Goal: Task Accomplishment & Management: Manage account settings

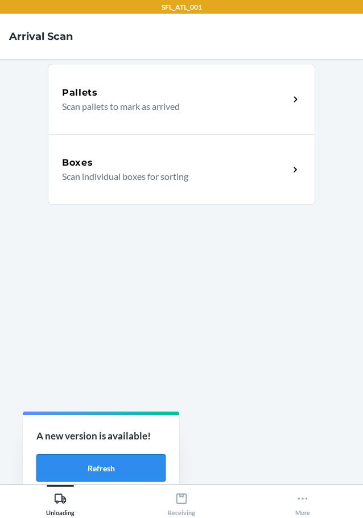
click at [76, 462] on button "Refresh" at bounding box center [100, 467] width 129 height 27
click at [120, 466] on button "Refresh" at bounding box center [100, 467] width 129 height 27
click at [53, 493] on div "Unloading" at bounding box center [60, 502] width 28 height 28
click at [80, 461] on button "Refresh" at bounding box center [100, 467] width 129 height 27
click at [147, 176] on p "Scan individual boxes for sorting" at bounding box center [171, 177] width 218 height 14
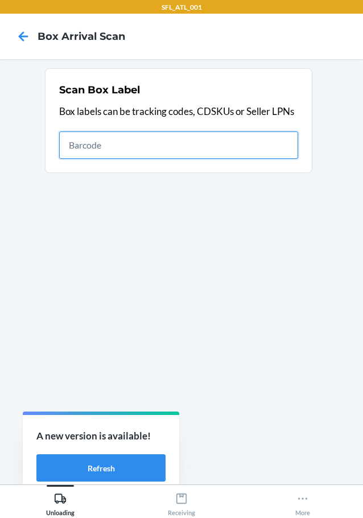
click at [256, 147] on input "text" at bounding box center [178, 144] width 239 height 27
type input "[CREDIT_CARD_NUMBER]"
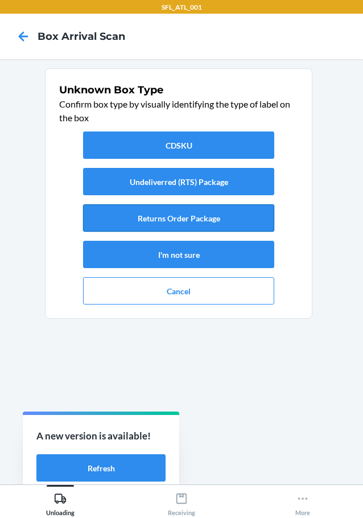
click at [216, 208] on button "Returns Order Package" at bounding box center [178, 217] width 191 height 27
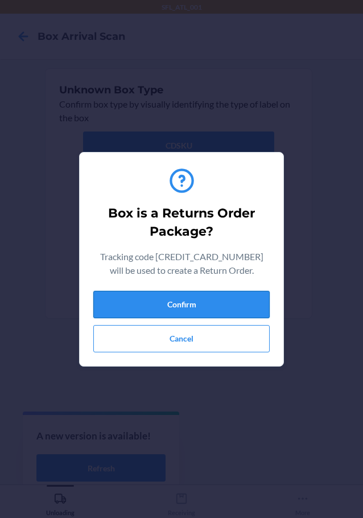
click at [236, 294] on button "Confirm" at bounding box center [181, 304] width 176 height 27
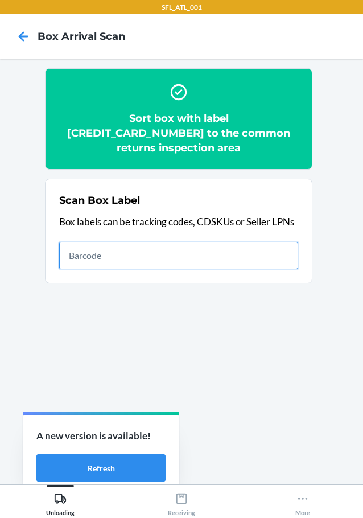
click at [267, 242] on input "text" at bounding box center [178, 255] width 239 height 27
type input "420302599434636106023304974389"
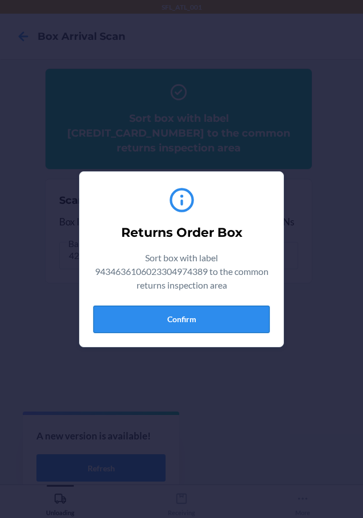
click at [230, 317] on button "Confirm" at bounding box center [181, 319] width 176 height 27
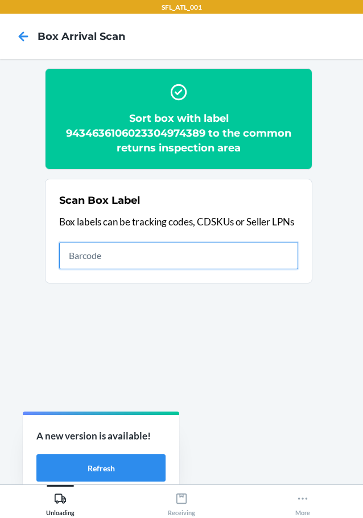
click at [272, 248] on input "text" at bounding box center [178, 255] width 239 height 27
type input "420302599434636106023304710802"
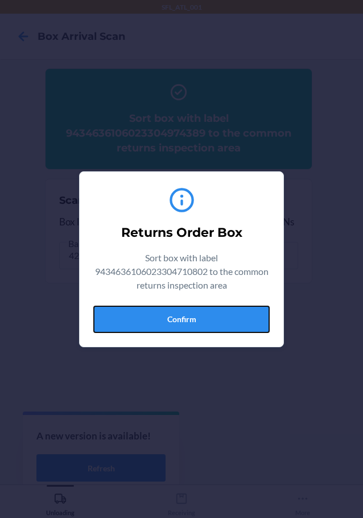
drag, startPoint x: 244, startPoint y: 311, endPoint x: 358, endPoint y: 263, distance: 123.6
click at [255, 306] on button "Confirm" at bounding box center [181, 319] width 176 height 27
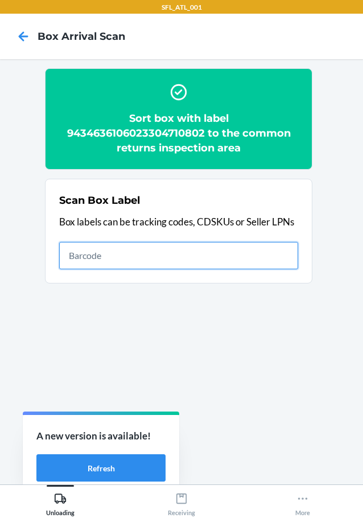
click at [249, 252] on input "text" at bounding box center [178, 255] width 239 height 27
type input "420302599434636106023304713032"
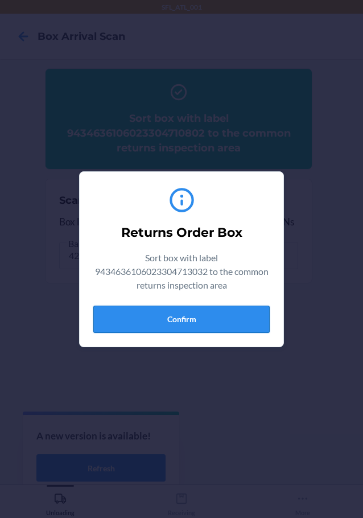
click at [229, 332] on button "Confirm" at bounding box center [181, 319] width 176 height 27
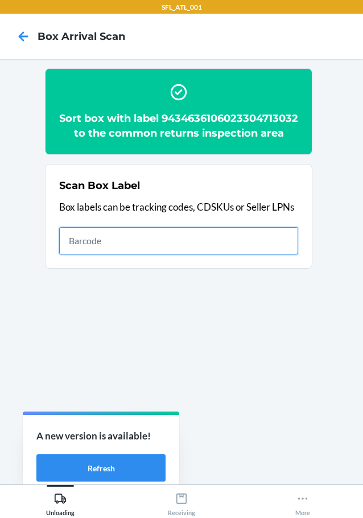
click at [266, 250] on input "text" at bounding box center [178, 240] width 239 height 27
type input "420302599434636106023303819032"
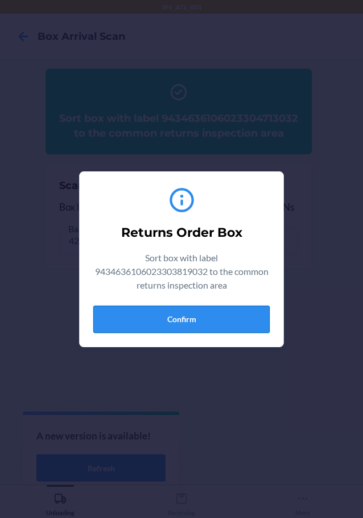
click at [225, 314] on button "Confirm" at bounding box center [181, 319] width 176 height 27
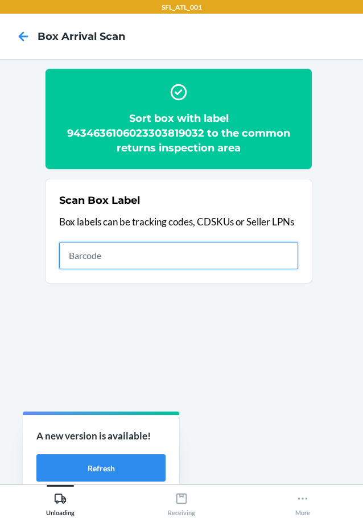
click at [187, 255] on input "text" at bounding box center [178, 255] width 239 height 27
type input "420302599434636106023303284113"
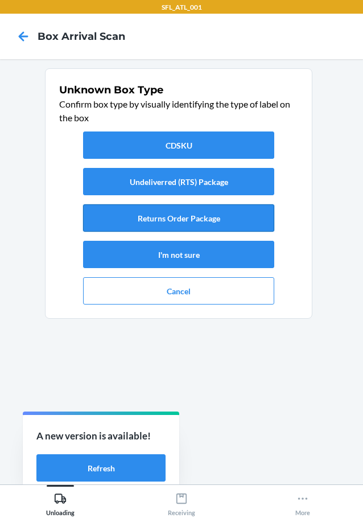
click at [253, 212] on button "Returns Order Package" at bounding box center [178, 217] width 191 height 27
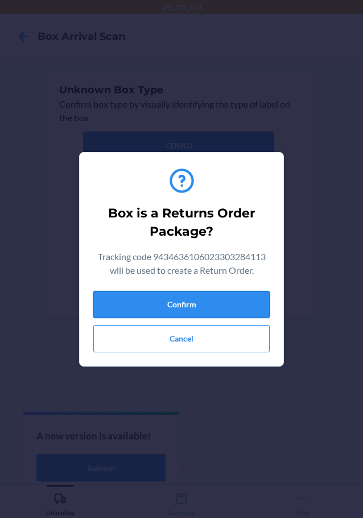
click at [251, 298] on button "Confirm" at bounding box center [181, 304] width 176 height 27
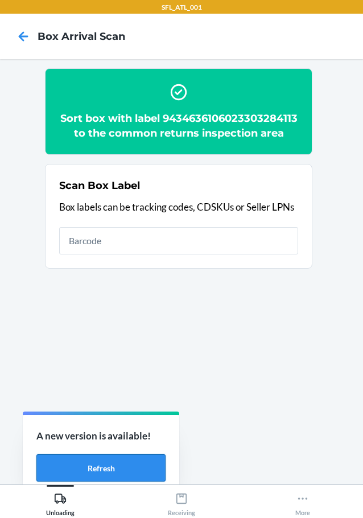
click at [134, 456] on button "Refresh" at bounding box center [100, 467] width 129 height 27
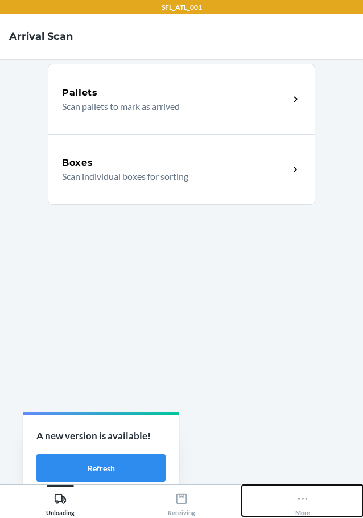
click at [306, 507] on div "More" at bounding box center [302, 502] width 15 height 28
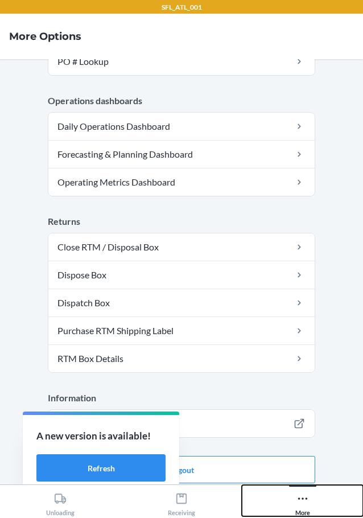
scroll to position [307, 0]
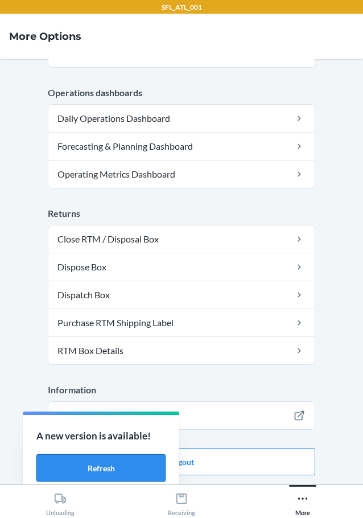
click at [126, 467] on button "Refresh" at bounding box center [100, 467] width 129 height 27
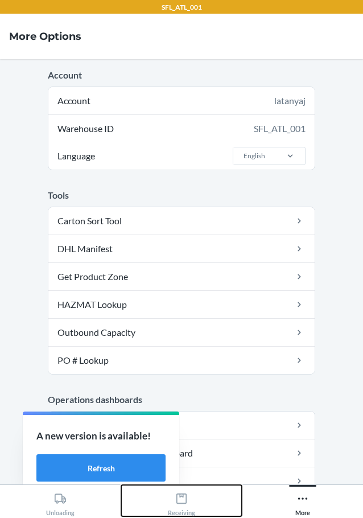
click at [185, 504] on icon at bounding box center [181, 498] width 13 height 13
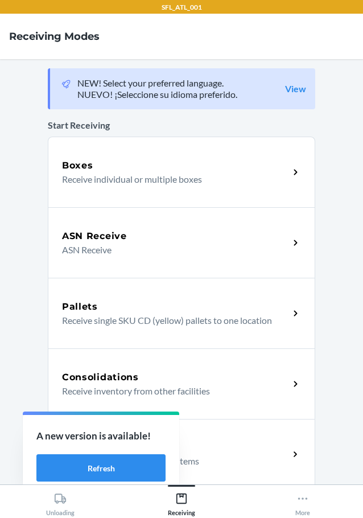
click at [229, 453] on div "Return Orders" at bounding box center [175, 447] width 227 height 14
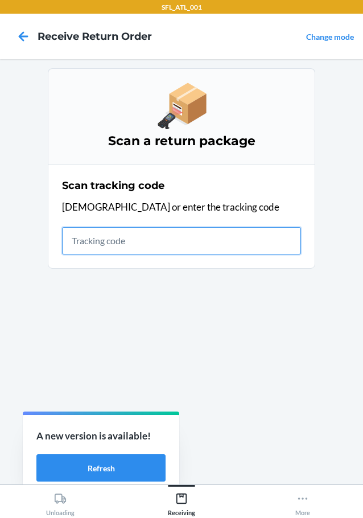
click at [179, 238] on input "text" at bounding box center [181, 240] width 239 height 27
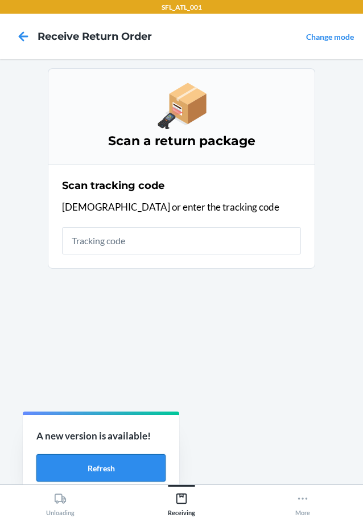
click at [90, 468] on button "Refresh" at bounding box center [100, 467] width 129 height 27
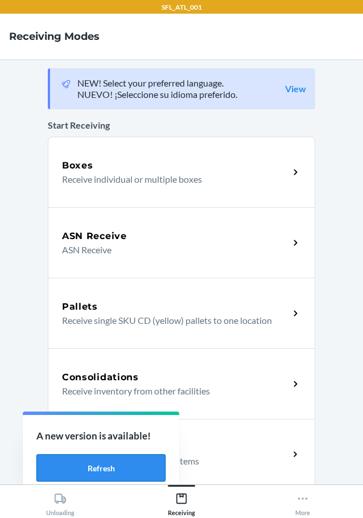
click at [92, 465] on button "Refresh" at bounding box center [100, 467] width 129 height 27
click at [126, 465] on button "Refresh" at bounding box center [100, 467] width 129 height 27
click at [205, 462] on p "Receive return order package items" at bounding box center [171, 461] width 218 height 14
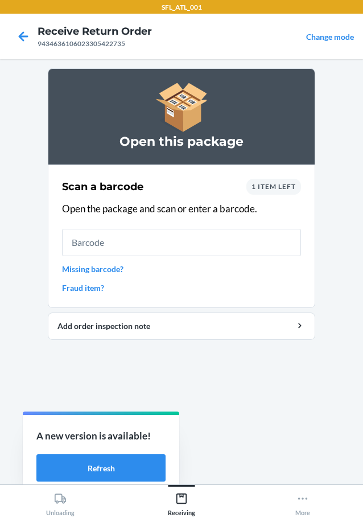
click at [284, 182] on div "1 item left" at bounding box center [273, 187] width 55 height 16
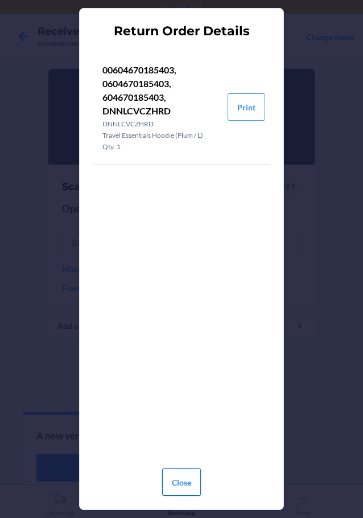
click at [173, 488] on button "Close" at bounding box center [181, 481] width 39 height 27
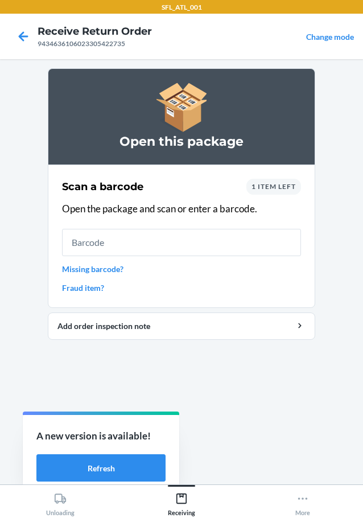
click at [281, 188] on span "1 item left" at bounding box center [273, 186] width 44 height 9
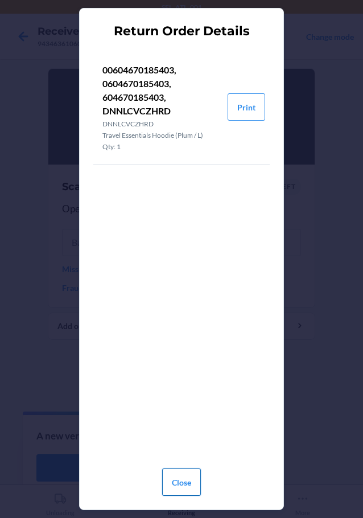
click at [178, 486] on button "Close" at bounding box center [181, 481] width 39 height 27
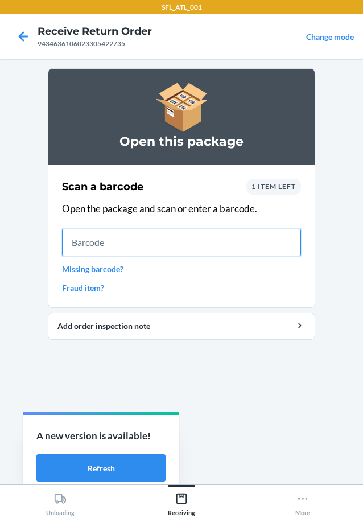
click at [121, 242] on input "text" at bounding box center [181, 242] width 239 height 27
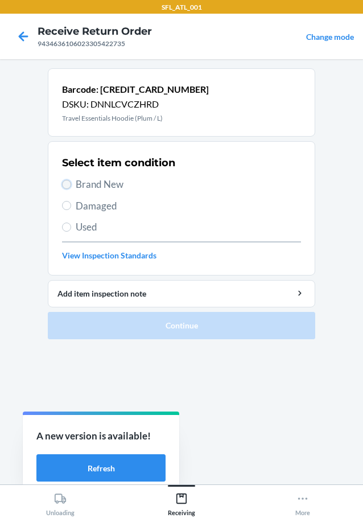
click at [65, 182] on input "Brand New" at bounding box center [66, 184] width 9 height 9
radio input "true"
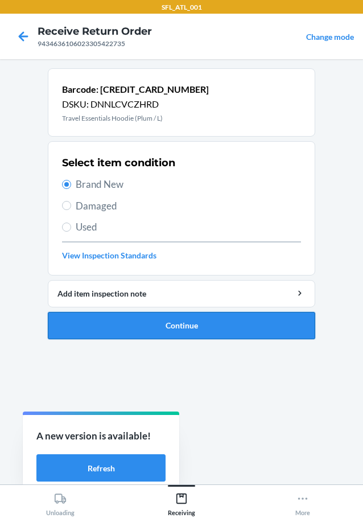
click at [97, 329] on button "Continue" at bounding box center [181, 325] width 267 height 27
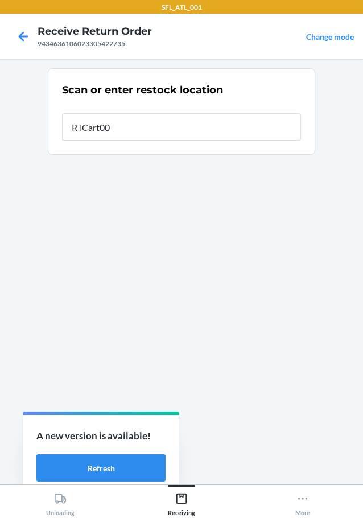
type input "RTCart003"
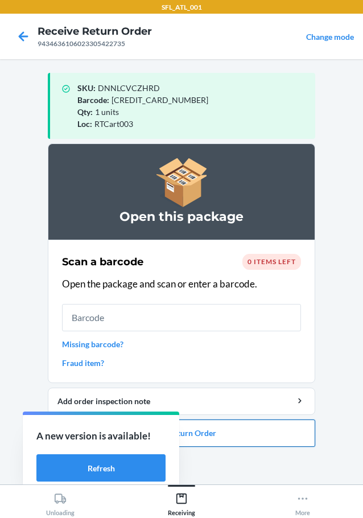
click at [229, 435] on button "Close Return Order" at bounding box center [181, 432] width 267 height 27
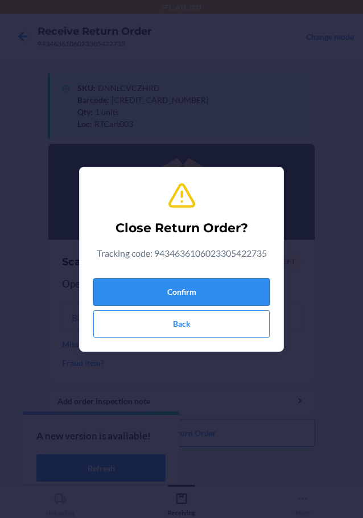
click at [225, 287] on button "Confirm" at bounding box center [181, 291] width 176 height 27
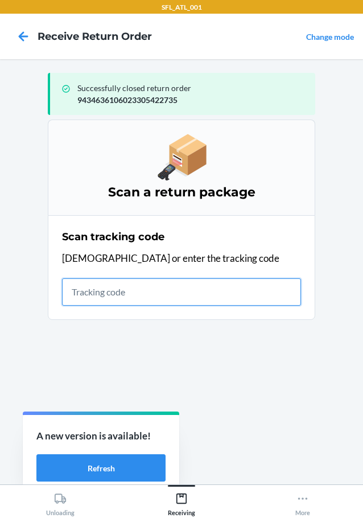
click at [224, 294] on input "text" at bounding box center [181, 291] width 239 height 27
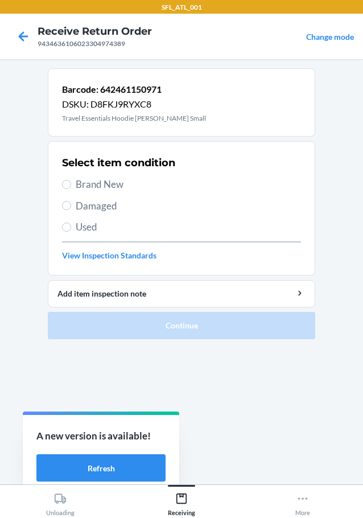
click at [64, 179] on label "Brand New" at bounding box center [181, 184] width 239 height 15
click at [64, 180] on input "Brand New" at bounding box center [66, 184] width 9 height 9
radio input "true"
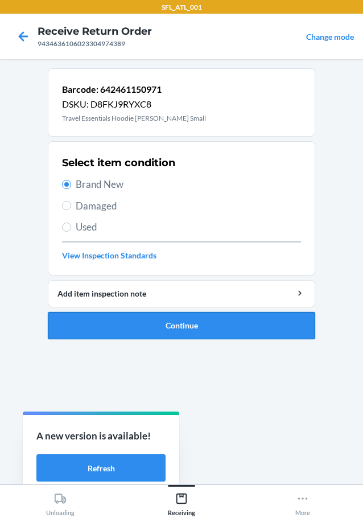
click at [97, 319] on button "Continue" at bounding box center [181, 325] width 267 height 27
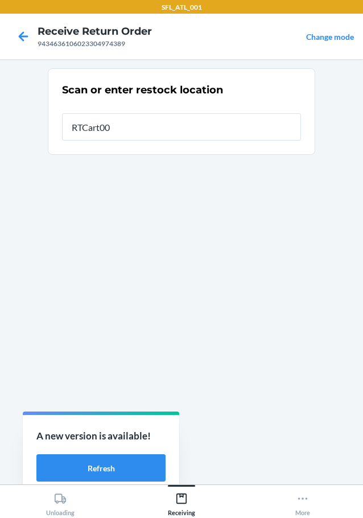
type input "RTCart003"
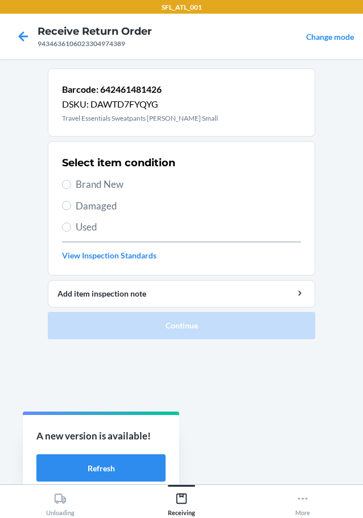
click at [71, 183] on label "Brand New" at bounding box center [181, 184] width 239 height 15
click at [71, 183] on input "Brand New" at bounding box center [66, 184] width 9 height 9
radio input "true"
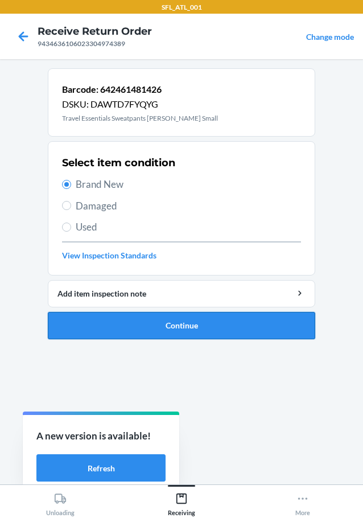
click at [139, 324] on button "Continue" at bounding box center [181, 325] width 267 height 27
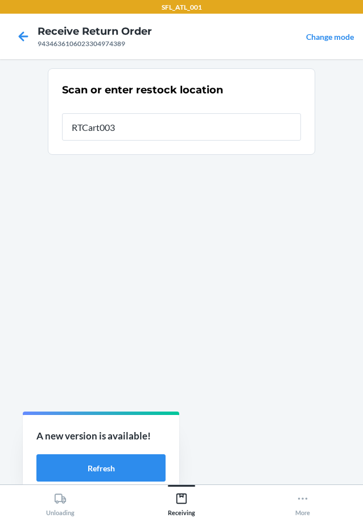
type input "RTCart003"
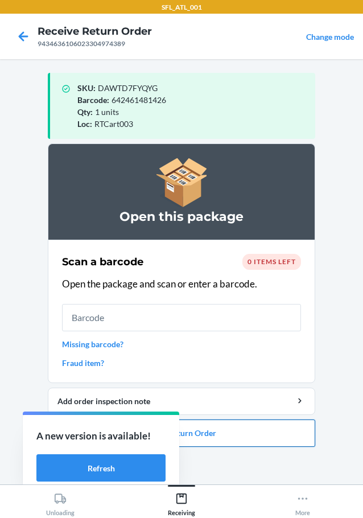
click at [226, 433] on button "Close Return Order" at bounding box center [181, 432] width 267 height 27
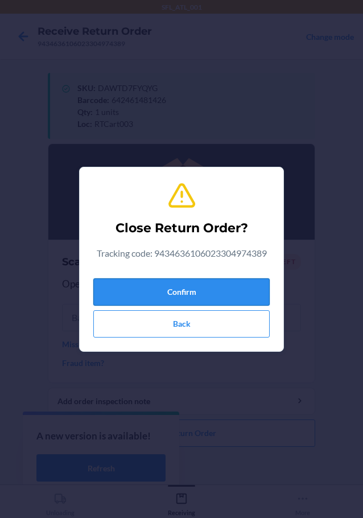
click at [188, 284] on button "Confirm" at bounding box center [181, 291] width 176 height 27
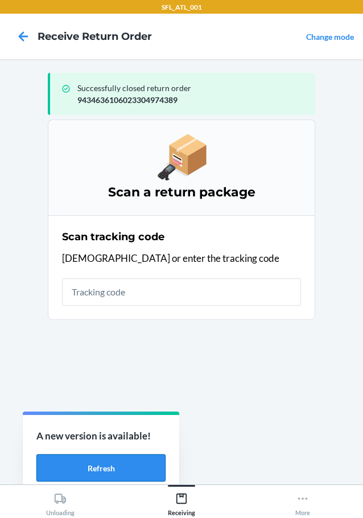
click at [95, 467] on button "Refresh" at bounding box center [100, 467] width 129 height 27
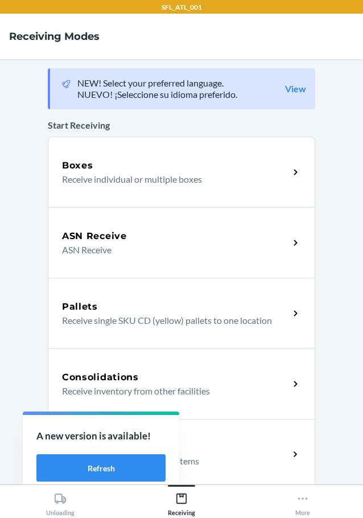
click at [228, 448] on div "Return Orders" at bounding box center [175, 447] width 227 height 14
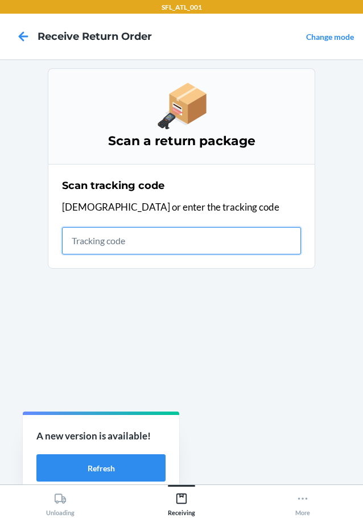
click at [246, 236] on input "text" at bounding box center [181, 240] width 239 height 27
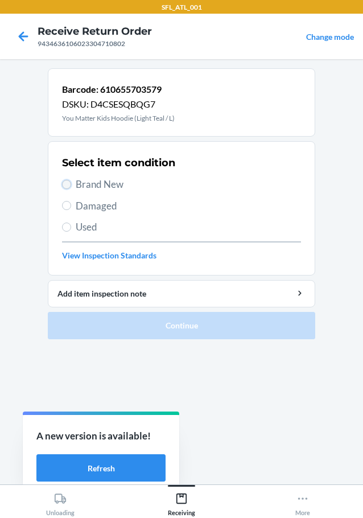
click at [67, 183] on input "Brand New" at bounding box center [66, 184] width 9 height 9
radio input "true"
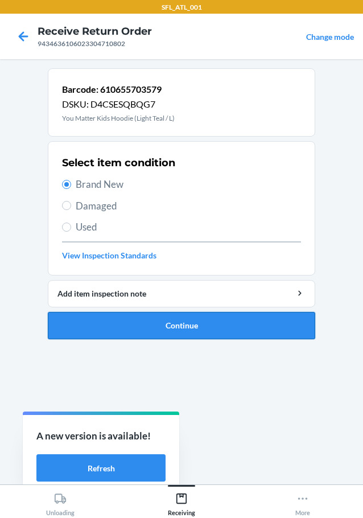
drag, startPoint x: 191, startPoint y: 322, endPoint x: 196, endPoint y: 325, distance: 6.4
click at [196, 325] on button "Continue" at bounding box center [181, 325] width 267 height 27
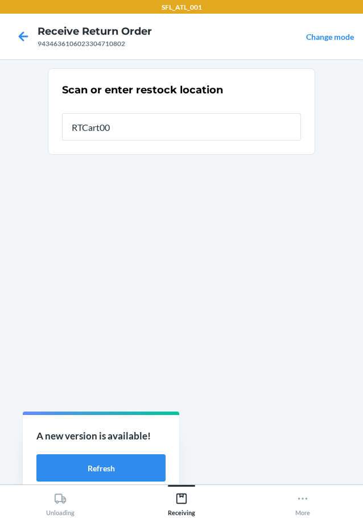
type input "RTCart003"
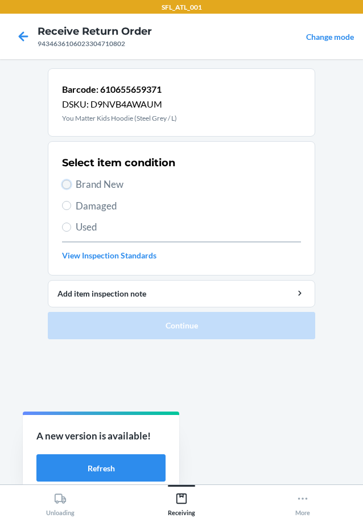
click at [64, 183] on input "Brand New" at bounding box center [66, 184] width 9 height 9
radio input "true"
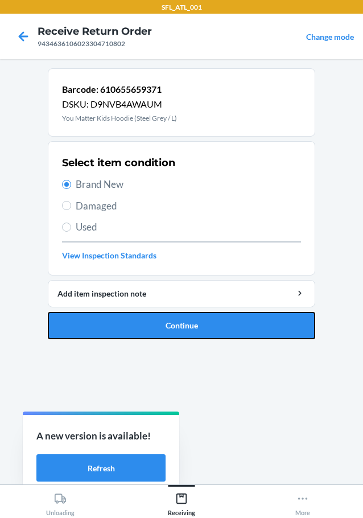
drag, startPoint x: 144, startPoint y: 329, endPoint x: 150, endPoint y: 324, distance: 8.1
click at [147, 326] on button "Continue" at bounding box center [181, 325] width 267 height 27
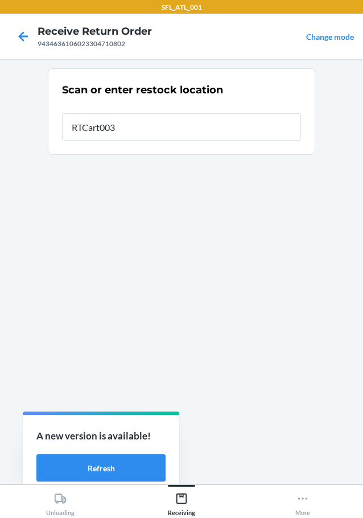
type input "RTCart003"
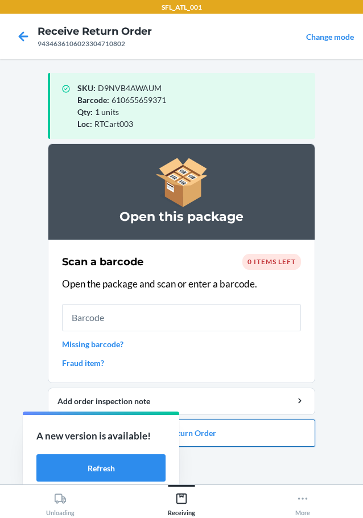
click at [222, 433] on button "Close Return Order" at bounding box center [181, 432] width 267 height 27
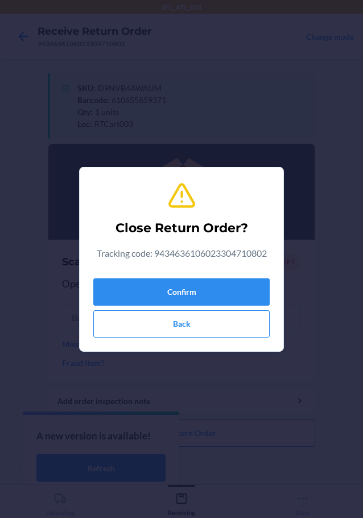
click at [182, 273] on div "Close Return Order? Tracking code: 9434636106023304710802 Confirm Back" at bounding box center [181, 259] width 176 height 166
click at [181, 295] on button "Confirm" at bounding box center [181, 291] width 176 height 27
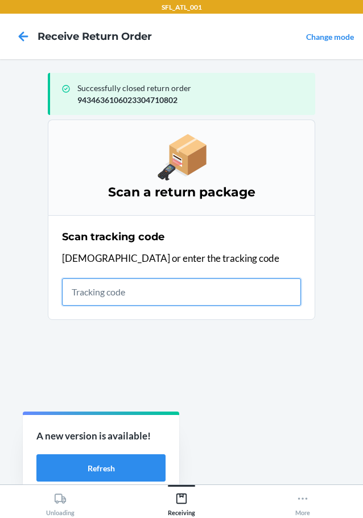
click at [257, 288] on input "text" at bounding box center [181, 291] width 239 height 27
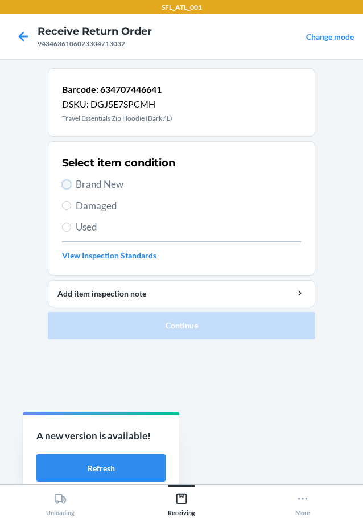
click at [70, 184] on input "Brand New" at bounding box center [66, 184] width 9 height 9
radio input "true"
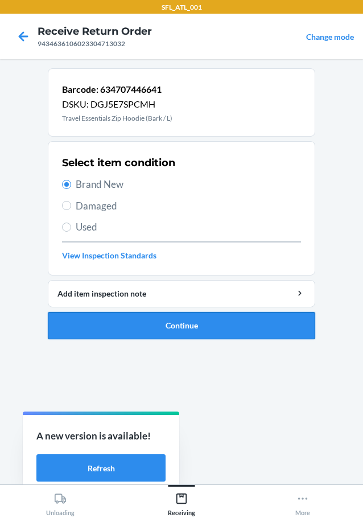
click at [137, 318] on button "Continue" at bounding box center [181, 325] width 267 height 27
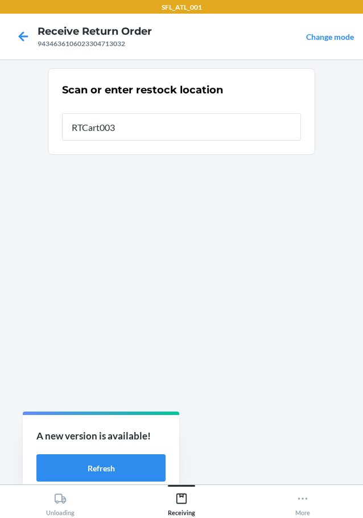
type input "RTCart003"
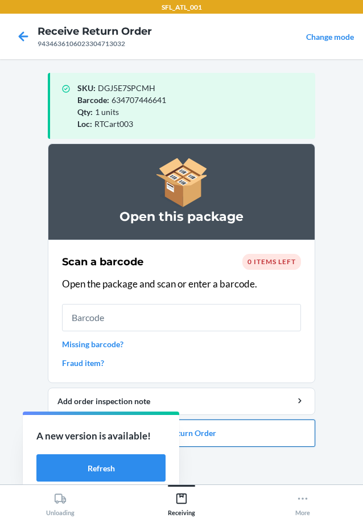
click at [208, 434] on button "Close Return Order" at bounding box center [181, 432] width 267 height 27
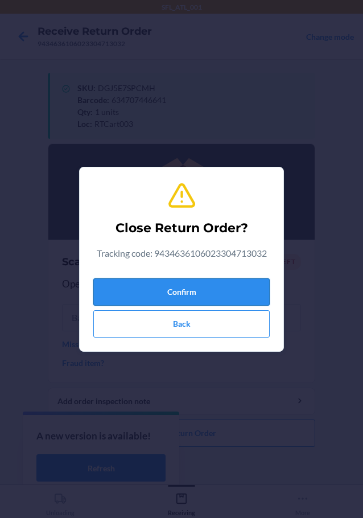
click at [192, 290] on button "Confirm" at bounding box center [181, 291] width 176 height 27
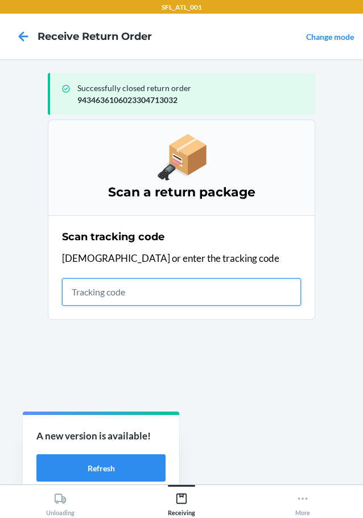
click at [171, 296] on input "text" at bounding box center [181, 291] width 239 height 27
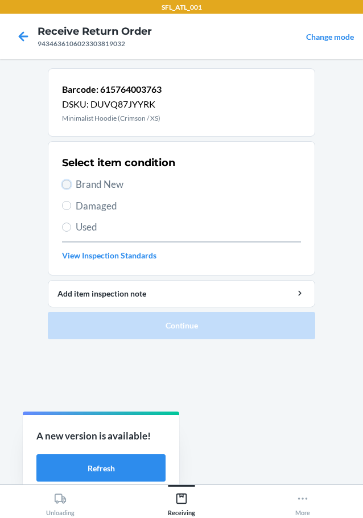
click at [67, 182] on input "Brand New" at bounding box center [66, 184] width 9 height 9
radio input "true"
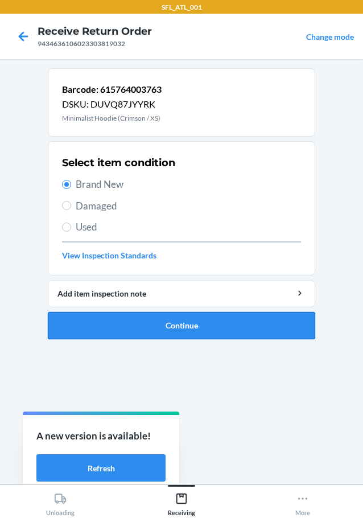
click at [151, 324] on button "Continue" at bounding box center [181, 325] width 267 height 27
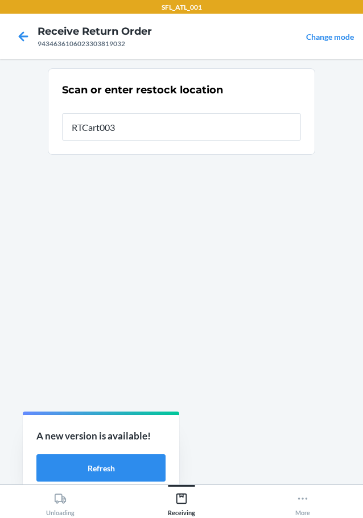
type input "RTCart003"
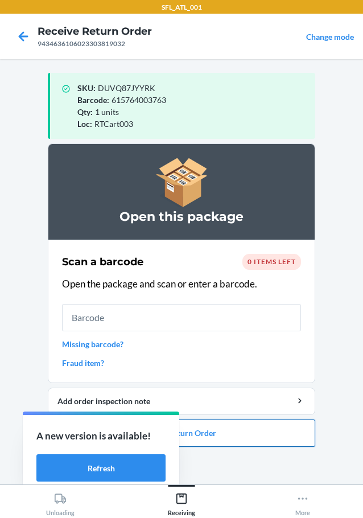
click at [250, 434] on button "Close Return Order" at bounding box center [181, 432] width 267 height 27
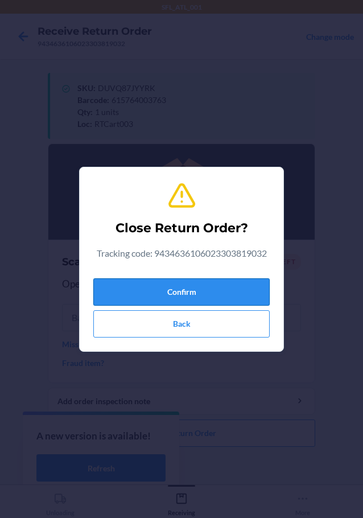
click at [204, 290] on button "Confirm" at bounding box center [181, 291] width 176 height 27
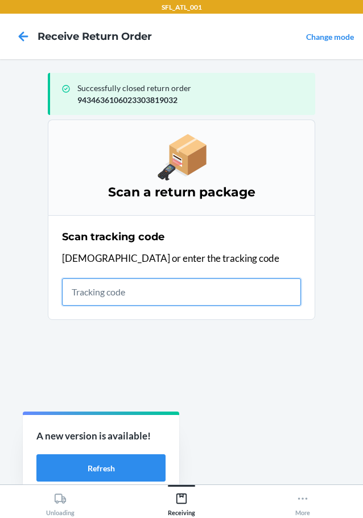
click at [176, 292] on input "text" at bounding box center [181, 291] width 239 height 27
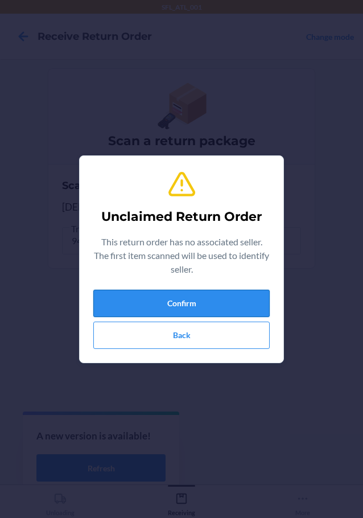
click at [153, 302] on button "Confirm" at bounding box center [181, 303] width 176 height 27
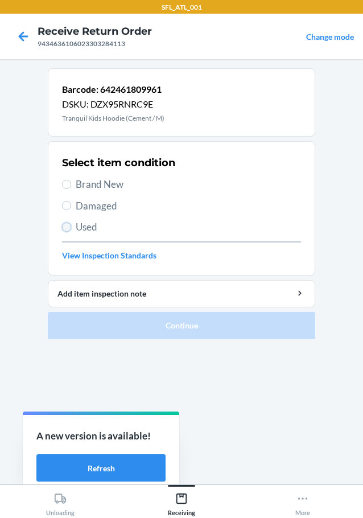
click at [66, 228] on input "Used" at bounding box center [66, 226] width 9 height 9
radio input "true"
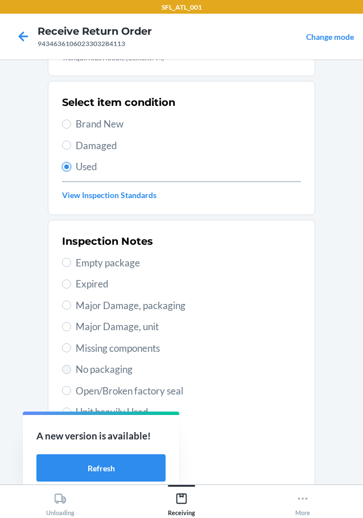
scroll to position [168, 0]
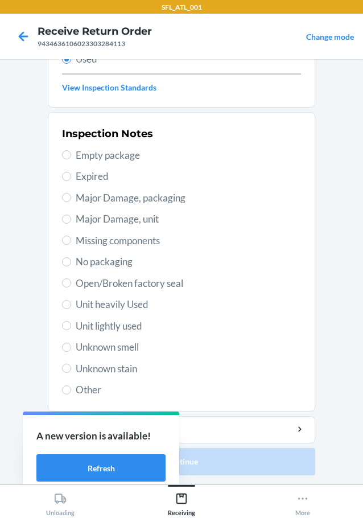
click at [68, 298] on label "Unit heavily Used" at bounding box center [181, 304] width 239 height 15
click at [68, 300] on input "Unit heavily Used" at bounding box center [66, 304] width 9 height 9
radio input "true"
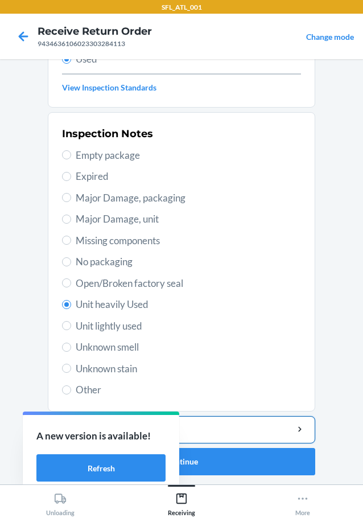
click at [231, 430] on div "Add item inspection note" at bounding box center [181, 429] width 248 height 12
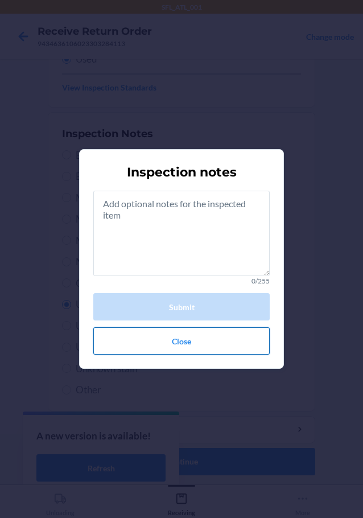
click at [207, 350] on button "Close" at bounding box center [181, 340] width 176 height 27
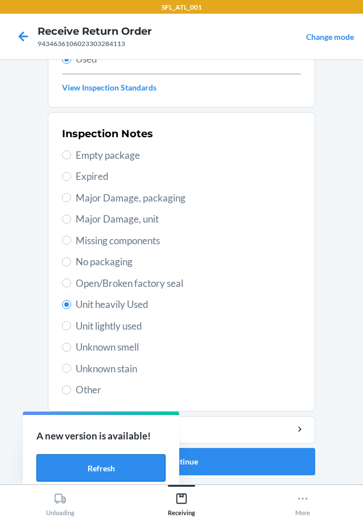
click at [131, 465] on button "Refresh" at bounding box center [100, 467] width 129 height 27
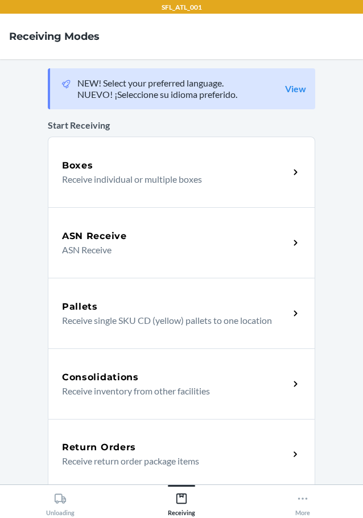
click at [130, 449] on h5 "Return Orders" at bounding box center [99, 447] width 74 height 14
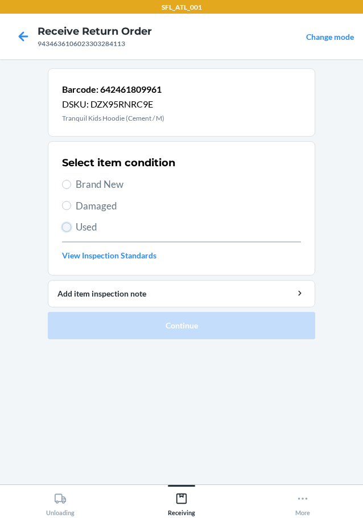
click at [62, 229] on input "Used" at bounding box center [66, 226] width 9 height 9
radio input "true"
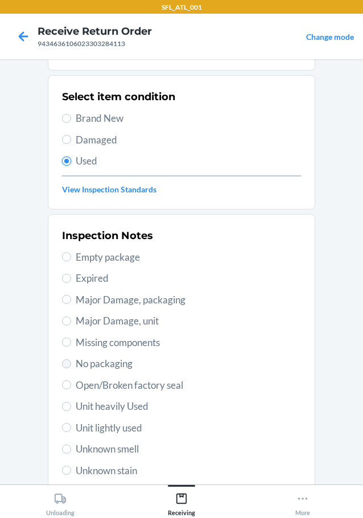
scroll to position [168, 0]
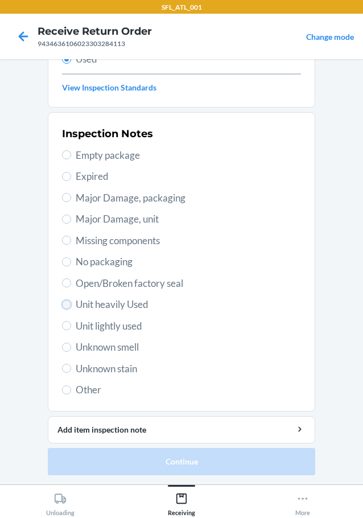
click at [62, 306] on input "Unit heavily Used" at bounding box center [66, 304] width 9 height 9
radio input "true"
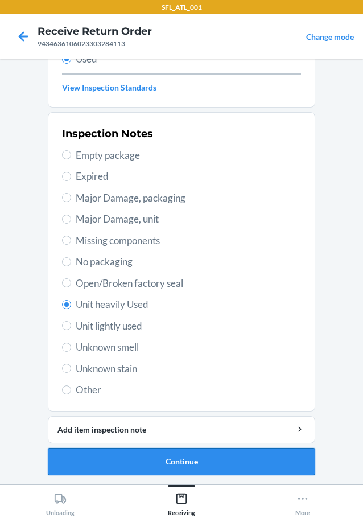
click at [101, 456] on button "Continue" at bounding box center [181, 461] width 267 height 27
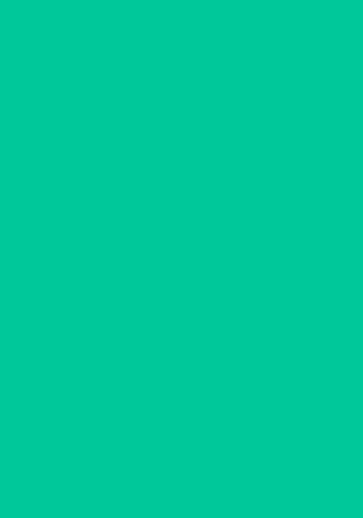
scroll to position [0, 0]
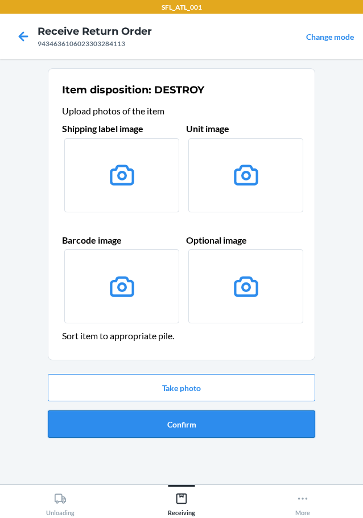
click at [123, 424] on button "Confirm" at bounding box center [181, 423] width 267 height 27
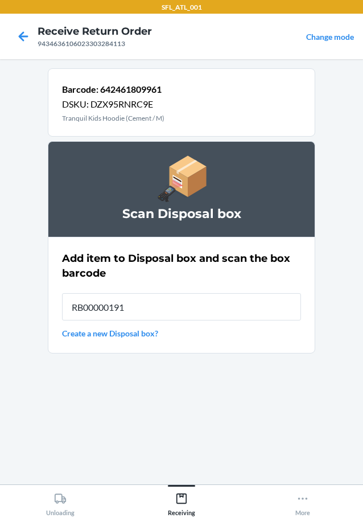
type input "RB00000191O"
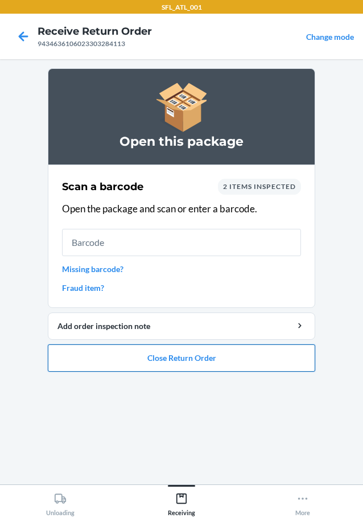
click at [120, 362] on button "Close Return Order" at bounding box center [181, 357] width 267 height 27
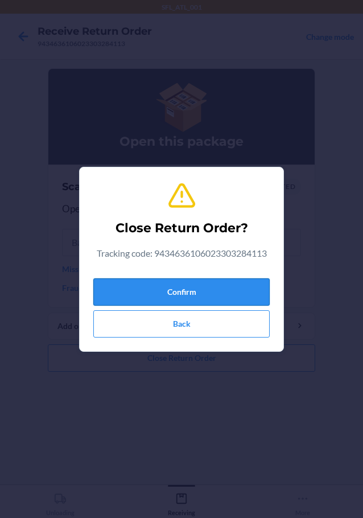
click at [138, 286] on button "Confirm" at bounding box center [181, 291] width 176 height 27
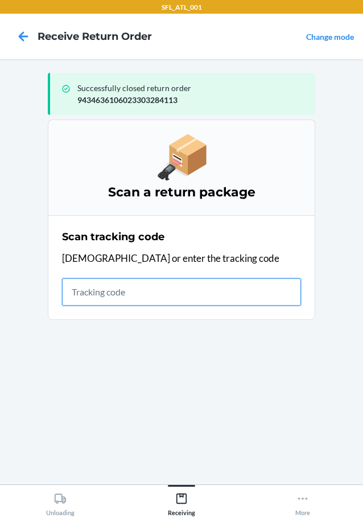
click at [114, 288] on input "text" at bounding box center [181, 291] width 239 height 27
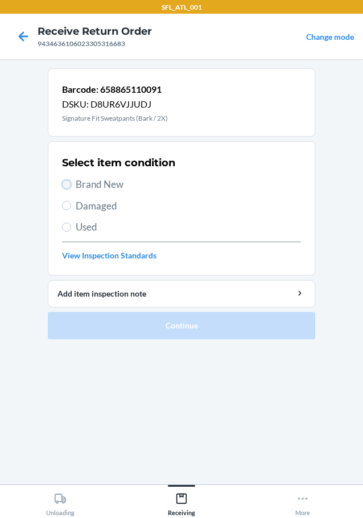
click at [67, 183] on input "Brand New" at bounding box center [66, 184] width 9 height 9
radio input "true"
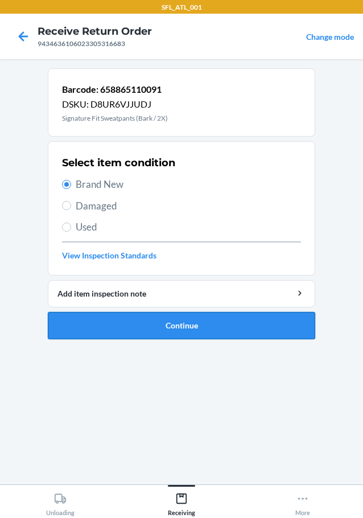
click at [158, 331] on button "Continue" at bounding box center [181, 325] width 267 height 27
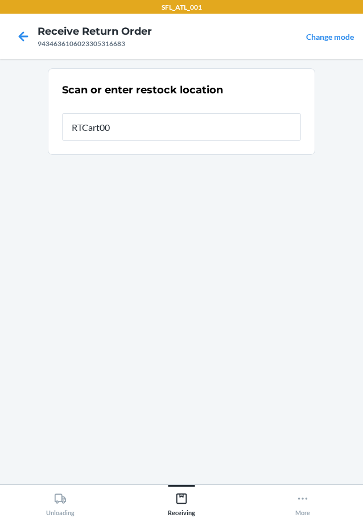
type input "RTCart003"
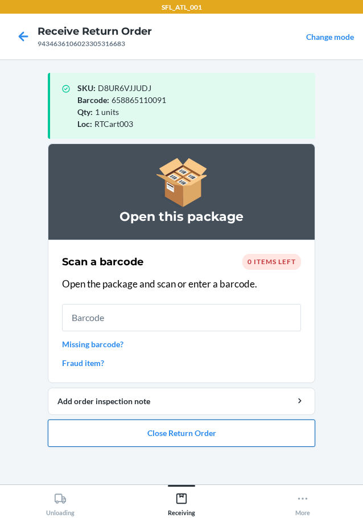
click at [229, 434] on button "Close Return Order" at bounding box center [181, 432] width 267 height 27
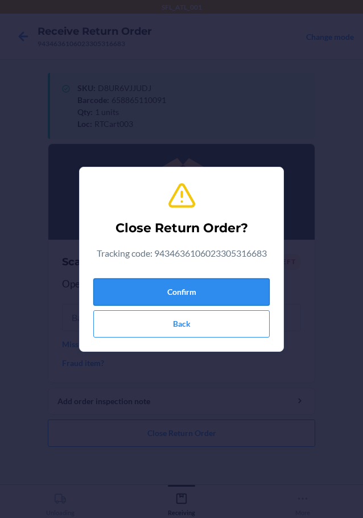
click at [227, 288] on button "Confirm" at bounding box center [181, 291] width 176 height 27
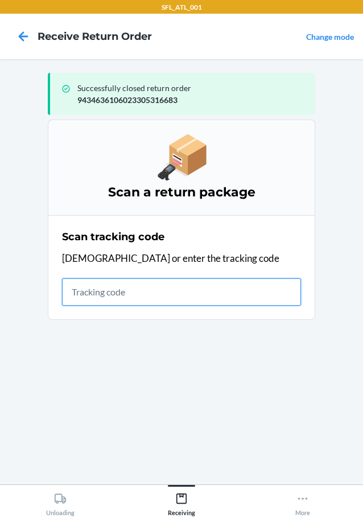
click at [76, 295] on input "text" at bounding box center [181, 291] width 239 height 27
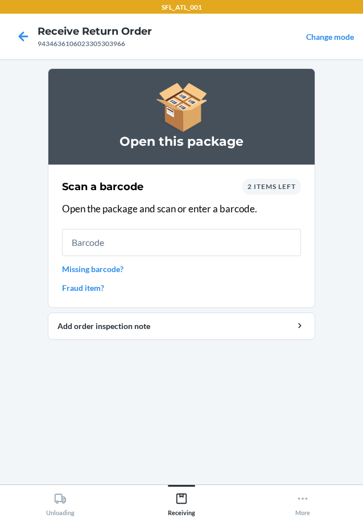
click at [274, 189] on span "2 items left" at bounding box center [272, 186] width 48 height 9
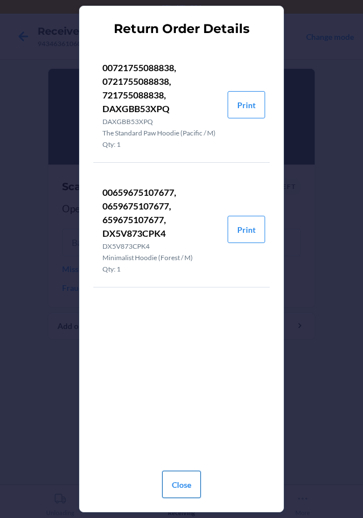
click at [196, 477] on button "Close" at bounding box center [181, 484] width 39 height 27
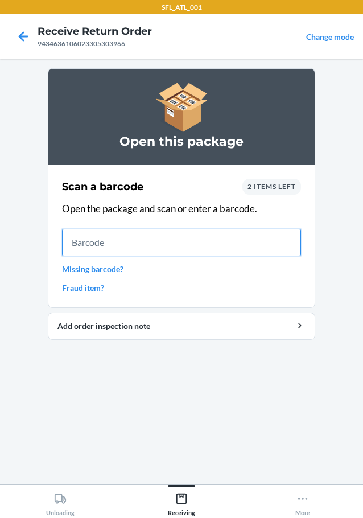
click at [251, 254] on input "text" at bounding box center [181, 242] width 239 height 27
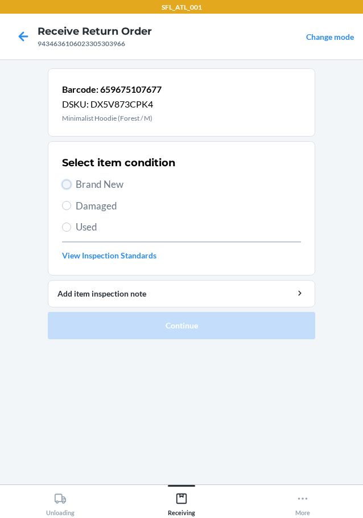
click at [65, 182] on input "Brand New" at bounding box center [66, 184] width 9 height 9
radio input "true"
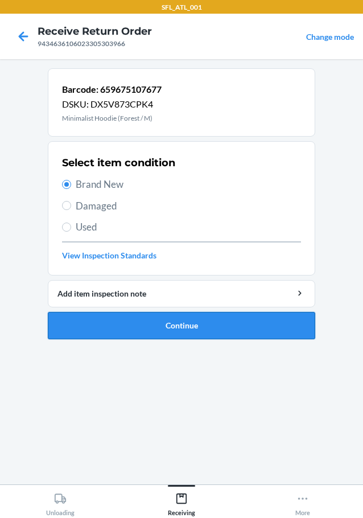
click at [201, 324] on button "Continue" at bounding box center [181, 325] width 267 height 27
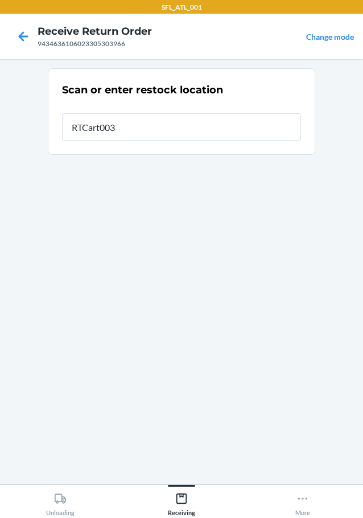
type input "RTCart003"
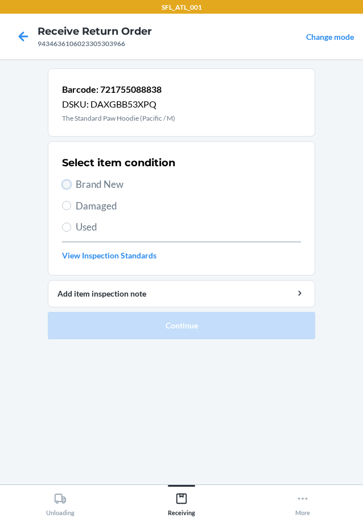
click at [68, 185] on input "Brand New" at bounding box center [66, 184] width 9 height 9
radio input "true"
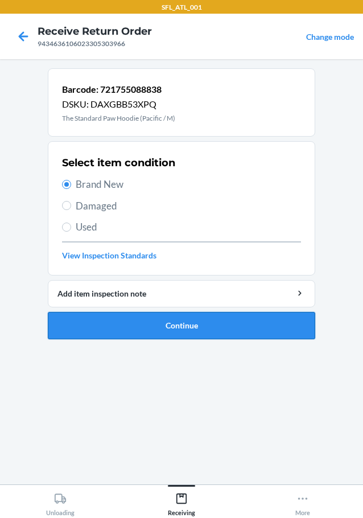
click at [112, 332] on button "Continue" at bounding box center [181, 325] width 267 height 27
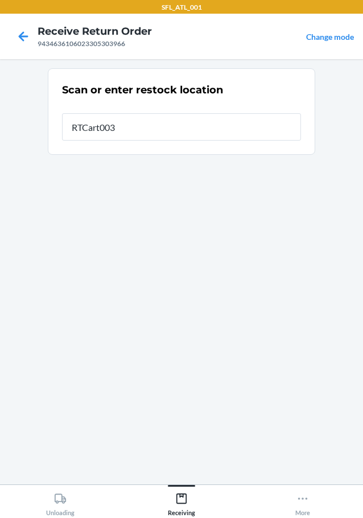
type input "RTCart003"
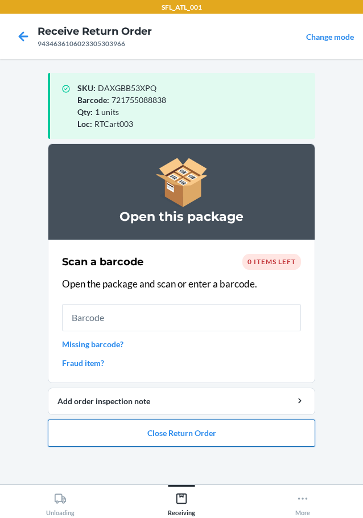
click at [174, 436] on button "Close Return Order" at bounding box center [181, 432] width 267 height 27
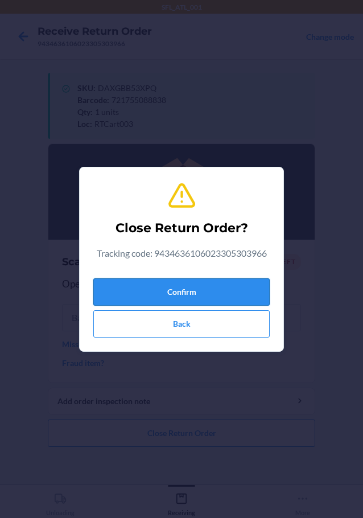
click at [162, 288] on button "Confirm" at bounding box center [181, 291] width 176 height 27
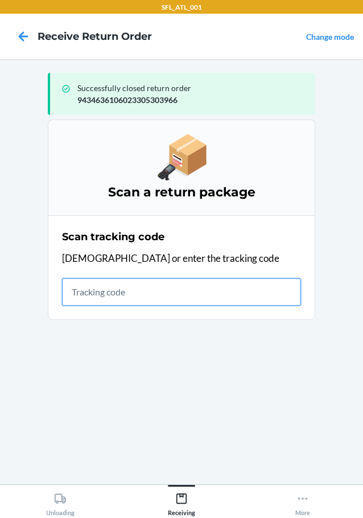
click at [133, 295] on input "text" at bounding box center [181, 291] width 239 height 27
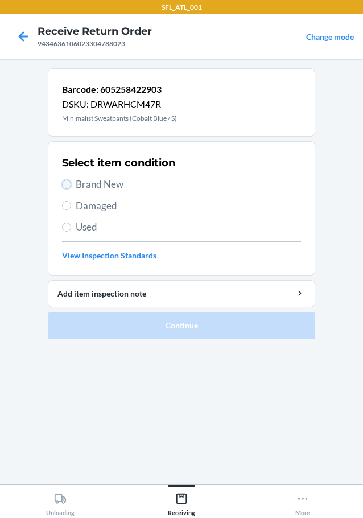
click at [68, 183] on input "Brand New" at bounding box center [66, 184] width 9 height 9
radio input "true"
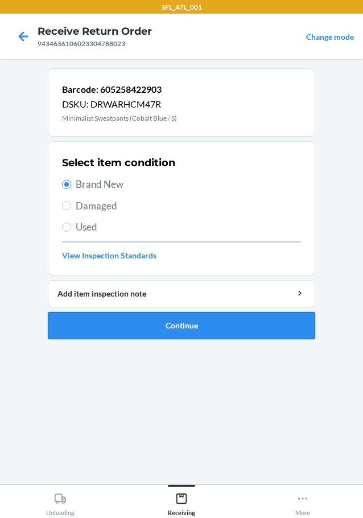
click at [155, 321] on button "Continue" at bounding box center [181, 325] width 267 height 27
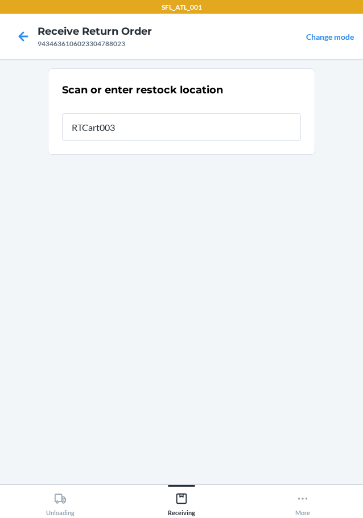
type input "RTCart003"
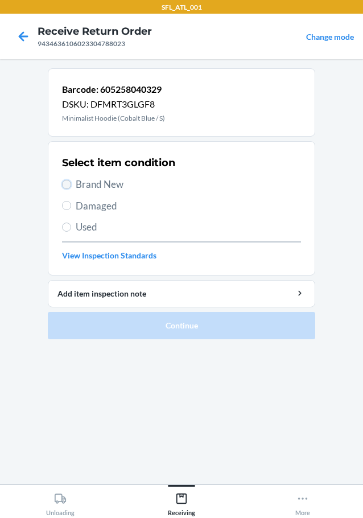
click at [69, 181] on input "Brand New" at bounding box center [66, 184] width 9 height 9
radio input "true"
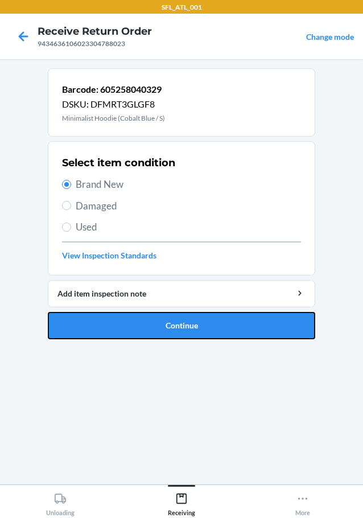
click at [141, 322] on button "Continue" at bounding box center [181, 325] width 267 height 27
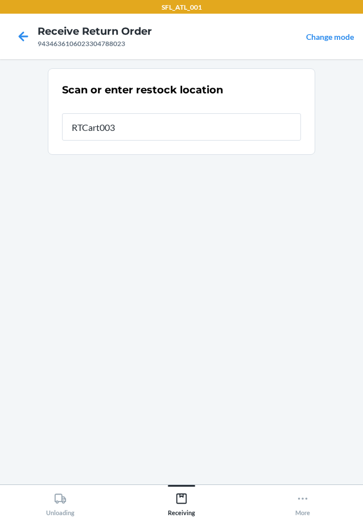
type input "RTCart003"
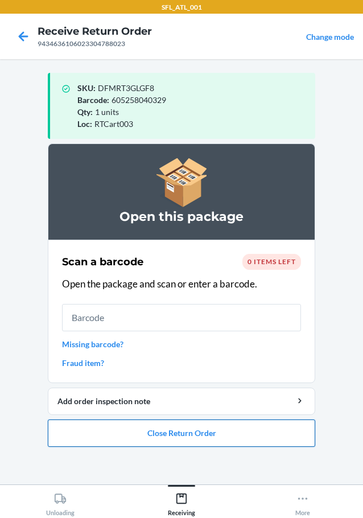
click at [199, 428] on button "Close Return Order" at bounding box center [181, 432] width 267 height 27
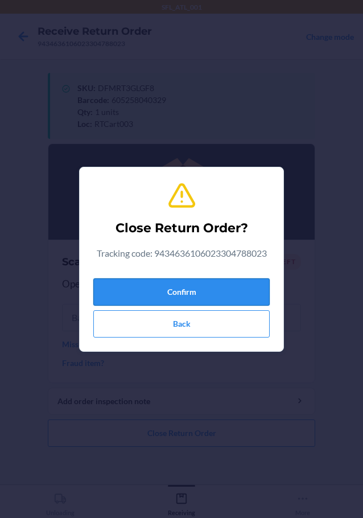
click at [200, 288] on button "Confirm" at bounding box center [181, 291] width 176 height 27
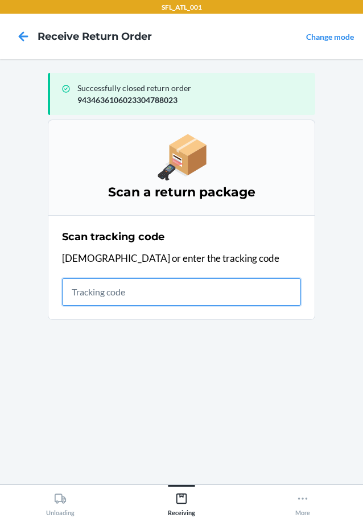
click at [179, 290] on input "text" at bounding box center [181, 291] width 239 height 27
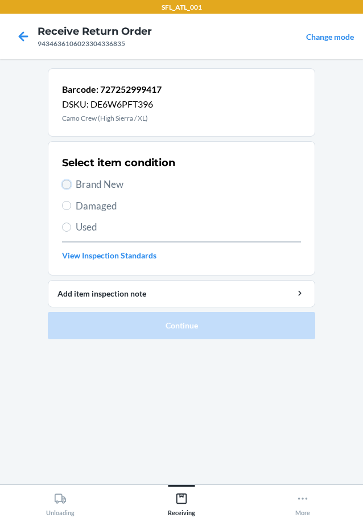
click at [67, 180] on input "Brand New" at bounding box center [66, 184] width 9 height 9
radio input "true"
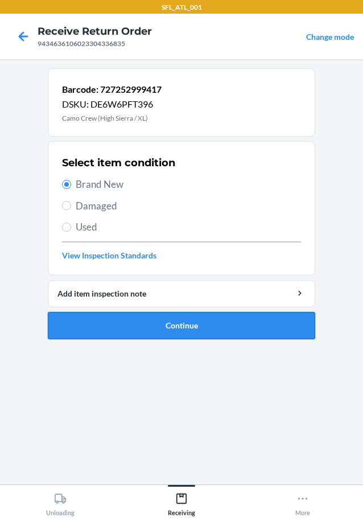
click at [139, 318] on button "Continue" at bounding box center [181, 325] width 267 height 27
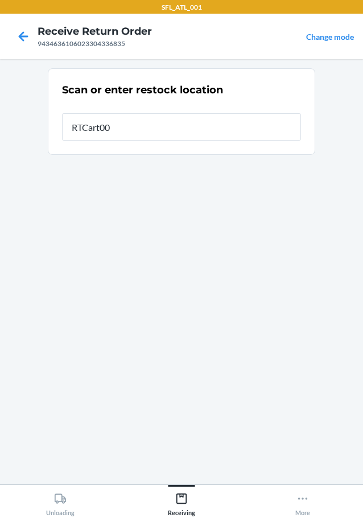
type input "RTCart003"
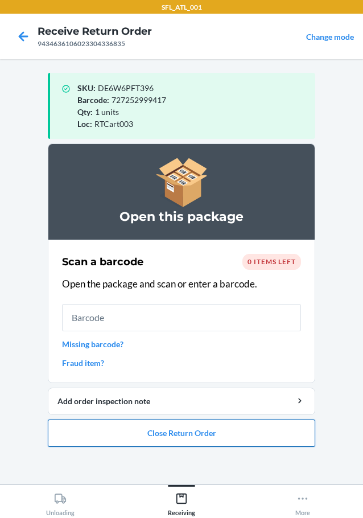
click at [197, 431] on button "Close Return Order" at bounding box center [181, 432] width 267 height 27
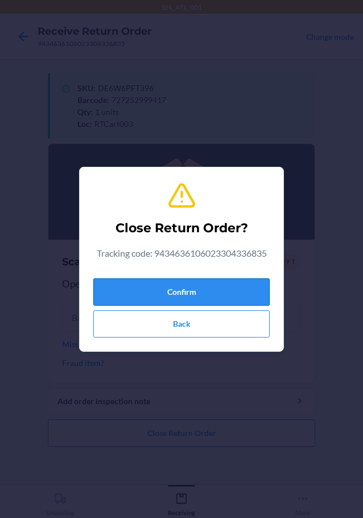
click at [176, 291] on button "Confirm" at bounding box center [181, 291] width 176 height 27
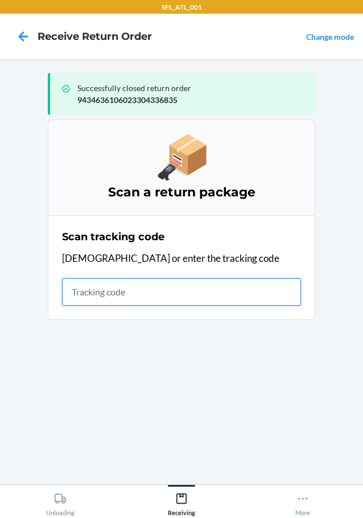
click at [180, 294] on input "text" at bounding box center [181, 291] width 239 height 27
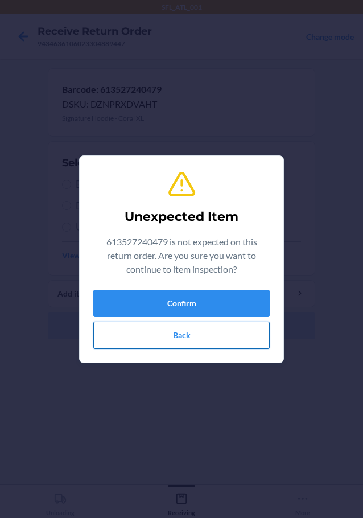
click at [172, 332] on button "Back" at bounding box center [181, 334] width 176 height 27
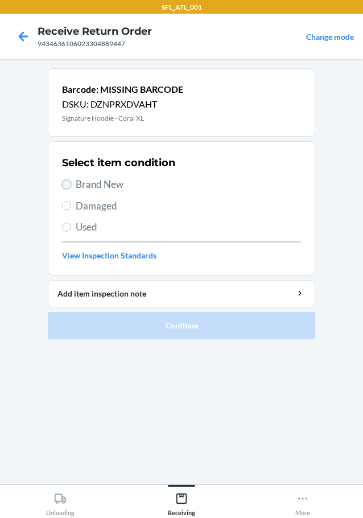
click at [63, 181] on input "Brand New" at bounding box center [66, 184] width 9 height 9
radio input "true"
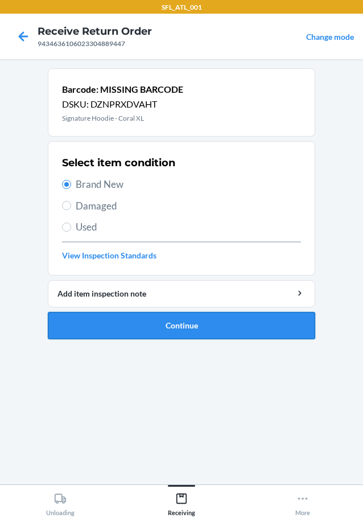
click at [156, 328] on button "Continue" at bounding box center [181, 325] width 267 height 27
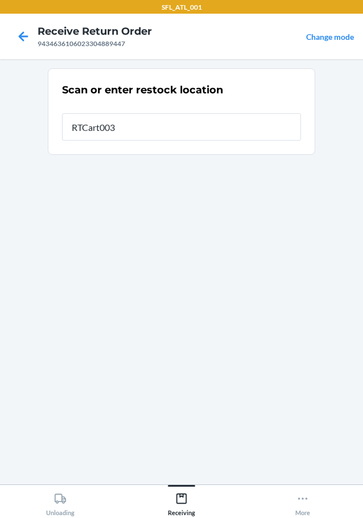
type input "RTCart003"
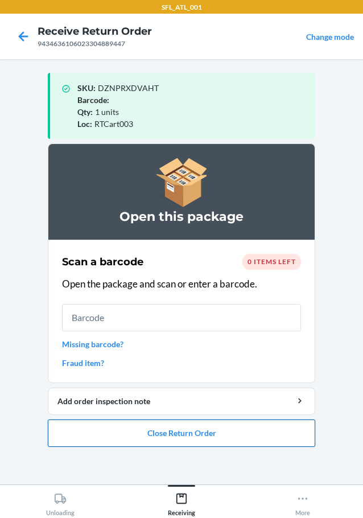
click at [171, 434] on button "Close Return Order" at bounding box center [181, 432] width 267 height 27
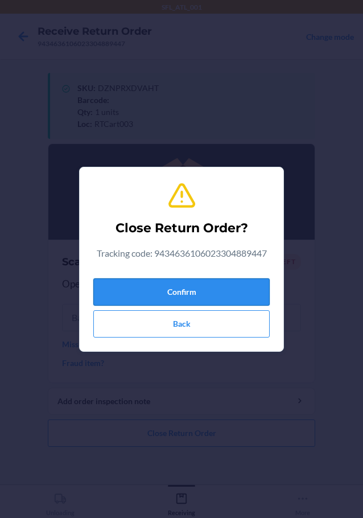
click at [189, 287] on button "Confirm" at bounding box center [181, 291] width 176 height 27
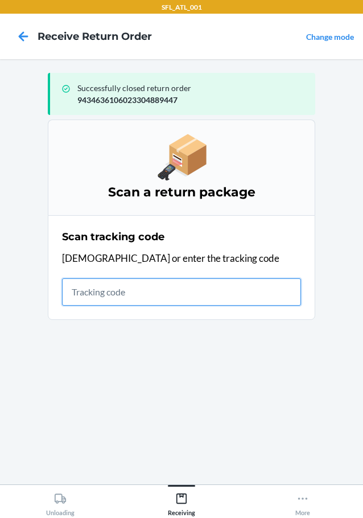
click at [141, 290] on input "text" at bounding box center [181, 291] width 239 height 27
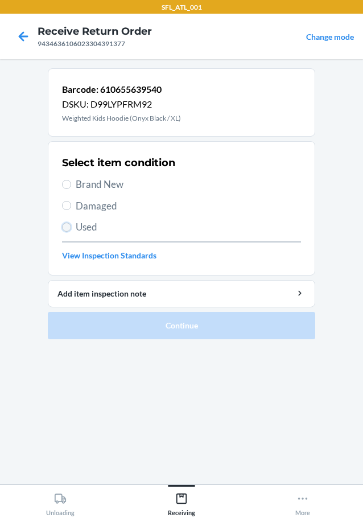
click at [65, 225] on input "Used" at bounding box center [66, 226] width 9 height 9
radio input "true"
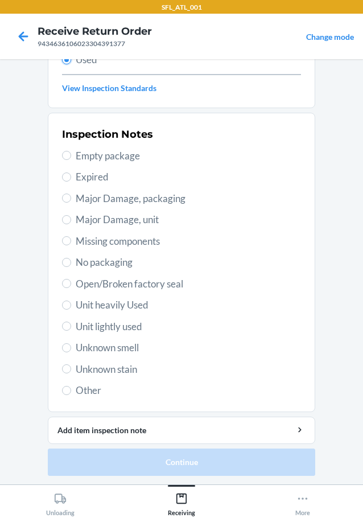
scroll to position [168, 0]
click at [63, 323] on input "Unit lightly used" at bounding box center [66, 325] width 9 height 9
radio input "true"
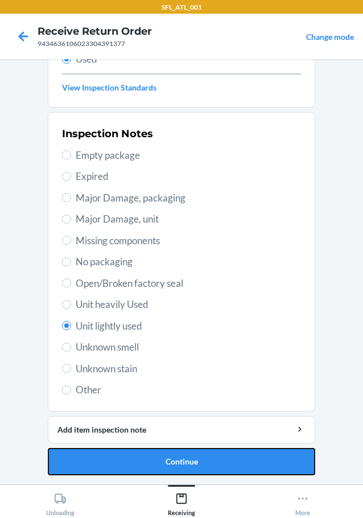
click at [138, 467] on button "Continue" at bounding box center [181, 461] width 267 height 27
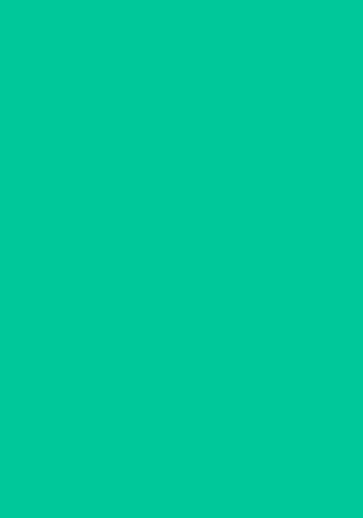
scroll to position [0, 0]
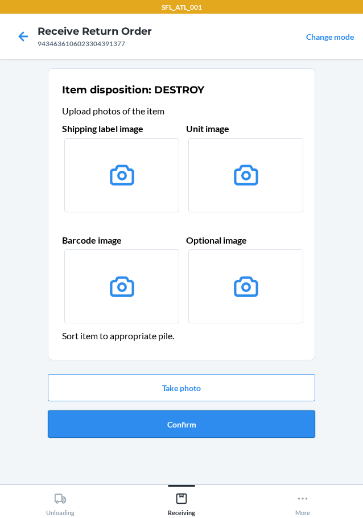
click at [156, 422] on button "Confirm" at bounding box center [181, 423] width 267 height 27
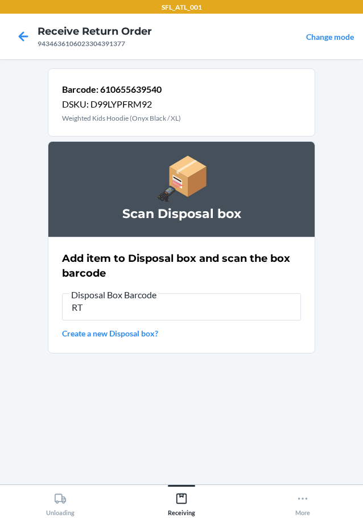
type input "R"
type input "RB00000191O"
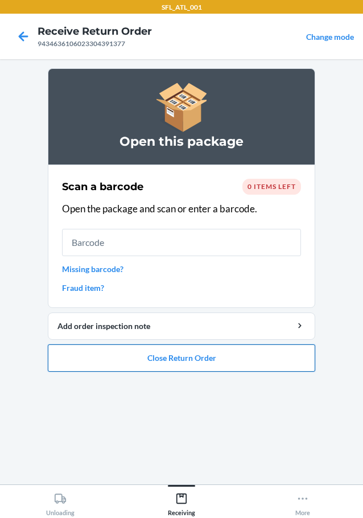
click at [132, 352] on button "Close Return Order" at bounding box center [181, 357] width 267 height 27
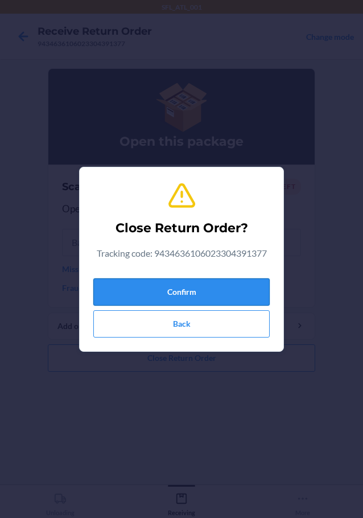
click at [154, 288] on button "Confirm" at bounding box center [181, 291] width 176 height 27
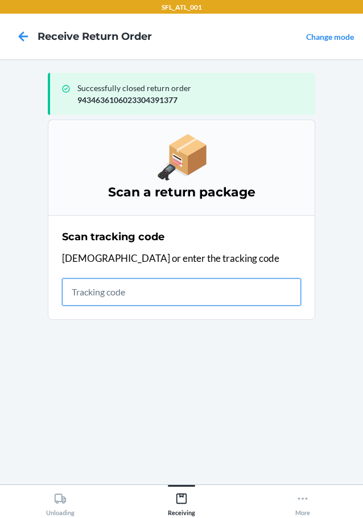
click at [147, 295] on input "text" at bounding box center [181, 291] width 239 height 27
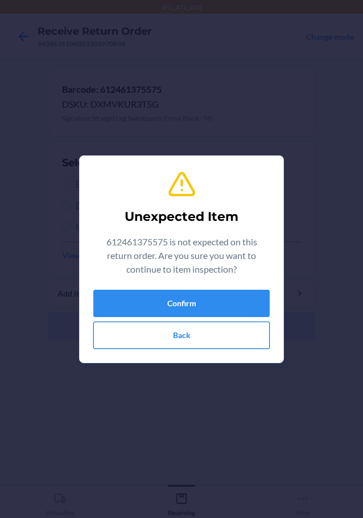
click at [226, 328] on button "Back" at bounding box center [181, 334] width 176 height 27
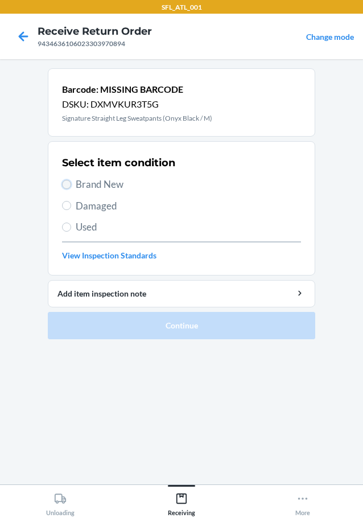
click at [65, 183] on input "Brand New" at bounding box center [66, 184] width 9 height 9
radio input "true"
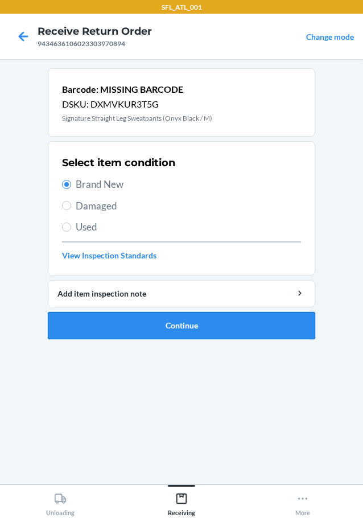
click at [100, 324] on button "Continue" at bounding box center [181, 325] width 267 height 27
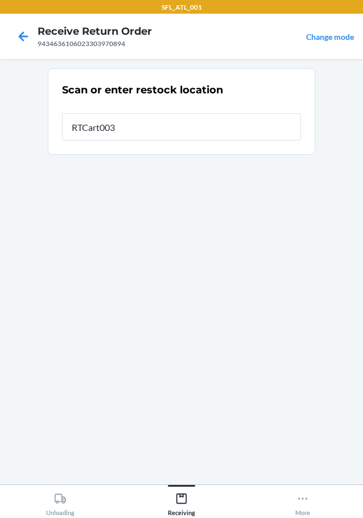
type input "RTCart003"
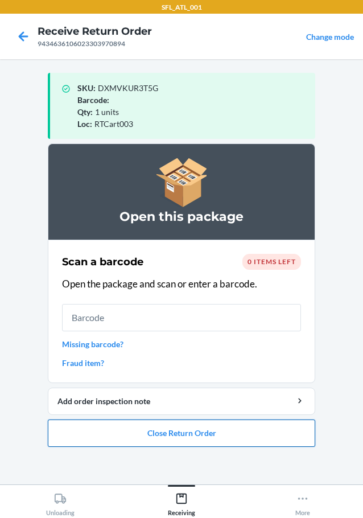
click at [167, 434] on button "Close Return Order" at bounding box center [181, 432] width 267 height 27
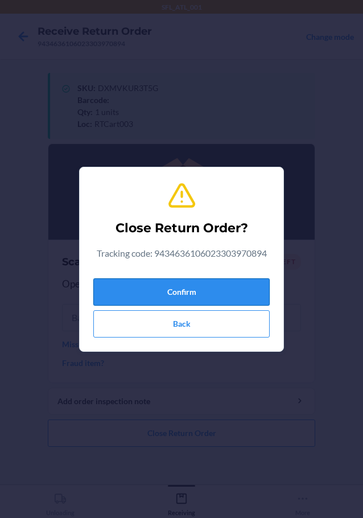
click at [180, 287] on button "Confirm" at bounding box center [181, 291] width 176 height 27
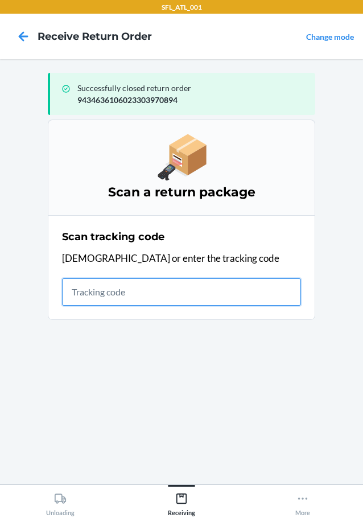
click at [177, 287] on input "text" at bounding box center [181, 291] width 239 height 27
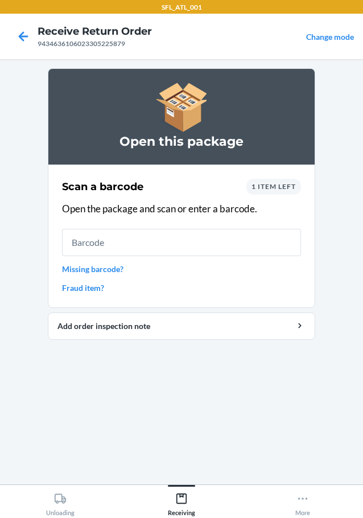
click at [277, 188] on span "1 item left" at bounding box center [273, 186] width 44 height 9
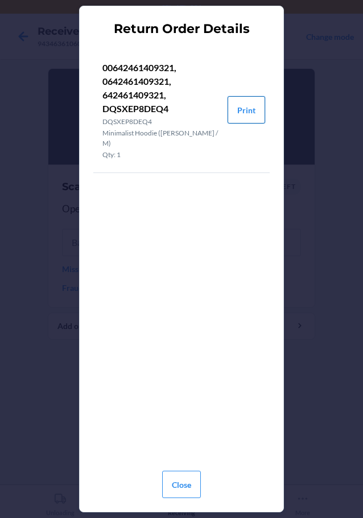
click at [244, 109] on button "Print" at bounding box center [247, 109] width 38 height 27
click at [182, 485] on button "Close" at bounding box center [181, 484] width 39 height 27
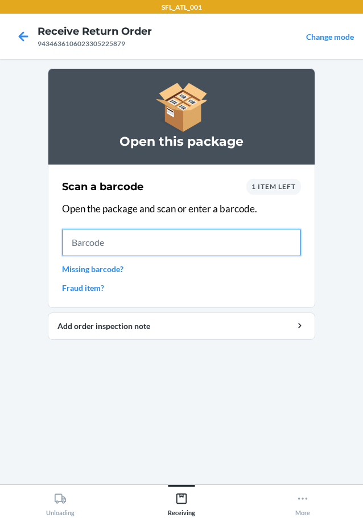
click at [246, 242] on input "text" at bounding box center [181, 242] width 239 height 27
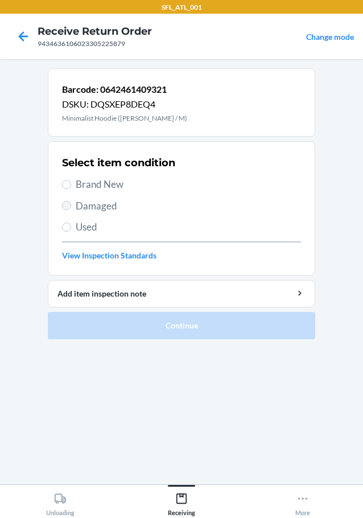
drag, startPoint x: 67, startPoint y: 179, endPoint x: 67, endPoint y: 210, distance: 31.3
click at [67, 179] on label "Brand New" at bounding box center [181, 184] width 239 height 15
click at [67, 180] on input "Brand New" at bounding box center [66, 184] width 9 height 9
radio input "true"
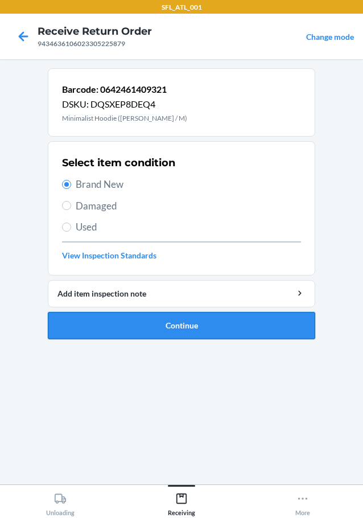
click at [130, 324] on button "Continue" at bounding box center [181, 325] width 267 height 27
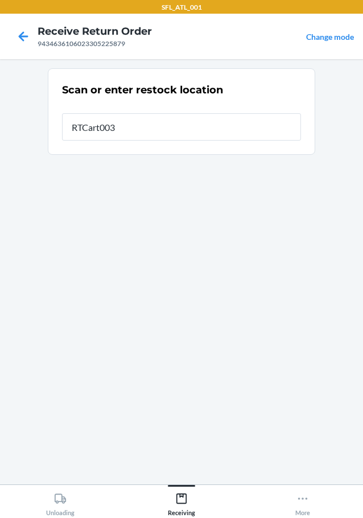
type input "RTCart003"
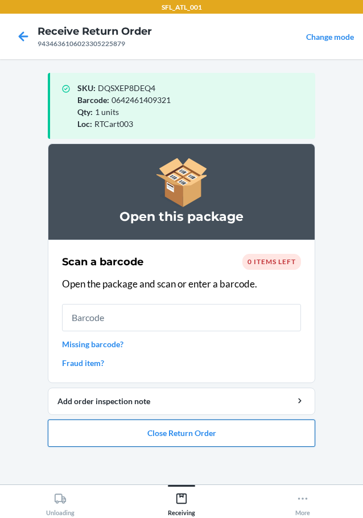
click at [154, 430] on button "Close Return Order" at bounding box center [181, 432] width 267 height 27
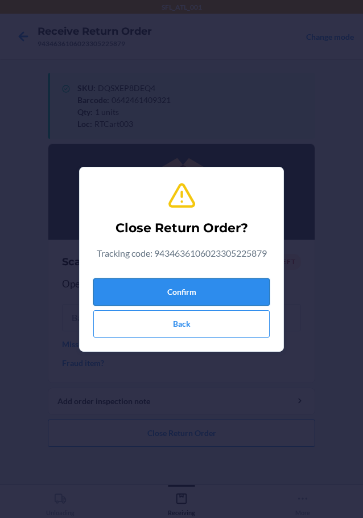
click at [175, 287] on button "Confirm" at bounding box center [181, 291] width 176 height 27
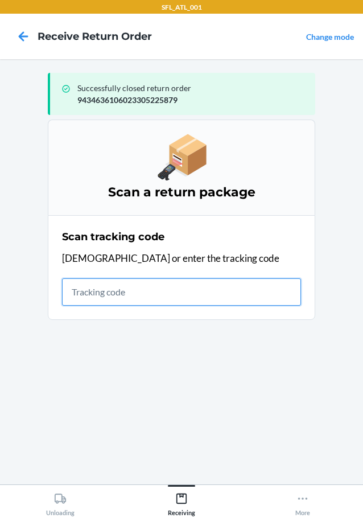
click at [182, 286] on input "text" at bounding box center [181, 291] width 239 height 27
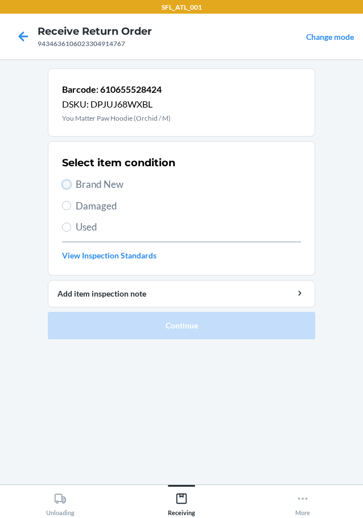
click at [65, 182] on input "Brand New" at bounding box center [66, 184] width 9 height 9
radio input "true"
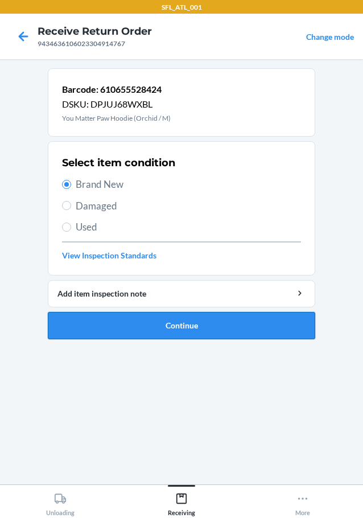
click at [169, 328] on button "Continue" at bounding box center [181, 325] width 267 height 27
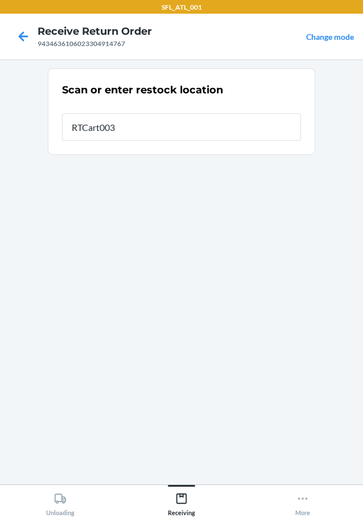
type input "RTCart003"
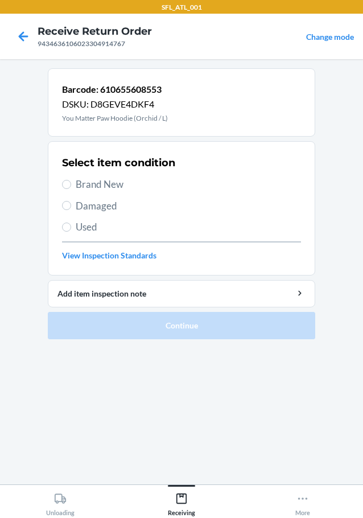
click at [68, 175] on div "Select item condition Brand New Damaged Used View Inspection Standards" at bounding box center [181, 208] width 239 height 113
click at [64, 184] on input "Brand New" at bounding box center [66, 184] width 9 height 9
radio input "true"
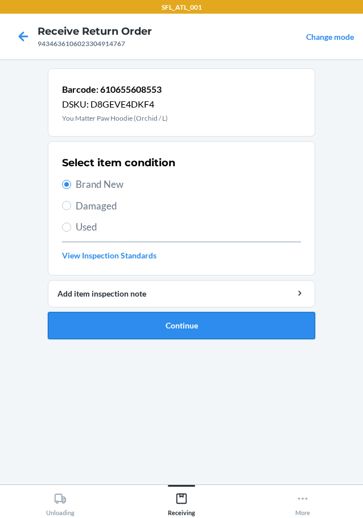
click at [113, 320] on button "Continue" at bounding box center [181, 325] width 267 height 27
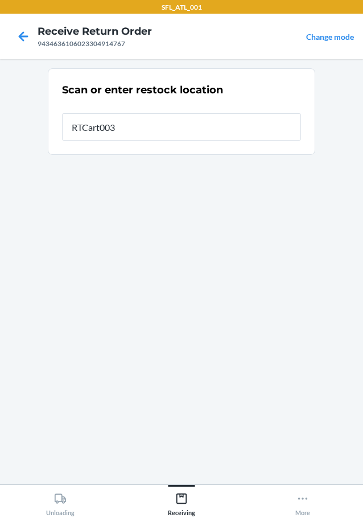
type input "RTCart003"
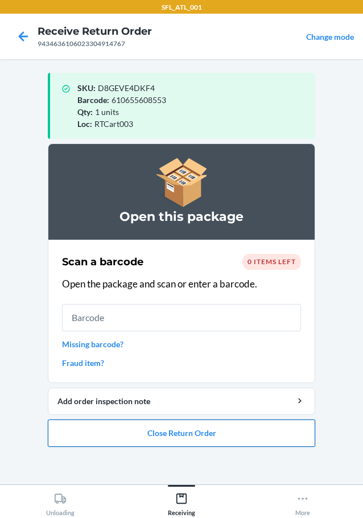
click at [192, 428] on button "Close Return Order" at bounding box center [181, 432] width 267 height 27
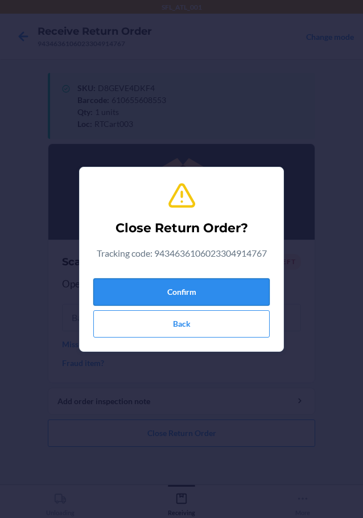
click at [130, 293] on button "Confirm" at bounding box center [181, 291] width 176 height 27
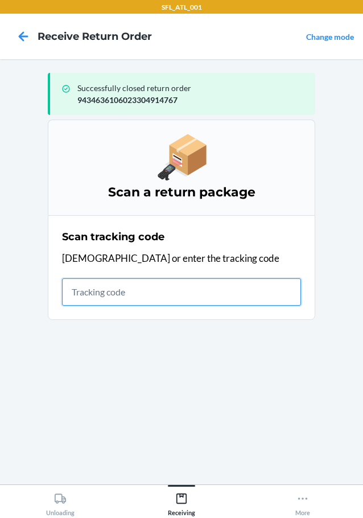
click at [179, 292] on input "text" at bounding box center [181, 291] width 239 height 27
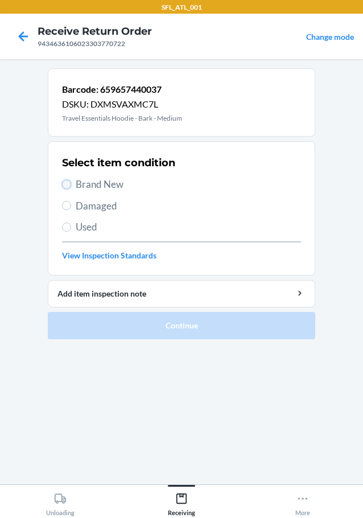
click at [67, 181] on input "Brand New" at bounding box center [66, 184] width 9 height 9
radio input "true"
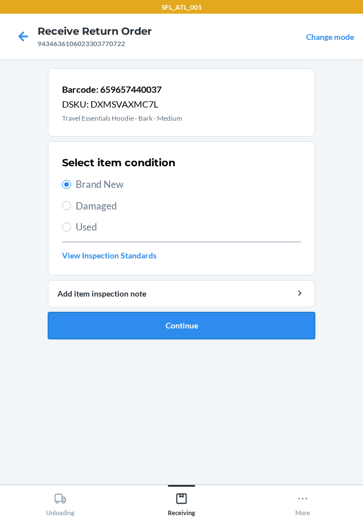
click at [120, 324] on button "Continue" at bounding box center [181, 325] width 267 height 27
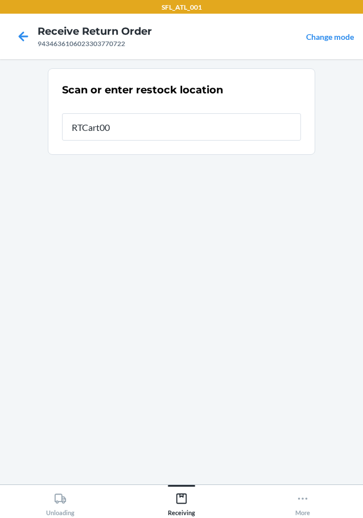
type input "RTCart003"
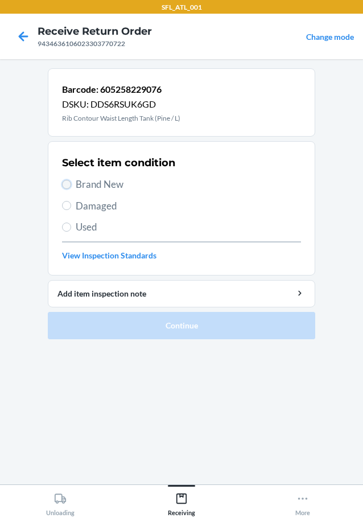
click at [64, 182] on input "Brand New" at bounding box center [66, 184] width 9 height 9
radio input "true"
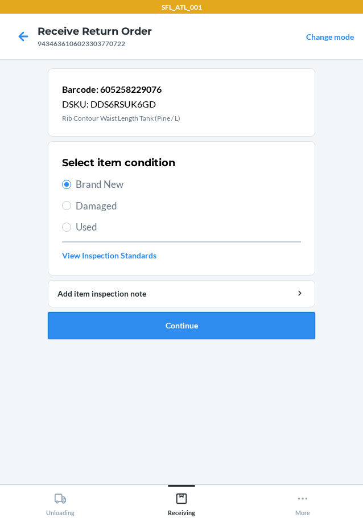
click at [172, 323] on button "Continue" at bounding box center [181, 325] width 267 height 27
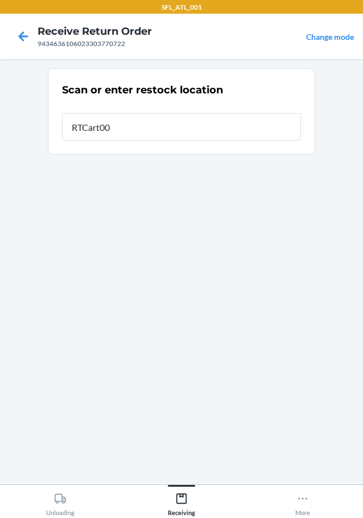
type input "RTCart003"
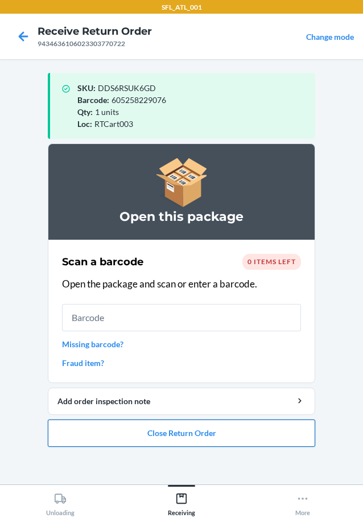
click at [197, 432] on button "Close Return Order" at bounding box center [181, 432] width 267 height 27
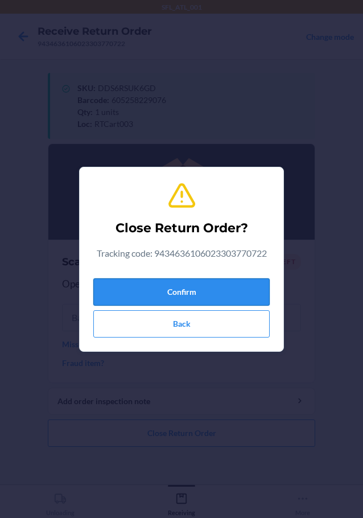
click at [163, 289] on button "Confirm" at bounding box center [181, 291] width 176 height 27
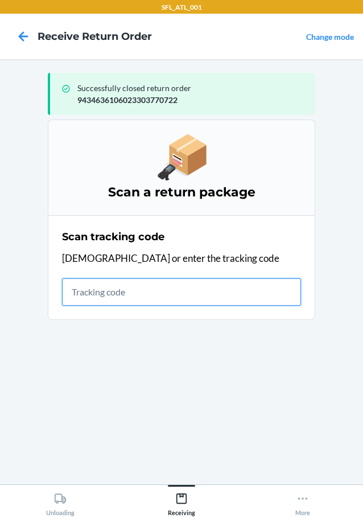
click at [154, 292] on input "text" at bounding box center [181, 291] width 239 height 27
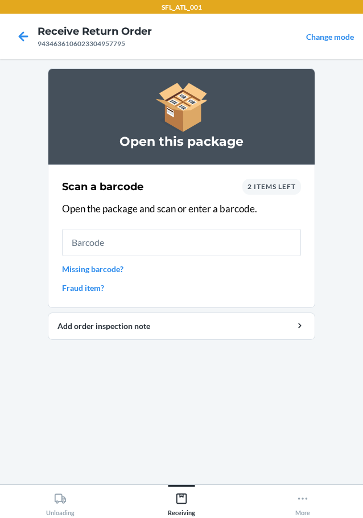
click at [286, 185] on span "2 items left" at bounding box center [272, 186] width 48 height 9
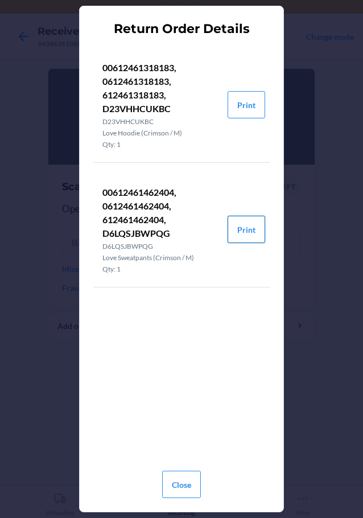
click at [253, 232] on button "Print" at bounding box center [247, 229] width 38 height 27
click at [246, 104] on button "Print" at bounding box center [247, 104] width 38 height 27
click at [189, 489] on button "Close" at bounding box center [181, 484] width 39 height 27
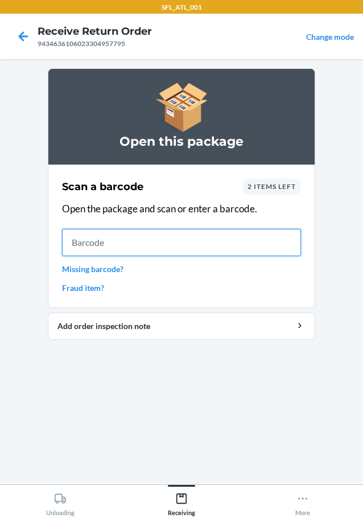
click at [193, 246] on input "text" at bounding box center [181, 242] width 239 height 27
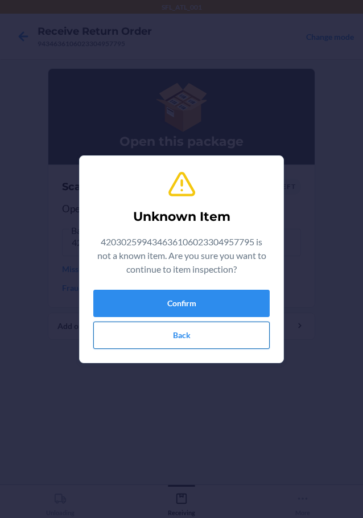
click at [149, 336] on button "Back" at bounding box center [181, 334] width 176 height 27
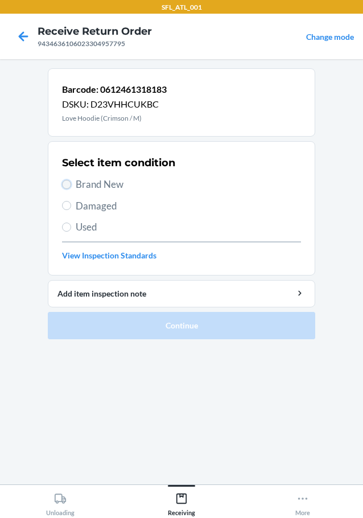
click at [68, 187] on input "Brand New" at bounding box center [66, 184] width 9 height 9
radio input "true"
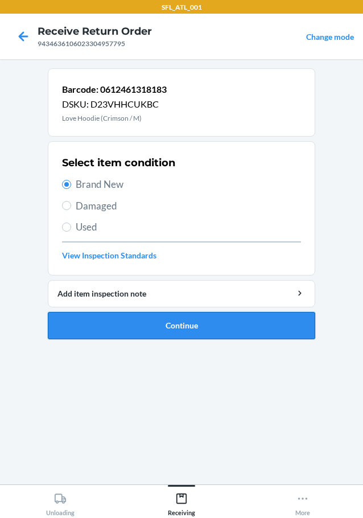
click at [115, 332] on button "Continue" at bounding box center [181, 325] width 267 height 27
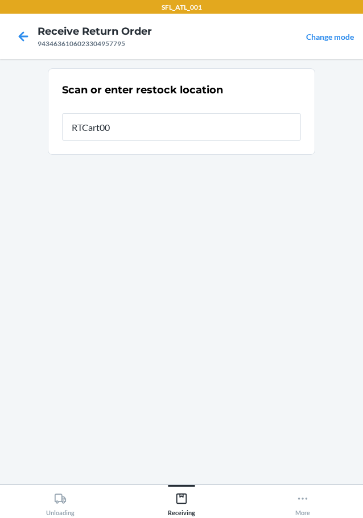
type input "RTCart003"
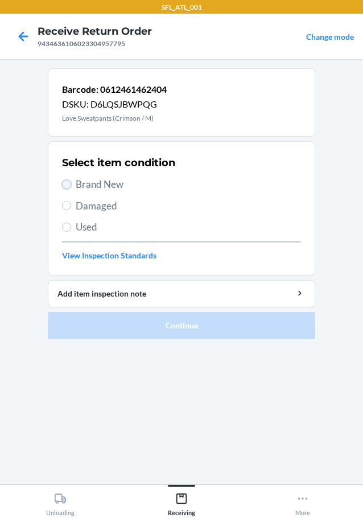
click at [63, 183] on input "Brand New" at bounding box center [66, 184] width 9 height 9
radio input "true"
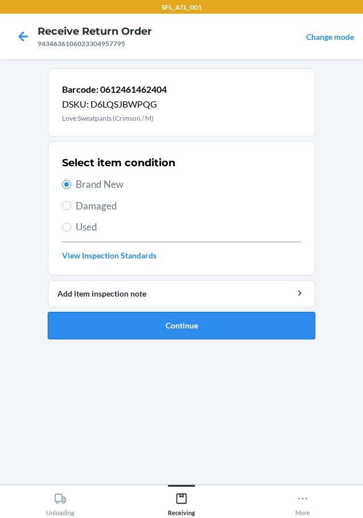
click at [109, 326] on button "Continue" at bounding box center [181, 325] width 267 height 27
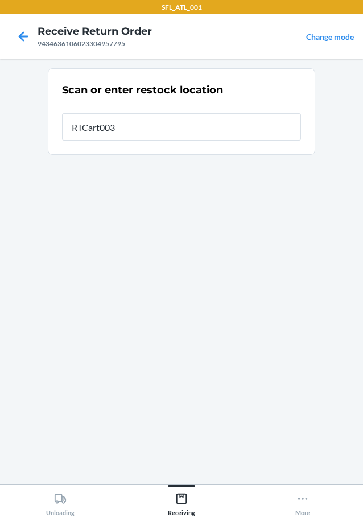
type input "RTCart003"
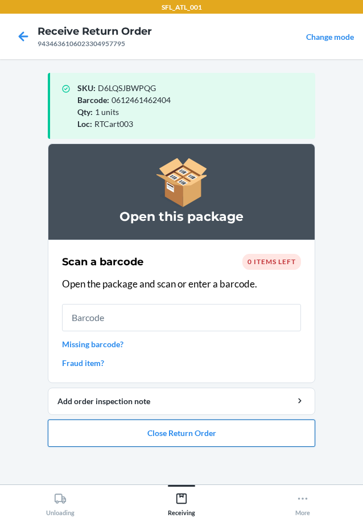
click at [154, 433] on button "Close Return Order" at bounding box center [181, 432] width 267 height 27
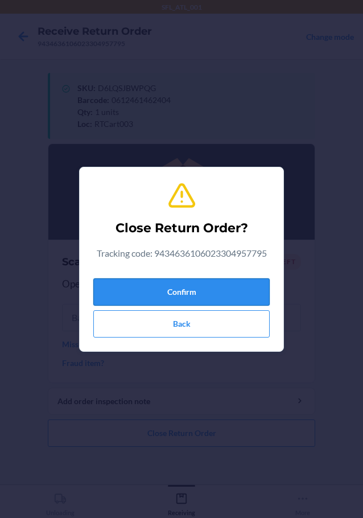
click at [197, 284] on button "Confirm" at bounding box center [181, 291] width 176 height 27
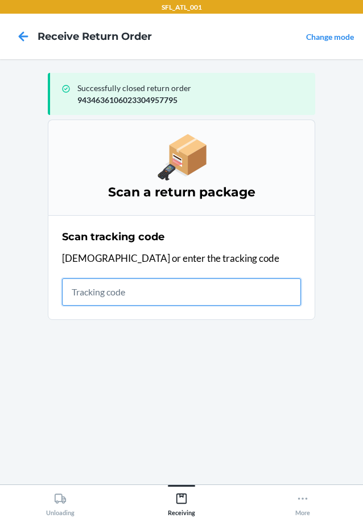
click at [197, 291] on input "text" at bounding box center [181, 291] width 239 height 27
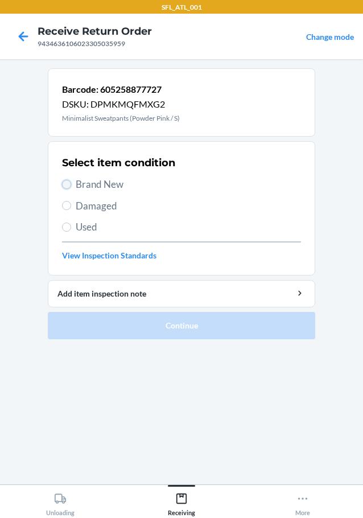
click at [66, 185] on input "Brand New" at bounding box center [66, 184] width 9 height 9
radio input "true"
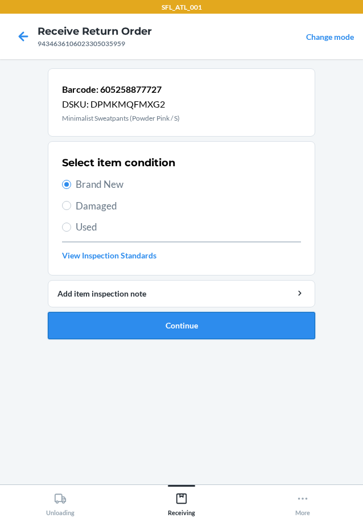
click at [98, 325] on button "Continue" at bounding box center [181, 325] width 267 height 27
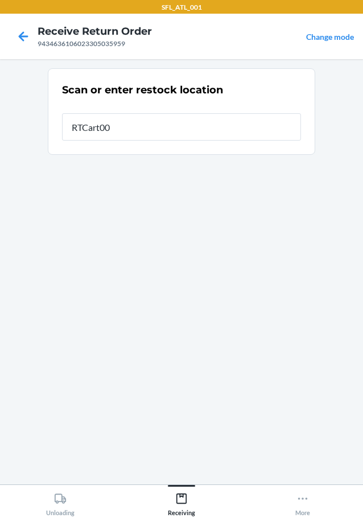
type input "RTCart003"
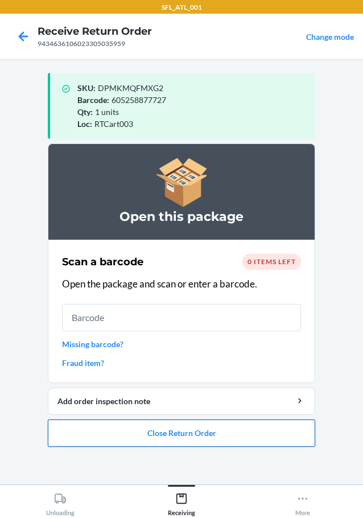
click at [176, 432] on button "Close Return Order" at bounding box center [181, 432] width 267 height 27
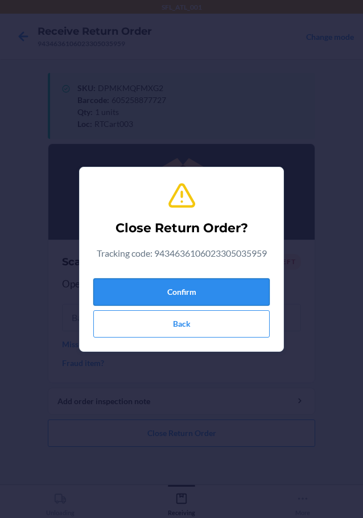
click at [197, 293] on button "Confirm" at bounding box center [181, 291] width 176 height 27
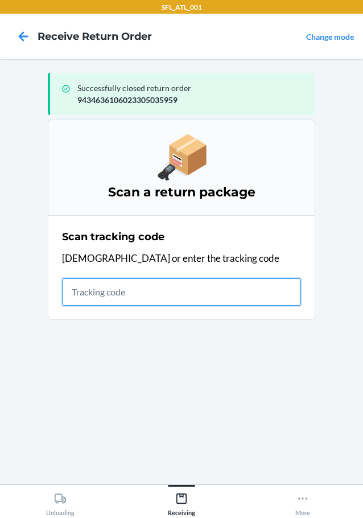
click at [113, 289] on input "text" at bounding box center [181, 291] width 239 height 27
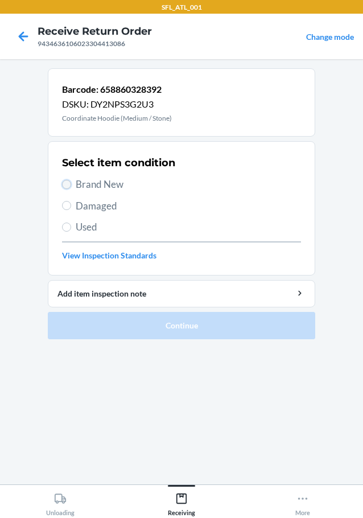
click at [67, 181] on input "Brand New" at bounding box center [66, 184] width 9 height 9
radio input "true"
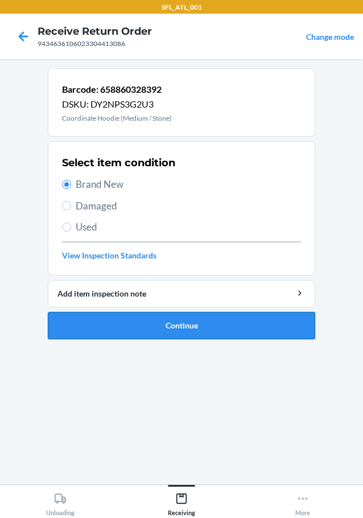
click at [110, 313] on button "Continue" at bounding box center [181, 325] width 267 height 27
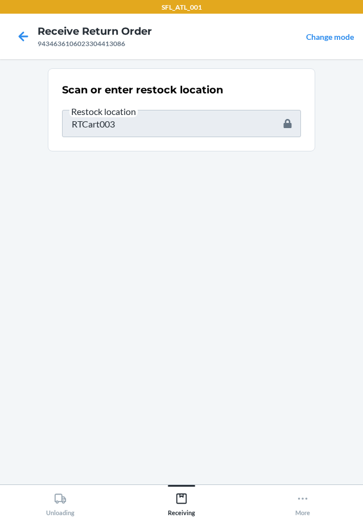
type input "658860361894"
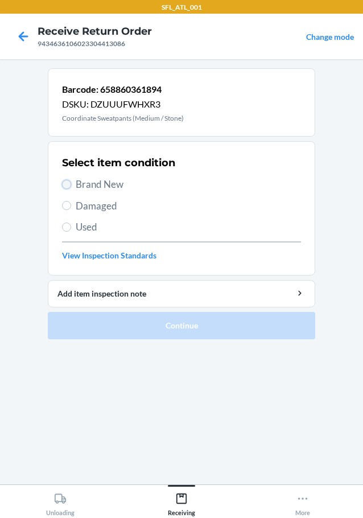
click at [64, 182] on input "Brand New" at bounding box center [66, 184] width 9 height 9
radio input "true"
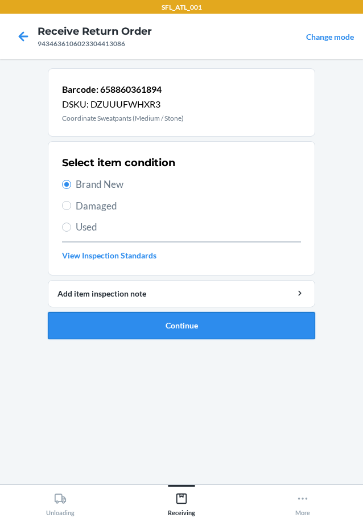
click at [124, 321] on button "Continue" at bounding box center [181, 325] width 267 height 27
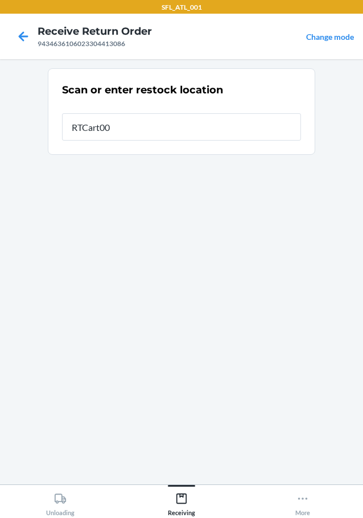
type input "RTCart003"
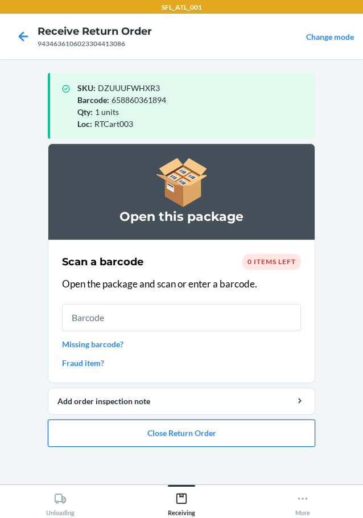
click at [180, 427] on button "Close Return Order" at bounding box center [181, 432] width 267 height 27
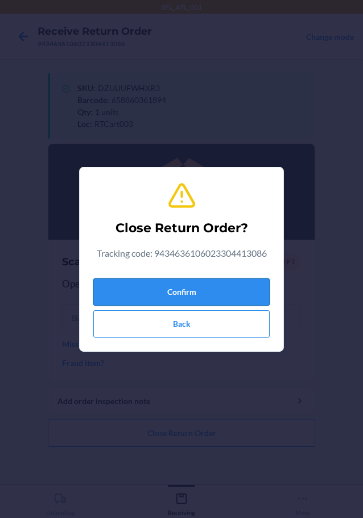
click at [178, 284] on button "Confirm" at bounding box center [181, 291] width 176 height 27
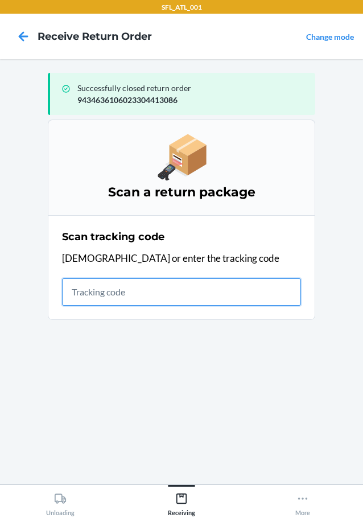
click at [138, 292] on input "text" at bounding box center [181, 291] width 239 height 27
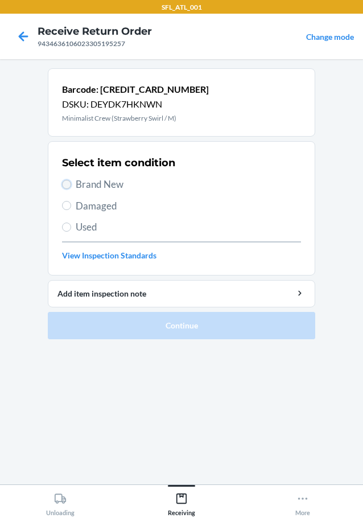
click at [65, 187] on input "Brand New" at bounding box center [66, 184] width 9 height 9
radio input "true"
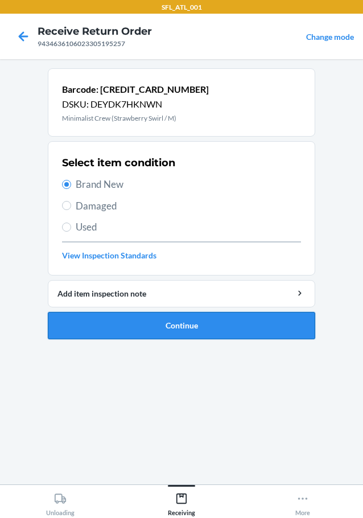
click at [96, 331] on button "Continue" at bounding box center [181, 325] width 267 height 27
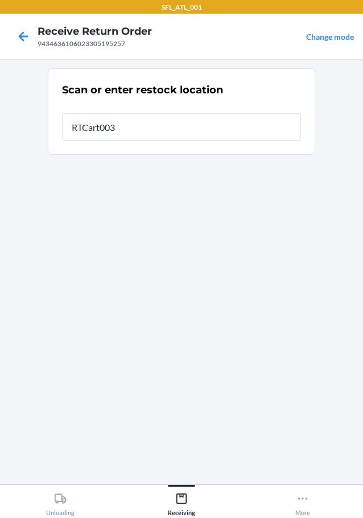
type input "RTCart003"
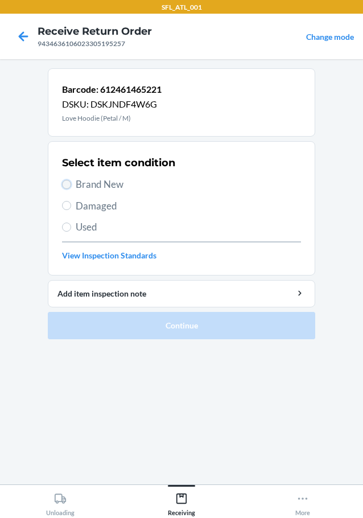
click at [65, 180] on input "Brand New" at bounding box center [66, 184] width 9 height 9
radio input "true"
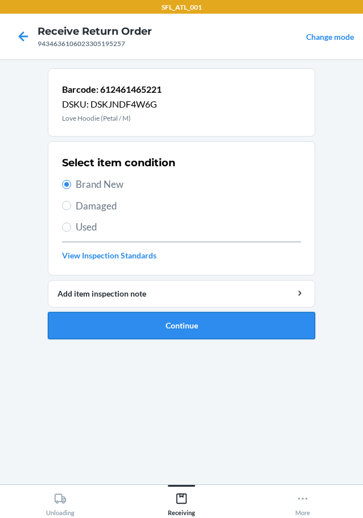
click at [118, 328] on button "Continue" at bounding box center [181, 325] width 267 height 27
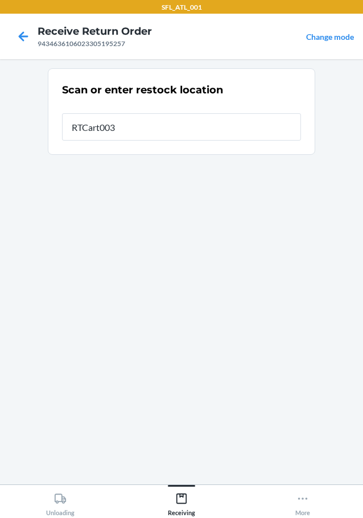
type input "RTCart003"
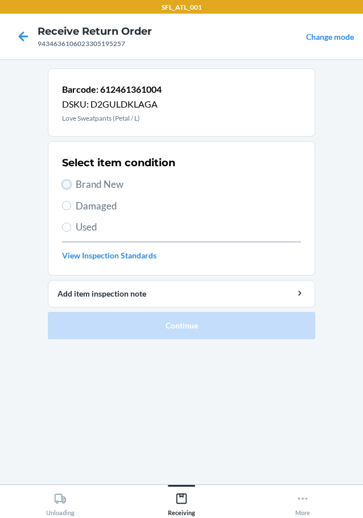
click at [67, 183] on input "Brand New" at bounding box center [66, 184] width 9 height 9
radio input "true"
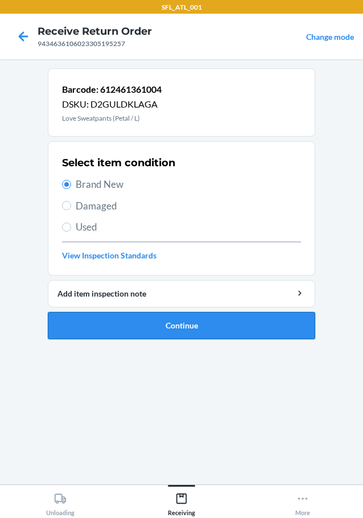
click at [102, 321] on button "Continue" at bounding box center [181, 325] width 267 height 27
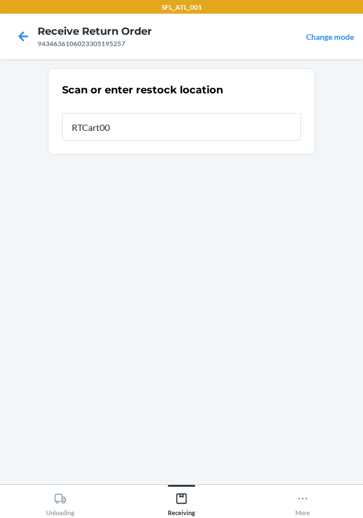
type input "RTCart003"
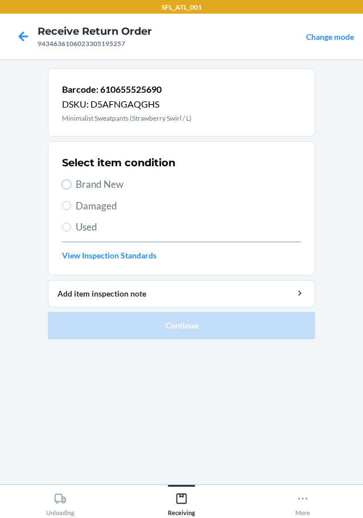
drag, startPoint x: 66, startPoint y: 180, endPoint x: 80, endPoint y: 262, distance: 83.1
click at [66, 195] on div "Select item condition Brand New Damaged Used View Inspection Standards" at bounding box center [181, 208] width 239 height 113
click at [69, 183] on input "Brand New" at bounding box center [66, 184] width 9 height 9
radio input "true"
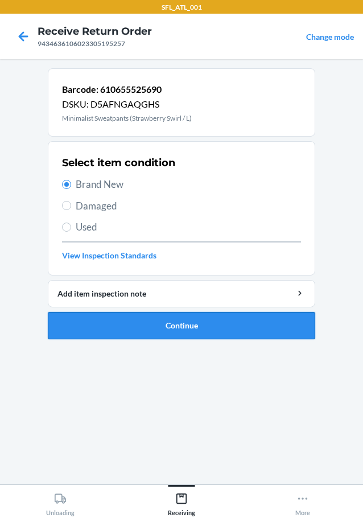
click at [141, 327] on button "Continue" at bounding box center [181, 325] width 267 height 27
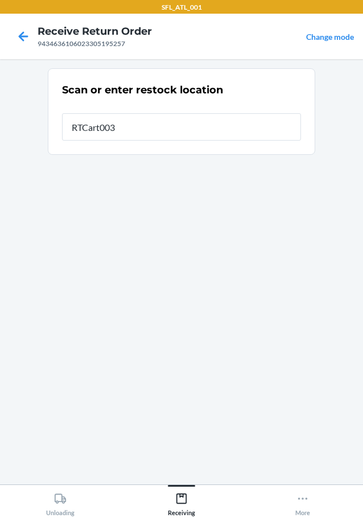
type input "RTCart003"
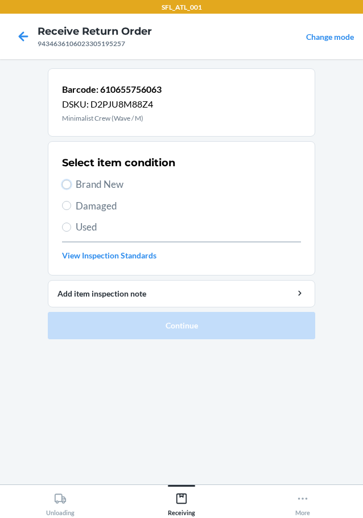
drag, startPoint x: 68, startPoint y: 184, endPoint x: 76, endPoint y: 245, distance: 61.3
click at [68, 186] on input "Brand New" at bounding box center [66, 184] width 9 height 9
radio input "true"
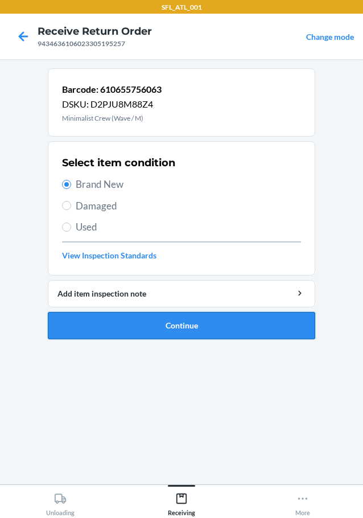
click at [143, 327] on button "Continue" at bounding box center [181, 325] width 267 height 27
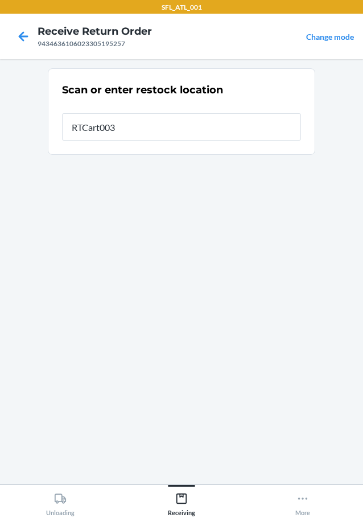
type input "RTCart003"
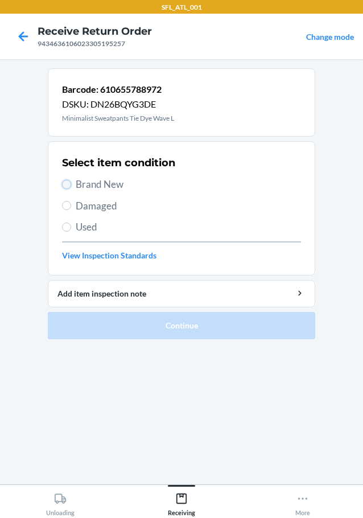
click at [67, 182] on input "Brand New" at bounding box center [66, 184] width 9 height 9
radio input "true"
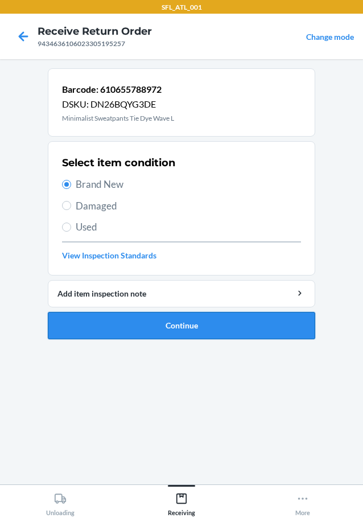
click at [133, 325] on button "Continue" at bounding box center [181, 325] width 267 height 27
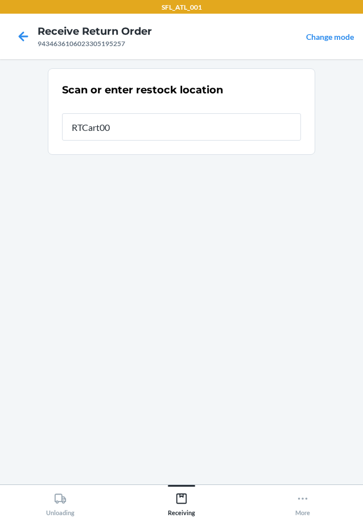
type input "RTCart003"
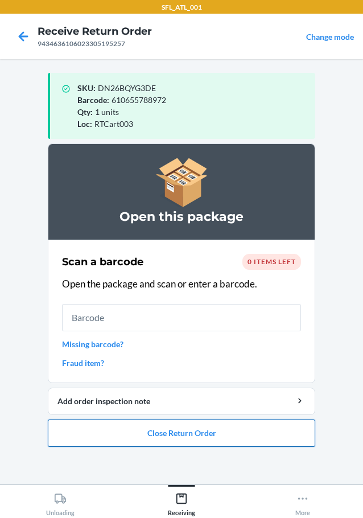
click at [185, 438] on button "Close Return Order" at bounding box center [181, 432] width 267 height 27
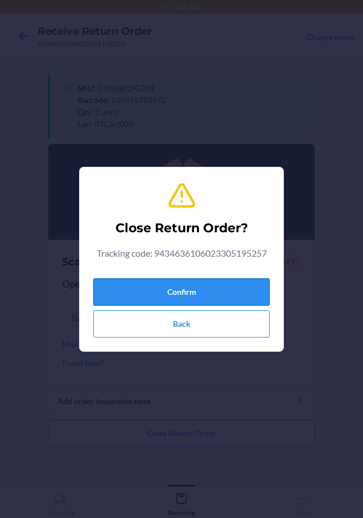
click at [177, 283] on button "Confirm" at bounding box center [181, 291] width 176 height 27
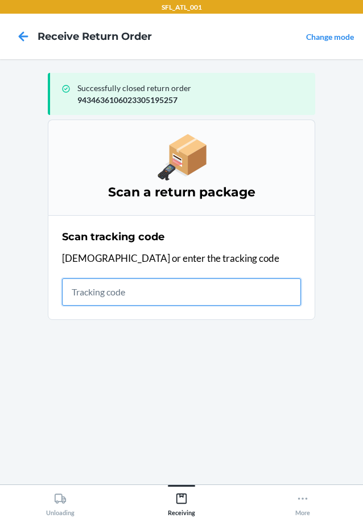
click at [115, 298] on input "text" at bounding box center [181, 291] width 239 height 27
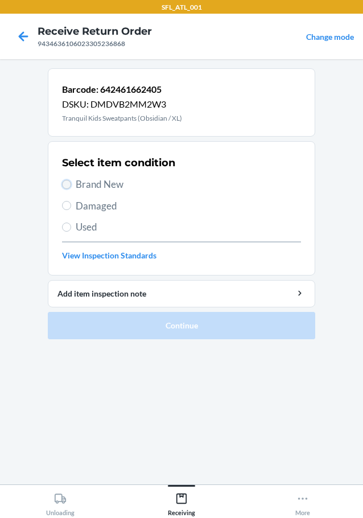
click at [67, 183] on input "Brand New" at bounding box center [66, 184] width 9 height 9
radio input "true"
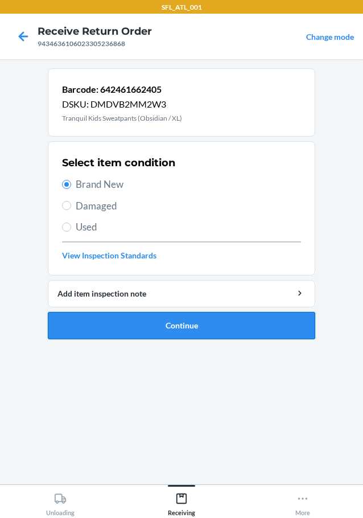
click at [134, 321] on button "Continue" at bounding box center [181, 325] width 267 height 27
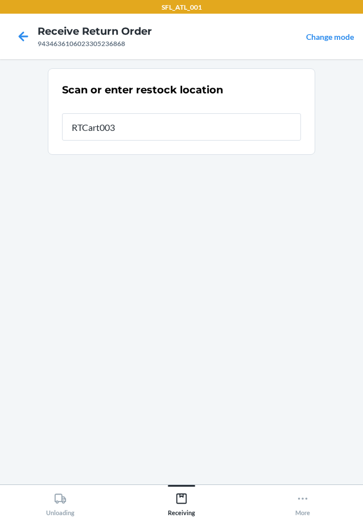
type input "RTCart003"
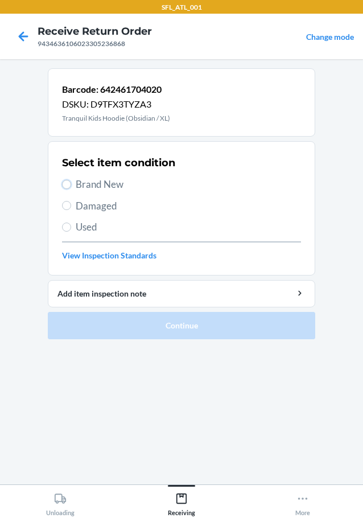
drag, startPoint x: 70, startPoint y: 182, endPoint x: 88, endPoint y: 274, distance: 93.3
click at [71, 196] on div "Select item condition Brand New Damaged Used View Inspection Standards" at bounding box center [181, 208] width 239 height 113
click at [65, 185] on input "Brand New" at bounding box center [66, 184] width 9 height 9
radio input "true"
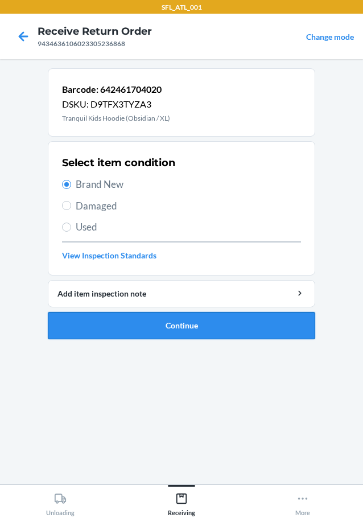
click at [130, 312] on button "Continue" at bounding box center [181, 325] width 267 height 27
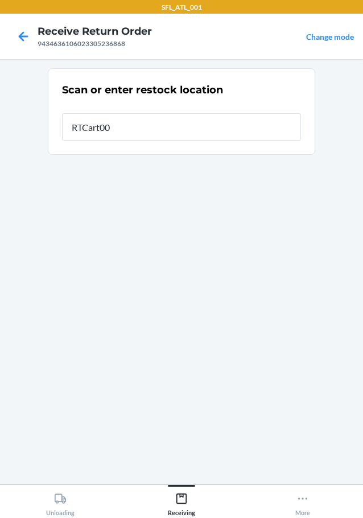
type input "RTCart003"
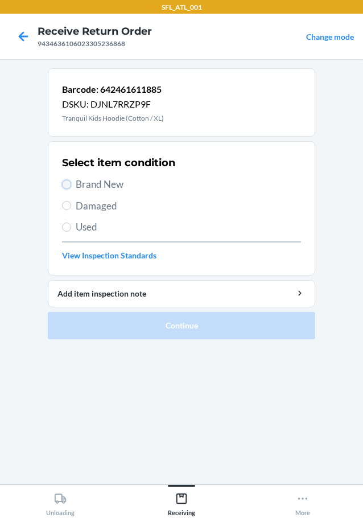
click at [67, 186] on input "Brand New" at bounding box center [66, 184] width 9 height 9
radio input "true"
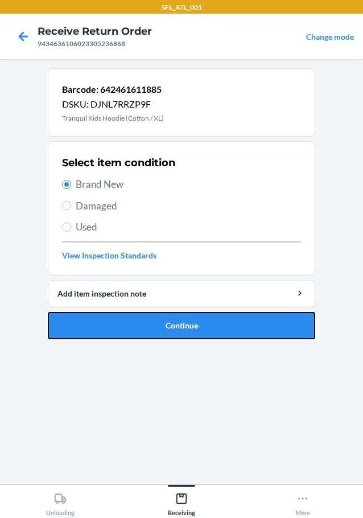
click at [242, 315] on button "Continue" at bounding box center [181, 325] width 267 height 27
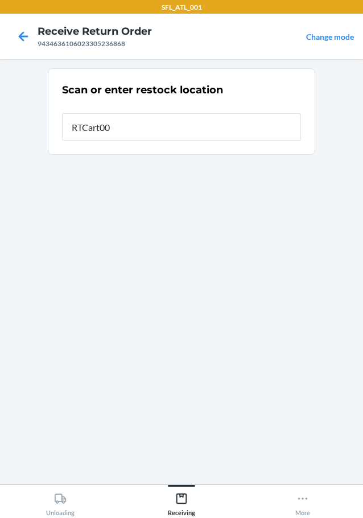
type input "RTCart003"
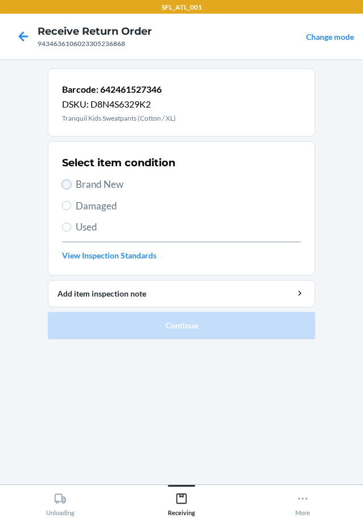
click at [67, 182] on input "Brand New" at bounding box center [66, 184] width 9 height 9
radio input "true"
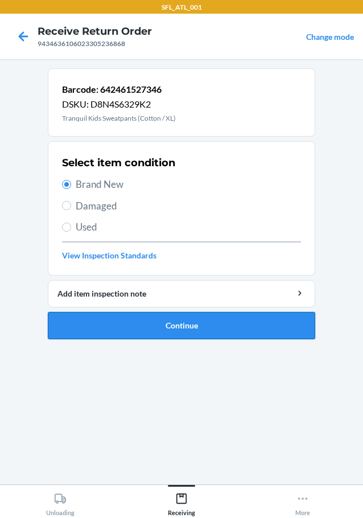
click at [225, 323] on button "Continue" at bounding box center [181, 325] width 267 height 27
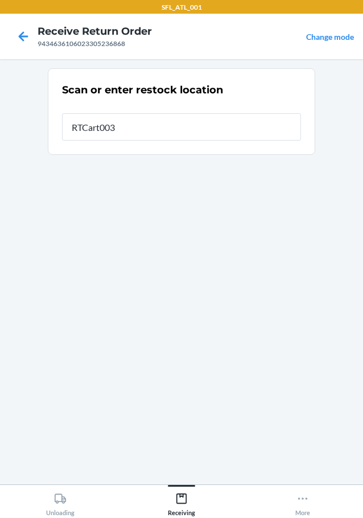
type input "RTCart003"
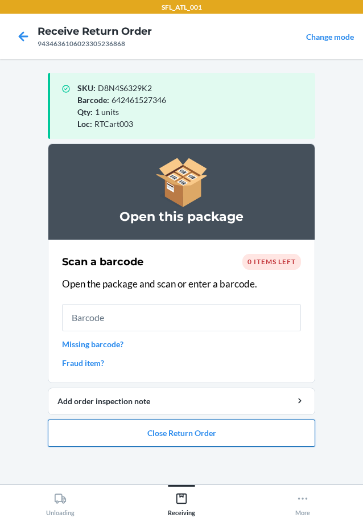
click at [175, 438] on button "Close Return Order" at bounding box center [181, 432] width 267 height 27
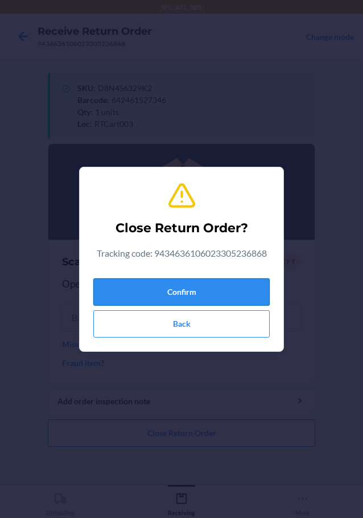
click at [197, 289] on button "Confirm" at bounding box center [181, 291] width 176 height 27
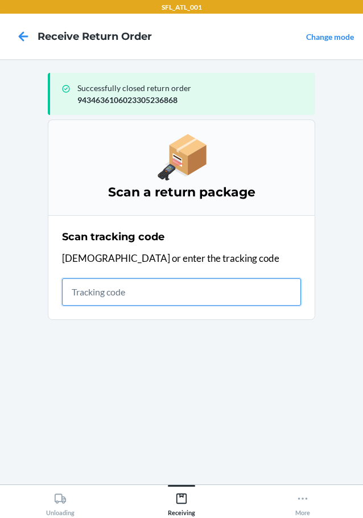
click at [167, 291] on input "text" at bounding box center [181, 291] width 239 height 27
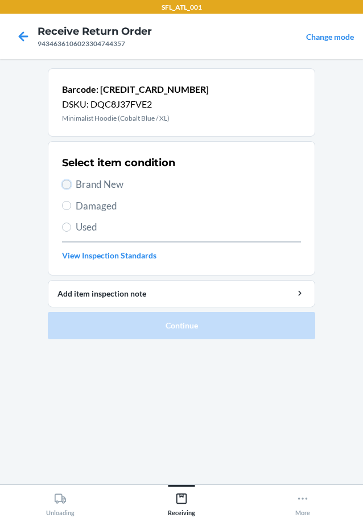
click at [67, 185] on input "Brand New" at bounding box center [66, 184] width 9 height 9
radio input "true"
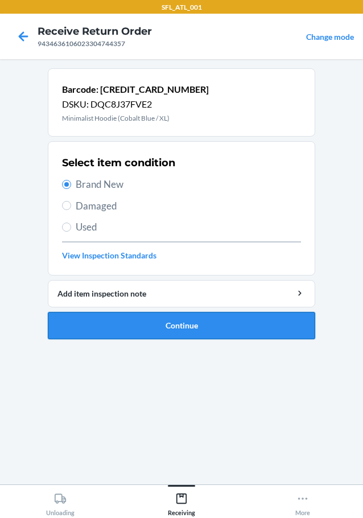
click at [170, 317] on button "Continue" at bounding box center [181, 325] width 267 height 27
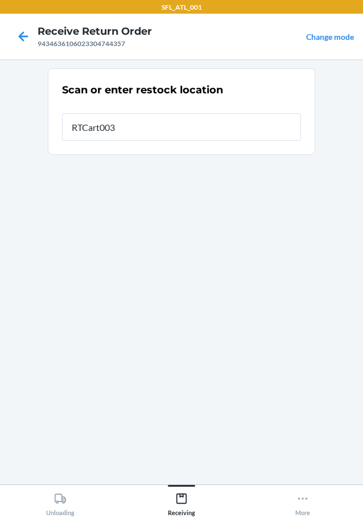
type input "RTCart003"
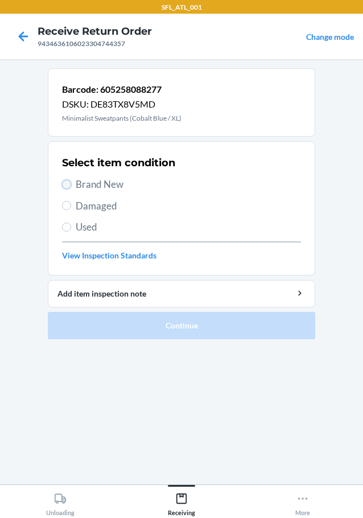
click at [65, 183] on input "Brand New" at bounding box center [66, 184] width 9 height 9
radio input "true"
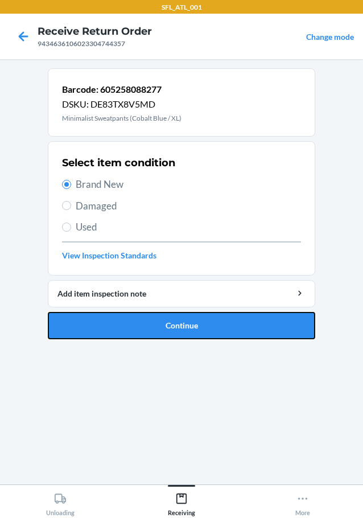
drag, startPoint x: 147, startPoint y: 321, endPoint x: 158, endPoint y: 324, distance: 10.5
click at [154, 323] on button "Continue" at bounding box center [181, 325] width 267 height 27
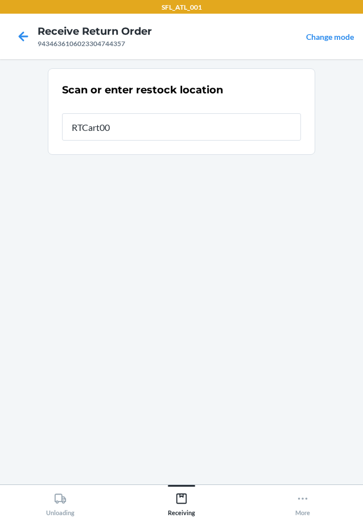
type input "RTCart003"
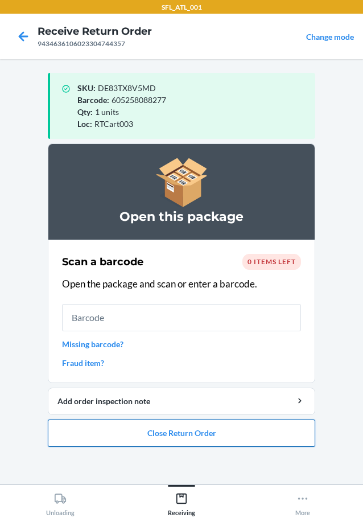
click at [228, 432] on button "Close Return Order" at bounding box center [181, 432] width 267 height 27
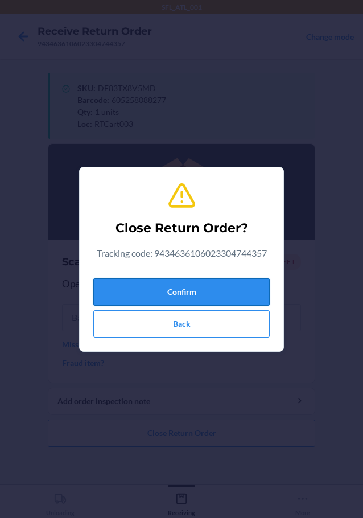
click at [224, 290] on button "Confirm" at bounding box center [181, 291] width 176 height 27
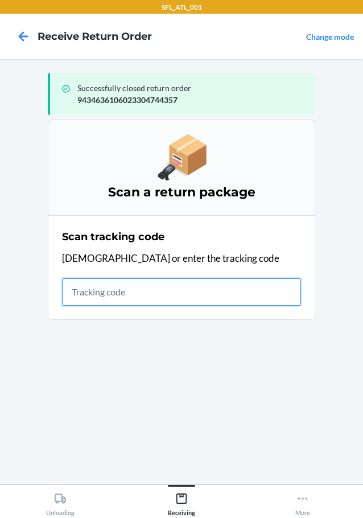
click at [159, 288] on input "text" at bounding box center [181, 291] width 239 height 27
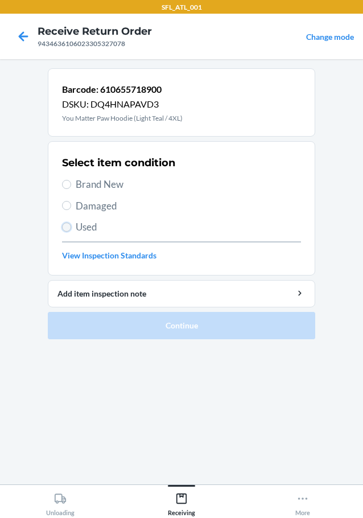
click at [70, 226] on input "Used" at bounding box center [66, 226] width 9 height 9
radio input "true"
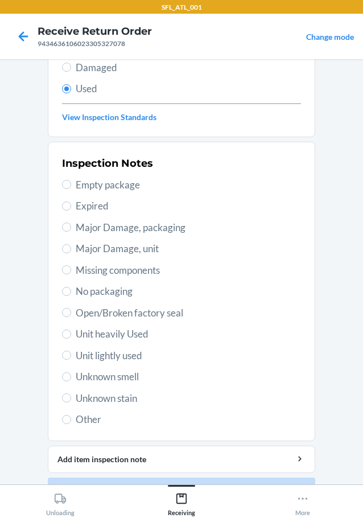
scroll to position [168, 0]
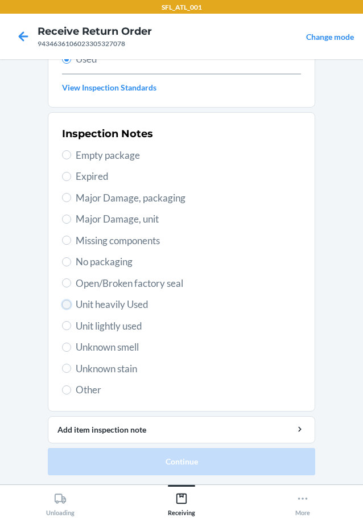
click at [62, 302] on input "Unit heavily Used" at bounding box center [66, 304] width 9 height 9
radio input "true"
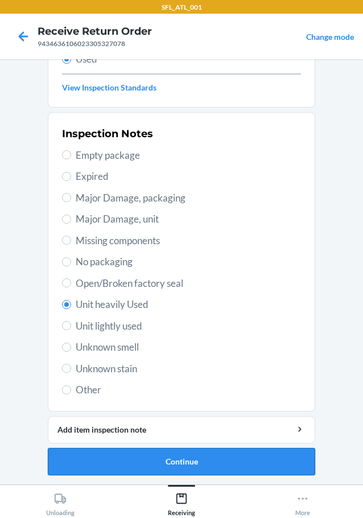
click at [122, 463] on button "Continue" at bounding box center [181, 461] width 267 height 27
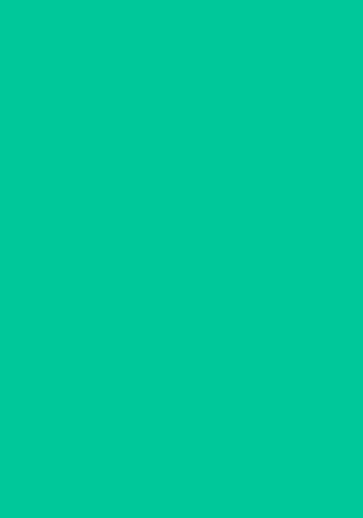
scroll to position [0, 0]
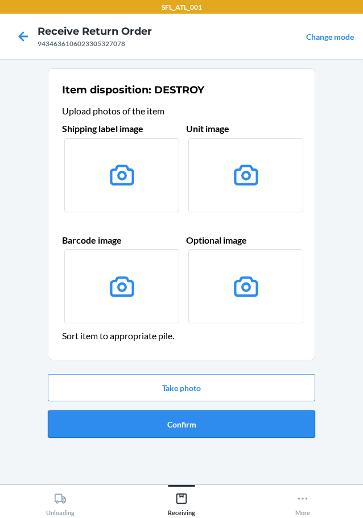
click at [193, 426] on button "Confirm" at bounding box center [181, 423] width 267 height 27
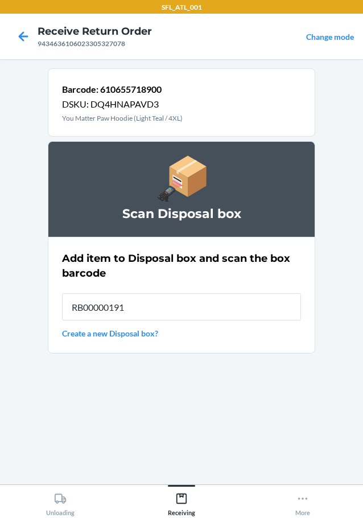
type input "RB00000191O"
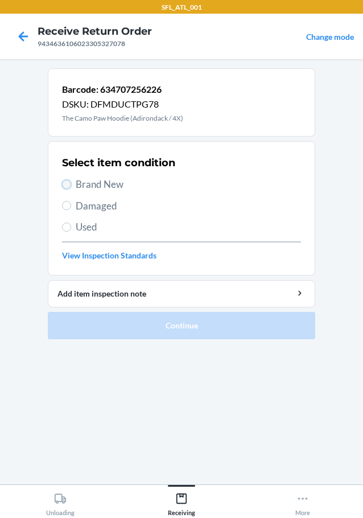
click at [65, 183] on input "Brand New" at bounding box center [66, 184] width 9 height 9
radio input "true"
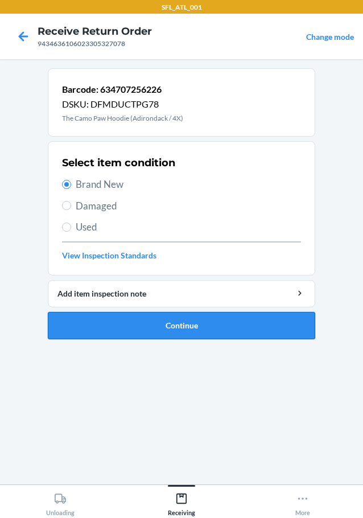
click at [123, 328] on button "Continue" at bounding box center [181, 325] width 267 height 27
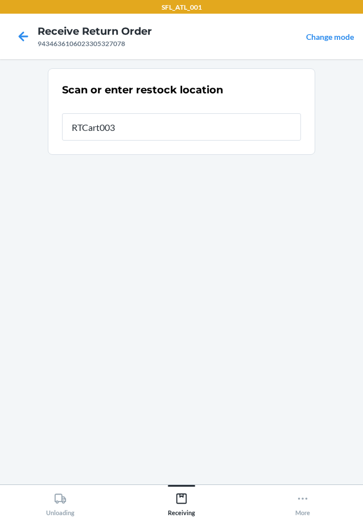
type input "RTCart003"
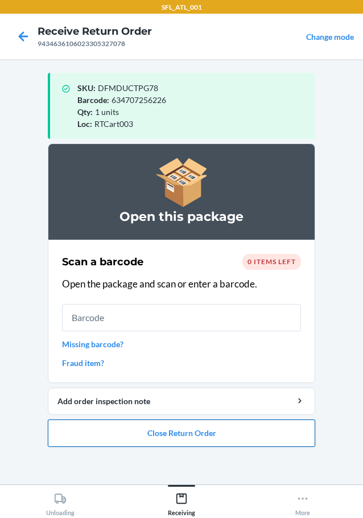
click at [199, 431] on button "Close Return Order" at bounding box center [181, 432] width 267 height 27
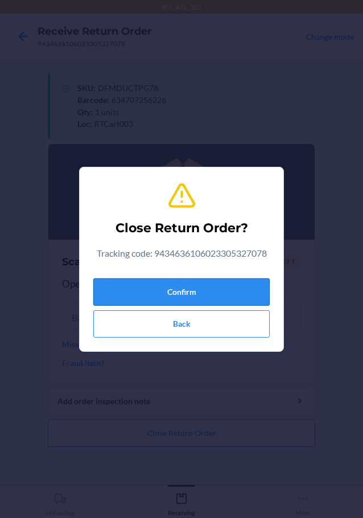
click at [222, 284] on button "Confirm" at bounding box center [181, 291] width 176 height 27
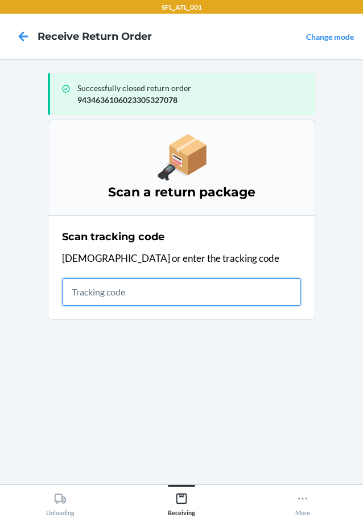
click at [134, 291] on input "text" at bounding box center [181, 291] width 239 height 27
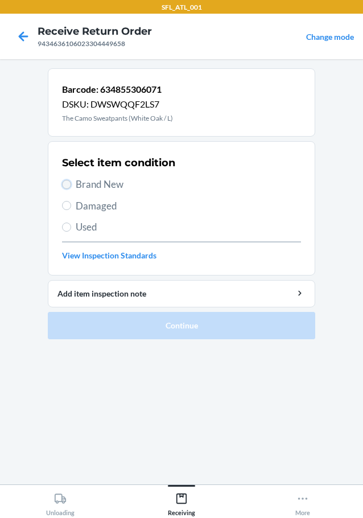
click at [68, 185] on input "Brand New" at bounding box center [66, 184] width 9 height 9
radio input "true"
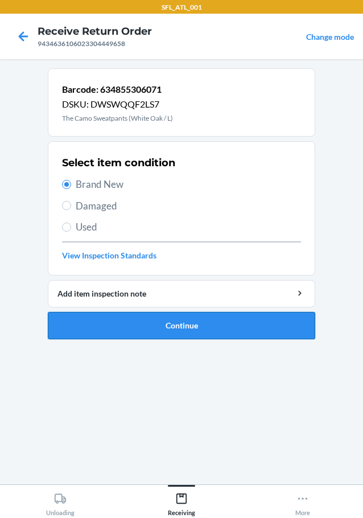
click at [137, 326] on button "Continue" at bounding box center [181, 325] width 267 height 27
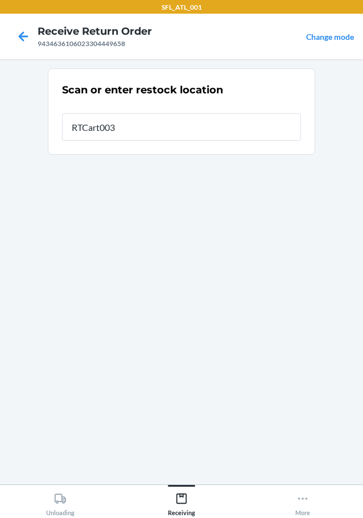
type input "RTCart003"
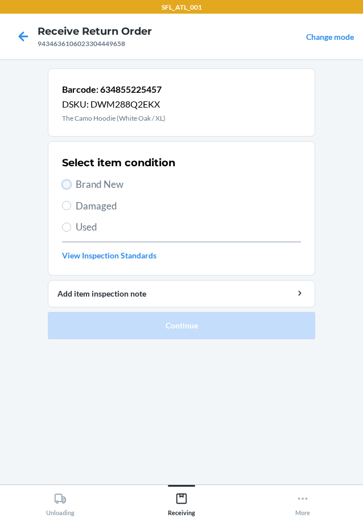
click at [67, 184] on input "Brand New" at bounding box center [66, 184] width 9 height 9
radio input "true"
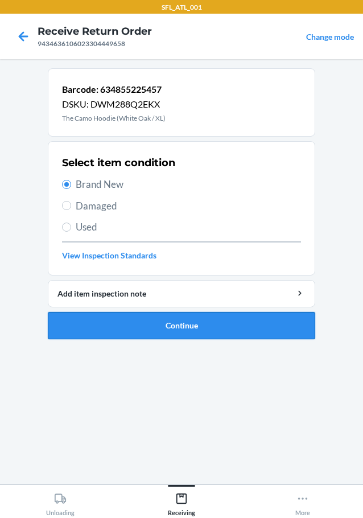
click at [135, 321] on button "Continue" at bounding box center [181, 325] width 267 height 27
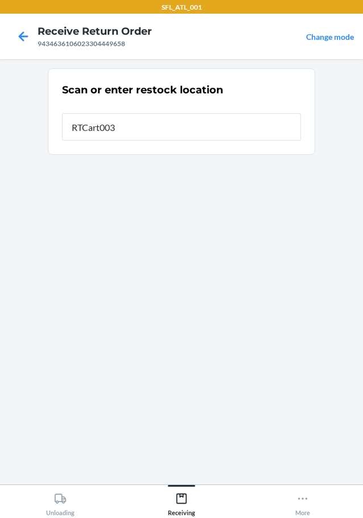
type input "RTCart003"
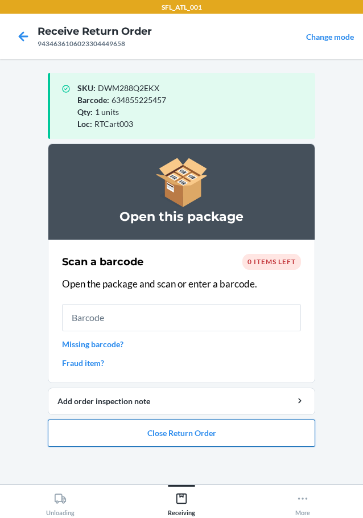
click at [177, 434] on button "Close Return Order" at bounding box center [181, 432] width 267 height 27
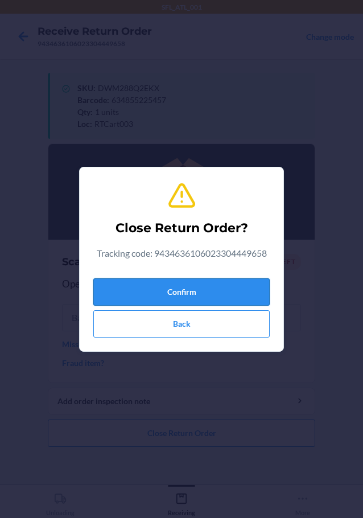
click at [173, 283] on button "Confirm" at bounding box center [181, 291] width 176 height 27
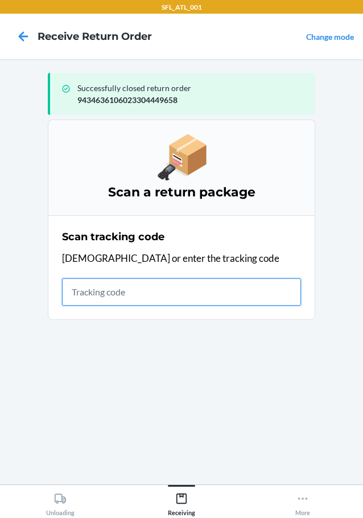
click at [116, 290] on input "text" at bounding box center [181, 291] width 239 height 27
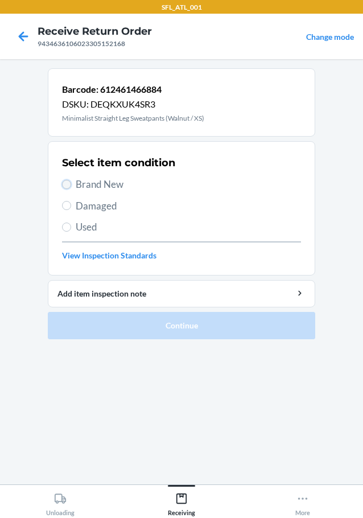
click at [67, 182] on input "Brand New" at bounding box center [66, 184] width 9 height 9
radio input "true"
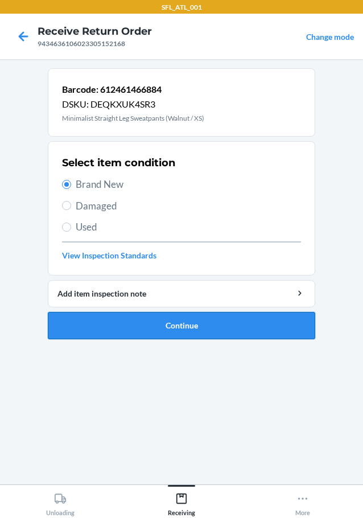
click at [123, 321] on button "Continue" at bounding box center [181, 325] width 267 height 27
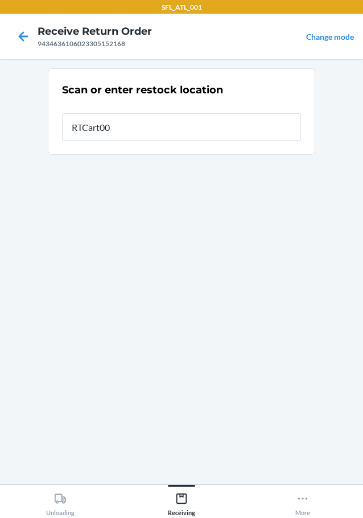
type input "RTCart003"
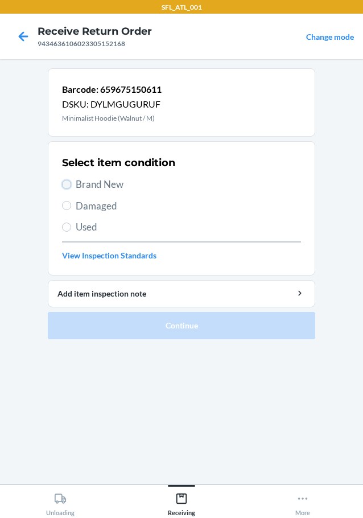
click at [66, 184] on input "Brand New" at bounding box center [66, 184] width 9 height 9
radio input "true"
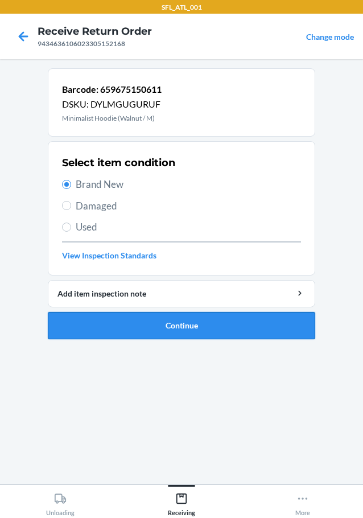
click at [100, 324] on button "Continue" at bounding box center [181, 325] width 267 height 27
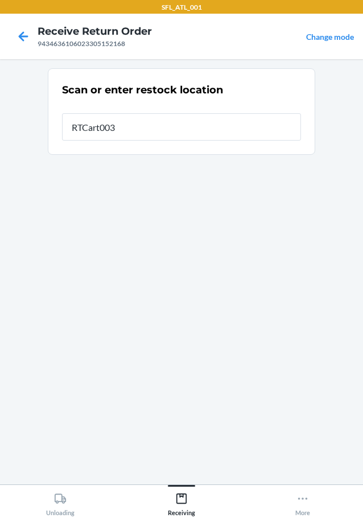
type input "RTCart003"
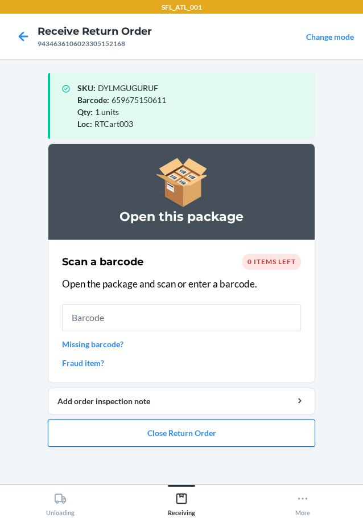
click at [194, 434] on button "Close Return Order" at bounding box center [181, 432] width 267 height 27
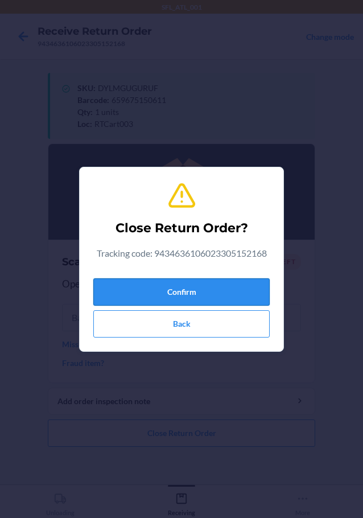
click at [178, 282] on button "Confirm" at bounding box center [181, 291] width 176 height 27
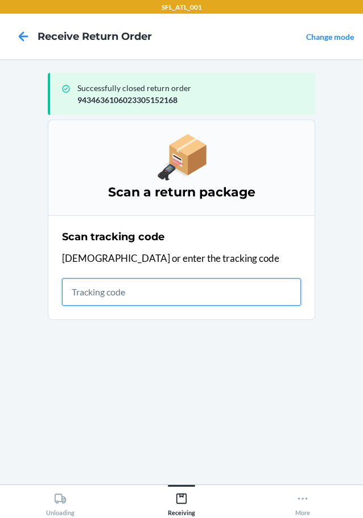
click at [112, 294] on input "text" at bounding box center [181, 291] width 239 height 27
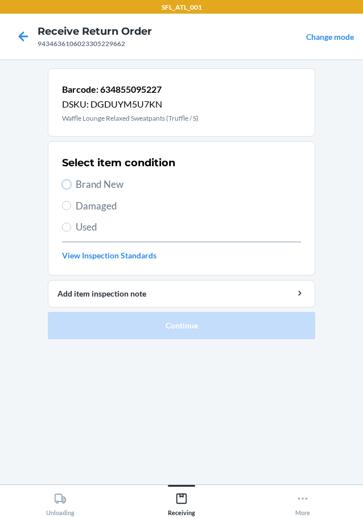
drag, startPoint x: 65, startPoint y: 182, endPoint x: 68, endPoint y: 193, distance: 11.3
click at [67, 191] on label "Brand New" at bounding box center [181, 184] width 239 height 15
click at [67, 189] on input "Brand New" at bounding box center [66, 184] width 9 height 9
radio input "true"
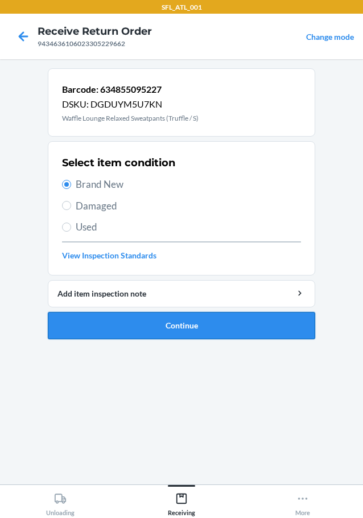
click at [151, 324] on button "Continue" at bounding box center [181, 325] width 267 height 27
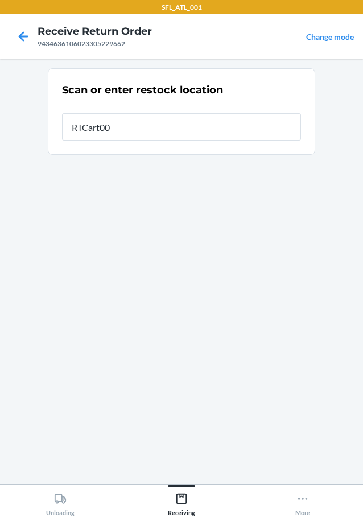
type input "RTCart003"
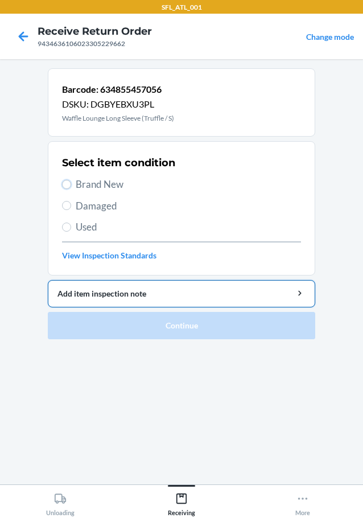
drag, startPoint x: 67, startPoint y: 183, endPoint x: 106, endPoint y: 308, distance: 130.8
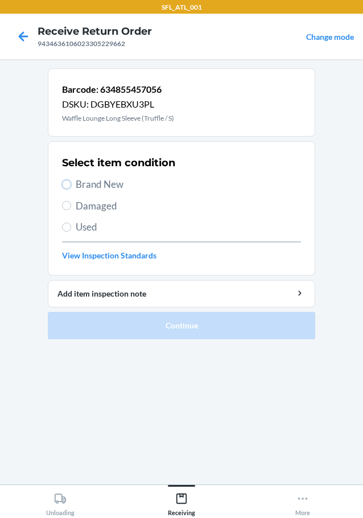
click at [105, 305] on li "Barcode: 634855457056 DSKU: DGBYEBXU3PL Waffle Lounge Long Sleeve (Truffle / S)…" at bounding box center [181, 203] width 267 height 271
drag, startPoint x: 64, startPoint y: 182, endPoint x: 66, endPoint y: 190, distance: 8.8
click at [64, 183] on input "Brand New" at bounding box center [66, 184] width 9 height 9
radio input "true"
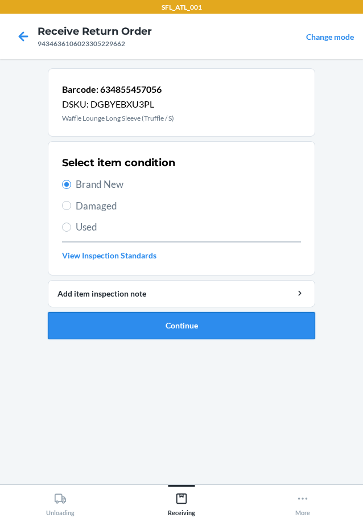
click at [160, 332] on button "Continue" at bounding box center [181, 325] width 267 height 27
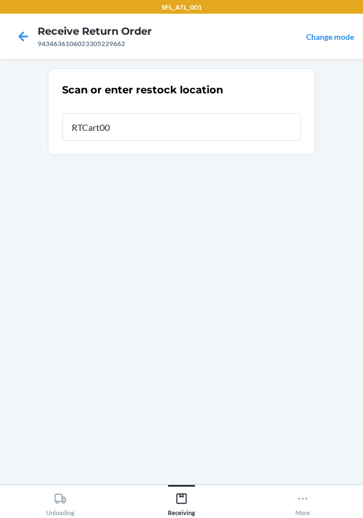
type input "RTCart003"
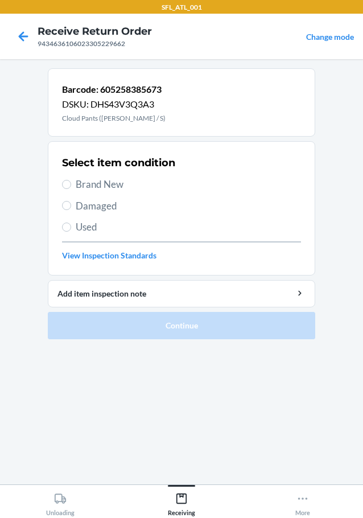
drag, startPoint x: 65, startPoint y: 179, endPoint x: 69, endPoint y: 190, distance: 11.7
click at [67, 185] on label "Brand New" at bounding box center [181, 184] width 239 height 15
click at [67, 185] on input "Brand New" at bounding box center [66, 184] width 9 height 9
radio input "true"
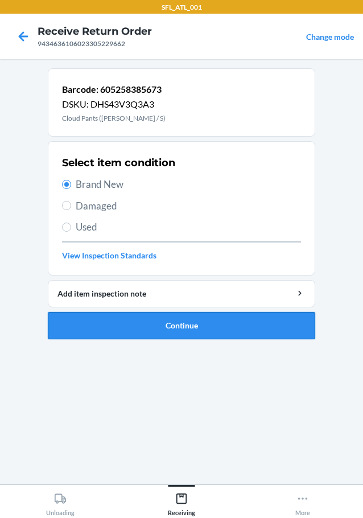
click at [209, 323] on button "Continue" at bounding box center [181, 325] width 267 height 27
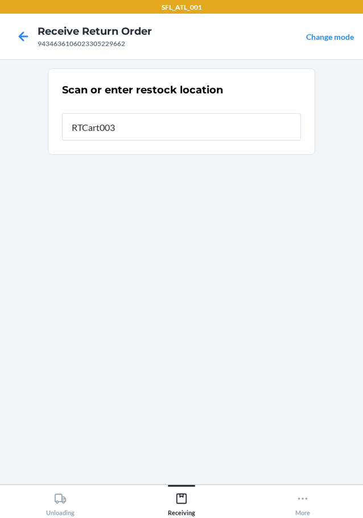
type input "RTCart003"
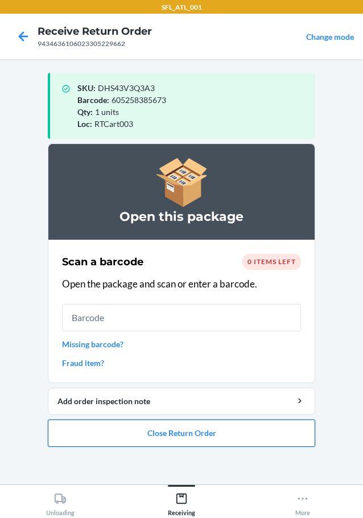
click at [200, 428] on button "Close Return Order" at bounding box center [181, 432] width 267 height 27
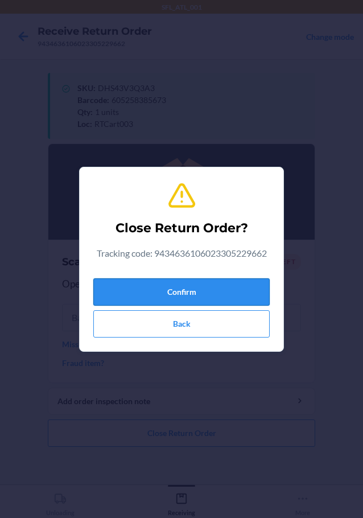
click at [182, 286] on button "Confirm" at bounding box center [181, 291] width 176 height 27
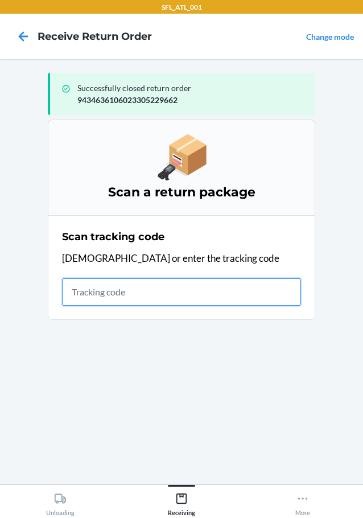
click at [192, 290] on input "text" at bounding box center [181, 291] width 239 height 27
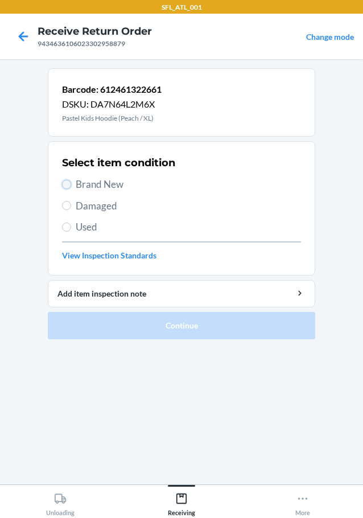
click at [64, 183] on input "Brand New" at bounding box center [66, 184] width 9 height 9
radio input "true"
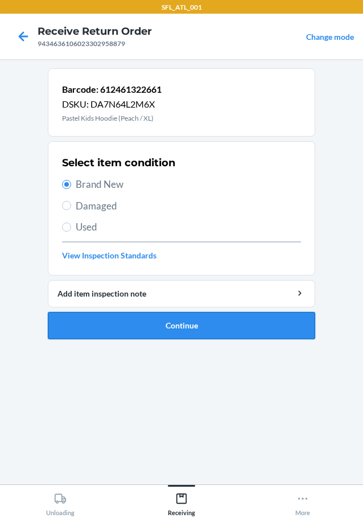
click at [126, 328] on button "Continue" at bounding box center [181, 325] width 267 height 27
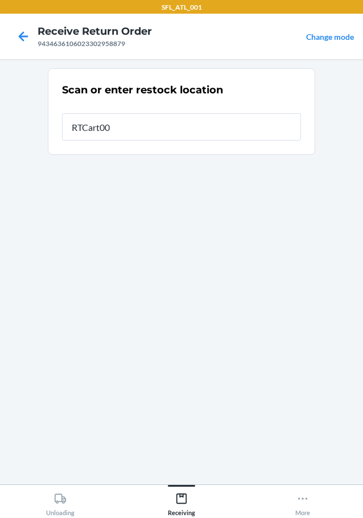
type input "RTCart003"
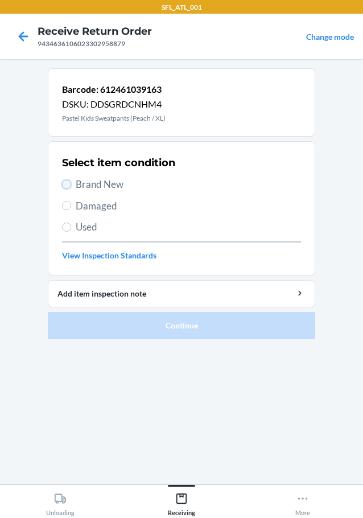
click at [68, 181] on input "Brand New" at bounding box center [66, 184] width 9 height 9
radio input "true"
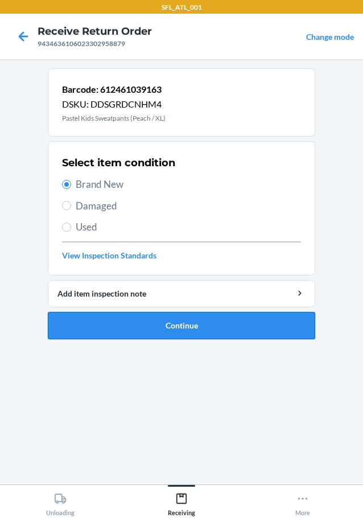
click at [173, 332] on button "Continue" at bounding box center [181, 325] width 267 height 27
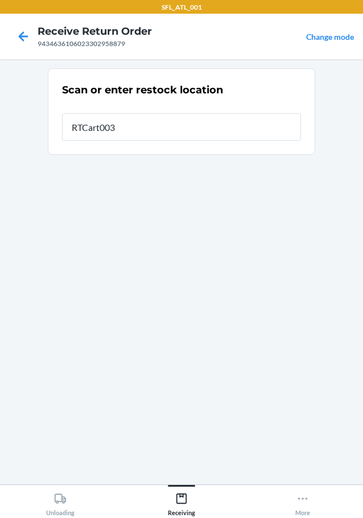
type input "RTCart003"
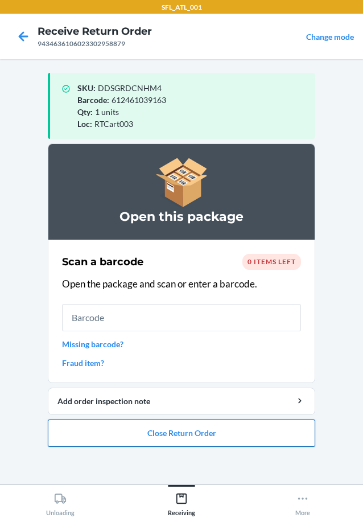
click at [200, 431] on button "Close Return Order" at bounding box center [181, 432] width 267 height 27
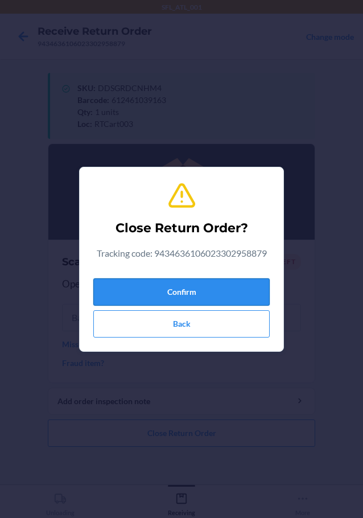
click at [195, 290] on button "Confirm" at bounding box center [181, 291] width 176 height 27
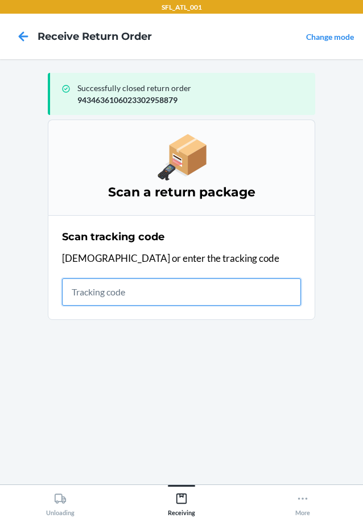
click at [145, 295] on input "text" at bounding box center [181, 291] width 239 height 27
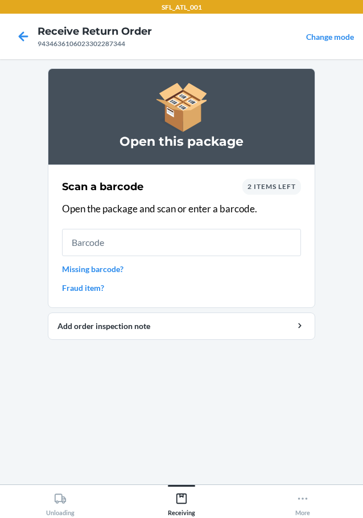
click at [278, 188] on span "2 items left" at bounding box center [272, 186] width 48 height 9
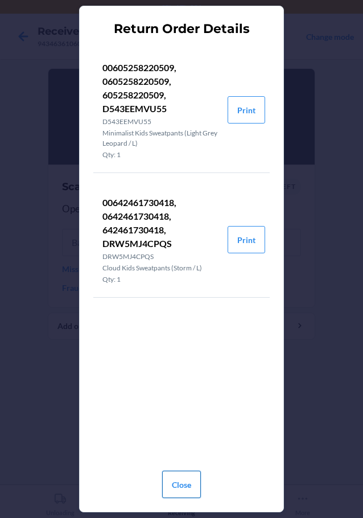
click at [174, 477] on button "Close" at bounding box center [181, 484] width 39 height 27
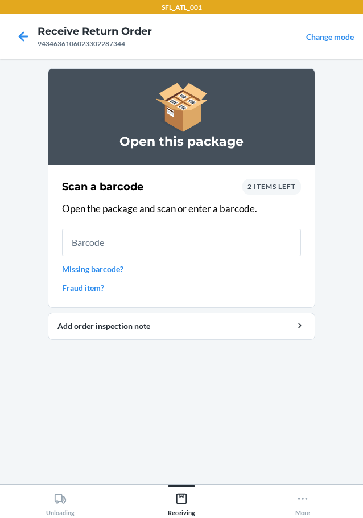
click at [116, 269] on link "Missing barcode?" at bounding box center [181, 269] width 239 height 12
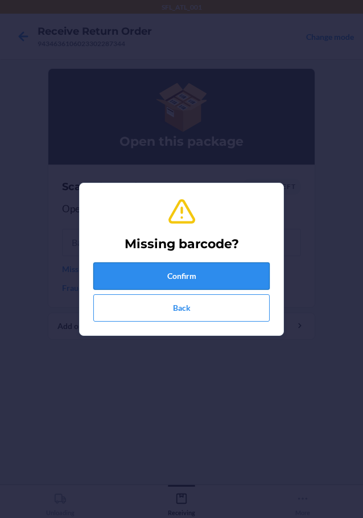
click at [124, 279] on button "Confirm" at bounding box center [181, 275] width 176 height 27
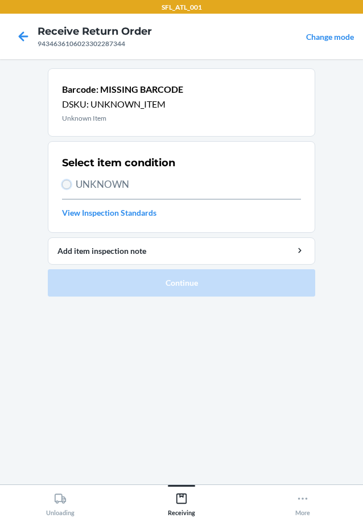
click at [63, 184] on input "UNKNOWN" at bounding box center [66, 184] width 9 height 9
radio input "true"
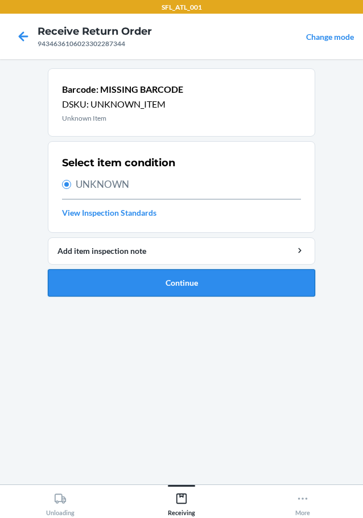
click at [100, 283] on button "Continue" at bounding box center [181, 282] width 267 height 27
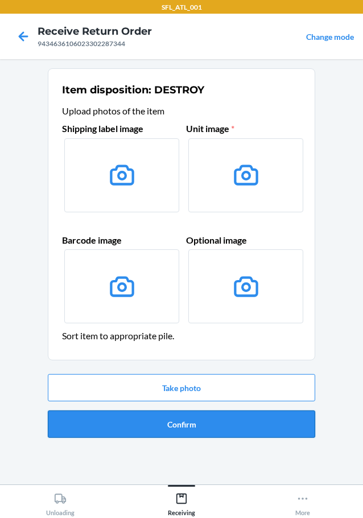
click at [151, 424] on button "Confirm" at bounding box center [181, 423] width 267 height 27
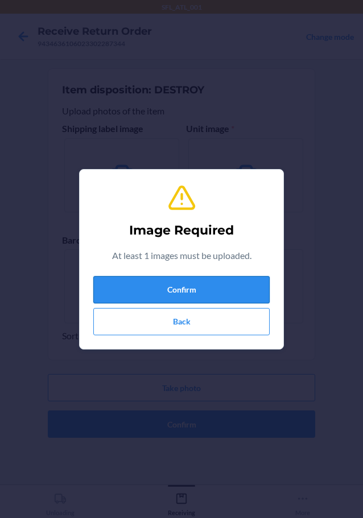
click at [151, 288] on button "Confirm" at bounding box center [181, 289] width 176 height 27
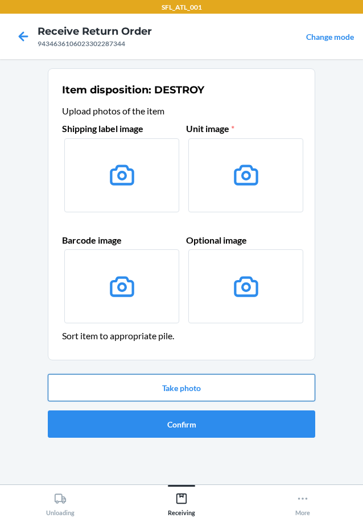
click at [169, 384] on button "Take photo" at bounding box center [181, 387] width 267 height 27
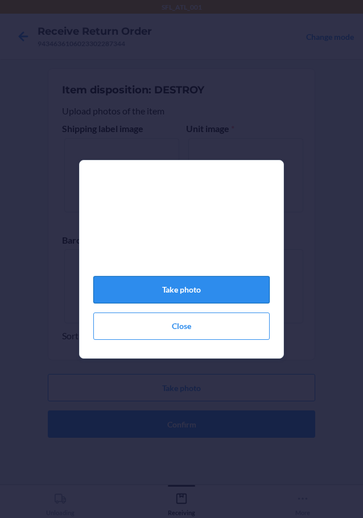
click at [191, 294] on button "Take photo" at bounding box center [181, 289] width 176 height 27
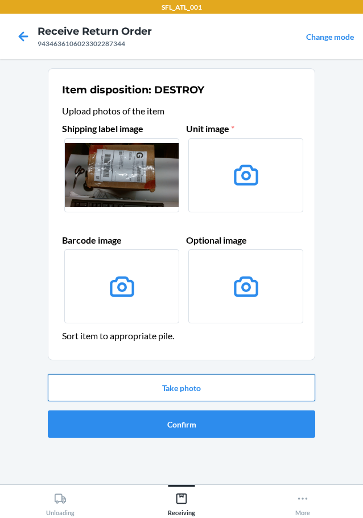
click at [191, 388] on button "Take photo" at bounding box center [181, 387] width 267 height 27
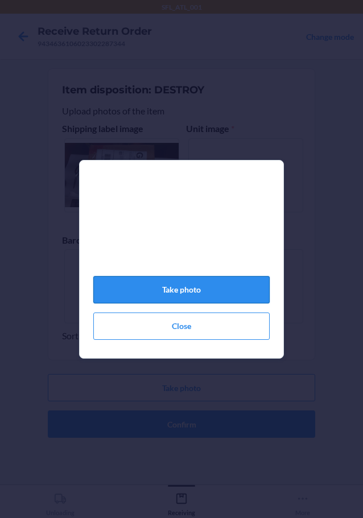
click at [180, 296] on button "Take photo" at bounding box center [181, 289] width 176 height 27
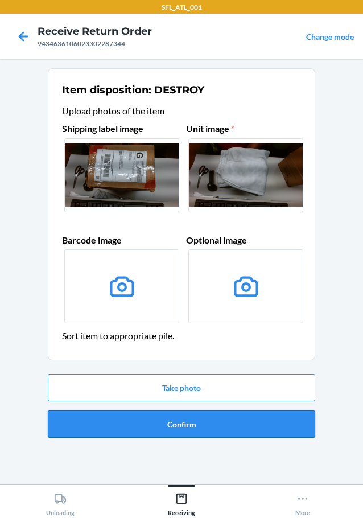
click at [175, 420] on button "Confirm" at bounding box center [181, 423] width 267 height 27
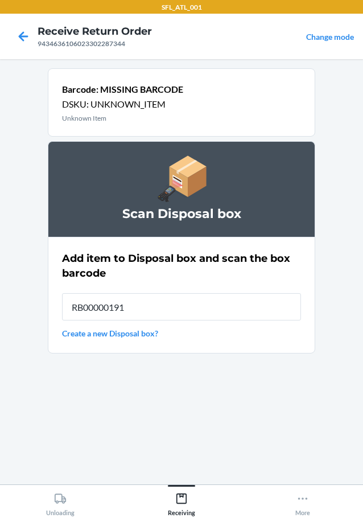
type input "RB00000191O"
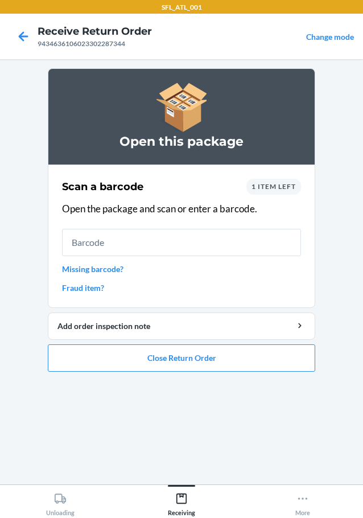
click at [117, 270] on link "Missing barcode?" at bounding box center [181, 269] width 239 height 12
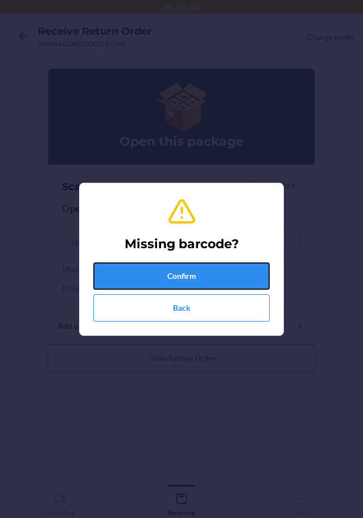
click at [117, 270] on button "Confirm" at bounding box center [181, 275] width 176 height 27
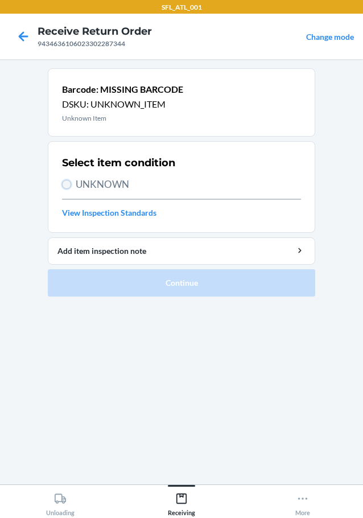
click at [65, 184] on input "UNKNOWN" at bounding box center [66, 184] width 9 height 9
radio input "true"
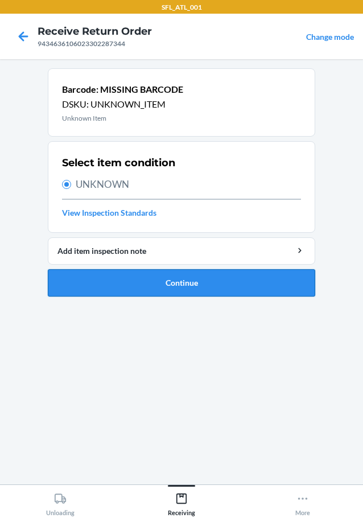
click at [117, 279] on button "Continue" at bounding box center [181, 282] width 267 height 27
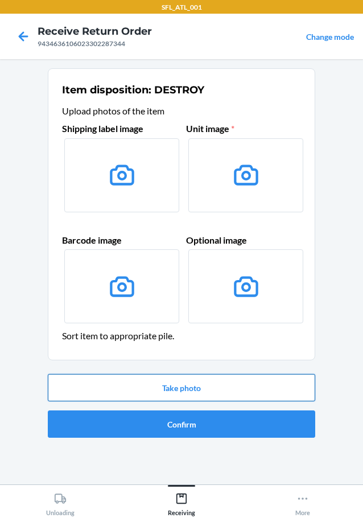
click at [209, 390] on button "Take photo" at bounding box center [181, 387] width 267 height 27
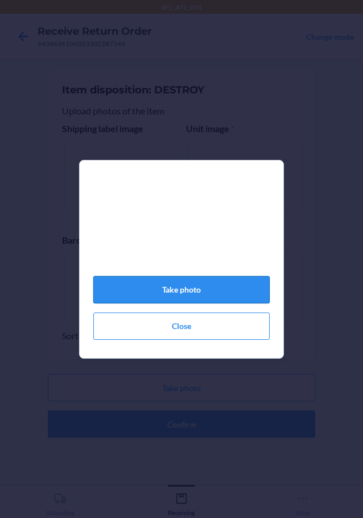
click at [226, 292] on button "Take photo" at bounding box center [181, 289] width 176 height 27
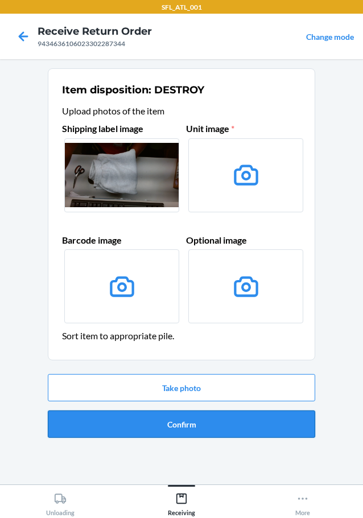
click at [188, 422] on button "Confirm" at bounding box center [181, 423] width 267 height 27
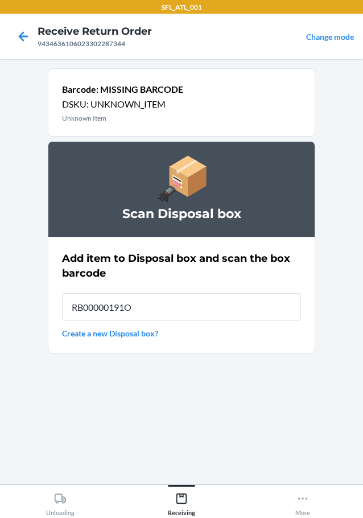
type input "RB00000191O"
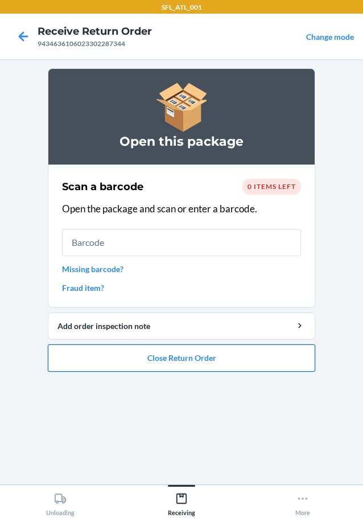
click at [187, 364] on button "Close Return Order" at bounding box center [181, 357] width 267 height 27
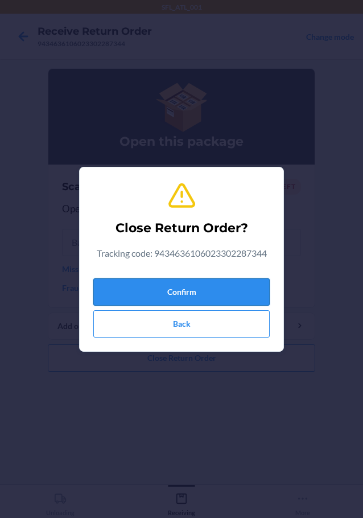
click at [208, 281] on button "Confirm" at bounding box center [181, 291] width 176 height 27
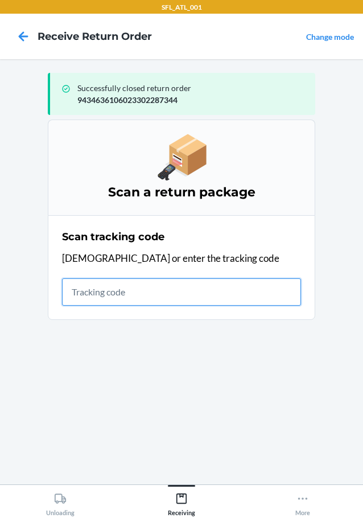
click at [172, 290] on input "text" at bounding box center [181, 291] width 239 height 27
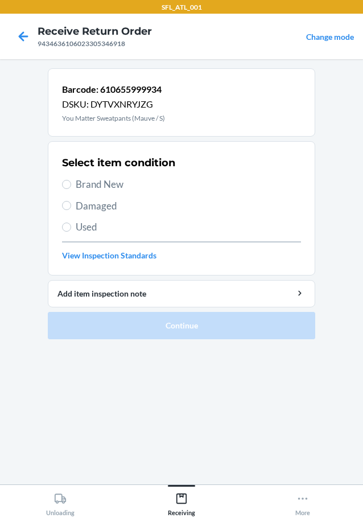
click at [70, 176] on div "Select item condition Brand New Damaged Used View Inspection Standards" at bounding box center [181, 208] width 239 height 113
click at [66, 183] on input "Brand New" at bounding box center [66, 184] width 9 height 9
radio input "true"
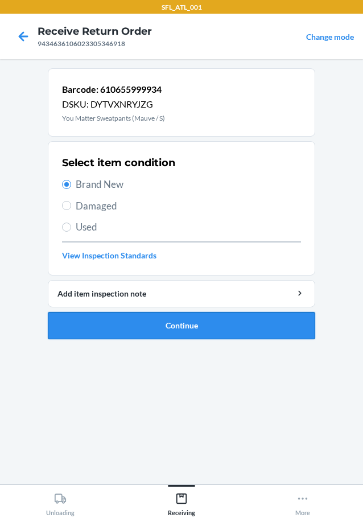
click at [169, 329] on button "Continue" at bounding box center [181, 325] width 267 height 27
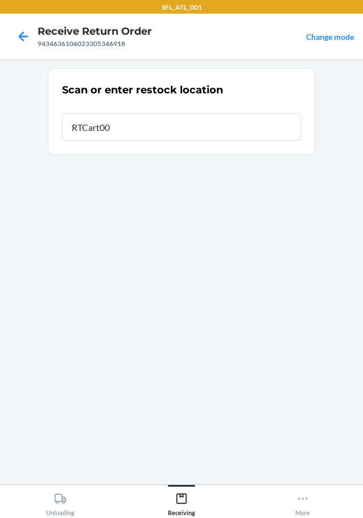
type input "RTCart003"
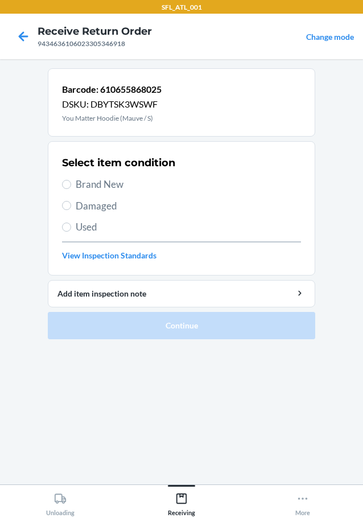
click at [63, 177] on label "Brand New" at bounding box center [181, 184] width 239 height 15
click at [63, 180] on input "Brand New" at bounding box center [66, 184] width 9 height 9
radio input "true"
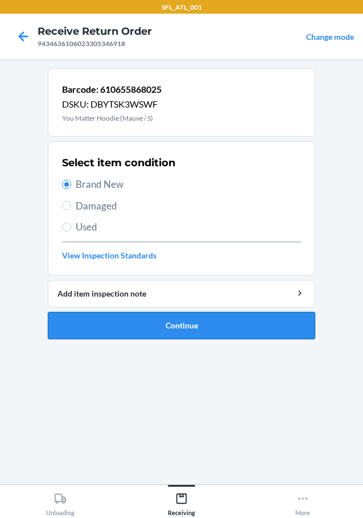
click at [119, 327] on button "Continue" at bounding box center [181, 325] width 267 height 27
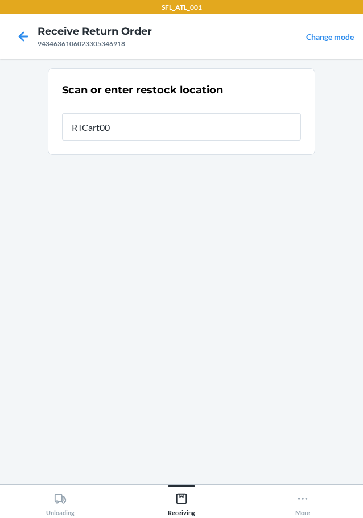
type input "RTCart003"
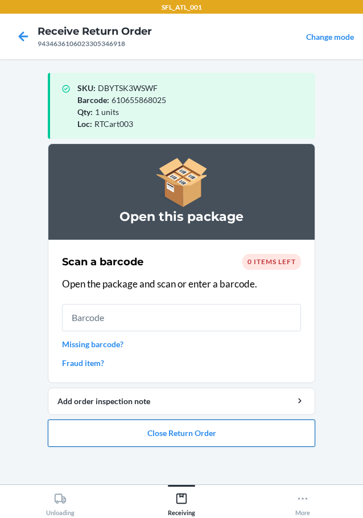
click at [215, 432] on button "Close Return Order" at bounding box center [181, 432] width 267 height 27
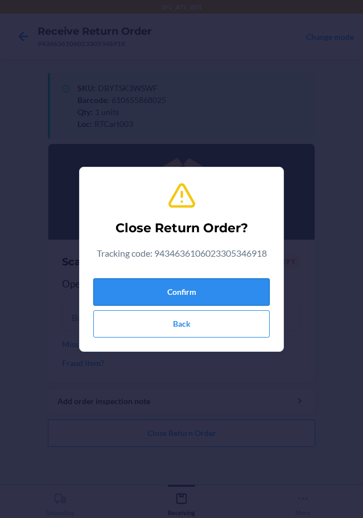
click at [201, 295] on button "Confirm" at bounding box center [181, 291] width 176 height 27
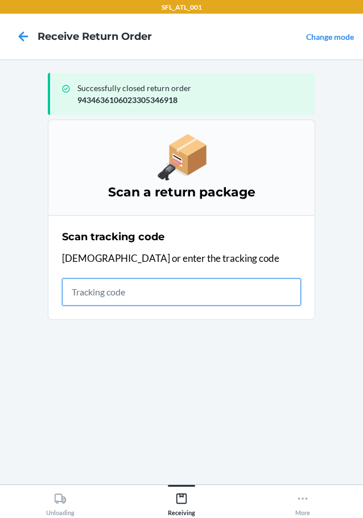
click at [222, 292] on input "text" at bounding box center [181, 291] width 239 height 27
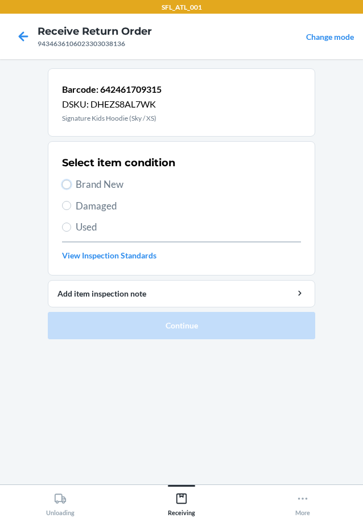
drag, startPoint x: 67, startPoint y: 182, endPoint x: 80, endPoint y: 254, distance: 74.1
click at [69, 196] on div "Select item condition Brand New Damaged Used View Inspection Standards" at bounding box center [181, 208] width 239 height 113
drag, startPoint x: 64, startPoint y: 182, endPoint x: 80, endPoint y: 236, distance: 56.4
click at [67, 188] on input "Brand New" at bounding box center [66, 184] width 9 height 9
radio input "true"
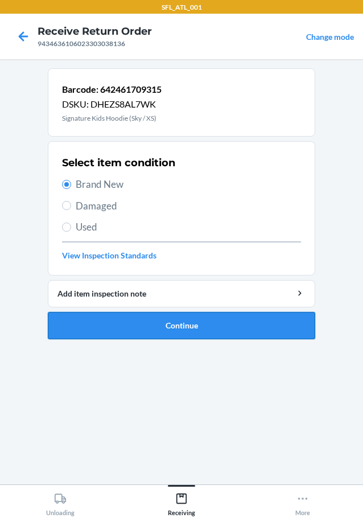
click at [217, 325] on button "Continue" at bounding box center [181, 325] width 267 height 27
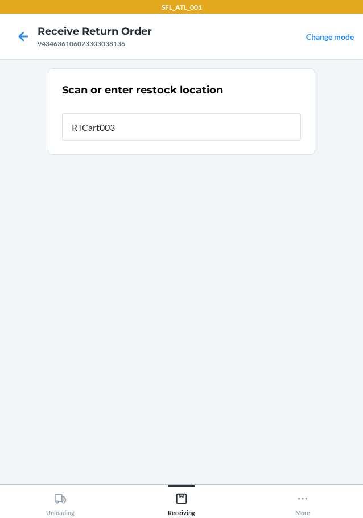
type input "RTCart003"
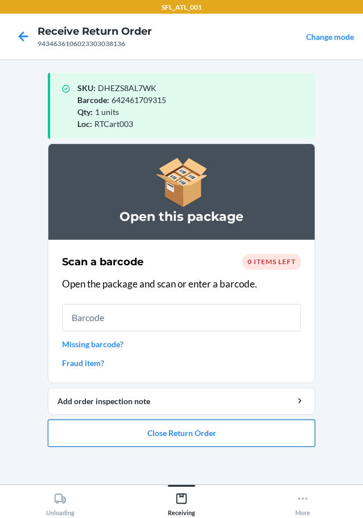
click at [211, 437] on button "Close Return Order" at bounding box center [181, 432] width 267 height 27
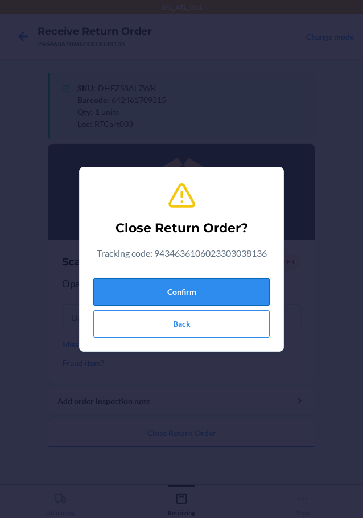
click at [235, 291] on button "Confirm" at bounding box center [181, 291] width 176 height 27
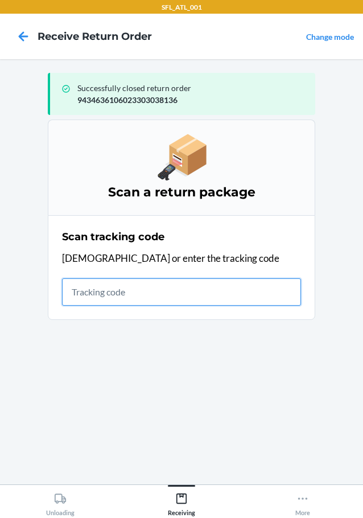
click at [159, 293] on input "text" at bounding box center [181, 291] width 239 height 27
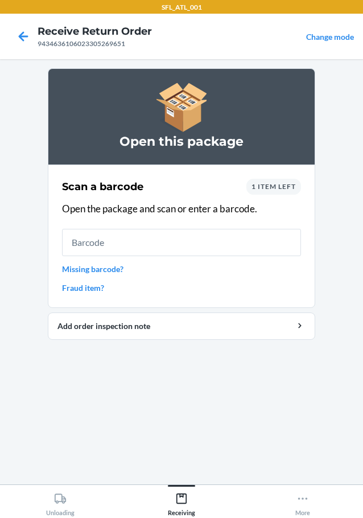
click at [111, 270] on link "Missing barcode?" at bounding box center [181, 269] width 239 height 12
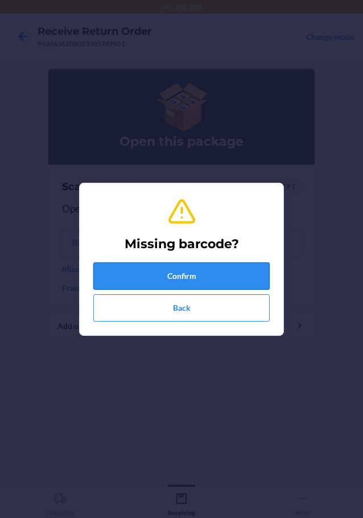
click at [111, 270] on button "Confirm" at bounding box center [181, 275] width 176 height 27
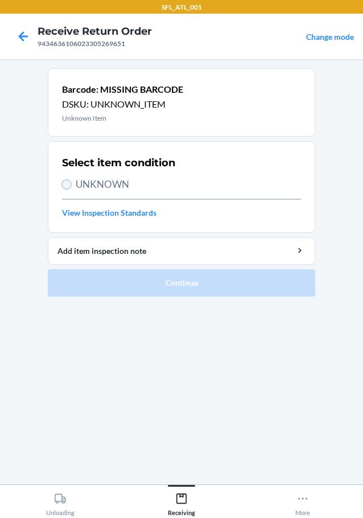
click at [67, 183] on input "UNKNOWN" at bounding box center [66, 184] width 9 height 9
radio input "true"
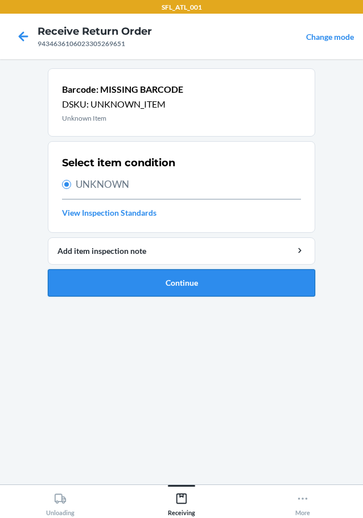
click at [116, 295] on button "Continue" at bounding box center [181, 282] width 267 height 27
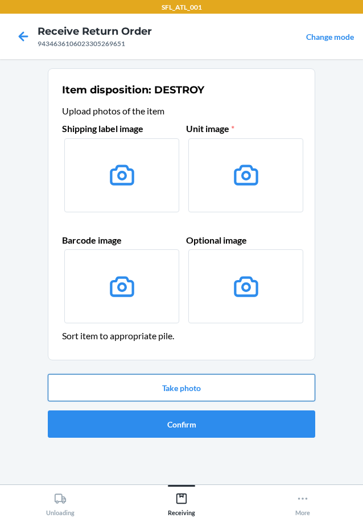
click at [168, 389] on button "Take photo" at bounding box center [181, 387] width 267 height 27
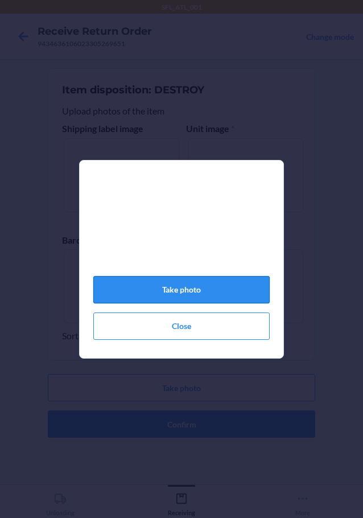
click at [185, 293] on button "Take photo" at bounding box center [181, 289] width 176 height 27
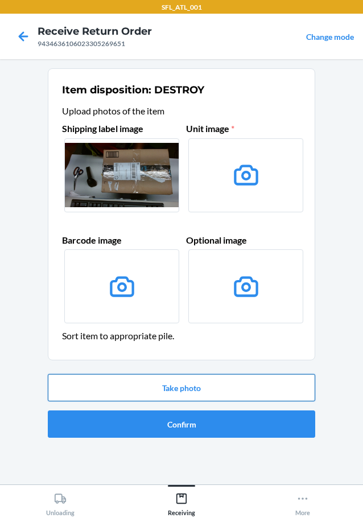
click at [208, 388] on button "Take photo" at bounding box center [181, 387] width 267 height 27
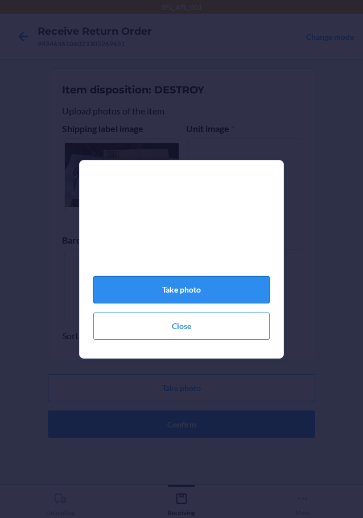
click at [190, 295] on button "Take photo" at bounding box center [181, 289] width 176 height 27
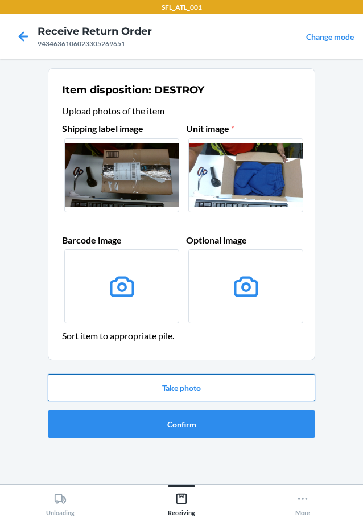
click at [190, 388] on button "Take photo" at bounding box center [181, 387] width 267 height 27
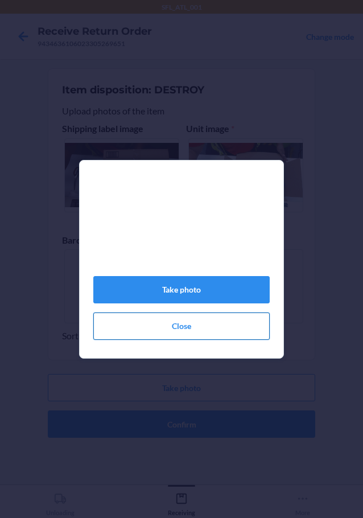
click at [183, 335] on button "Close" at bounding box center [181, 325] width 176 height 27
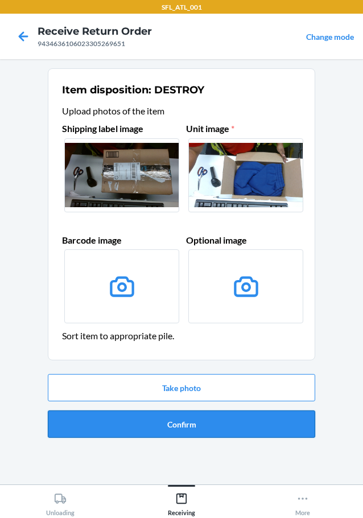
click at [197, 427] on button "Confirm" at bounding box center [181, 423] width 267 height 27
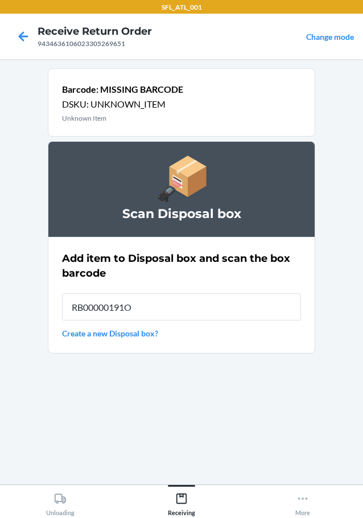
type input "RB00000191O"
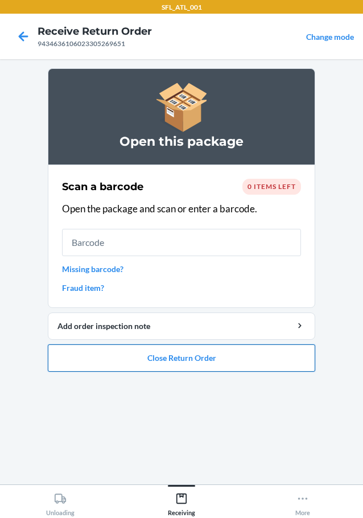
click at [176, 354] on button "Close Return Order" at bounding box center [181, 357] width 267 height 27
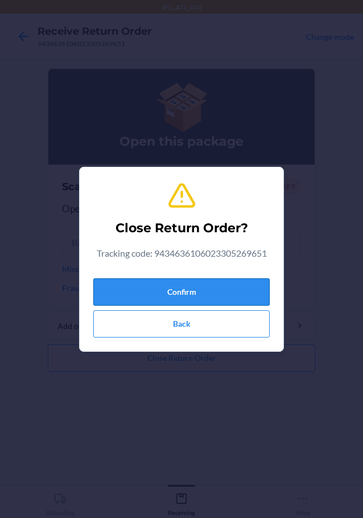
click at [180, 284] on button "Confirm" at bounding box center [181, 291] width 176 height 27
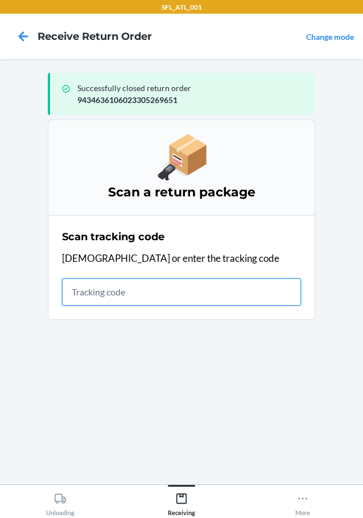
click at [232, 283] on input "text" at bounding box center [181, 291] width 239 height 27
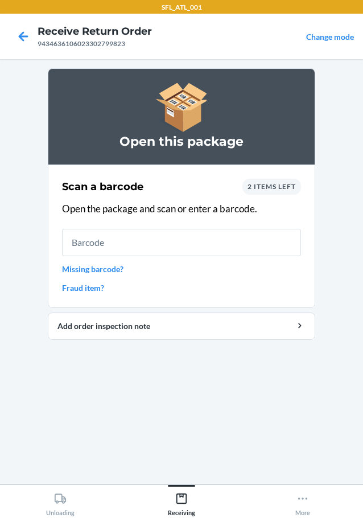
click at [275, 185] on span "2 items left" at bounding box center [272, 186] width 48 height 9
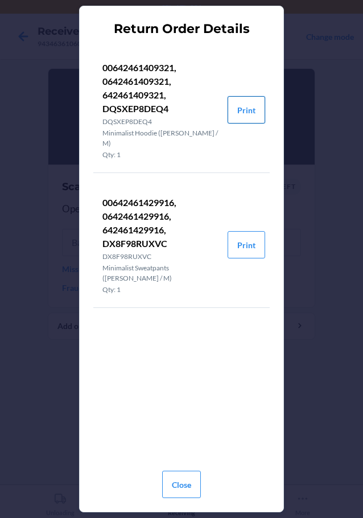
click at [244, 103] on button "Print" at bounding box center [247, 109] width 38 height 27
click at [193, 490] on button "Close" at bounding box center [181, 484] width 39 height 27
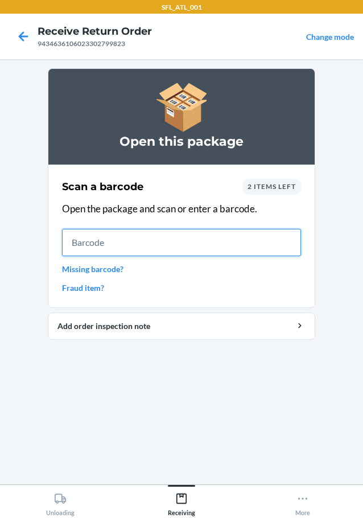
click at [226, 241] on input "text" at bounding box center [181, 242] width 239 height 27
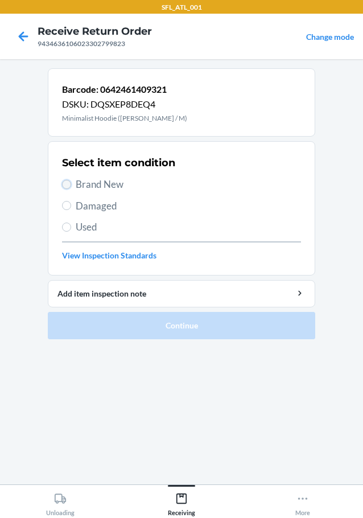
click at [67, 182] on input "Brand New" at bounding box center [66, 184] width 9 height 9
radio input "true"
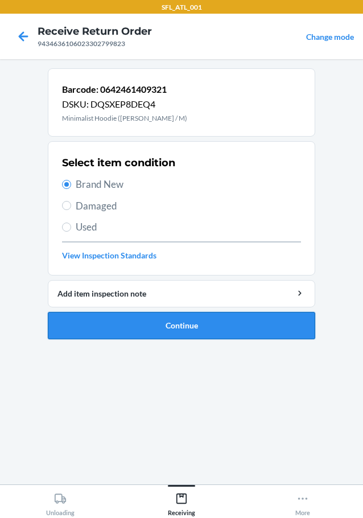
click at [141, 318] on button "Continue" at bounding box center [181, 325] width 267 height 27
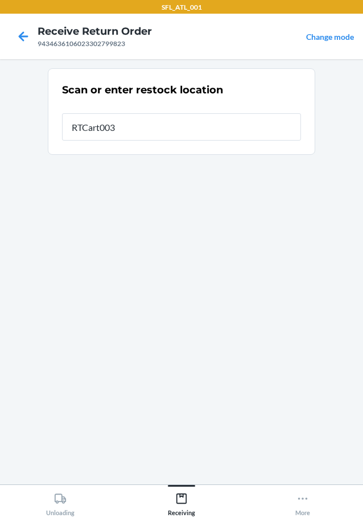
type input "RTCart003"
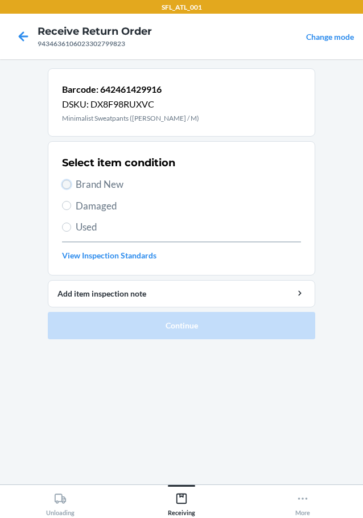
click at [63, 185] on input "Brand New" at bounding box center [66, 184] width 9 height 9
radio input "true"
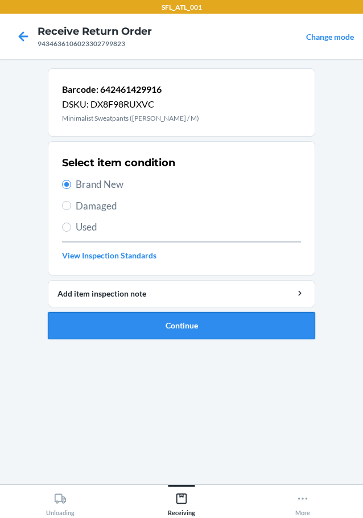
click at [137, 331] on button "Continue" at bounding box center [181, 325] width 267 height 27
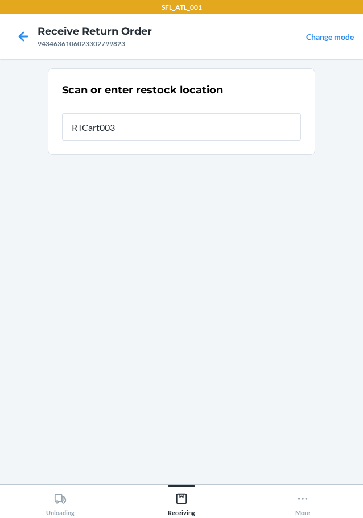
type input "RTCart003"
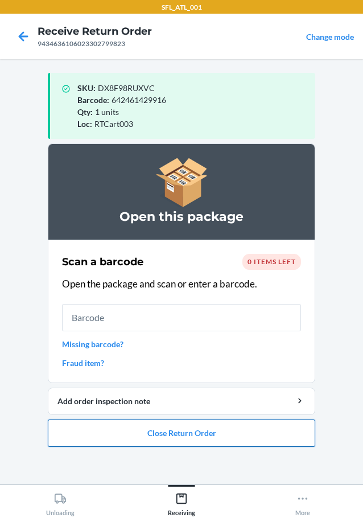
click at [207, 434] on button "Close Return Order" at bounding box center [181, 432] width 267 height 27
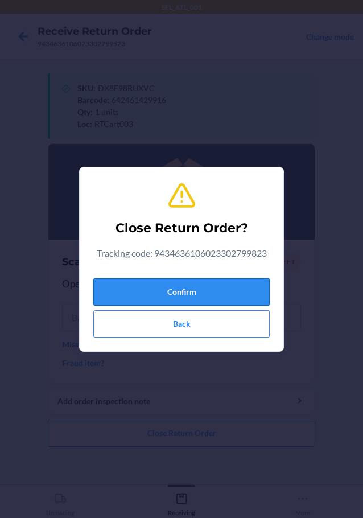
click at [201, 284] on button "Confirm" at bounding box center [181, 291] width 176 height 27
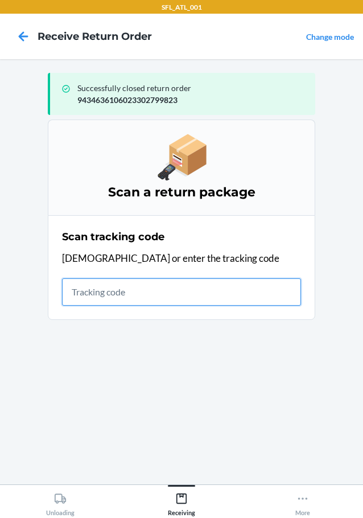
click at [209, 289] on input "text" at bounding box center [181, 291] width 239 height 27
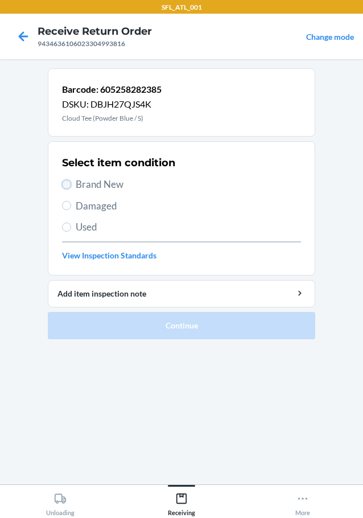
click at [64, 183] on input "Brand New" at bounding box center [66, 184] width 9 height 9
radio input "true"
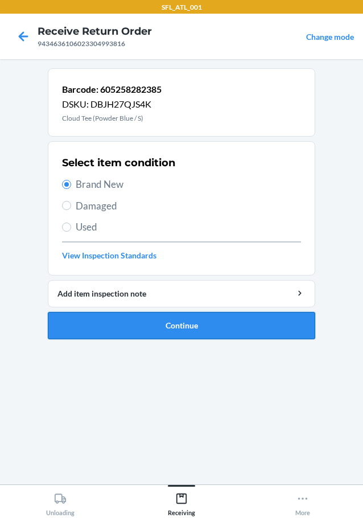
click at [155, 326] on button "Continue" at bounding box center [181, 325] width 267 height 27
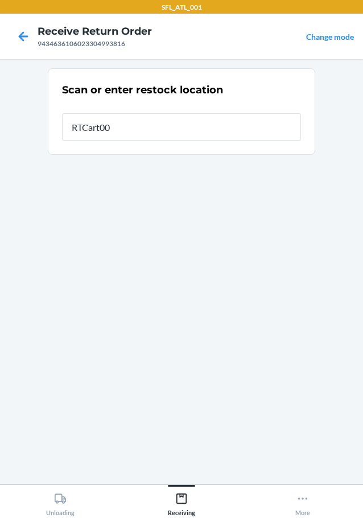
type input "RTCart003"
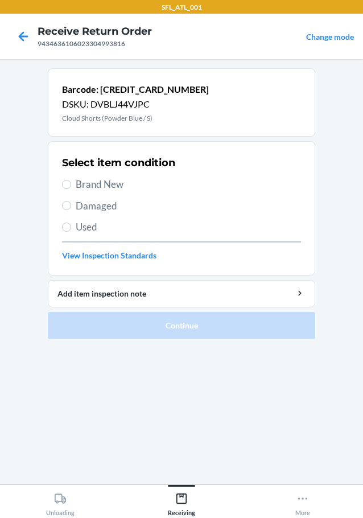
click at [66, 179] on label "Brand New" at bounding box center [181, 184] width 239 height 15
click at [66, 180] on input "Brand New" at bounding box center [66, 184] width 9 height 9
radio input "true"
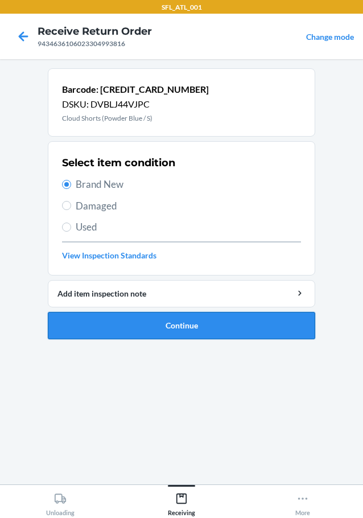
click at [122, 335] on button "Continue" at bounding box center [181, 325] width 267 height 27
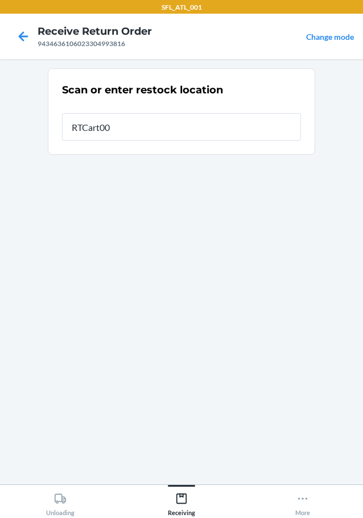
type input "RTCart003"
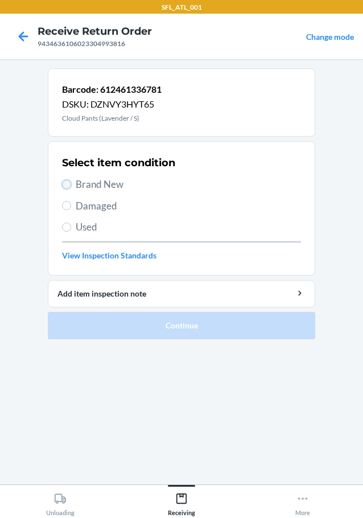
click at [69, 183] on input "Brand New" at bounding box center [66, 184] width 9 height 9
radio input "true"
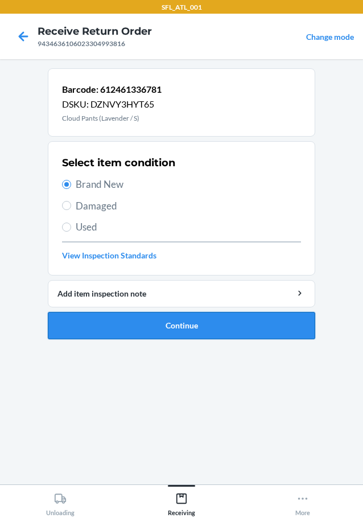
click at [138, 321] on button "Continue" at bounding box center [181, 325] width 267 height 27
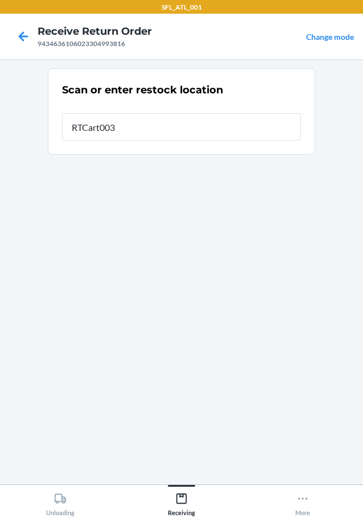
type input "RTCart003"
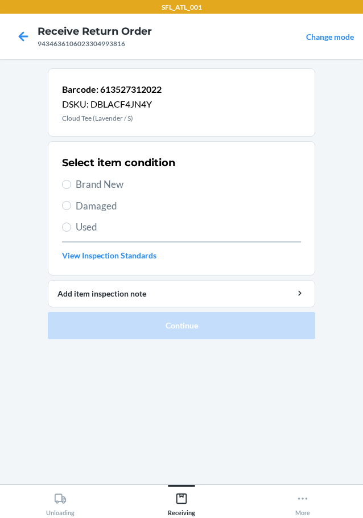
click at [64, 179] on label "Brand New" at bounding box center [181, 184] width 239 height 15
click at [64, 180] on input "Brand New" at bounding box center [66, 184] width 9 height 9
radio input "true"
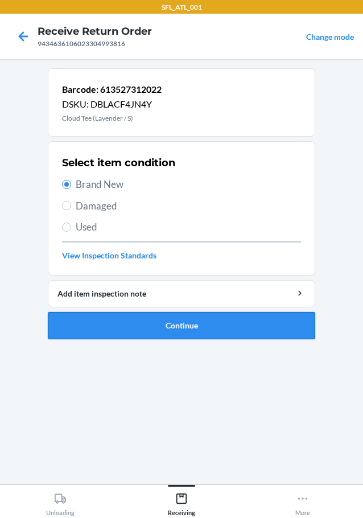
click at [129, 321] on button "Continue" at bounding box center [181, 325] width 267 height 27
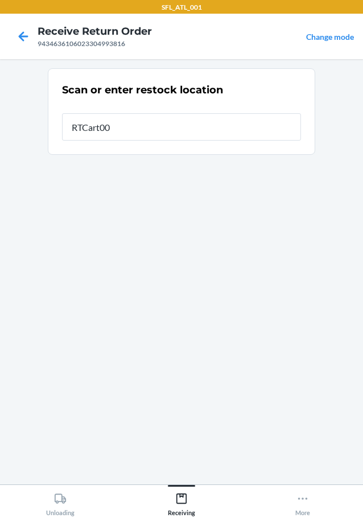
type input "RTCart003"
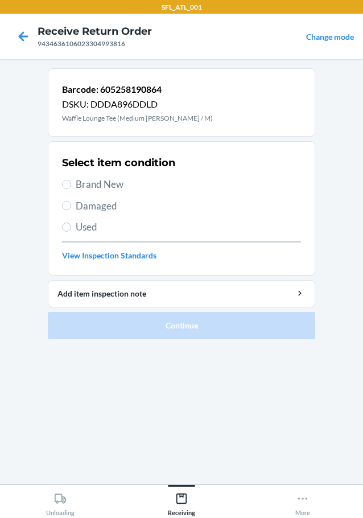
click at [68, 178] on label "Brand New" at bounding box center [181, 184] width 239 height 15
click at [68, 180] on input "Brand New" at bounding box center [66, 184] width 9 height 9
radio input "true"
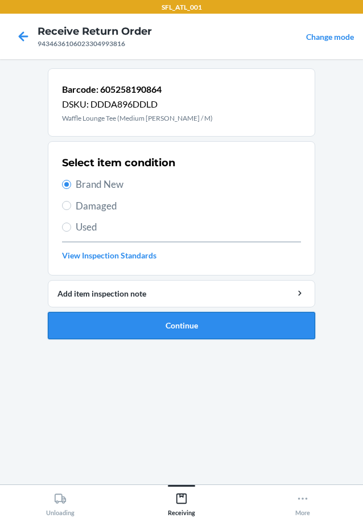
click at [187, 335] on button "Continue" at bounding box center [181, 325] width 267 height 27
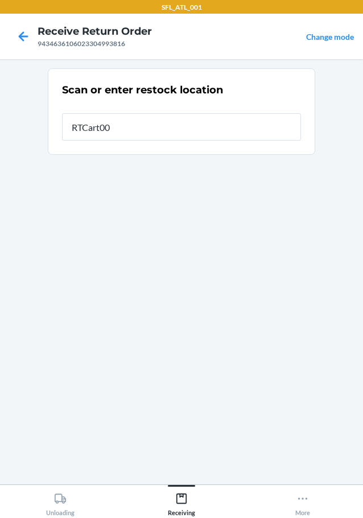
type input "RTCart003"
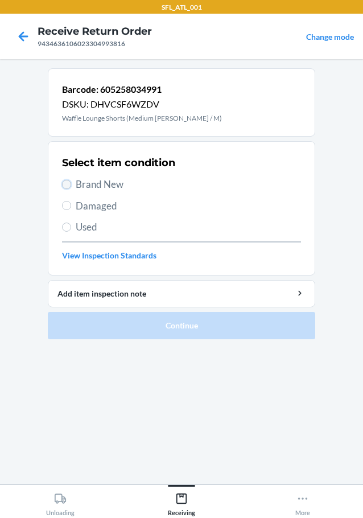
click at [68, 184] on input "Brand New" at bounding box center [66, 184] width 9 height 9
radio input "true"
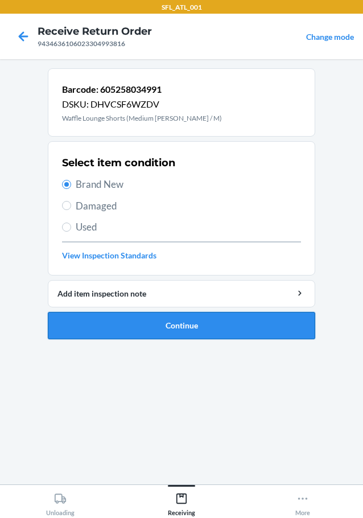
click at [158, 326] on button "Continue" at bounding box center [181, 325] width 267 height 27
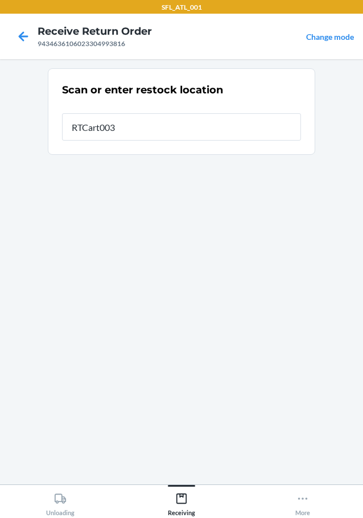
type input "RTCart003"
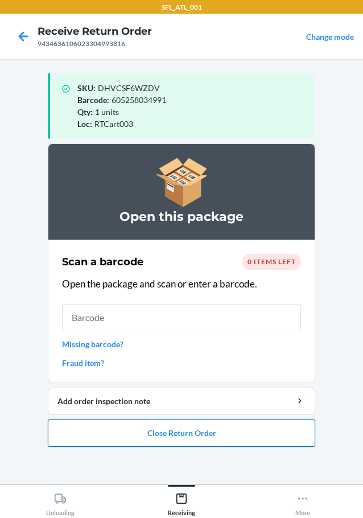
click at [206, 439] on button "Close Return Order" at bounding box center [181, 432] width 267 height 27
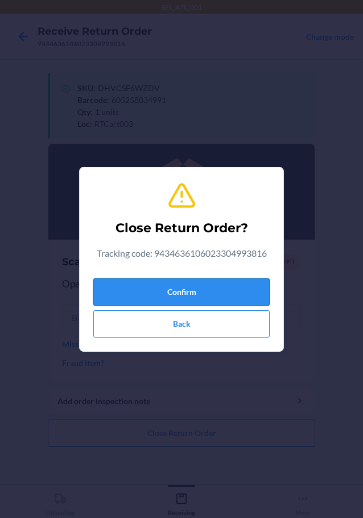
click at [212, 290] on button "Confirm" at bounding box center [181, 291] width 176 height 27
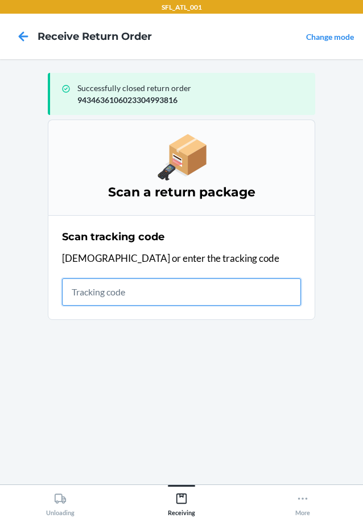
click at [196, 290] on input "text" at bounding box center [181, 291] width 239 height 27
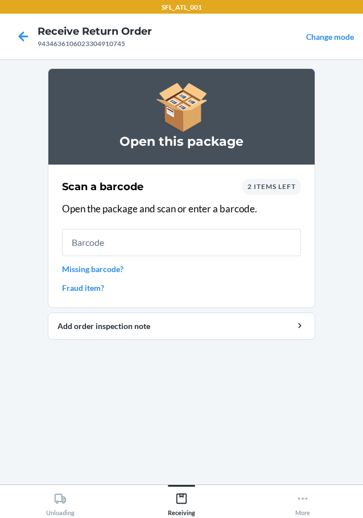
click at [270, 189] on span "2 items left" at bounding box center [272, 186] width 48 height 9
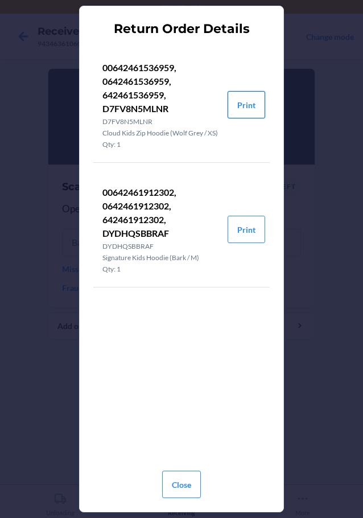
click at [246, 101] on button "Print" at bounding box center [247, 104] width 38 height 27
click at [192, 481] on button "Close" at bounding box center [181, 484] width 39 height 27
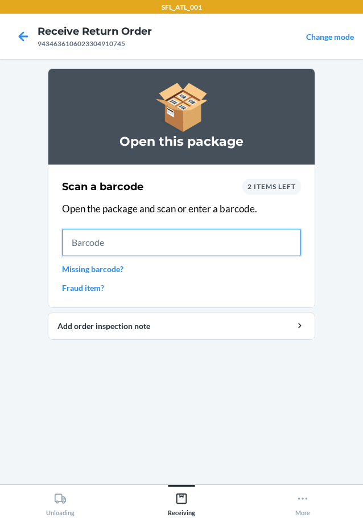
click at [242, 237] on input "text" at bounding box center [181, 242] width 239 height 27
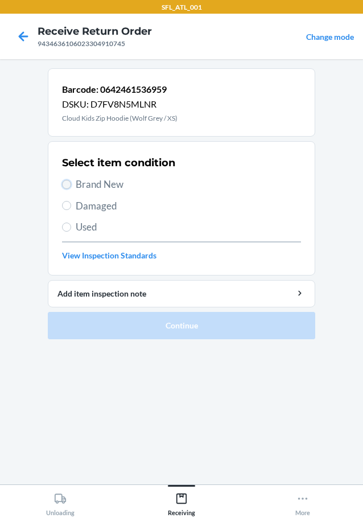
drag, startPoint x: 66, startPoint y: 180, endPoint x: 72, endPoint y: 195, distance: 15.3
click at [67, 185] on input "Brand New" at bounding box center [66, 184] width 9 height 9
radio input "true"
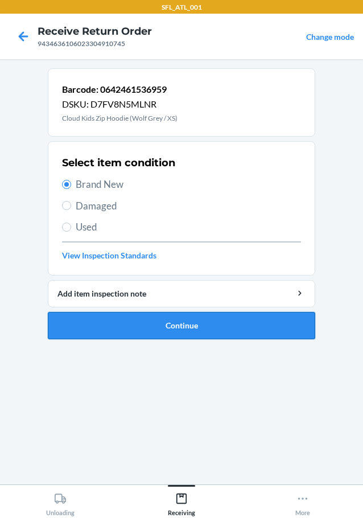
click at [188, 326] on button "Continue" at bounding box center [181, 325] width 267 height 27
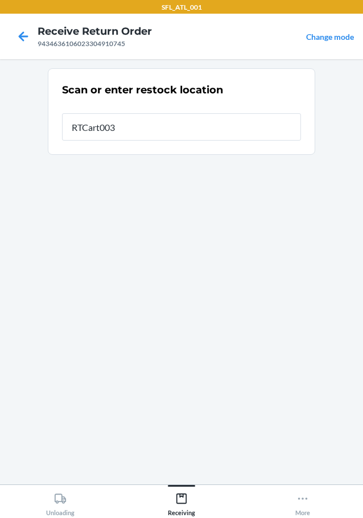
type input "RTCart003"
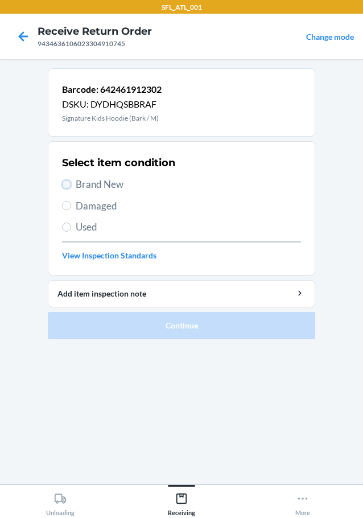
click at [67, 182] on input "Brand New" at bounding box center [66, 184] width 9 height 9
radio input "true"
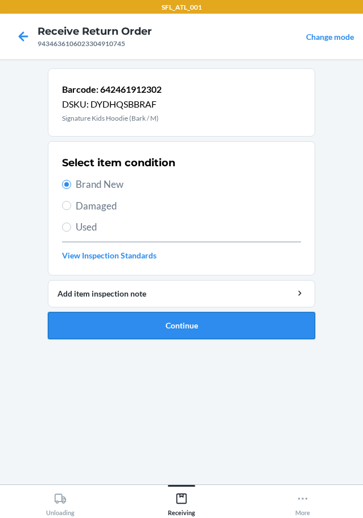
click at [127, 321] on button "Continue" at bounding box center [181, 325] width 267 height 27
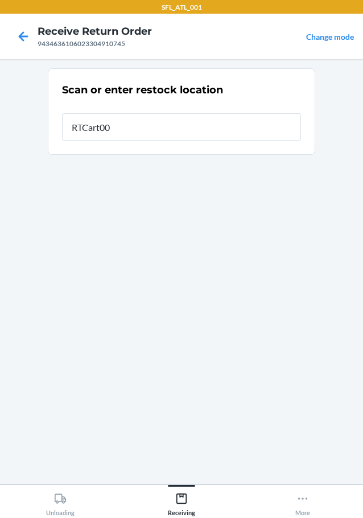
type input "RTCart003"
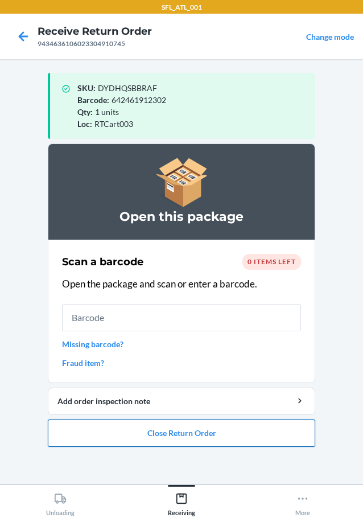
click at [207, 436] on button "Close Return Order" at bounding box center [181, 432] width 267 height 27
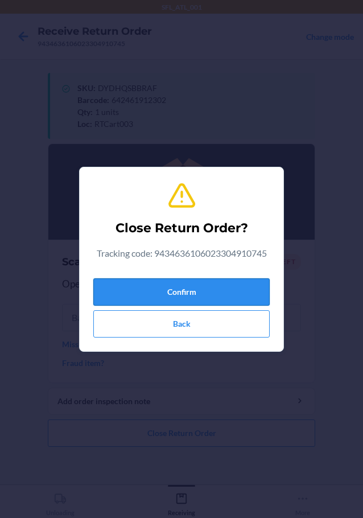
click at [230, 291] on button "Confirm" at bounding box center [181, 291] width 176 height 27
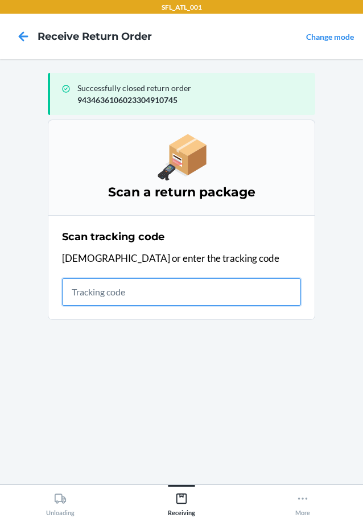
click at [170, 290] on input "text" at bounding box center [181, 291] width 239 height 27
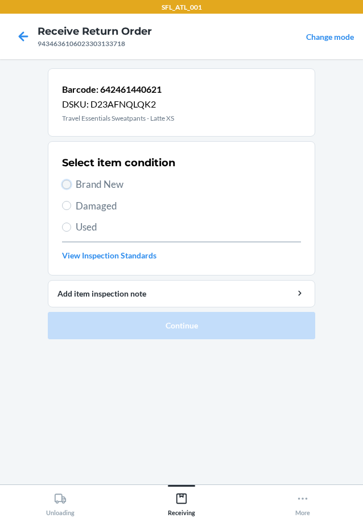
click at [68, 184] on input "Brand New" at bounding box center [66, 184] width 9 height 9
radio input "true"
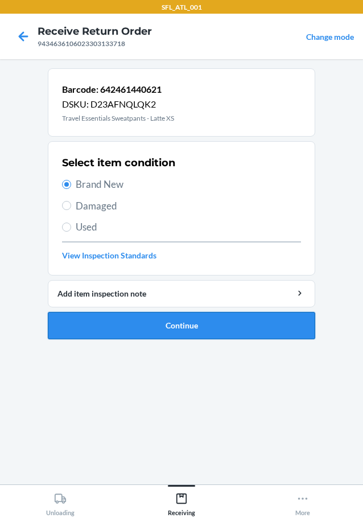
click at [155, 323] on button "Continue" at bounding box center [181, 325] width 267 height 27
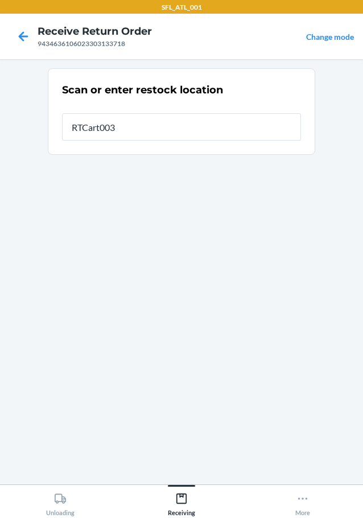
type input "RTCart003"
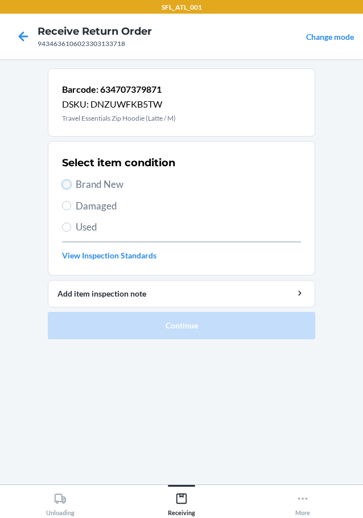
click at [65, 182] on input "Brand New" at bounding box center [66, 184] width 9 height 9
radio input "true"
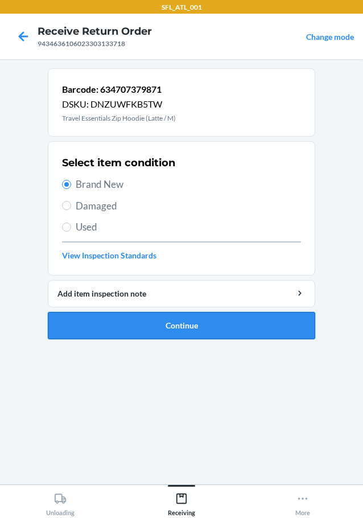
click at [137, 325] on button "Continue" at bounding box center [181, 325] width 267 height 27
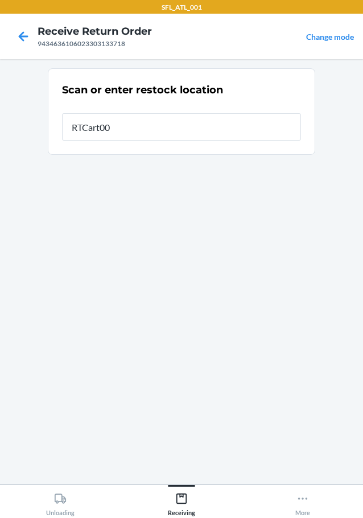
type input "RTCart003"
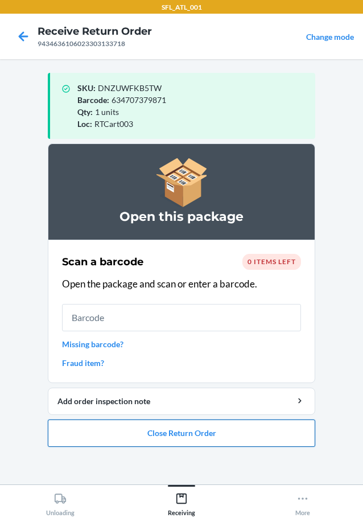
click at [178, 434] on button "Close Return Order" at bounding box center [181, 432] width 267 height 27
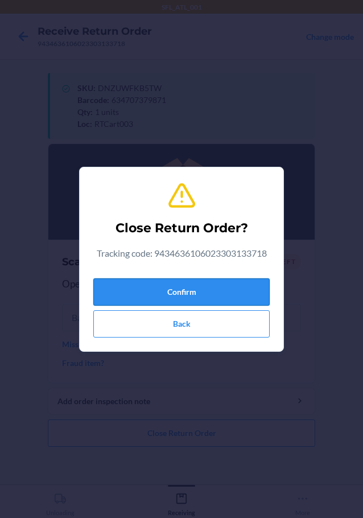
click at [219, 292] on button "Confirm" at bounding box center [181, 291] width 176 height 27
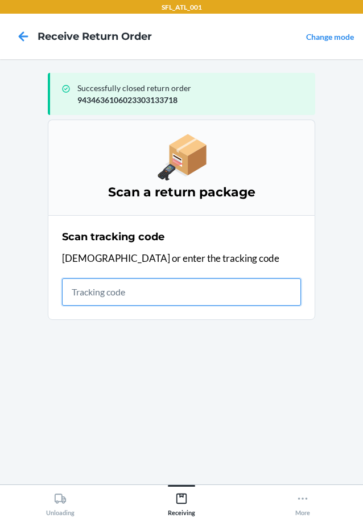
click at [274, 290] on input "text" at bounding box center [181, 291] width 239 height 27
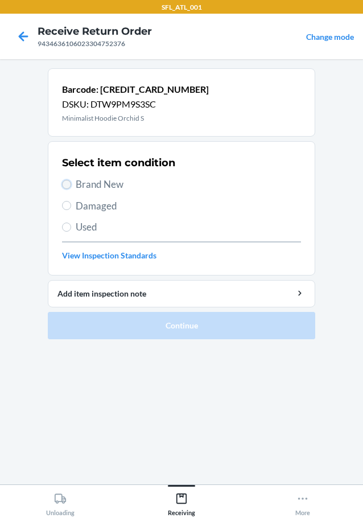
click at [67, 181] on input "Brand New" at bounding box center [66, 184] width 9 height 9
radio input "true"
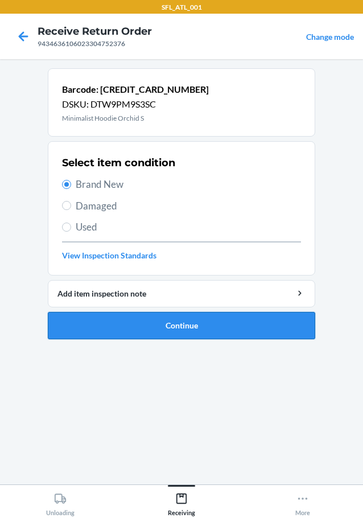
click at [215, 329] on button "Continue" at bounding box center [181, 325] width 267 height 27
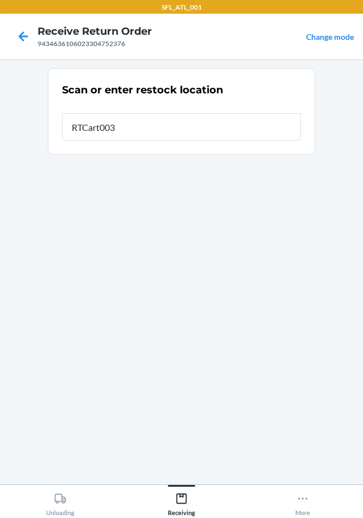
type input "RTCart003"
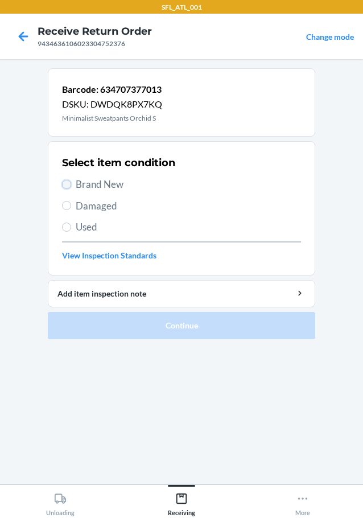
click at [68, 180] on input "Brand New" at bounding box center [66, 184] width 9 height 9
radio input "true"
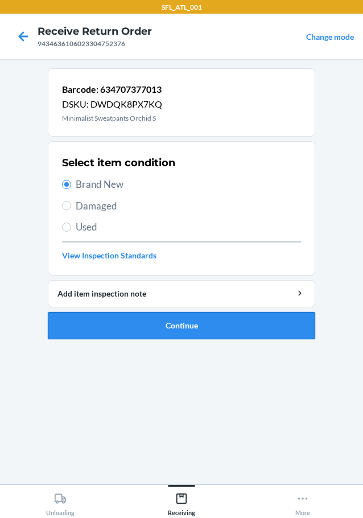
click at [269, 319] on button "Continue" at bounding box center [181, 325] width 267 height 27
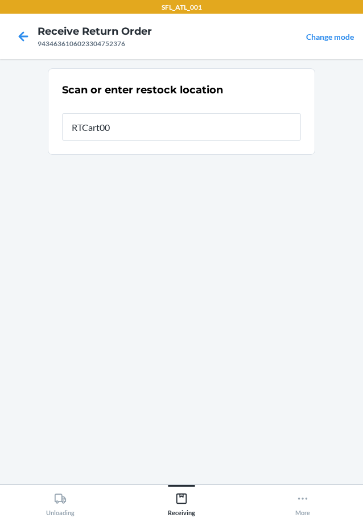
type input "RTCart003"
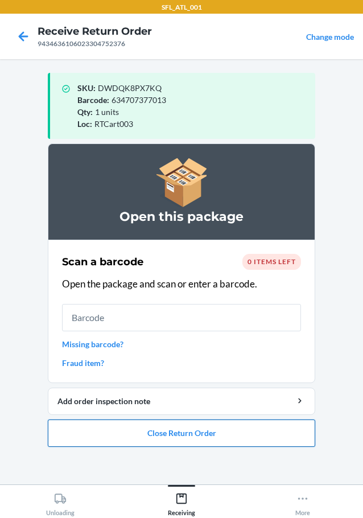
click at [212, 434] on button "Close Return Order" at bounding box center [181, 432] width 267 height 27
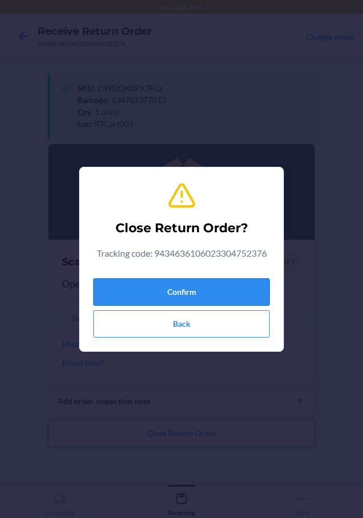
click at [239, 281] on button "Confirm" at bounding box center [181, 291] width 176 height 27
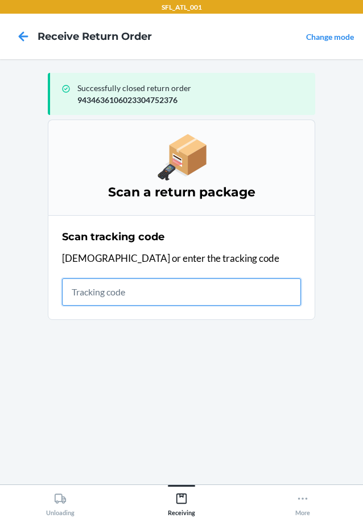
click at [153, 283] on input "text" at bounding box center [181, 291] width 239 height 27
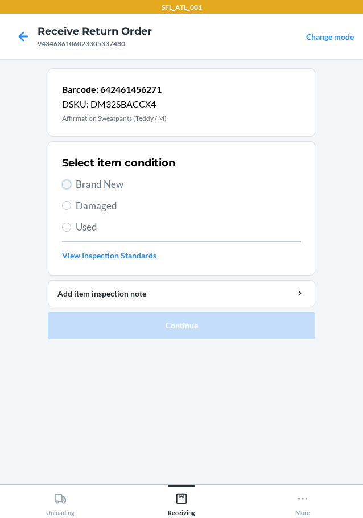
click at [68, 183] on input "Brand New" at bounding box center [66, 184] width 9 height 9
radio input "true"
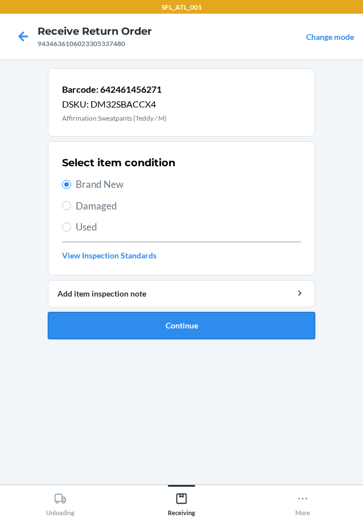
click at [140, 320] on button "Continue" at bounding box center [181, 325] width 267 height 27
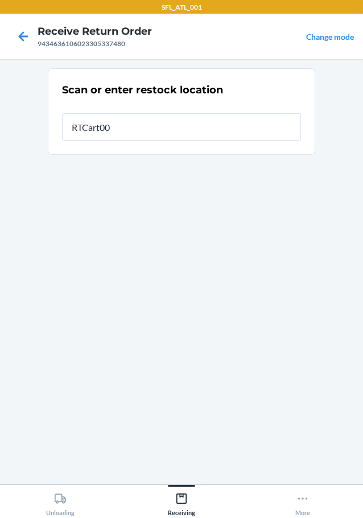
type input "RTCart003"
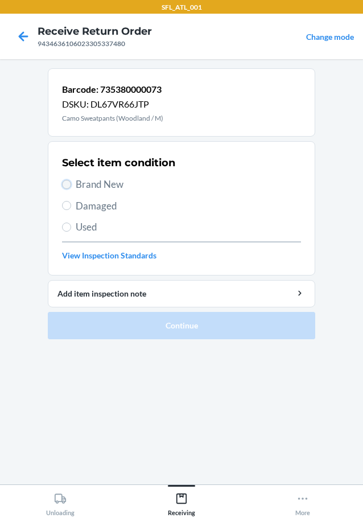
click at [67, 180] on input "Brand New" at bounding box center [66, 184] width 9 height 9
radio input "true"
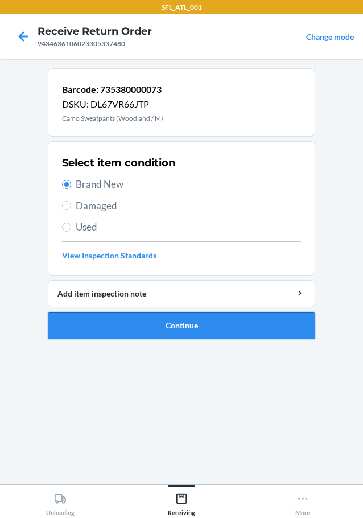
click at [160, 327] on button "Continue" at bounding box center [181, 325] width 267 height 27
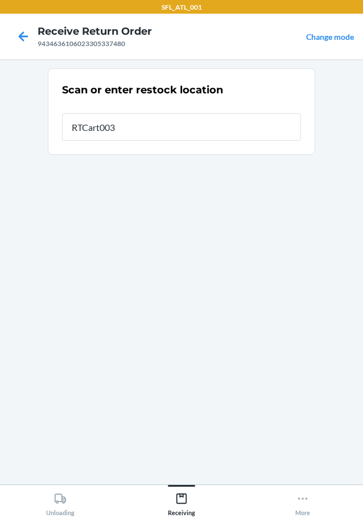
type input "RTCart003"
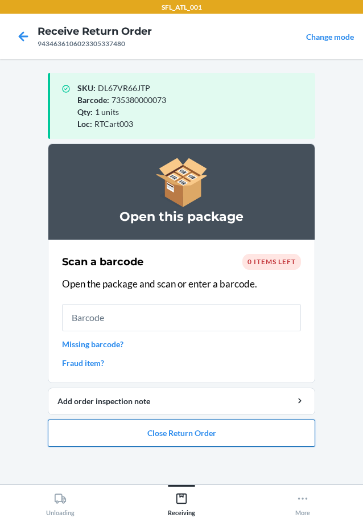
click at [191, 428] on button "Close Return Order" at bounding box center [181, 432] width 267 height 27
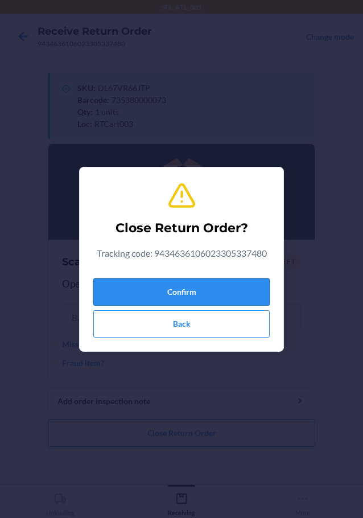
click at [199, 284] on button "Confirm" at bounding box center [181, 291] width 176 height 27
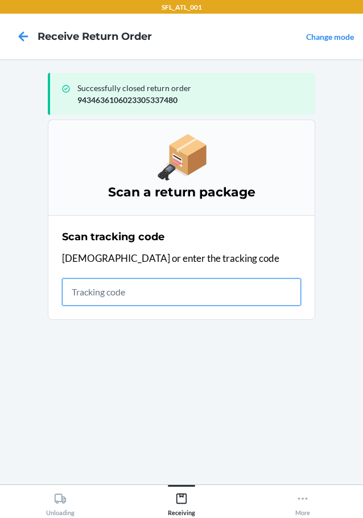
click at [230, 294] on input "text" at bounding box center [181, 291] width 239 height 27
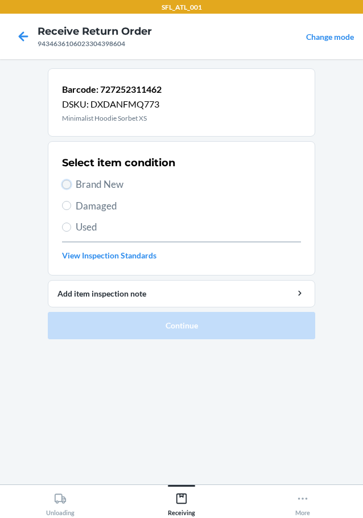
click at [69, 182] on input "Brand New" at bounding box center [66, 184] width 9 height 9
radio input "true"
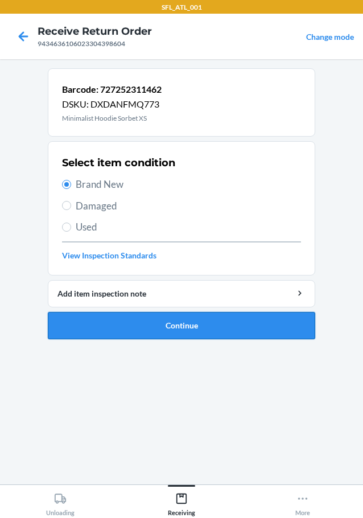
click at [134, 321] on button "Continue" at bounding box center [181, 325] width 267 height 27
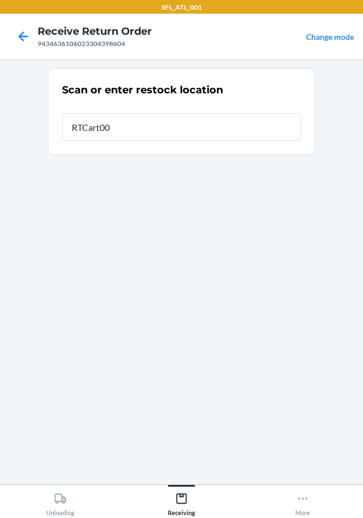
type input "RTCart003"
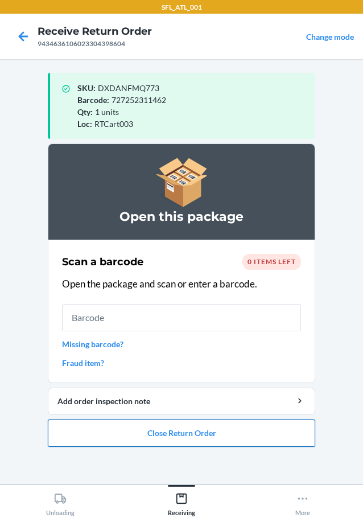
click at [174, 438] on button "Close Return Order" at bounding box center [181, 432] width 267 height 27
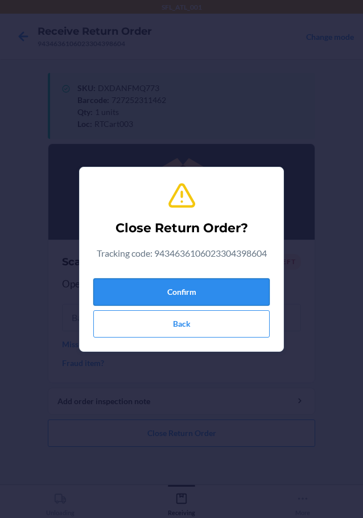
click at [228, 287] on button "Confirm" at bounding box center [181, 291] width 176 height 27
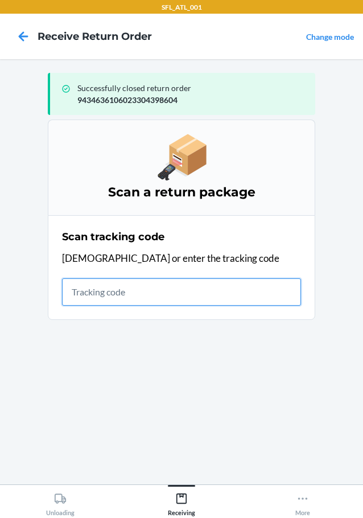
click at [130, 292] on input "text" at bounding box center [181, 291] width 239 height 27
type input "42030259"
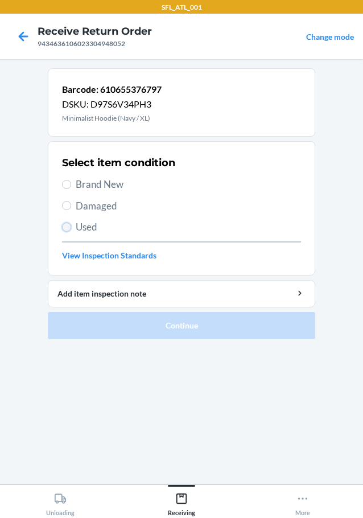
click at [68, 228] on input "Used" at bounding box center [66, 226] width 9 height 9
radio input "true"
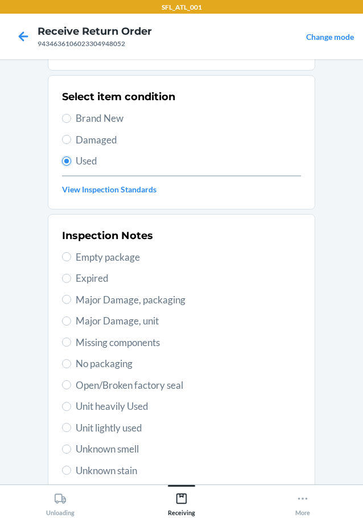
scroll to position [168, 0]
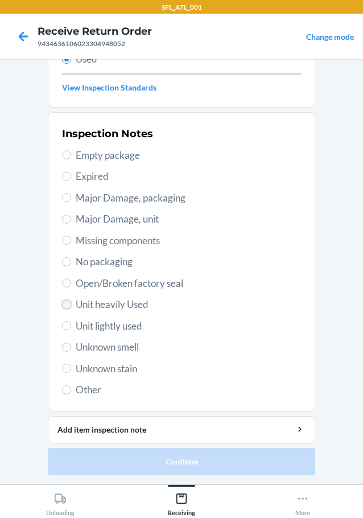
click at [63, 305] on input "Unit heavily Used" at bounding box center [66, 304] width 9 height 9
radio input "true"
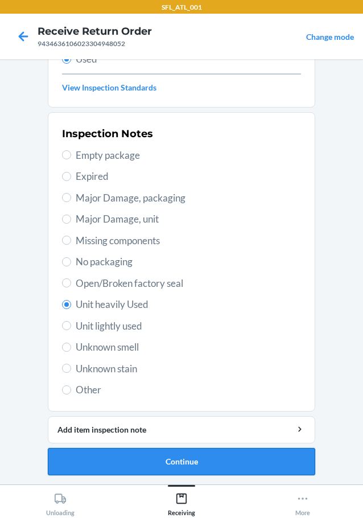
click at [137, 464] on button "Continue" at bounding box center [181, 461] width 267 height 27
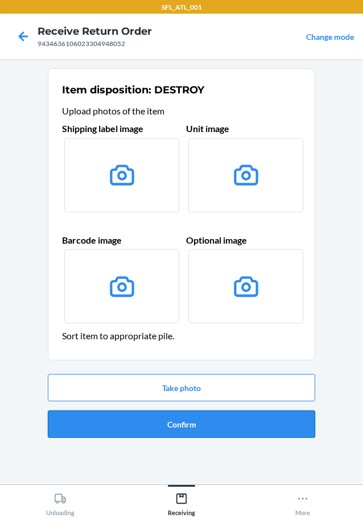
click at [173, 428] on button "Confirm" at bounding box center [181, 423] width 267 height 27
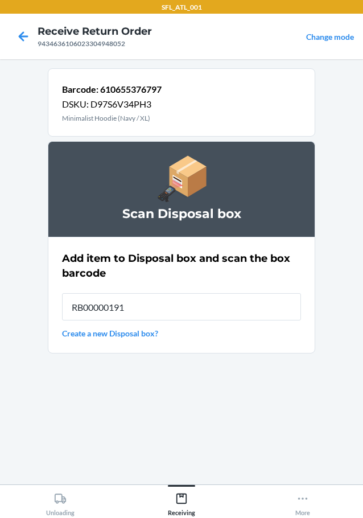
type input "RB00000191O"
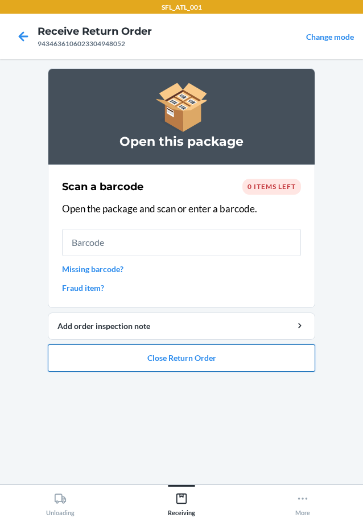
click at [190, 354] on button "Close Return Order" at bounding box center [181, 357] width 267 height 27
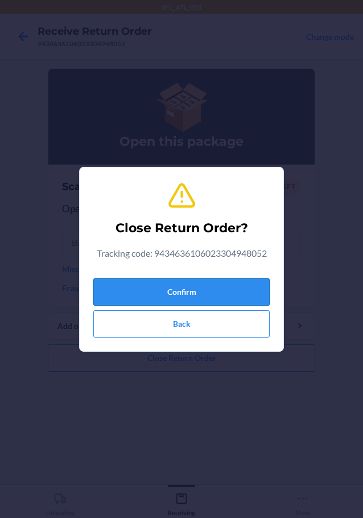
click at [185, 291] on button "Confirm" at bounding box center [181, 291] width 176 height 27
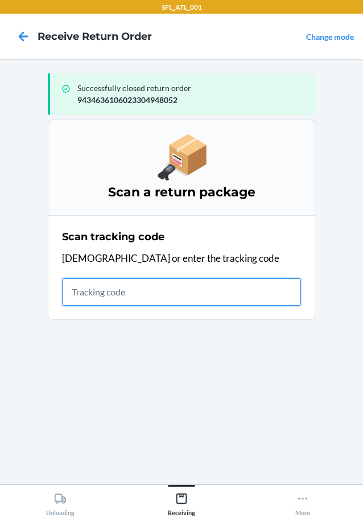
click at [241, 285] on input "text" at bounding box center [181, 291] width 239 height 27
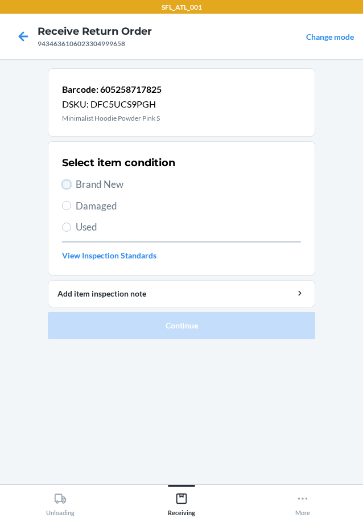
click at [67, 185] on input "Brand New" at bounding box center [66, 184] width 9 height 9
radio input "true"
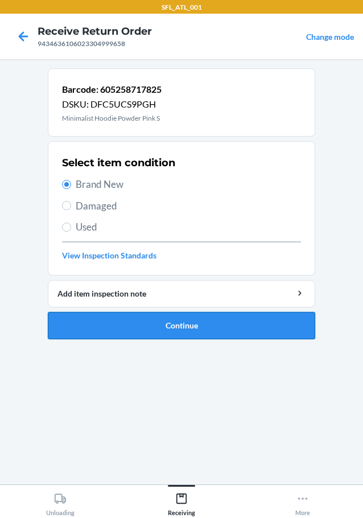
click at [152, 314] on button "Continue" at bounding box center [181, 325] width 267 height 27
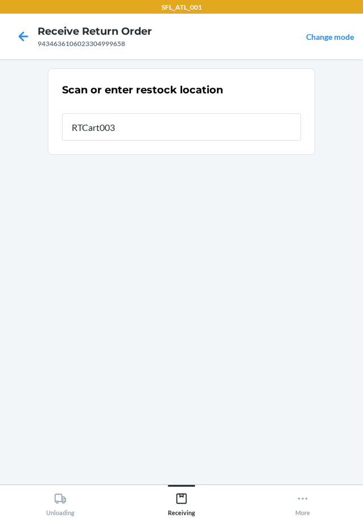
type input "RTCart003"
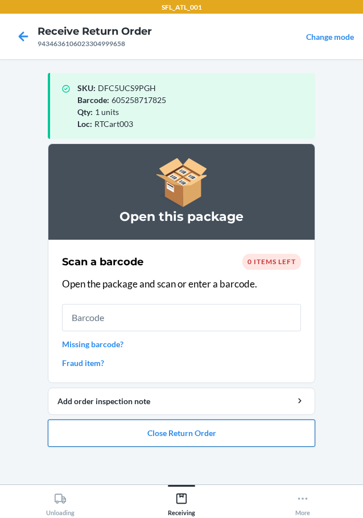
click at [189, 435] on button "Close Return Order" at bounding box center [181, 432] width 267 height 27
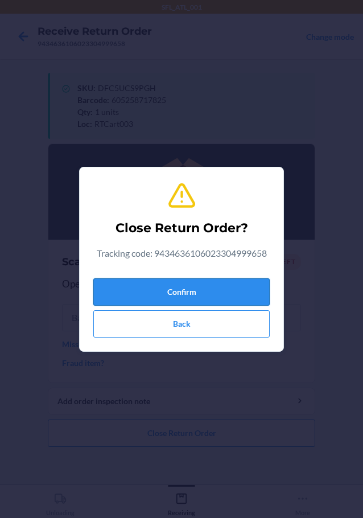
click at [254, 296] on button "Confirm" at bounding box center [181, 291] width 176 height 27
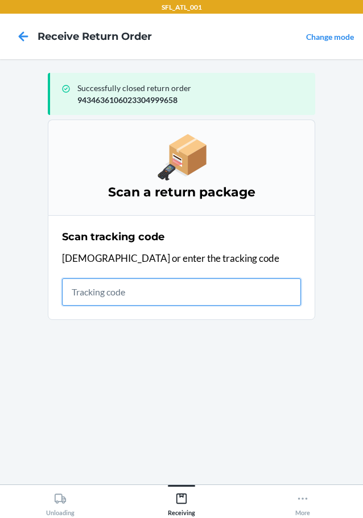
click at [253, 299] on input "text" at bounding box center [181, 291] width 239 height 27
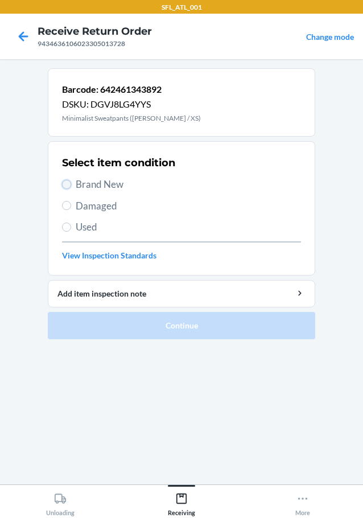
click at [67, 184] on input "Brand New" at bounding box center [66, 184] width 9 height 9
radio input "true"
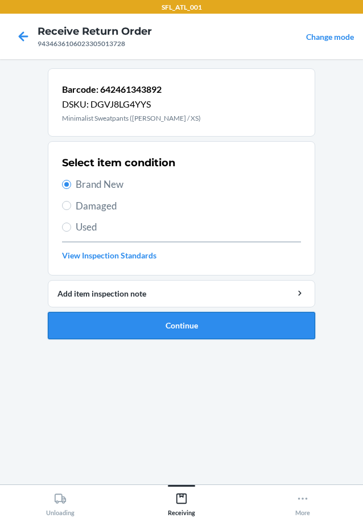
click at [157, 320] on button "Continue" at bounding box center [181, 325] width 267 height 27
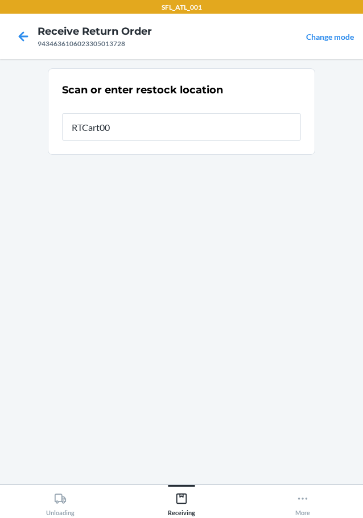
type input "RTCart003"
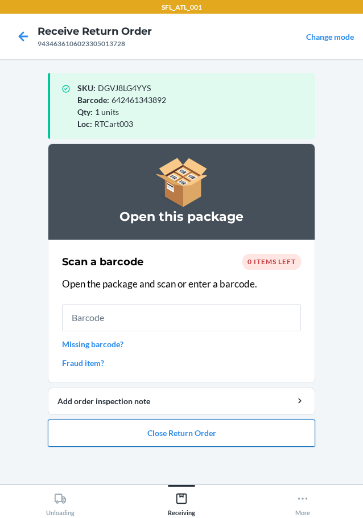
click at [202, 430] on button "Close Return Order" at bounding box center [181, 432] width 267 height 27
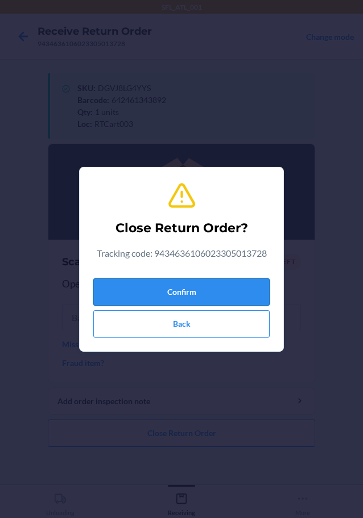
click at [211, 283] on button "Confirm" at bounding box center [181, 291] width 176 height 27
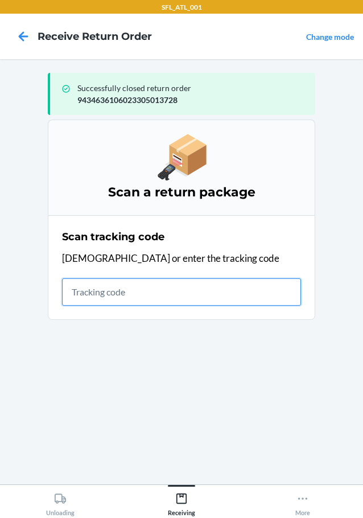
click at [188, 292] on input "text" at bounding box center [181, 291] width 239 height 27
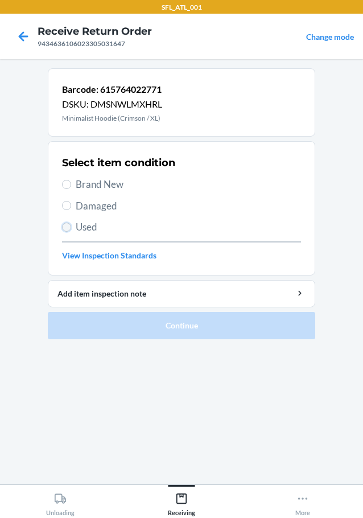
click at [65, 227] on input "Used" at bounding box center [66, 226] width 9 height 9
radio input "true"
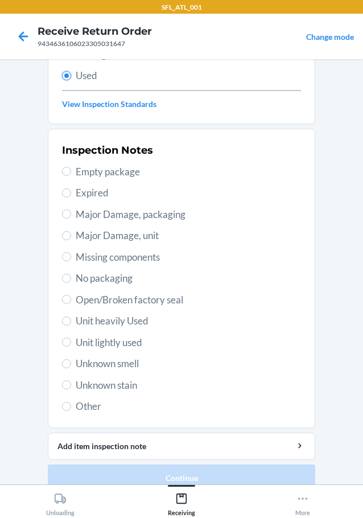
scroll to position [168, 0]
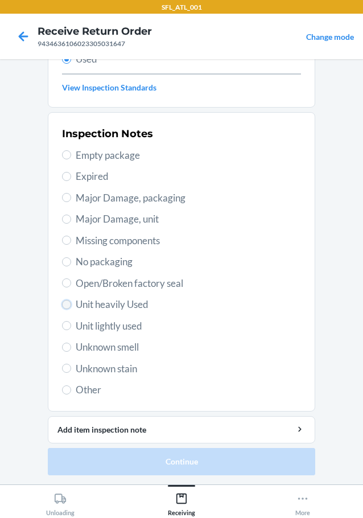
click at [64, 303] on input "Unit heavily Used" at bounding box center [66, 304] width 9 height 9
radio input "true"
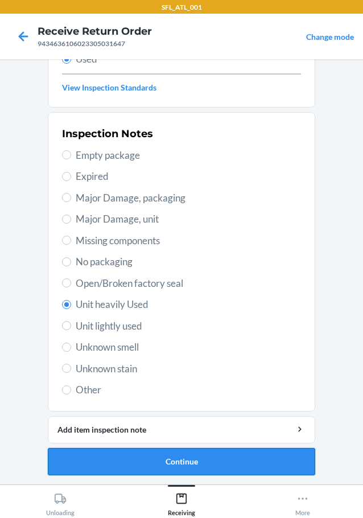
click at [127, 453] on button "Continue" at bounding box center [181, 461] width 267 height 27
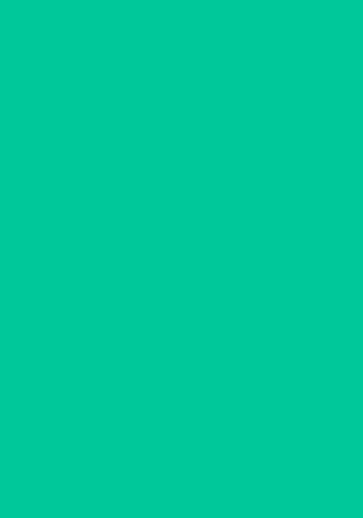
scroll to position [0, 0]
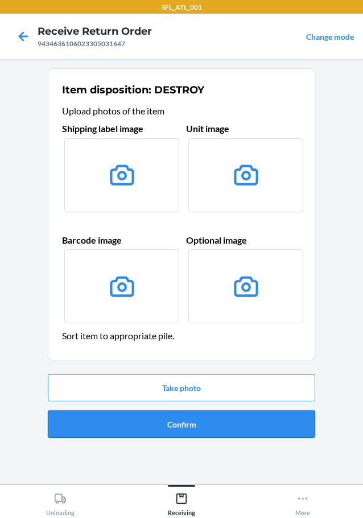
click at [150, 420] on button "Confirm" at bounding box center [181, 423] width 267 height 27
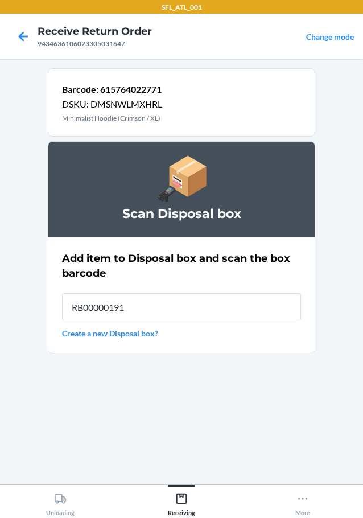
type input "RB00000191O"
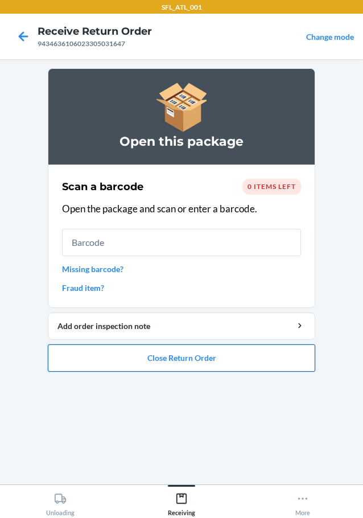
click at [189, 359] on button "Close Return Order" at bounding box center [181, 357] width 267 height 27
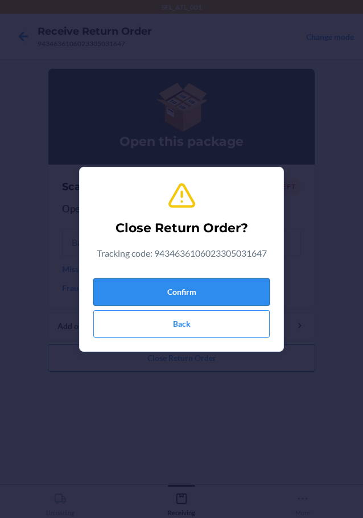
click at [212, 290] on button "Confirm" at bounding box center [181, 291] width 176 height 27
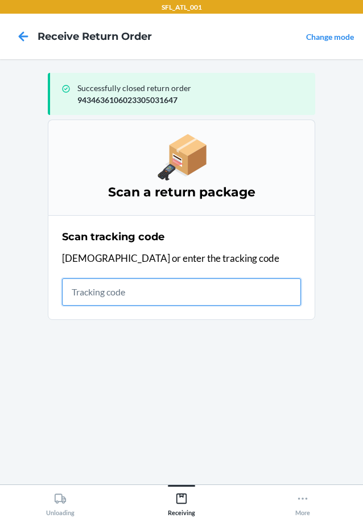
click at [184, 304] on input "text" at bounding box center [181, 291] width 239 height 27
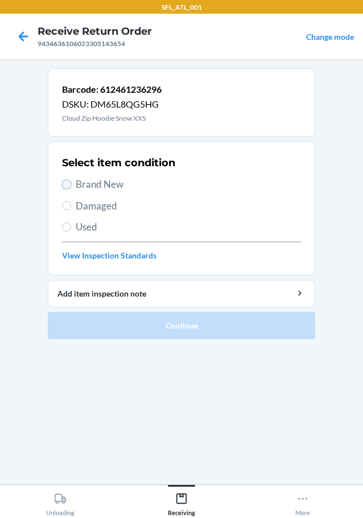
click at [68, 180] on input "Brand New" at bounding box center [66, 184] width 9 height 9
radio input "true"
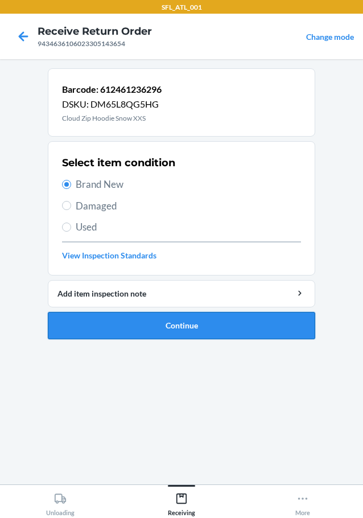
click at [160, 316] on button "Continue" at bounding box center [181, 325] width 267 height 27
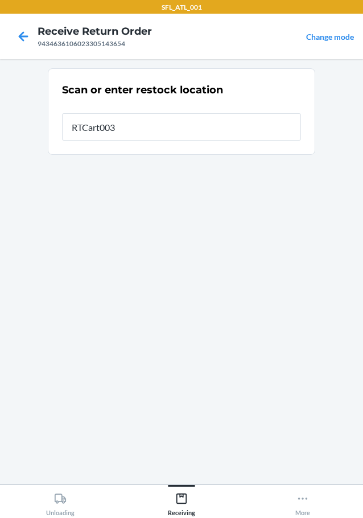
type input "RTCart003"
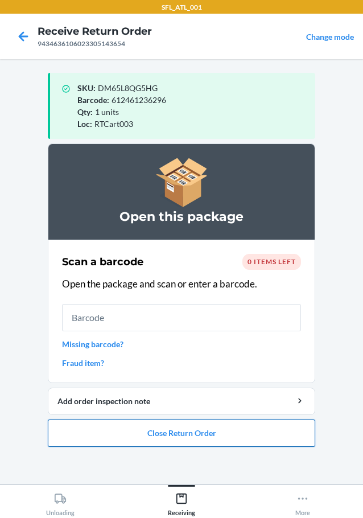
click at [163, 434] on button "Close Return Order" at bounding box center [181, 432] width 267 height 27
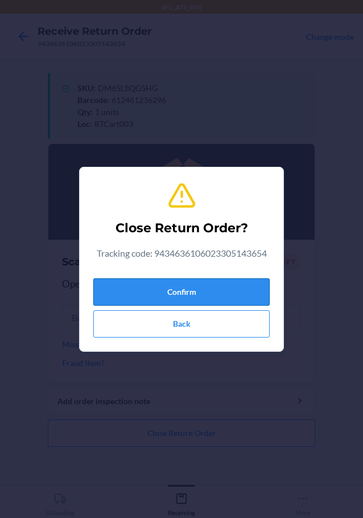
click at [155, 289] on button "Confirm" at bounding box center [181, 291] width 176 height 27
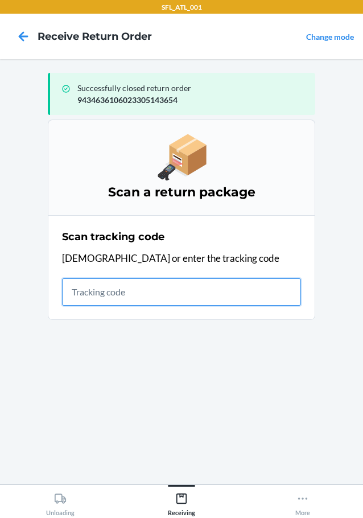
click at [174, 283] on input "text" at bounding box center [181, 291] width 239 height 27
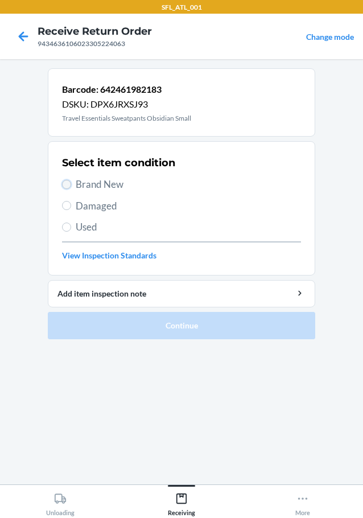
click at [68, 183] on input "Brand New" at bounding box center [66, 184] width 9 height 9
radio input "true"
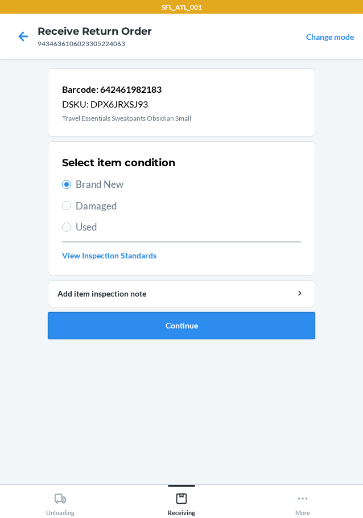
click at [178, 332] on button "Continue" at bounding box center [181, 325] width 267 height 27
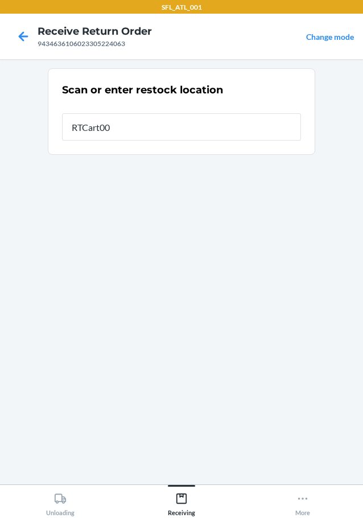
type input "RTCart003"
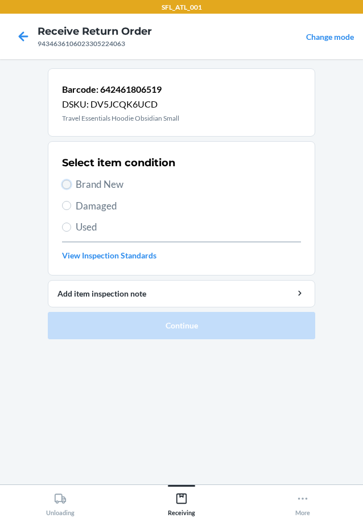
click at [67, 183] on input "Brand New" at bounding box center [66, 184] width 9 height 9
radio input "true"
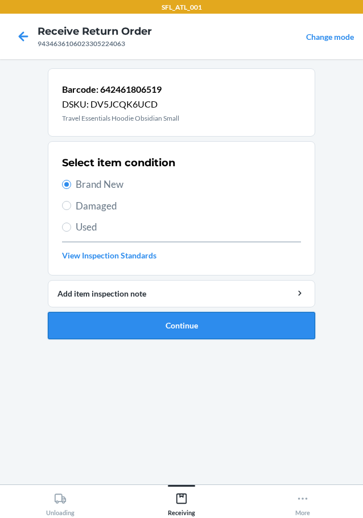
click at [168, 335] on button "Continue" at bounding box center [181, 325] width 267 height 27
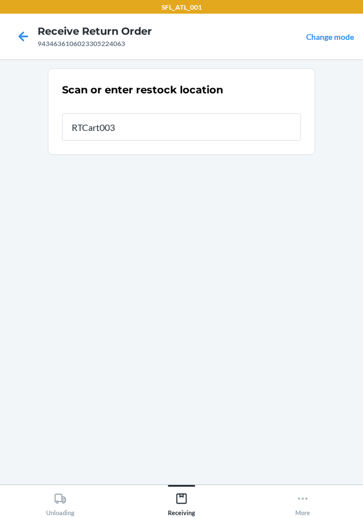
type input "RTCart003"
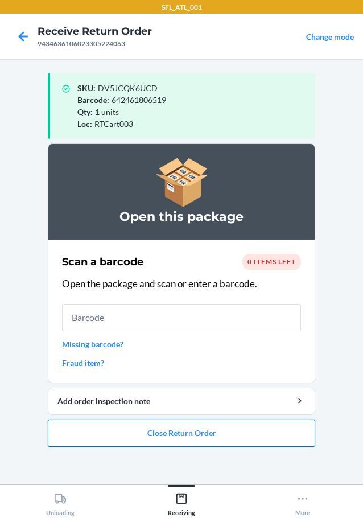
click at [169, 439] on button "Close Return Order" at bounding box center [181, 432] width 267 height 27
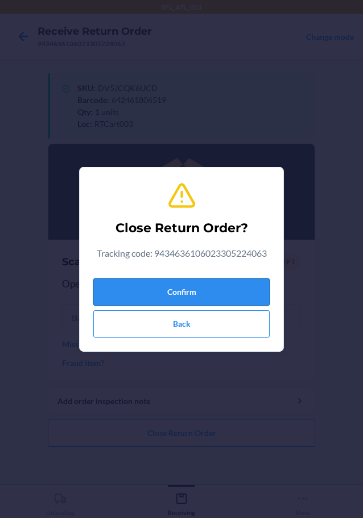
click at [209, 296] on button "Confirm" at bounding box center [181, 291] width 176 height 27
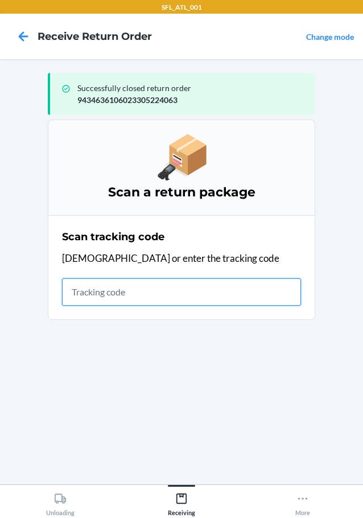
click at [117, 289] on input "text" at bounding box center [181, 291] width 239 height 27
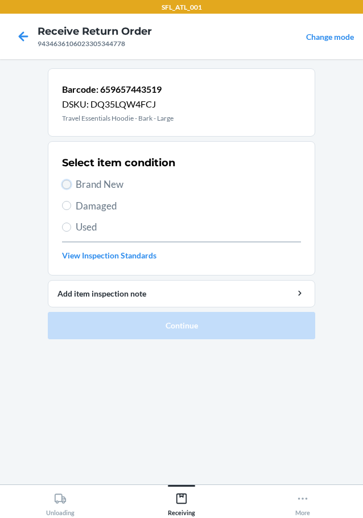
click at [70, 184] on input "Brand New" at bounding box center [66, 184] width 9 height 9
radio input "true"
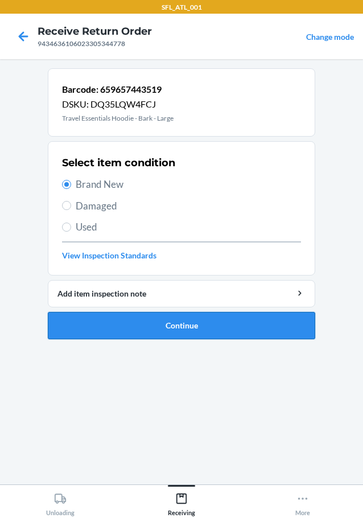
click at [147, 322] on button "Continue" at bounding box center [181, 325] width 267 height 27
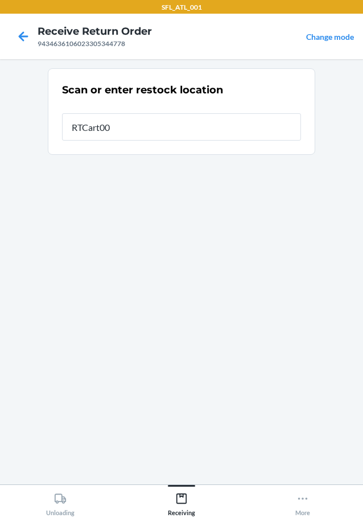
type input "RTCart002"
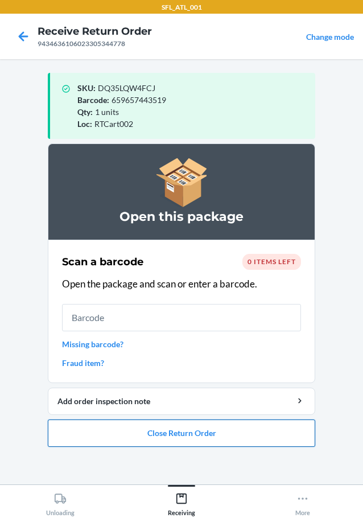
click at [184, 444] on button "Close Return Order" at bounding box center [181, 432] width 267 height 27
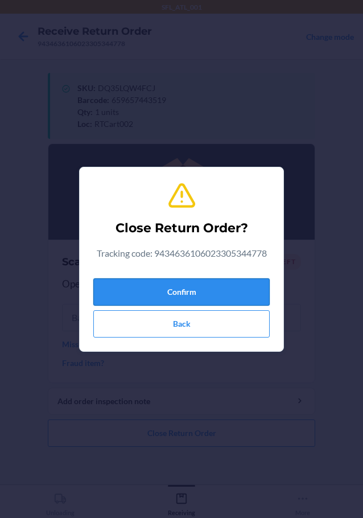
click at [184, 288] on button "Confirm" at bounding box center [181, 291] width 176 height 27
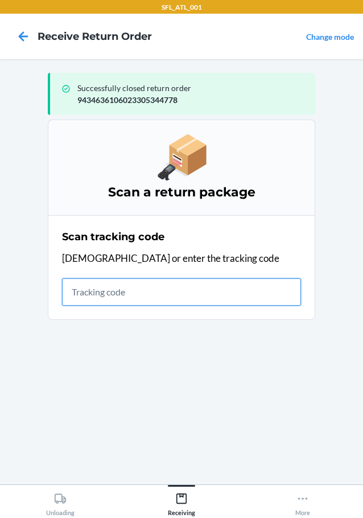
click at [207, 296] on input "text" at bounding box center [181, 291] width 239 height 27
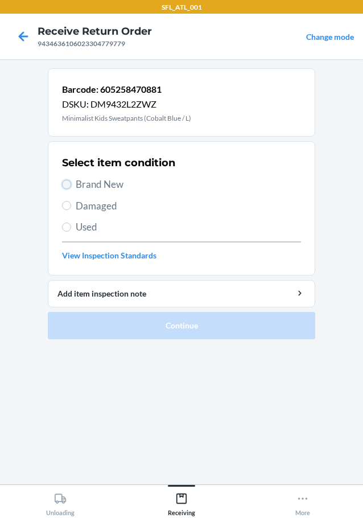
click at [64, 182] on input "Brand New" at bounding box center [66, 184] width 9 height 9
radio input "true"
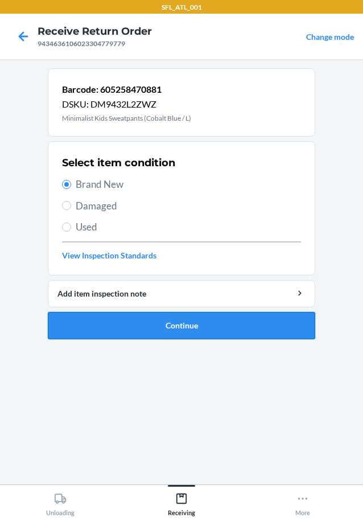
click at [147, 327] on button "Continue" at bounding box center [181, 325] width 267 height 27
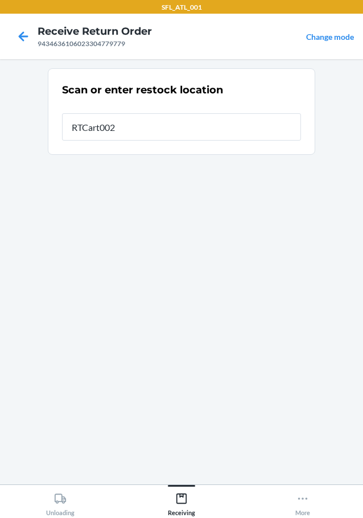
type input "RTCart002"
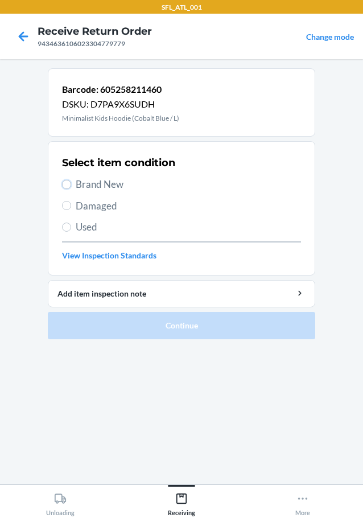
drag, startPoint x: 67, startPoint y: 183, endPoint x: 71, endPoint y: 213, distance: 31.1
click at [67, 192] on div "Select item condition Brand New Damaged Used View Inspection Standards" at bounding box center [181, 208] width 239 height 113
click at [64, 187] on input "Brand New" at bounding box center [66, 184] width 9 height 9
radio input "true"
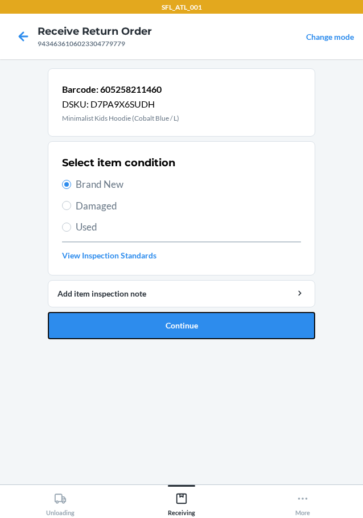
drag, startPoint x: 255, startPoint y: 325, endPoint x: 261, endPoint y: 323, distance: 6.9
click at [259, 323] on button "Continue" at bounding box center [181, 325] width 267 height 27
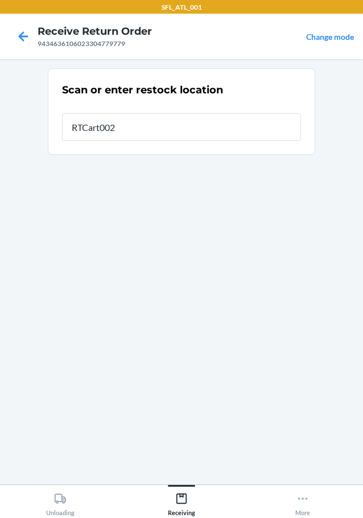
type input "RTCart002"
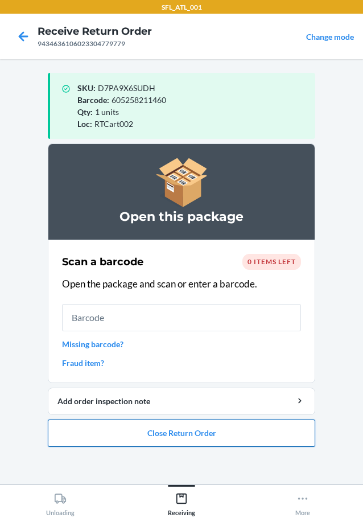
click at [233, 430] on button "Close Return Order" at bounding box center [181, 432] width 267 height 27
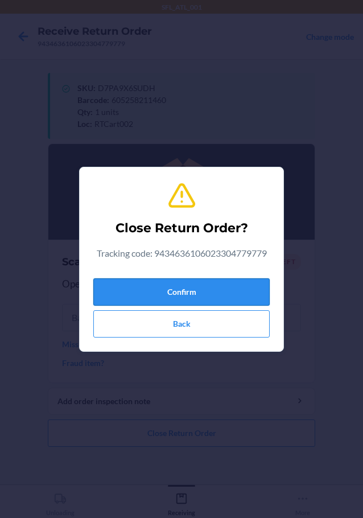
click at [194, 294] on button "Confirm" at bounding box center [181, 291] width 176 height 27
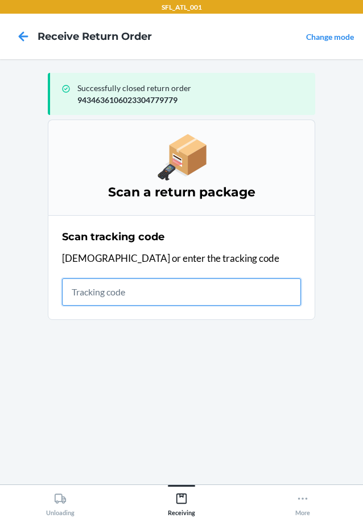
click at [135, 286] on input "text" at bounding box center [181, 291] width 239 height 27
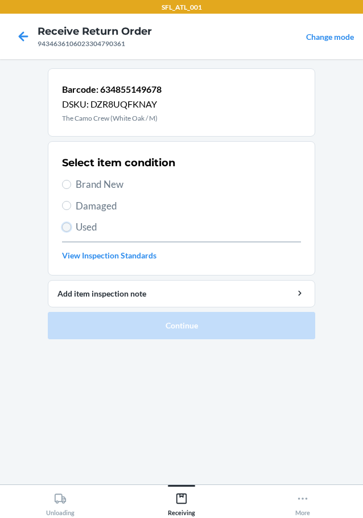
click at [67, 227] on input "Used" at bounding box center [66, 226] width 9 height 9
radio input "true"
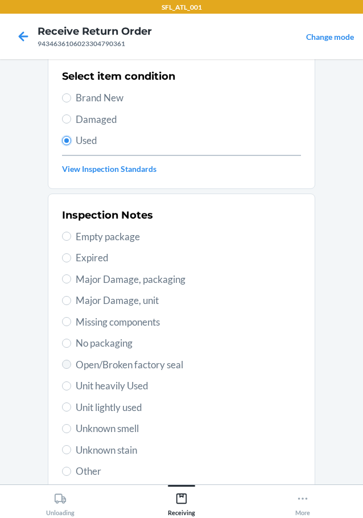
scroll to position [168, 0]
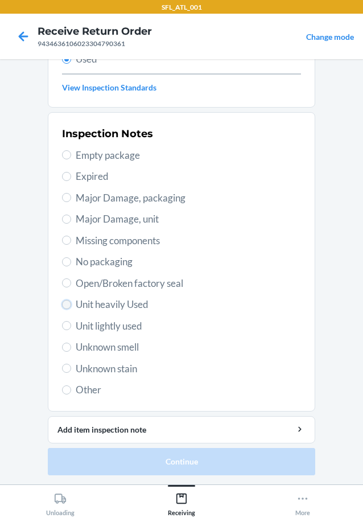
click at [66, 306] on input "Unit heavily Used" at bounding box center [66, 304] width 9 height 9
radio input "true"
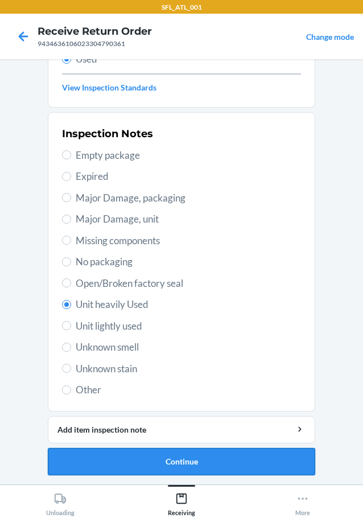
click at [146, 471] on button "Continue" at bounding box center [181, 461] width 267 height 27
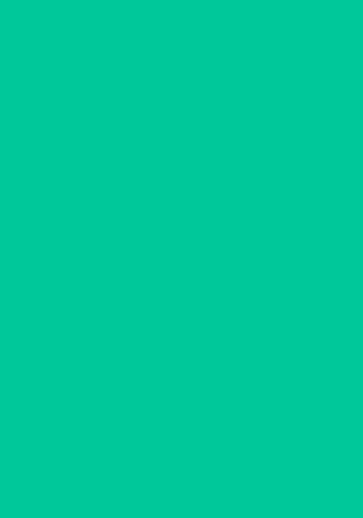
scroll to position [0, 0]
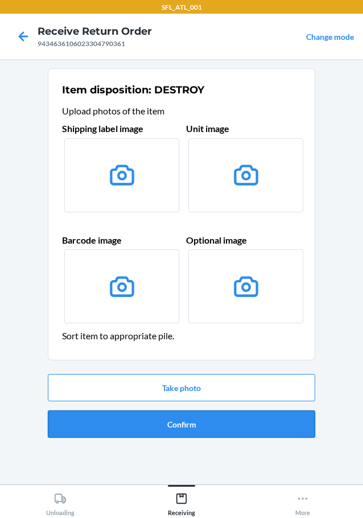
click at [182, 418] on button "Confirm" at bounding box center [181, 423] width 267 height 27
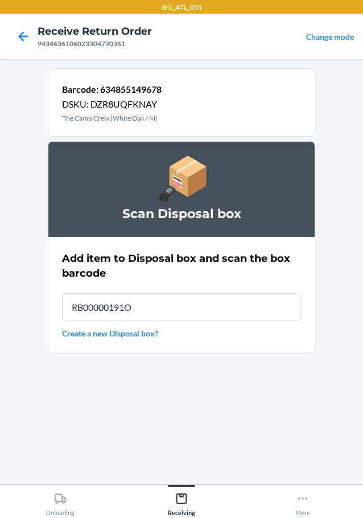
type input "RB00000191O"
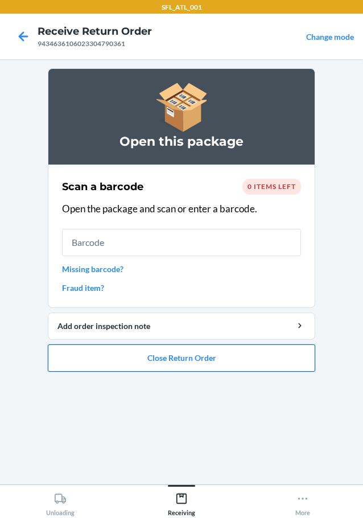
click at [203, 354] on button "Close Return Order" at bounding box center [181, 357] width 267 height 27
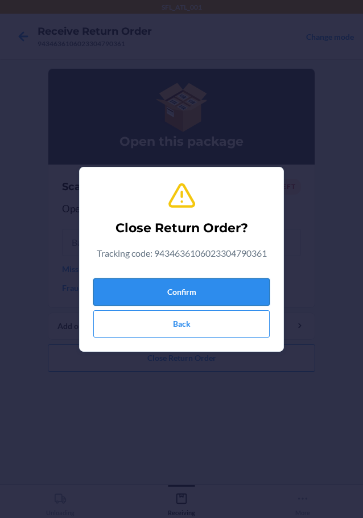
click at [226, 295] on button "Confirm" at bounding box center [181, 291] width 176 height 27
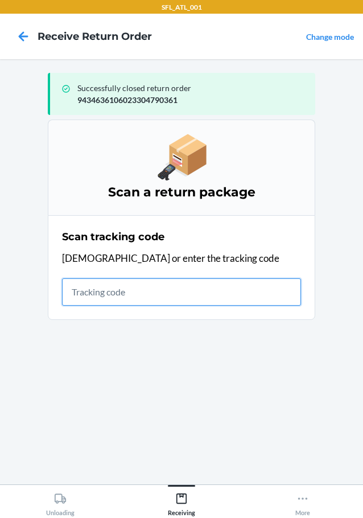
click at [177, 294] on input "text" at bounding box center [181, 291] width 239 height 27
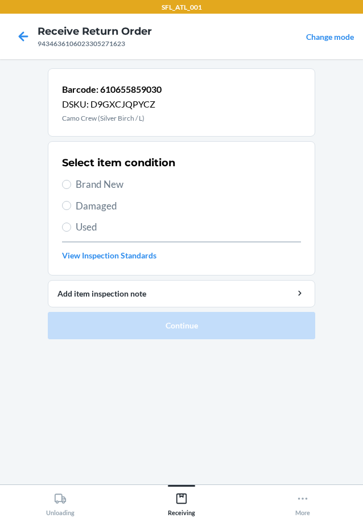
drag, startPoint x: 65, startPoint y: 179, endPoint x: 81, endPoint y: 250, distance: 72.8
click at [65, 184] on label "Brand New" at bounding box center [181, 184] width 239 height 15
click at [65, 184] on input "Brand New" at bounding box center [66, 184] width 9 height 9
radio input "true"
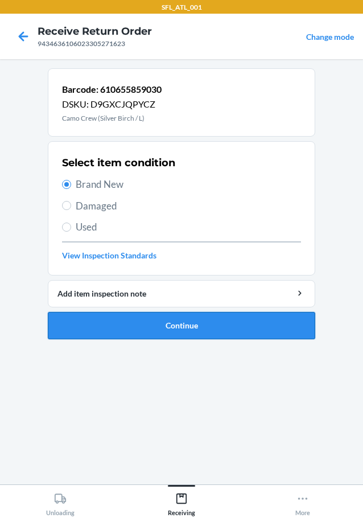
click at [143, 329] on button "Continue" at bounding box center [181, 325] width 267 height 27
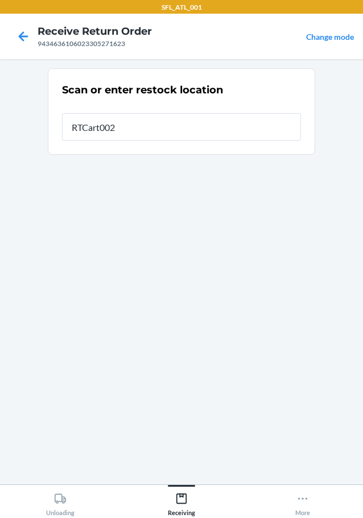
type input "RTCart002"
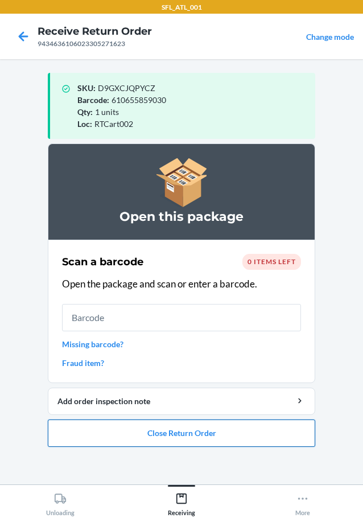
click at [231, 429] on button "Close Return Order" at bounding box center [181, 432] width 267 height 27
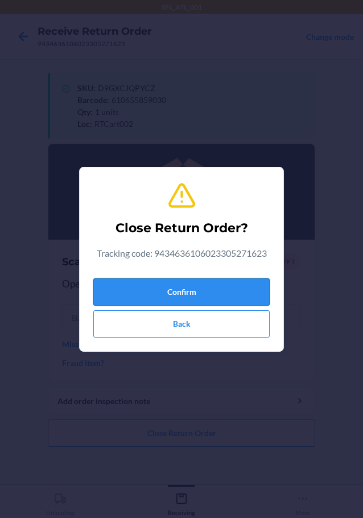
click at [217, 288] on button "Confirm" at bounding box center [181, 291] width 176 height 27
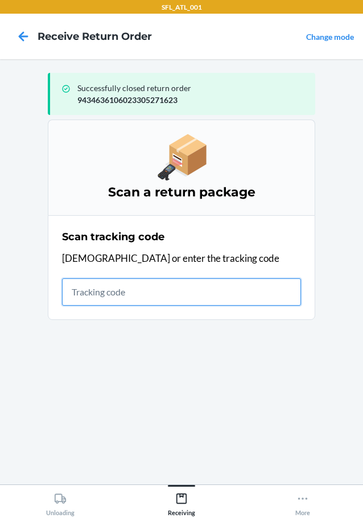
click at [205, 291] on input "text" at bounding box center [181, 291] width 239 height 27
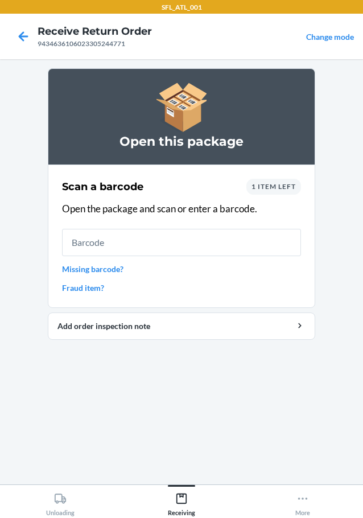
click at [86, 283] on link "Fraud item?" at bounding box center [181, 288] width 239 height 12
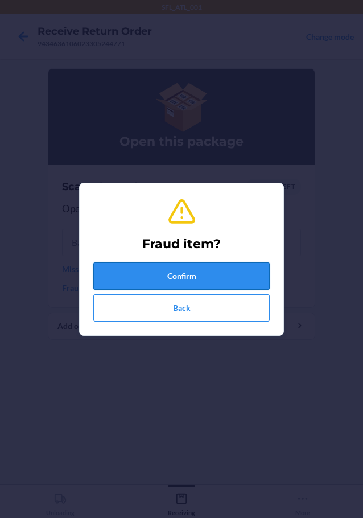
click at [116, 265] on button "Confirm" at bounding box center [181, 275] width 176 height 27
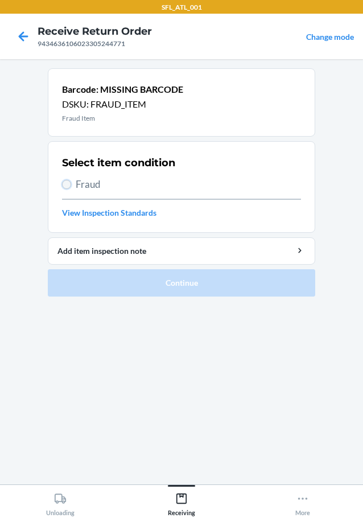
click at [66, 183] on input "Fraud" at bounding box center [66, 184] width 9 height 9
radio input "true"
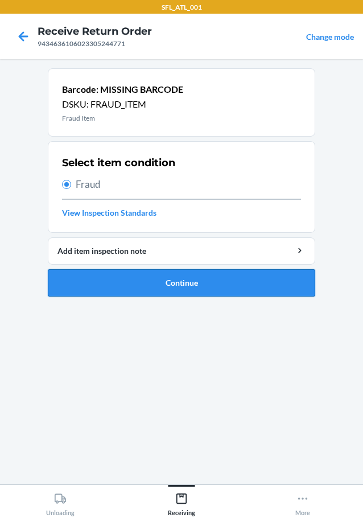
click at [101, 273] on button "Continue" at bounding box center [181, 282] width 267 height 27
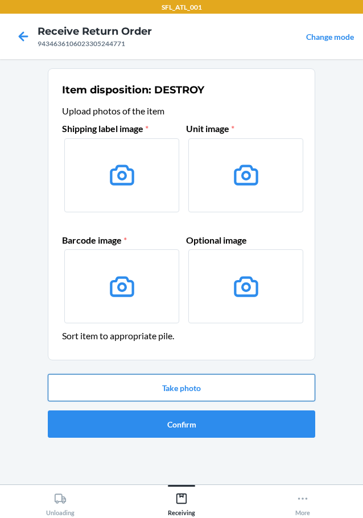
click at [200, 390] on button "Take photo" at bounding box center [181, 387] width 267 height 27
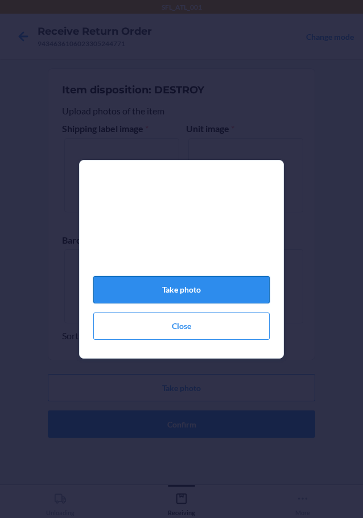
click at [204, 287] on button "Take photo" at bounding box center [181, 289] width 176 height 27
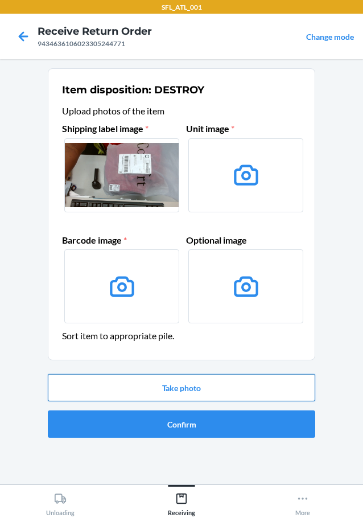
click at [172, 382] on button "Take photo" at bounding box center [181, 387] width 267 height 27
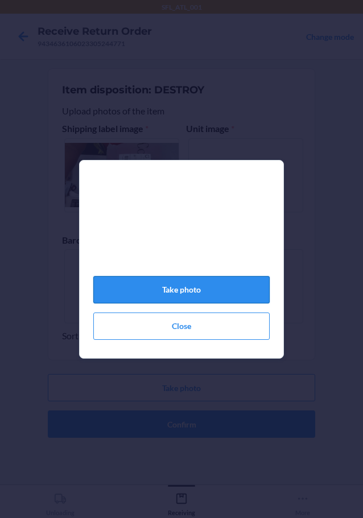
click at [194, 296] on button "Take photo" at bounding box center [181, 289] width 176 height 27
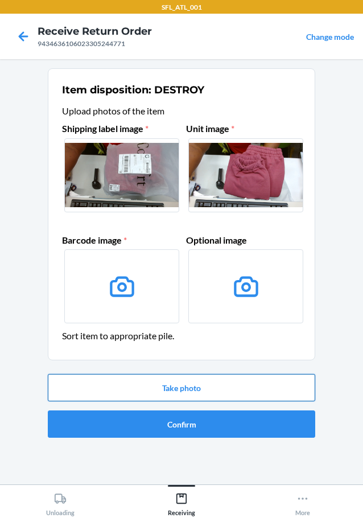
click at [198, 386] on button "Take photo" at bounding box center [181, 387] width 267 height 27
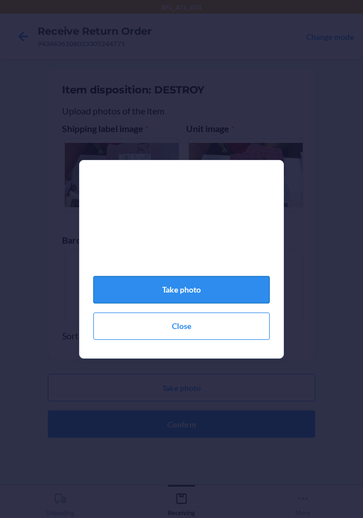
click at [217, 287] on button "Take photo" at bounding box center [181, 289] width 176 height 27
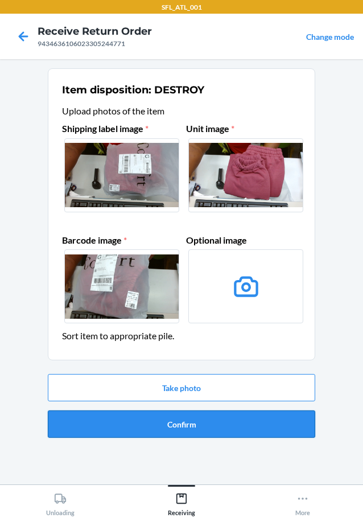
click at [165, 416] on button "Confirm" at bounding box center [181, 423] width 267 height 27
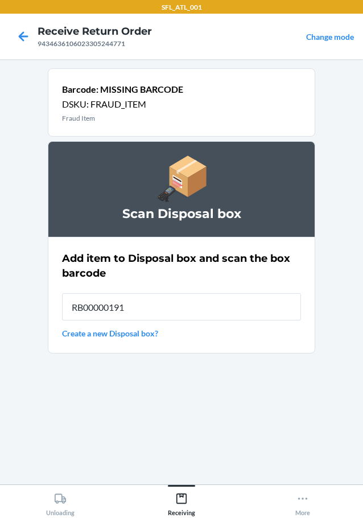
type input "RB00000191O"
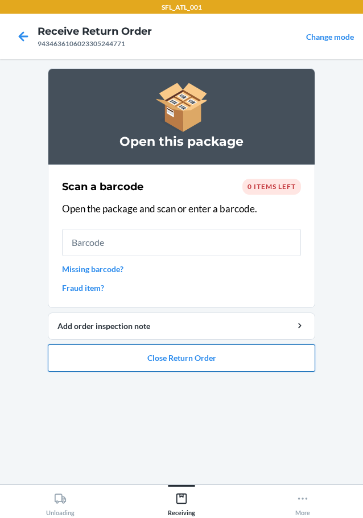
click at [213, 360] on button "Close Return Order" at bounding box center [181, 357] width 267 height 27
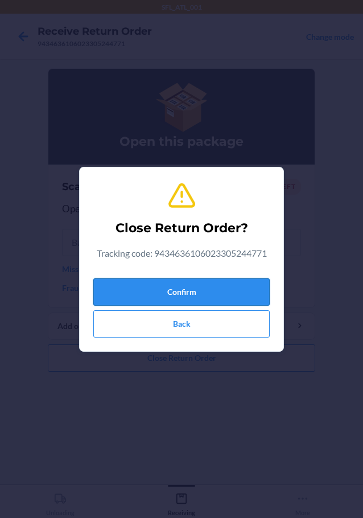
click at [233, 282] on button "Confirm" at bounding box center [181, 291] width 176 height 27
click at [178, 286] on button "Confirm" at bounding box center [181, 291] width 176 height 27
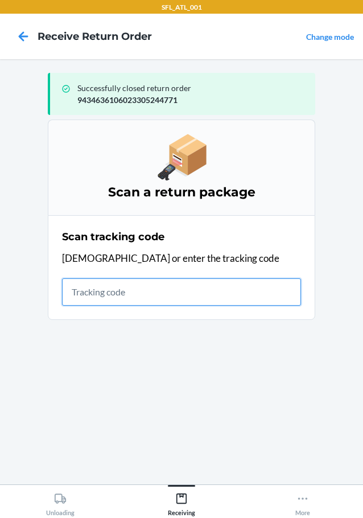
click at [130, 285] on input "text" at bounding box center [181, 291] width 239 height 27
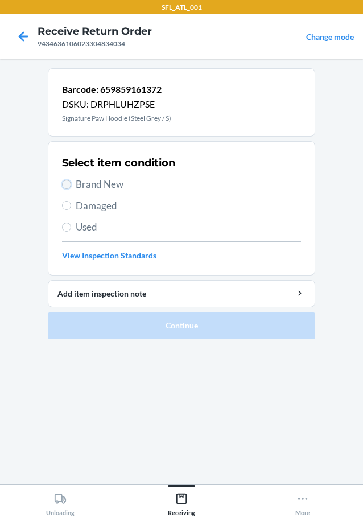
click at [65, 181] on input "Brand New" at bounding box center [66, 184] width 9 height 9
radio input "true"
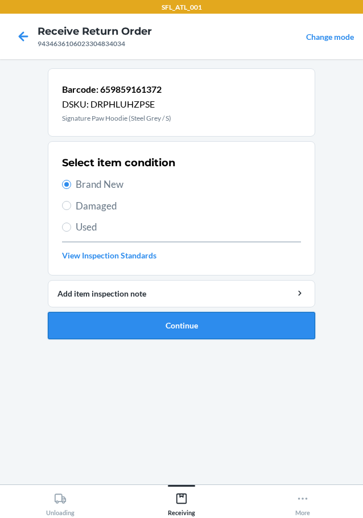
click at [114, 321] on button "Continue" at bounding box center [181, 325] width 267 height 27
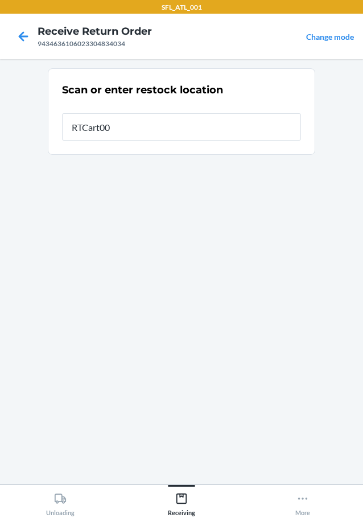
type input "RTCart002"
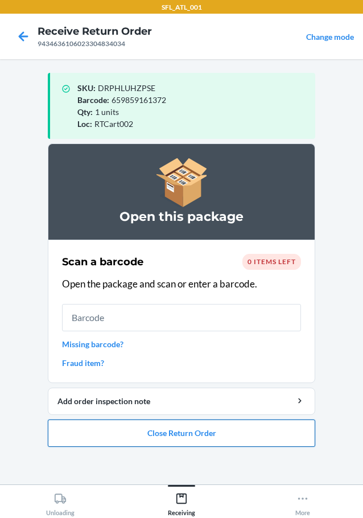
click at [182, 431] on button "Close Return Order" at bounding box center [181, 432] width 267 height 27
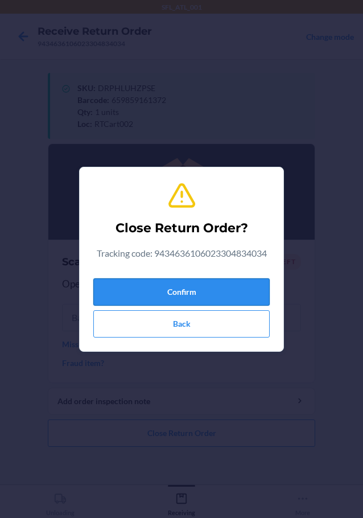
click at [226, 288] on button "Confirm" at bounding box center [181, 291] width 176 height 27
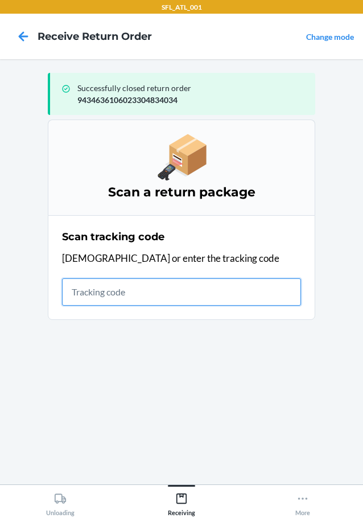
click at [168, 288] on input "text" at bounding box center [181, 291] width 239 height 27
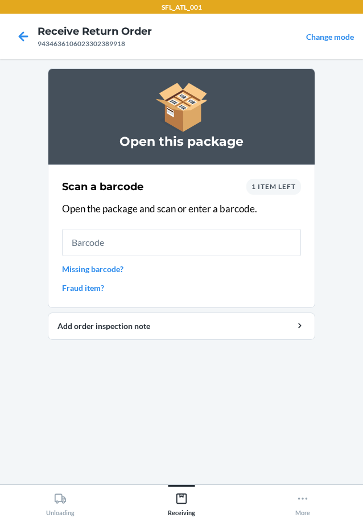
click at [95, 287] on link "Fraud item?" at bounding box center [181, 288] width 239 height 12
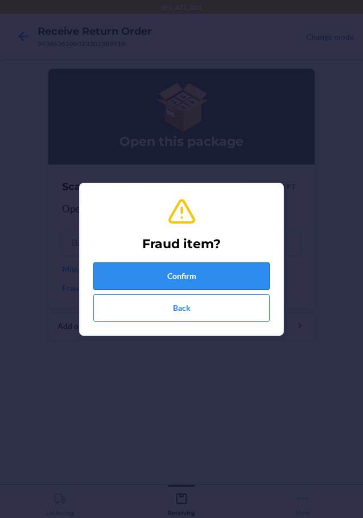
click at [119, 274] on button "Confirm" at bounding box center [181, 275] width 176 height 27
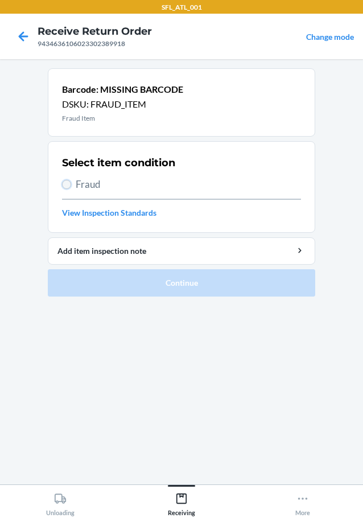
click at [65, 183] on input "Fraud" at bounding box center [66, 184] width 9 height 9
radio input "true"
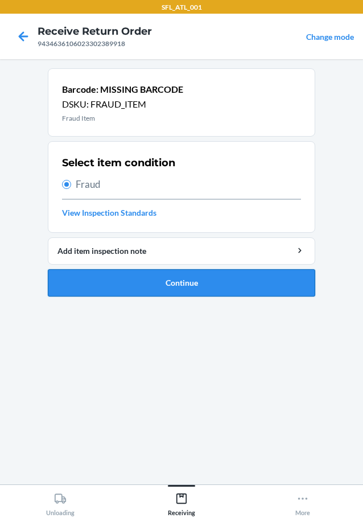
click at [109, 287] on button "Continue" at bounding box center [181, 282] width 267 height 27
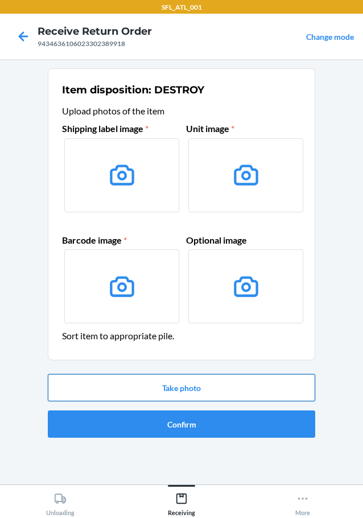
click at [155, 389] on button "Take photo" at bounding box center [181, 387] width 267 height 27
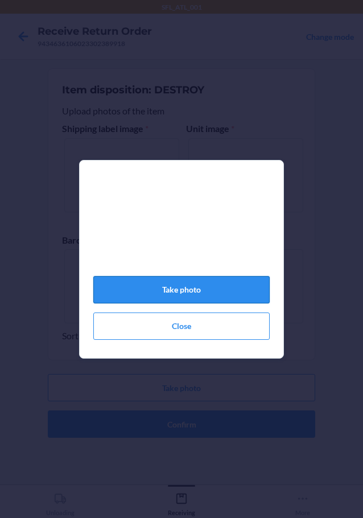
click at [170, 290] on button "Take photo" at bounding box center [181, 289] width 176 height 27
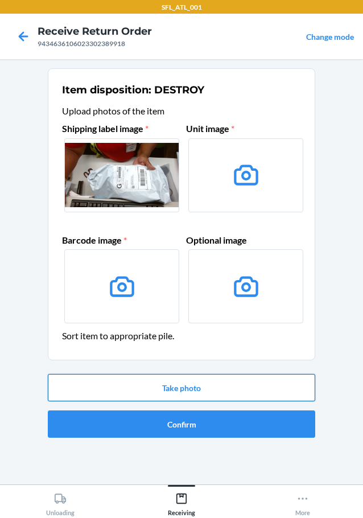
click at [180, 391] on button "Take photo" at bounding box center [181, 387] width 267 height 27
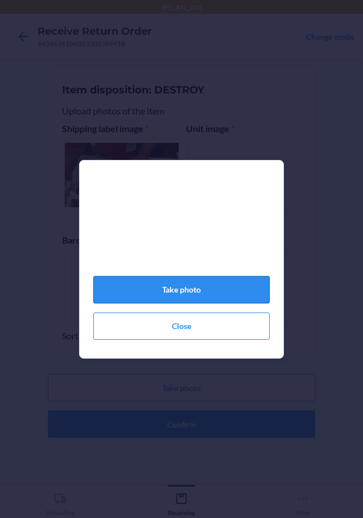
click at [168, 291] on button "Take photo" at bounding box center [181, 289] width 176 height 27
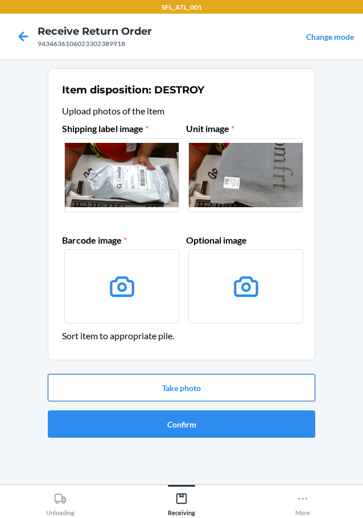
click at [180, 383] on button "Take photo" at bounding box center [181, 387] width 267 height 27
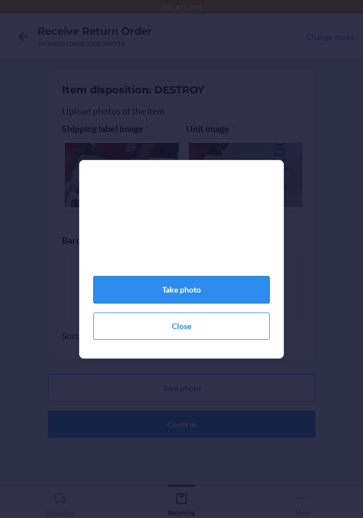
click at [177, 291] on button "Take photo" at bounding box center [181, 289] width 176 height 27
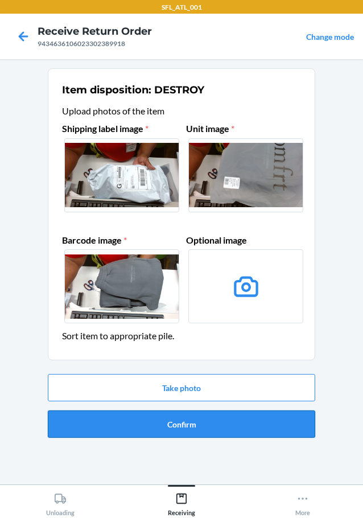
click at [186, 426] on button "Confirm" at bounding box center [181, 423] width 267 height 27
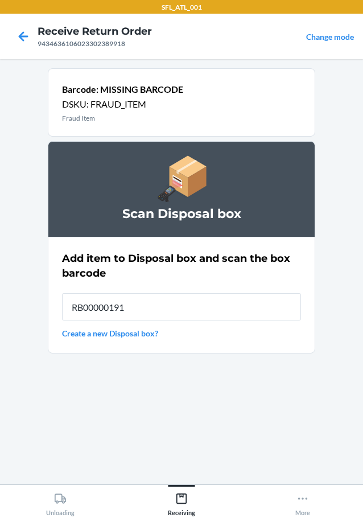
type input "RB00000191O"
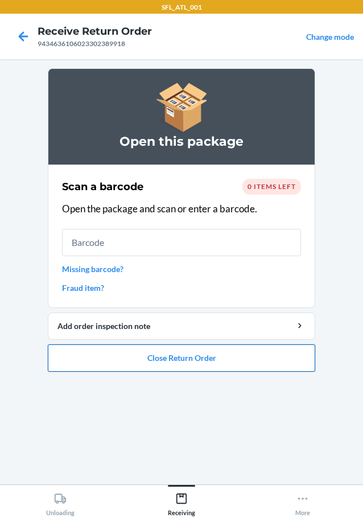
click at [191, 352] on button "Close Return Order" at bounding box center [181, 357] width 267 height 27
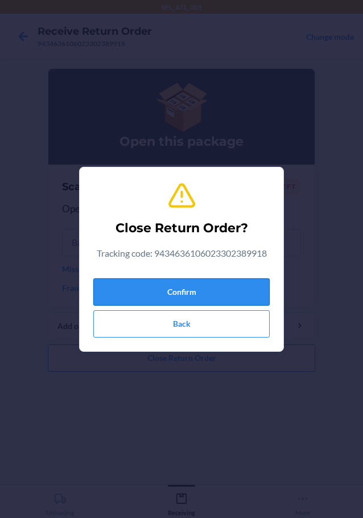
click at [180, 287] on button "Confirm" at bounding box center [181, 291] width 176 height 27
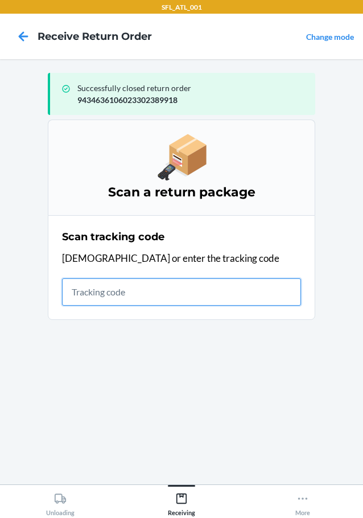
click at [126, 292] on input "text" at bounding box center [181, 291] width 239 height 27
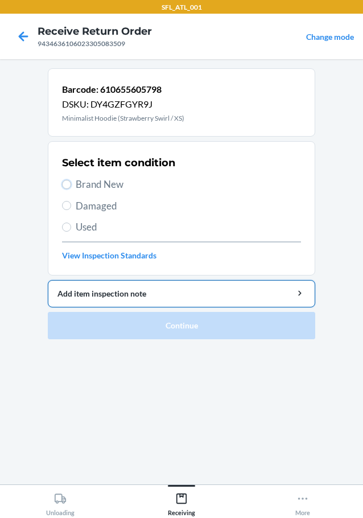
drag, startPoint x: 66, startPoint y: 181, endPoint x: 81, endPoint y: 298, distance: 118.2
click at [65, 191] on label "Brand New" at bounding box center [181, 184] width 239 height 15
click at [65, 189] on input "Brand New" at bounding box center [66, 184] width 9 height 9
radio input "true"
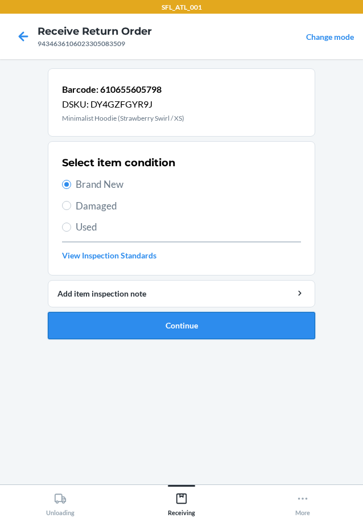
click at [106, 323] on button "Continue" at bounding box center [181, 325] width 267 height 27
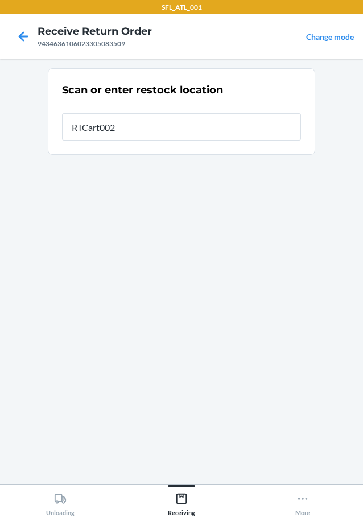
type input "RTCart002"
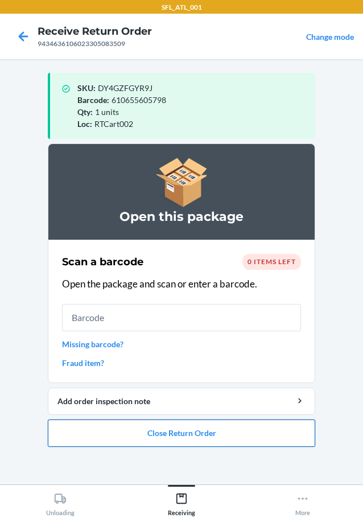
click at [163, 430] on button "Close Return Order" at bounding box center [181, 432] width 267 height 27
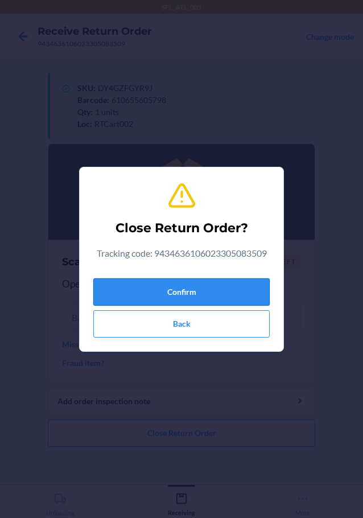
click at [197, 280] on button "Confirm" at bounding box center [181, 291] width 176 height 27
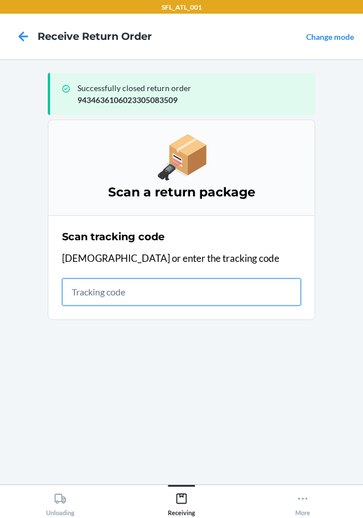
click at [182, 294] on input "text" at bounding box center [181, 291] width 239 height 27
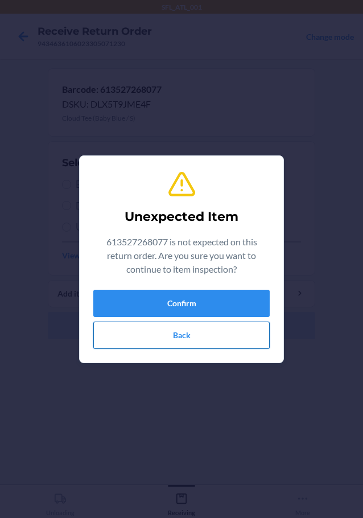
click at [187, 336] on button "Back" at bounding box center [181, 334] width 176 height 27
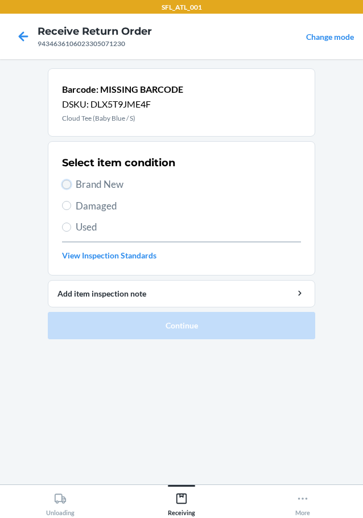
click at [64, 182] on input "Brand New" at bounding box center [66, 184] width 9 height 9
radio input "true"
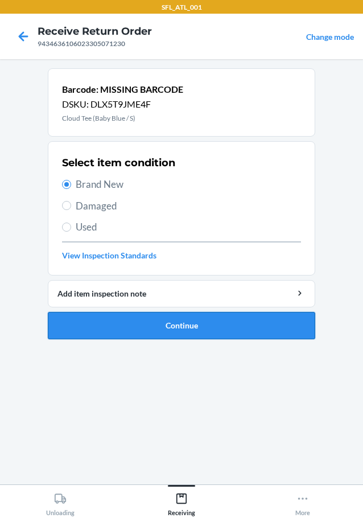
click at [108, 321] on button "Continue" at bounding box center [181, 325] width 267 height 27
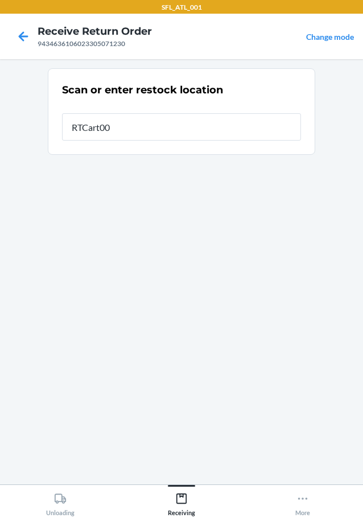
type input "RTCart002"
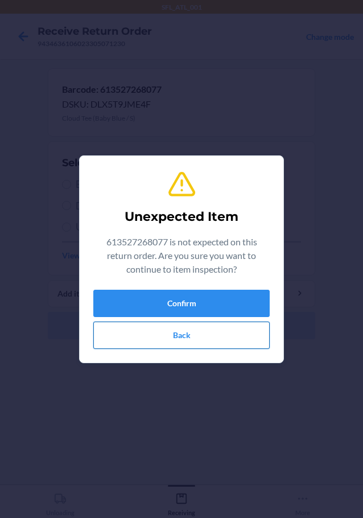
click at [129, 336] on button "Back" at bounding box center [181, 334] width 176 height 27
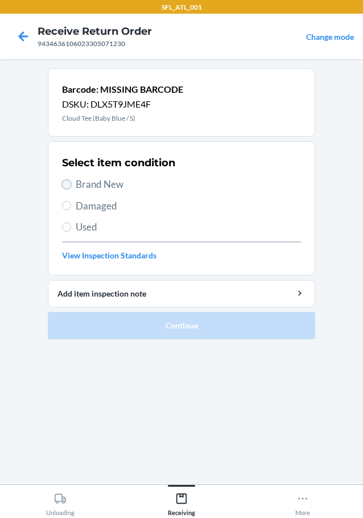
click at [68, 185] on input "Brand New" at bounding box center [66, 184] width 9 height 9
radio input "true"
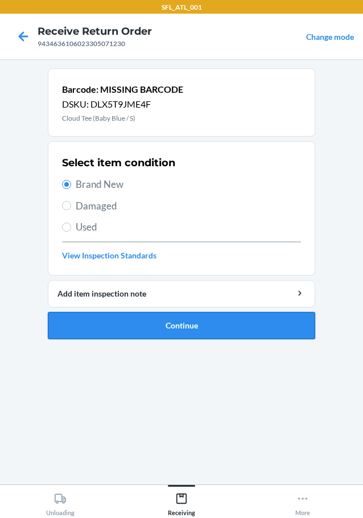
click at [119, 320] on button "Continue" at bounding box center [181, 325] width 267 height 27
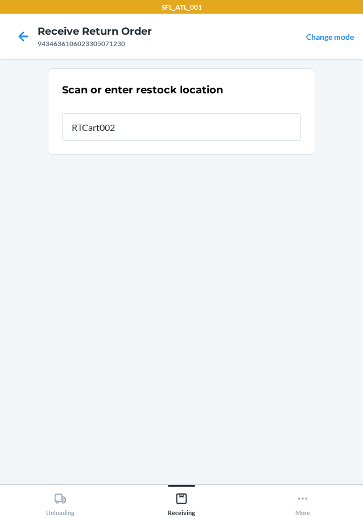
type input "RTCart002"
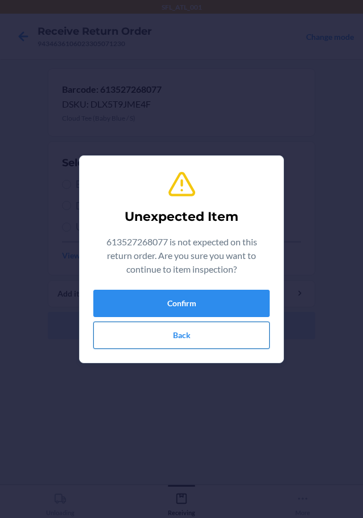
click at [141, 337] on button "Back" at bounding box center [181, 334] width 176 height 27
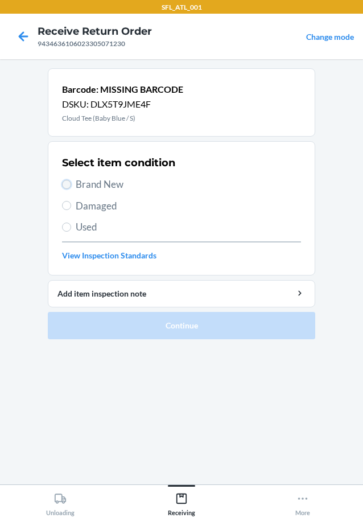
click at [67, 184] on input "Brand New" at bounding box center [66, 184] width 9 height 9
radio input "true"
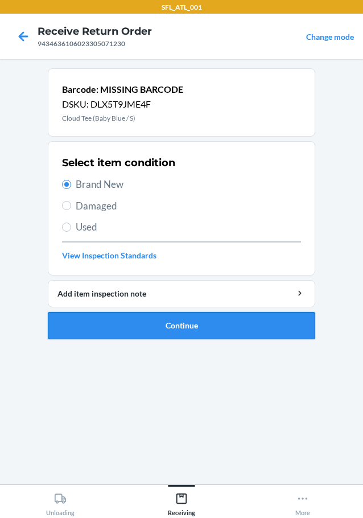
click at [116, 324] on button "Continue" at bounding box center [181, 325] width 267 height 27
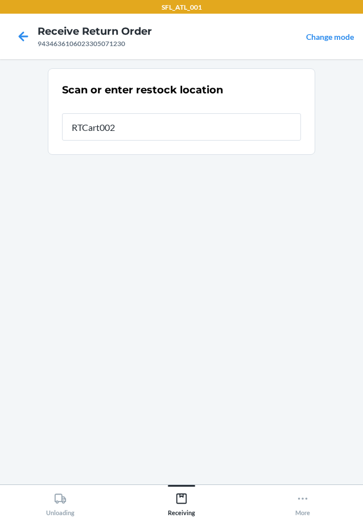
type input "RTCart002"
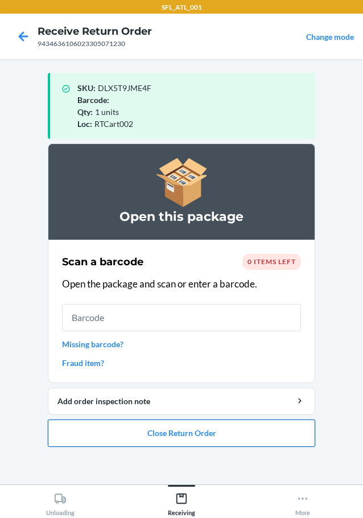
click at [173, 435] on button "Close Return Order" at bounding box center [181, 432] width 267 height 27
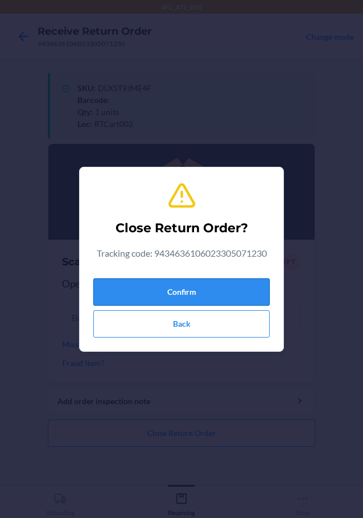
click at [165, 286] on button "Confirm" at bounding box center [181, 291] width 176 height 27
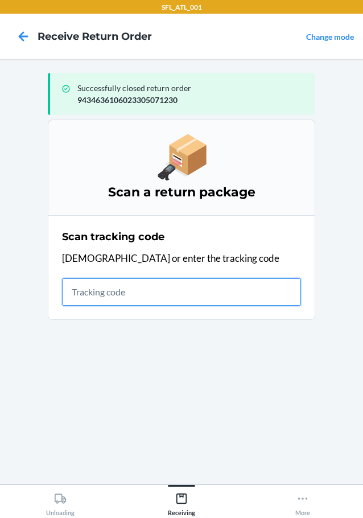
click at [178, 295] on input "text" at bounding box center [181, 291] width 239 height 27
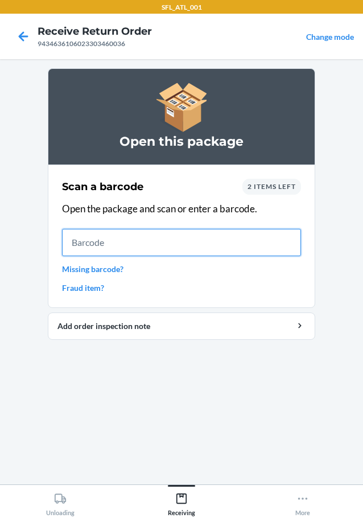
click at [173, 244] on input "text" at bounding box center [181, 242] width 239 height 27
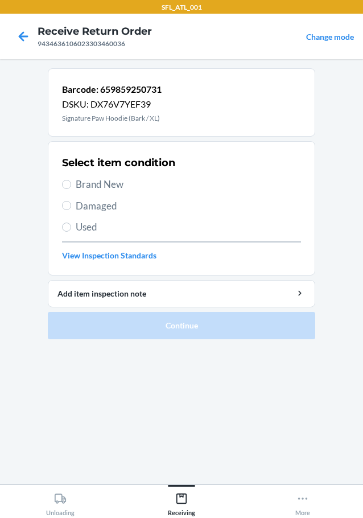
click at [61, 226] on section "Select item condition Brand New Damaged Used View Inspection Standards" at bounding box center [181, 208] width 267 height 134
click at [64, 225] on input "Used" at bounding box center [66, 226] width 9 height 9
radio input "true"
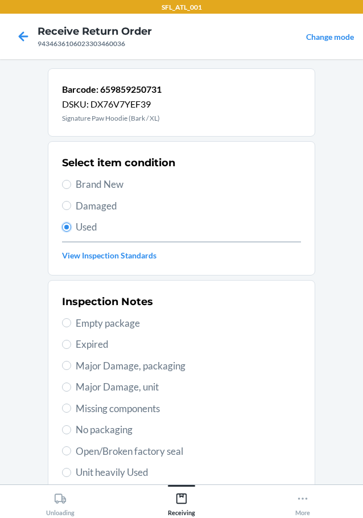
scroll to position [168, 0]
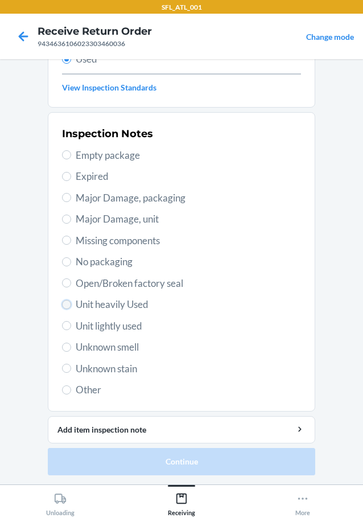
click at [64, 302] on input "Unit heavily Used" at bounding box center [66, 304] width 9 height 9
radio input "true"
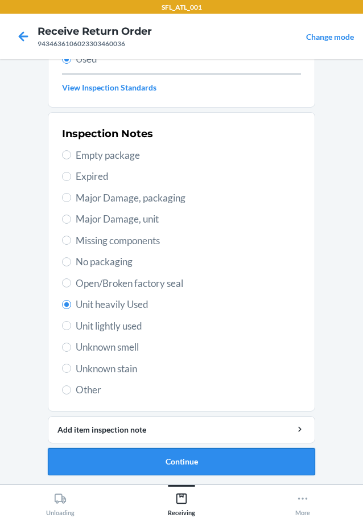
click at [150, 458] on button "Continue" at bounding box center [181, 461] width 267 height 27
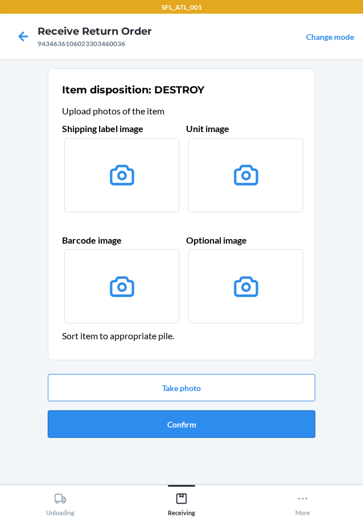
click at [156, 420] on button "Confirm" at bounding box center [181, 423] width 267 height 27
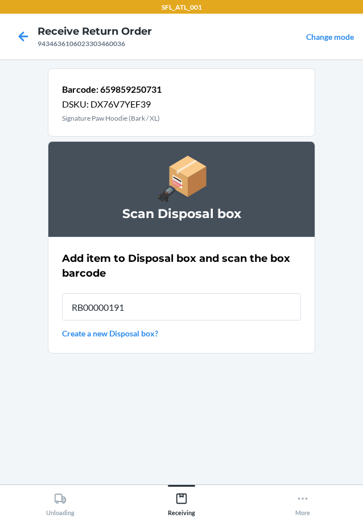
type input "RB00000191O"
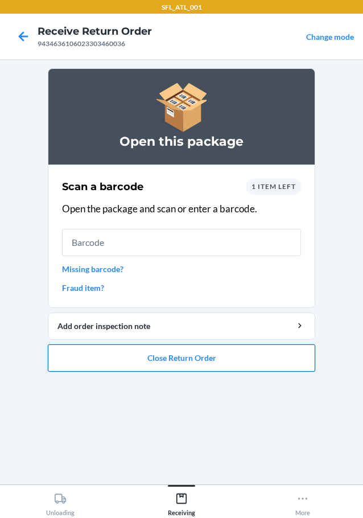
click at [166, 350] on button "Close Return Order" at bounding box center [181, 357] width 267 height 27
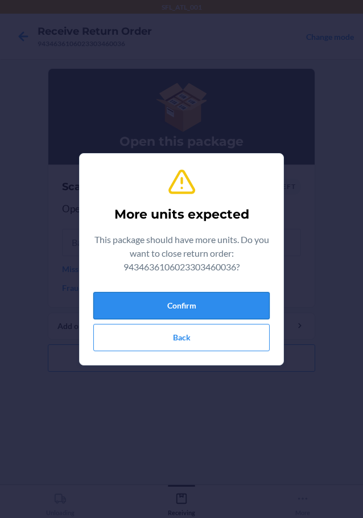
click at [178, 304] on button "Confirm" at bounding box center [181, 305] width 176 height 27
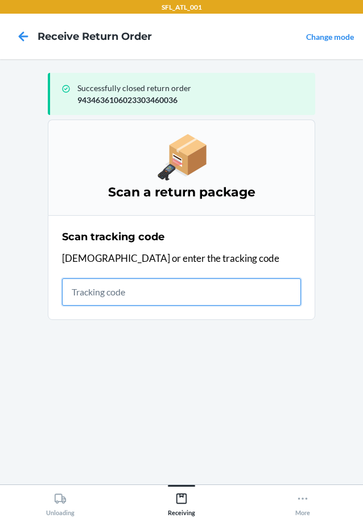
click at [123, 283] on input "text" at bounding box center [181, 291] width 239 height 27
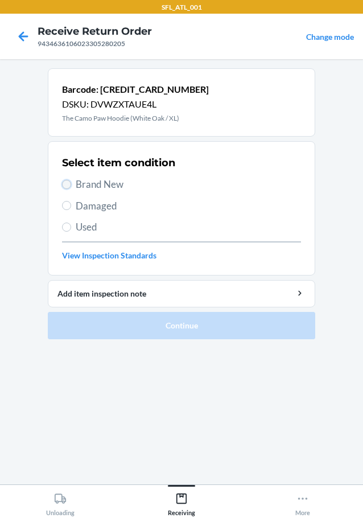
click at [67, 182] on input "Brand New" at bounding box center [66, 184] width 9 height 9
radio input "true"
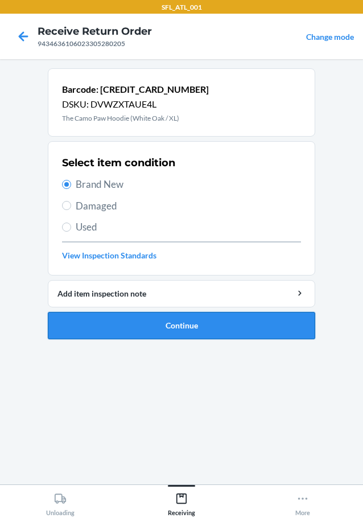
click at [166, 323] on button "Continue" at bounding box center [181, 325] width 267 height 27
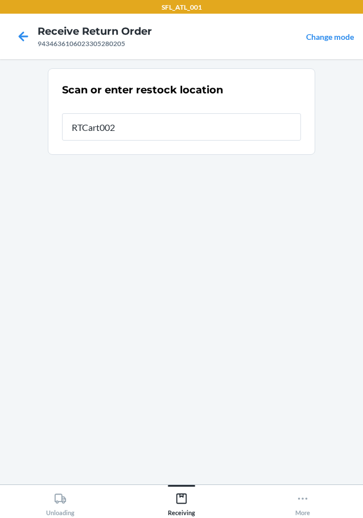
type input "RTCart002"
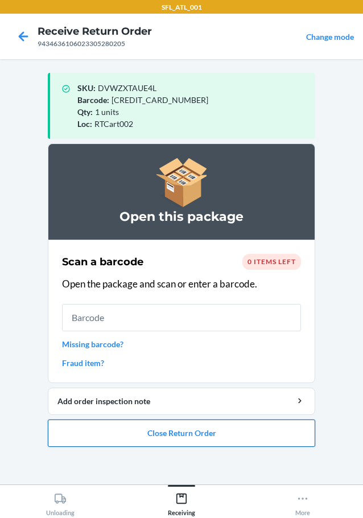
click at [181, 432] on button "Close Return Order" at bounding box center [181, 432] width 267 height 27
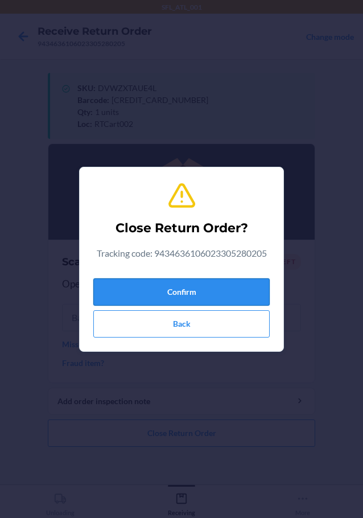
click at [216, 289] on button "Confirm" at bounding box center [181, 291] width 176 height 27
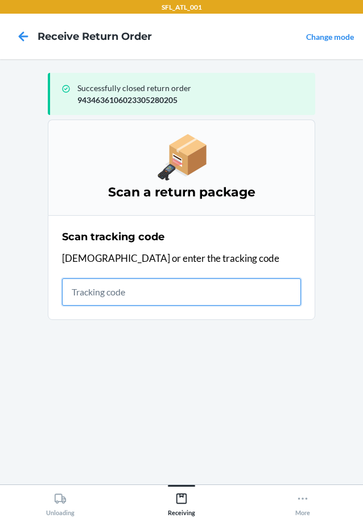
click at [117, 290] on input "text" at bounding box center [181, 291] width 239 height 27
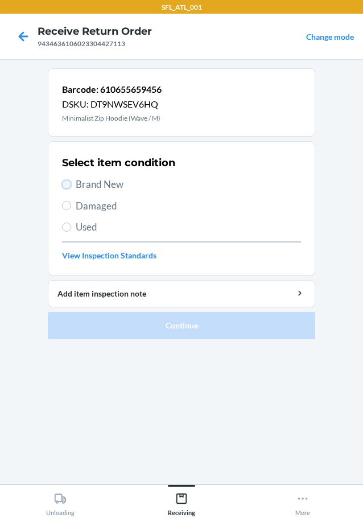
click at [69, 184] on input "Brand New" at bounding box center [66, 184] width 9 height 9
radio input "true"
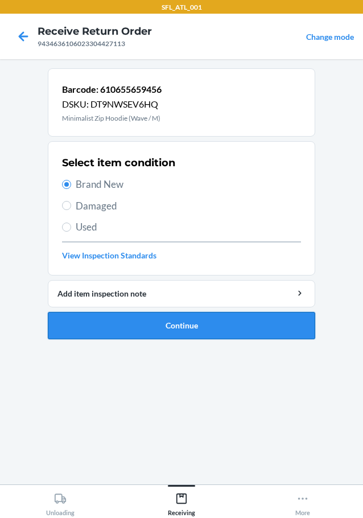
click at [138, 318] on button "Continue" at bounding box center [181, 325] width 267 height 27
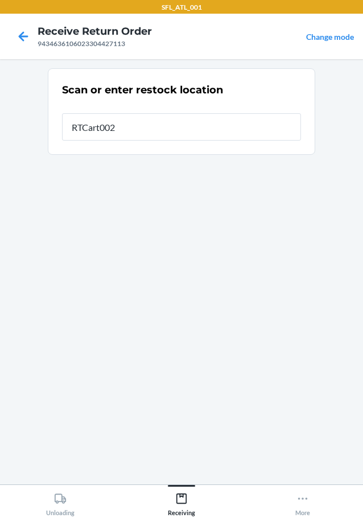
type input "RTCart002"
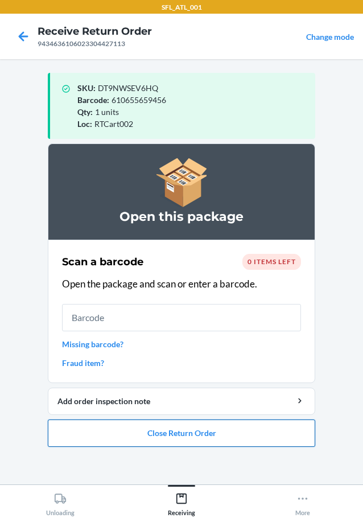
click at [213, 430] on button "Close Return Order" at bounding box center [181, 432] width 267 height 27
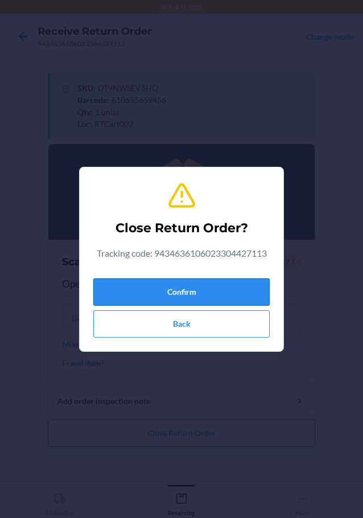
click at [193, 290] on button "Confirm" at bounding box center [181, 291] width 176 height 27
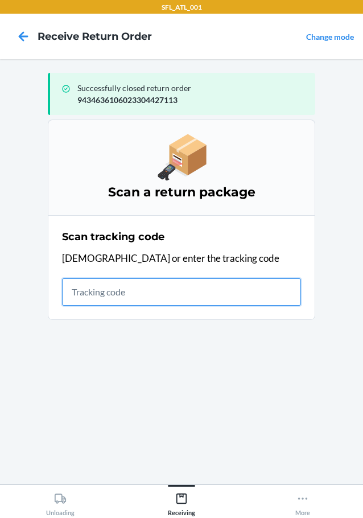
click at [228, 298] on input "text" at bounding box center [181, 291] width 239 height 27
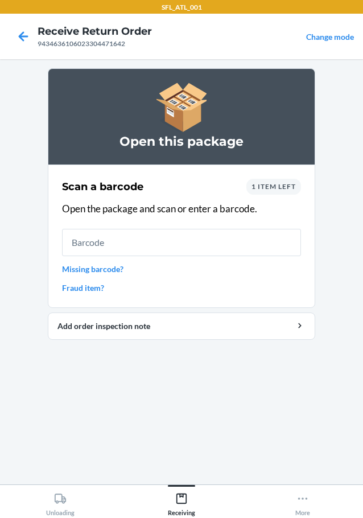
click at [110, 270] on link "Missing barcode?" at bounding box center [181, 269] width 239 height 12
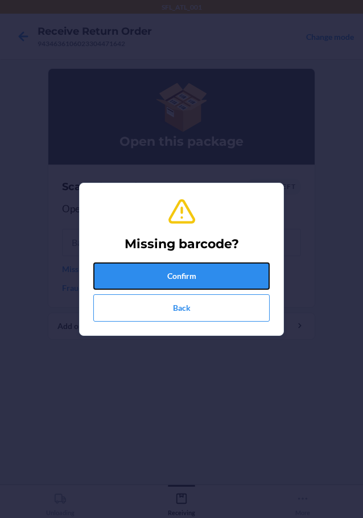
click at [110, 270] on button "Confirm" at bounding box center [181, 275] width 176 height 27
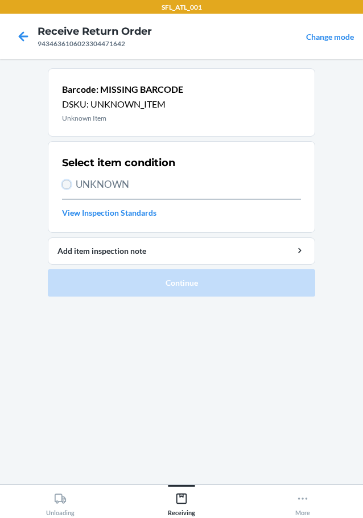
click at [67, 184] on input "UNKNOWN" at bounding box center [66, 184] width 9 height 9
radio input "true"
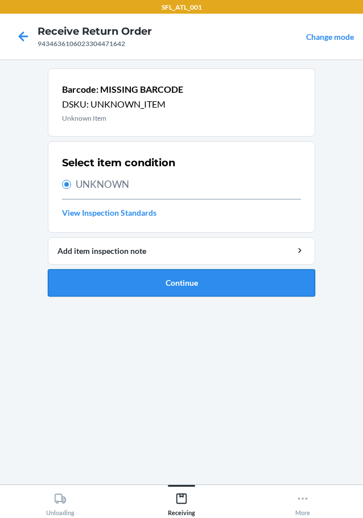
click at [103, 282] on button "Continue" at bounding box center [181, 282] width 267 height 27
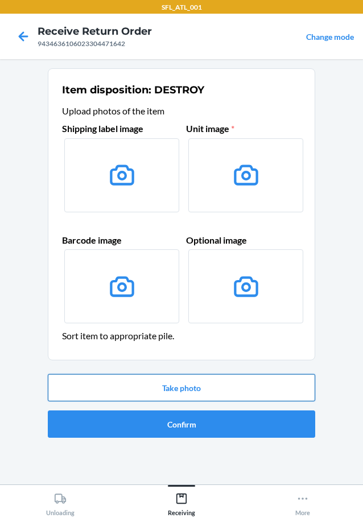
click at [159, 387] on button "Take photo" at bounding box center [181, 387] width 267 height 27
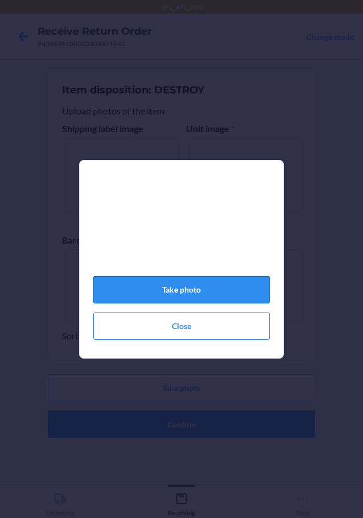
click at [168, 295] on button "Take photo" at bounding box center [181, 289] width 176 height 27
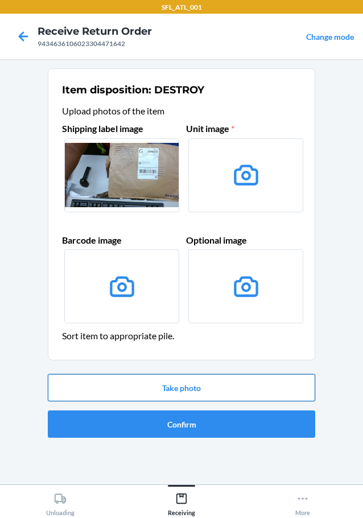
click at [161, 391] on button "Take photo" at bounding box center [181, 387] width 267 height 27
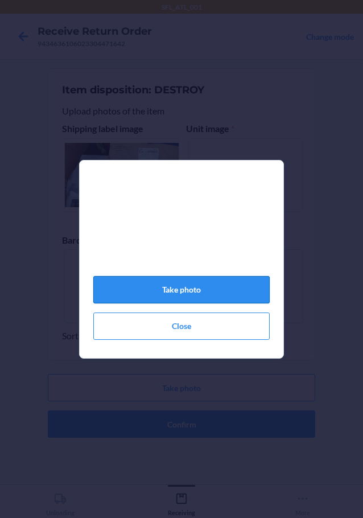
click at [180, 287] on button "Take photo" at bounding box center [181, 289] width 176 height 27
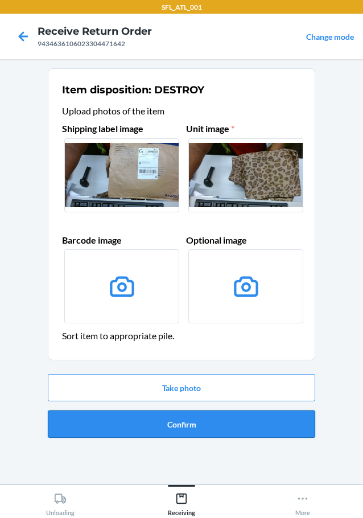
click at [188, 416] on button "Confirm" at bounding box center [181, 423] width 267 height 27
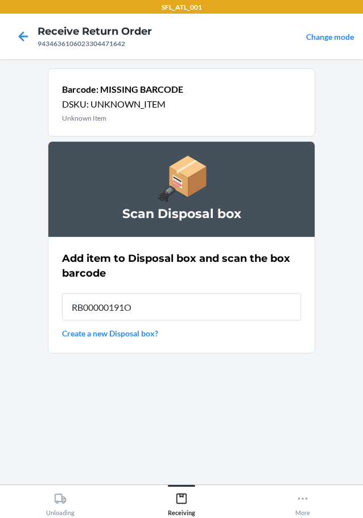
type input "RB00000191O"
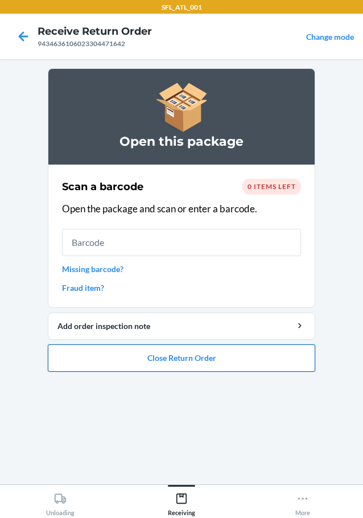
click at [195, 357] on button "Close Return Order" at bounding box center [181, 357] width 267 height 27
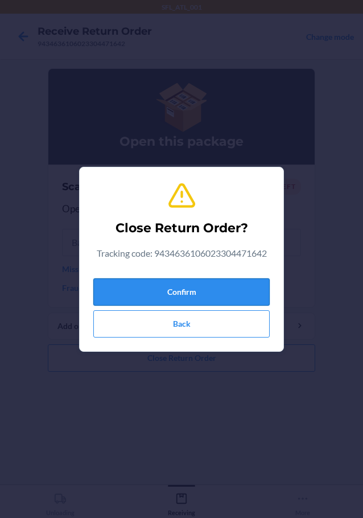
click at [175, 284] on button "Confirm" at bounding box center [181, 291] width 176 height 27
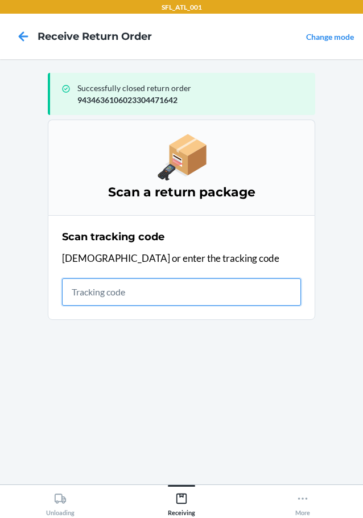
click at [218, 297] on input "text" at bounding box center [181, 291] width 239 height 27
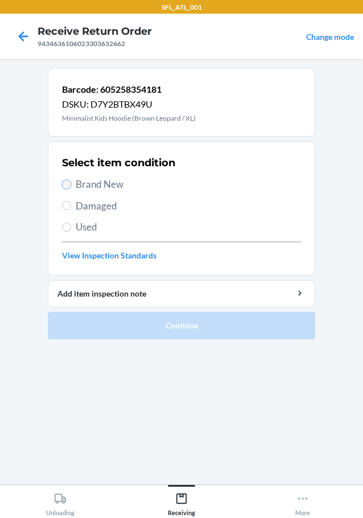
click at [63, 183] on input "Brand New" at bounding box center [66, 184] width 9 height 9
radio input "true"
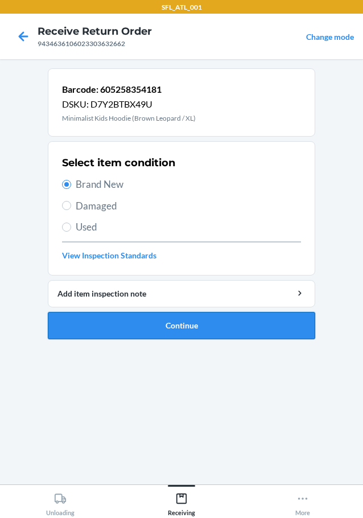
click at [111, 319] on button "Continue" at bounding box center [181, 325] width 267 height 27
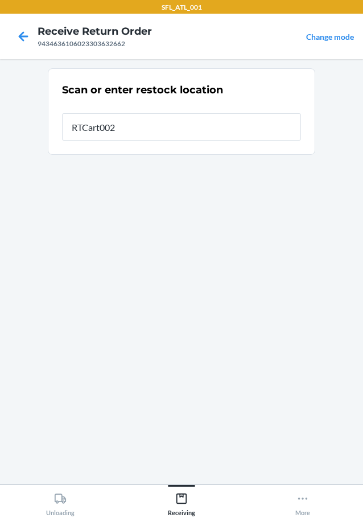
type input "RTCart002"
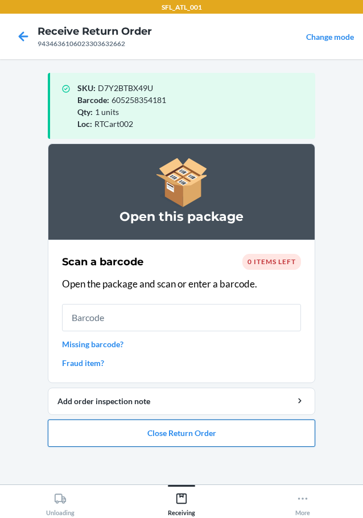
click at [176, 440] on button "Close Return Order" at bounding box center [181, 432] width 267 height 27
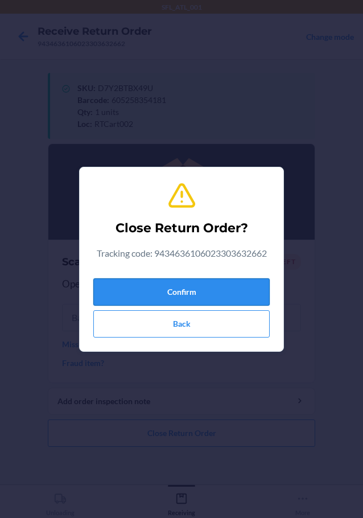
click at [197, 287] on button "Confirm" at bounding box center [181, 291] width 176 height 27
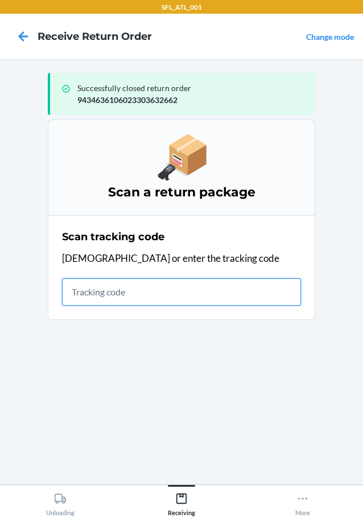
click at [229, 290] on input "text" at bounding box center [181, 291] width 239 height 27
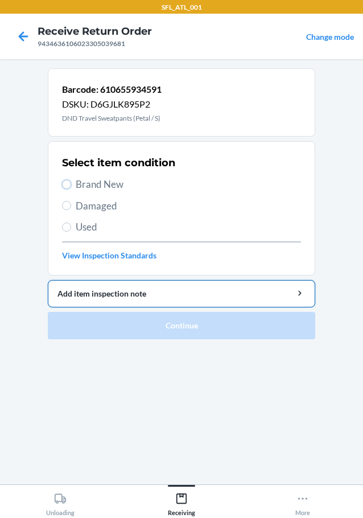
drag, startPoint x: 64, startPoint y: 182, endPoint x: 86, endPoint y: 293, distance: 113.1
click at [64, 187] on input "Brand New" at bounding box center [66, 184] width 9 height 9
radio input "true"
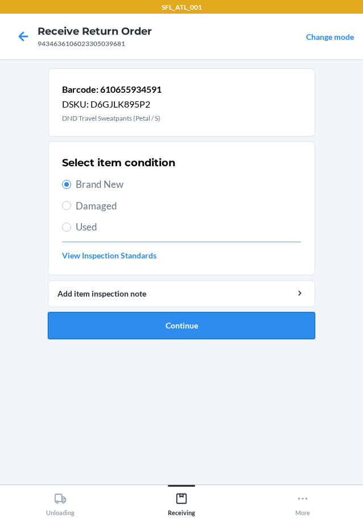
click at [139, 319] on button "Continue" at bounding box center [181, 325] width 267 height 27
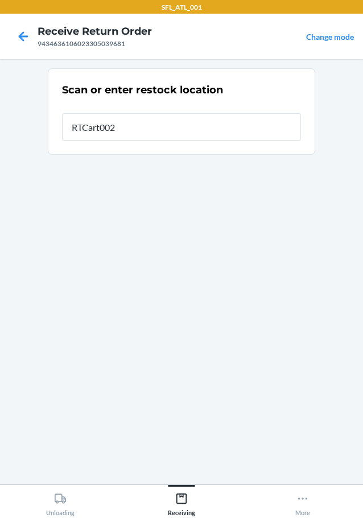
type input "RTCart002"
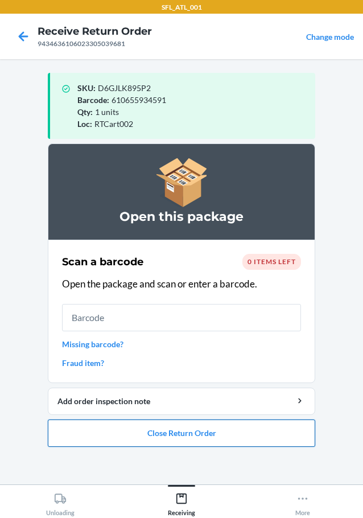
click at [192, 432] on button "Close Return Order" at bounding box center [181, 432] width 267 height 27
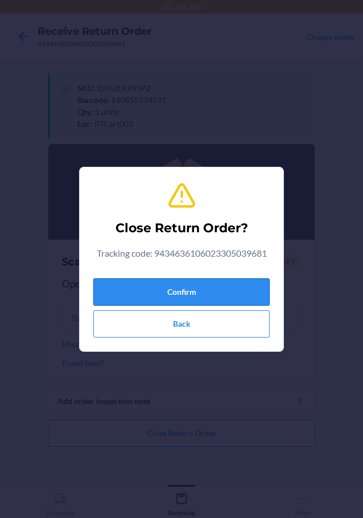
click at [183, 289] on button "Confirm" at bounding box center [181, 291] width 176 height 27
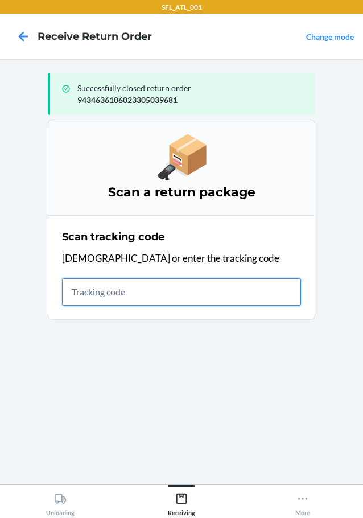
click at [203, 286] on input "text" at bounding box center [181, 291] width 239 height 27
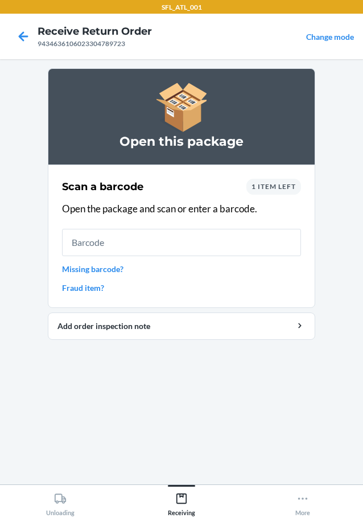
click at [274, 193] on div "1 item left" at bounding box center [273, 187] width 55 height 16
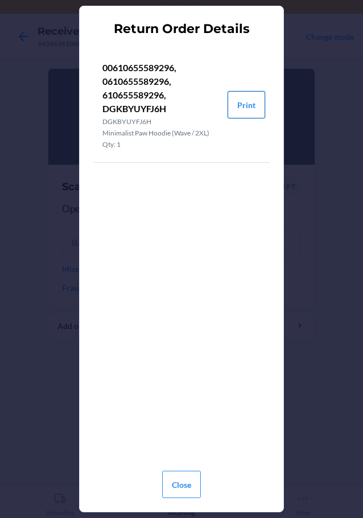
click at [242, 105] on button "Print" at bounding box center [247, 104] width 38 height 27
click at [180, 481] on button "Close" at bounding box center [181, 484] width 39 height 27
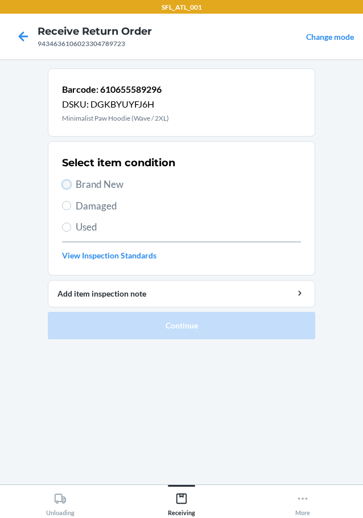
click at [69, 182] on input "Brand New" at bounding box center [66, 184] width 9 height 9
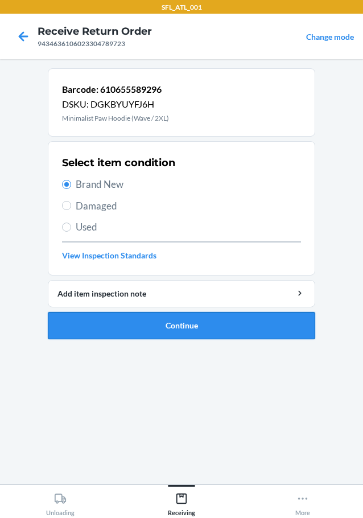
click at [124, 324] on button "Continue" at bounding box center [181, 325] width 267 height 27
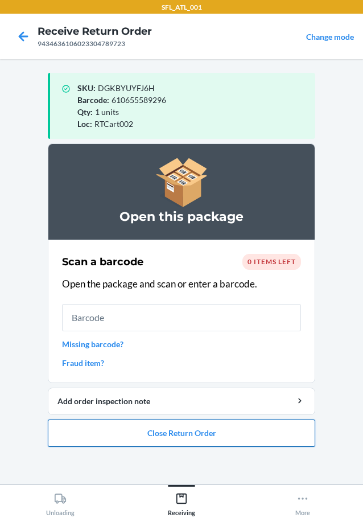
click at [165, 433] on button "Close Return Order" at bounding box center [181, 432] width 267 height 27
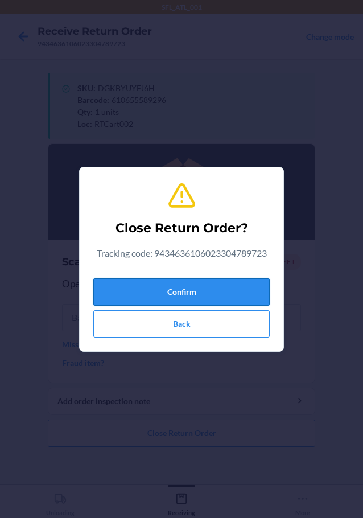
click at [148, 290] on button "Confirm" at bounding box center [181, 291] width 176 height 27
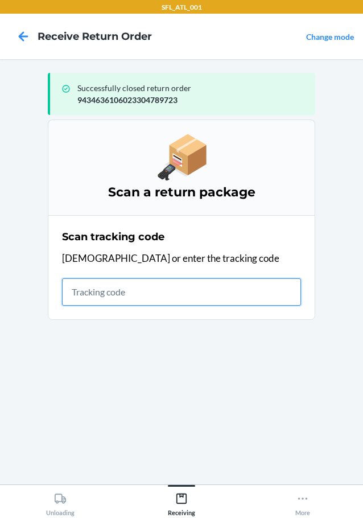
click at [193, 289] on input "text" at bounding box center [181, 291] width 239 height 27
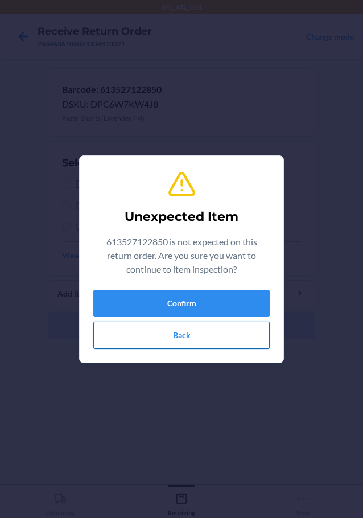
click at [199, 337] on button "Back" at bounding box center [181, 334] width 176 height 27
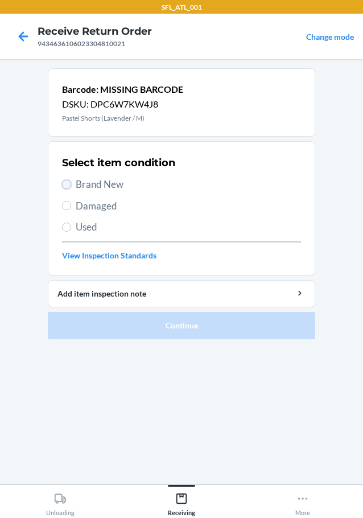
drag, startPoint x: 68, startPoint y: 183, endPoint x: 60, endPoint y: 205, distance: 24.1
click at [68, 183] on input "Brand New" at bounding box center [66, 184] width 9 height 9
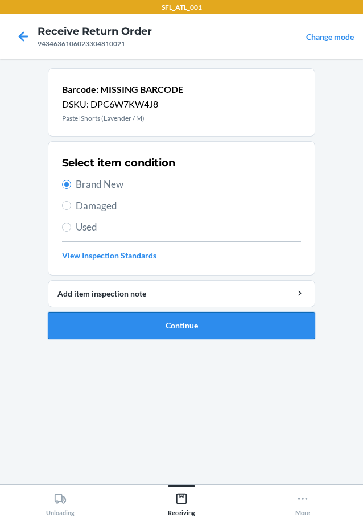
click at [117, 325] on button "Continue" at bounding box center [181, 325] width 267 height 27
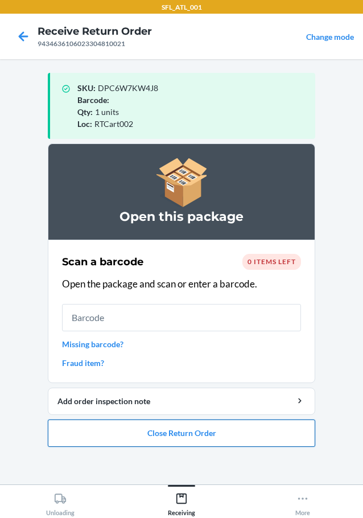
click at [199, 434] on button "Close Return Order" at bounding box center [181, 432] width 267 height 27
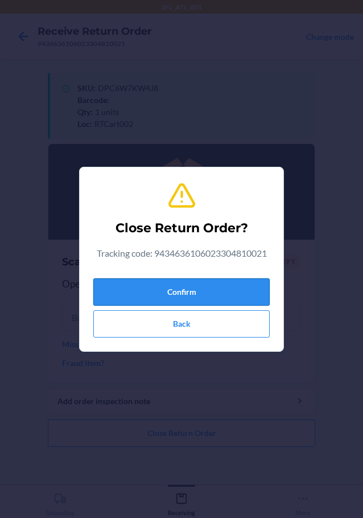
click at [183, 284] on button "Confirm" at bounding box center [181, 291] width 176 height 27
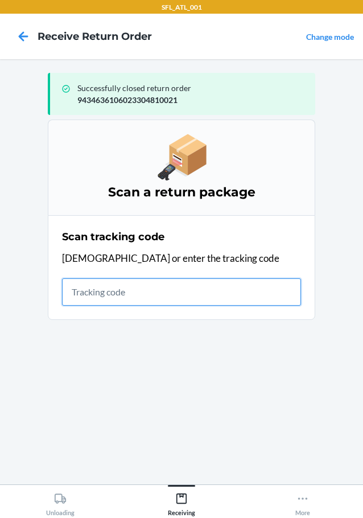
click at [182, 288] on input "text" at bounding box center [181, 291] width 239 height 27
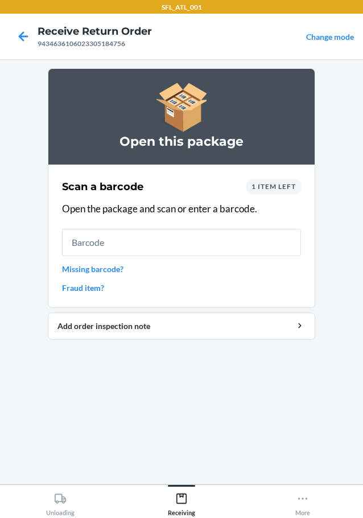
click at [108, 266] on link "Missing barcode?" at bounding box center [181, 269] width 239 height 12
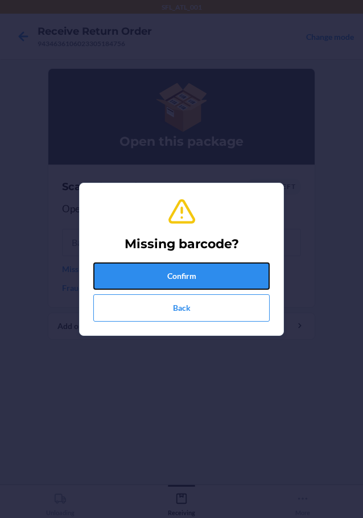
click at [108, 266] on button "Confirm" at bounding box center [181, 275] width 176 height 27
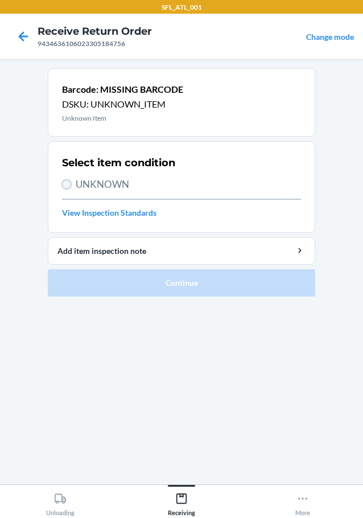
click at [68, 182] on input "UNKNOWN" at bounding box center [66, 184] width 9 height 9
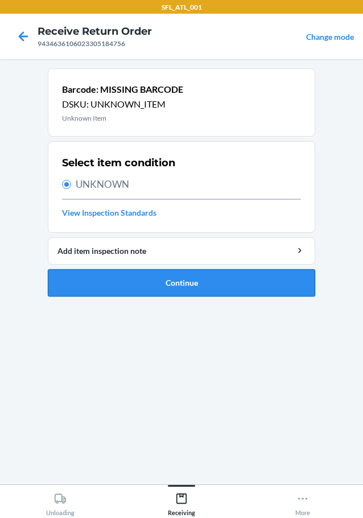
click at [114, 280] on button "Continue" at bounding box center [181, 282] width 267 height 27
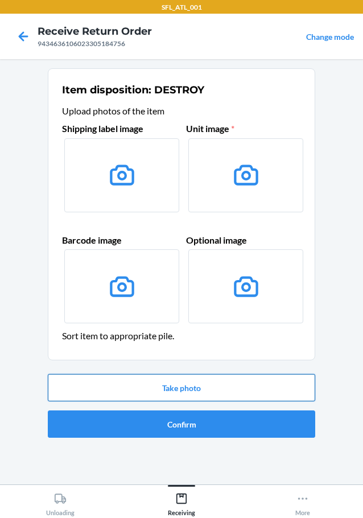
click at [183, 383] on button "Take photo" at bounding box center [181, 387] width 267 height 27
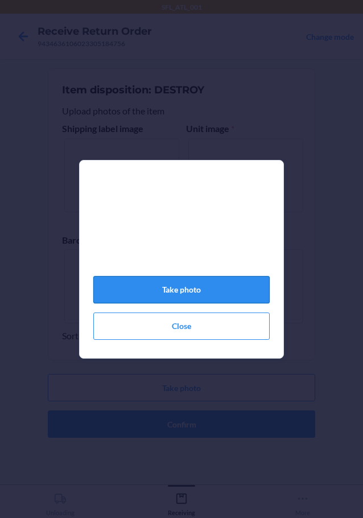
click at [188, 296] on button "Take photo" at bounding box center [181, 289] width 176 height 27
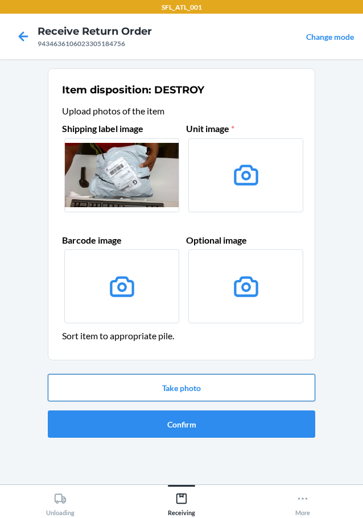
click at [176, 385] on button "Take photo" at bounding box center [181, 387] width 267 height 27
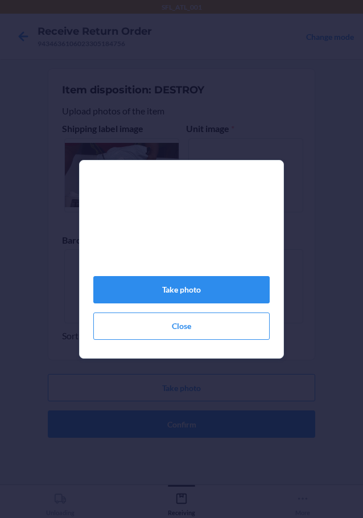
click at [168, 281] on div "Take photo Close" at bounding box center [181, 263] width 176 height 161
click at [168, 296] on button "Take photo" at bounding box center [181, 289] width 176 height 27
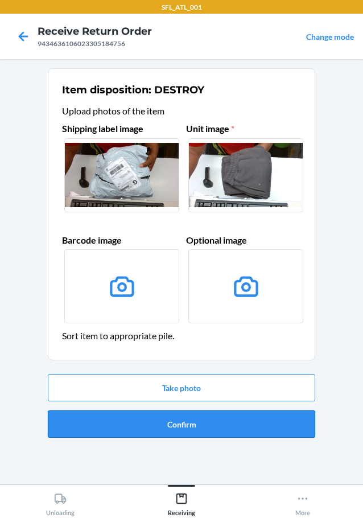
click at [176, 424] on button "Confirm" at bounding box center [181, 423] width 267 height 27
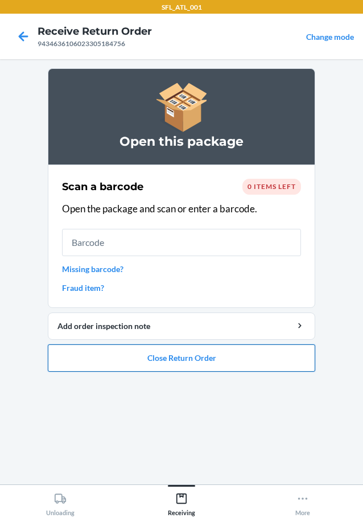
click at [196, 358] on button "Close Return Order" at bounding box center [181, 357] width 267 height 27
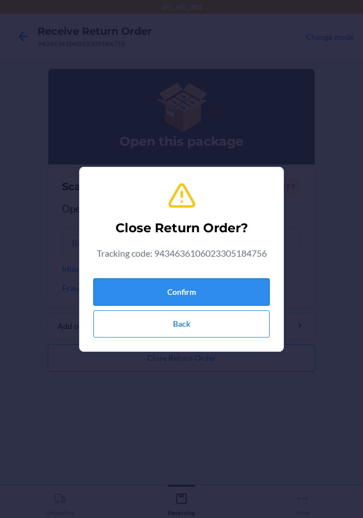
click at [205, 291] on button "Confirm" at bounding box center [181, 291] width 176 height 27
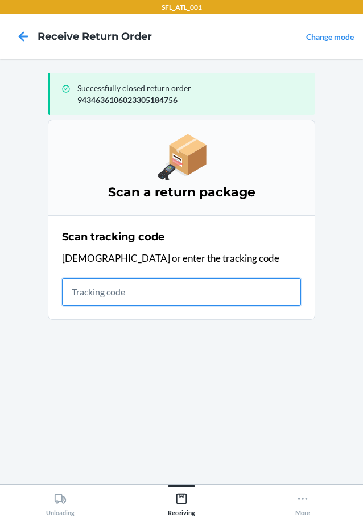
click at [178, 297] on input "text" at bounding box center [181, 291] width 239 height 27
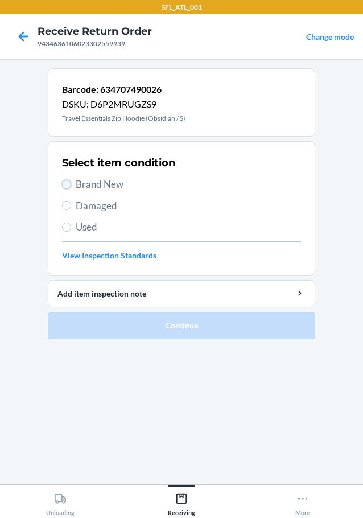
click at [64, 183] on input "Brand New" at bounding box center [66, 184] width 9 height 9
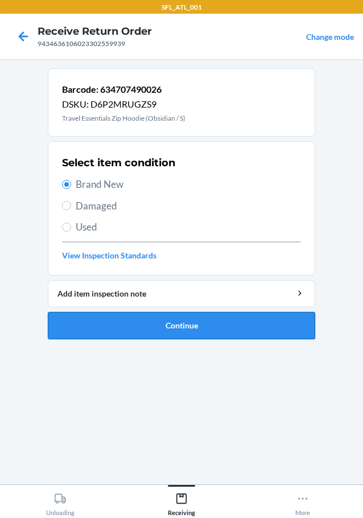
click at [134, 323] on button "Continue" at bounding box center [181, 325] width 267 height 27
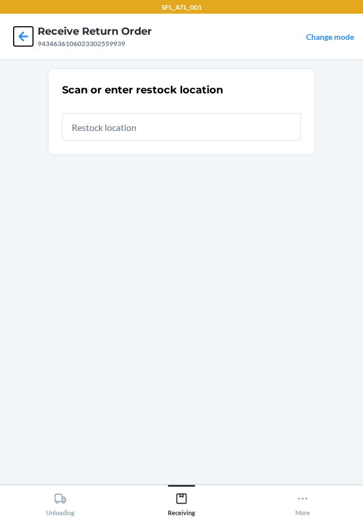
click at [17, 34] on icon at bounding box center [23, 36] width 19 height 19
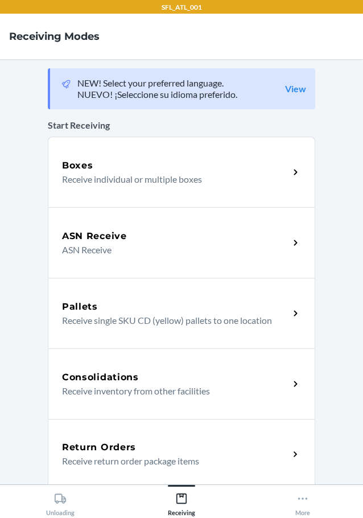
click at [150, 446] on div "Return Orders" at bounding box center [175, 447] width 227 height 14
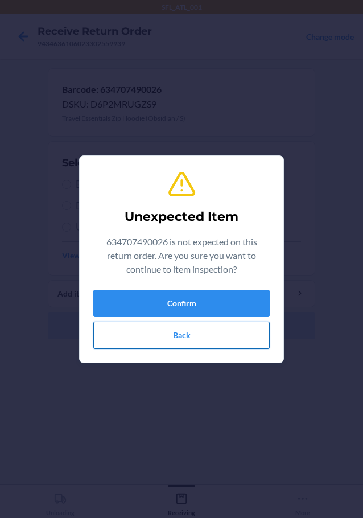
click at [141, 332] on button "Back" at bounding box center [181, 334] width 176 height 27
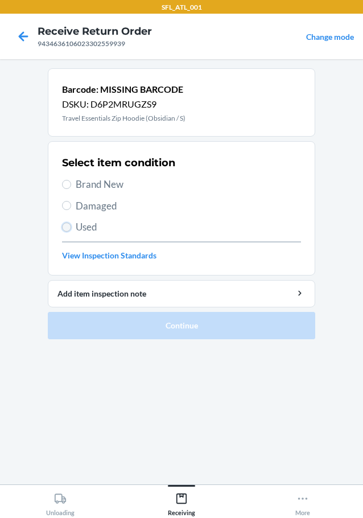
click at [68, 225] on input "Used" at bounding box center [66, 226] width 9 height 9
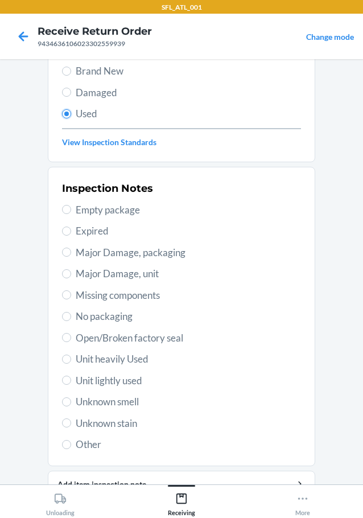
scroll to position [114, 0]
click at [64, 358] on input "Unit heavily Used" at bounding box center [66, 358] width 9 height 9
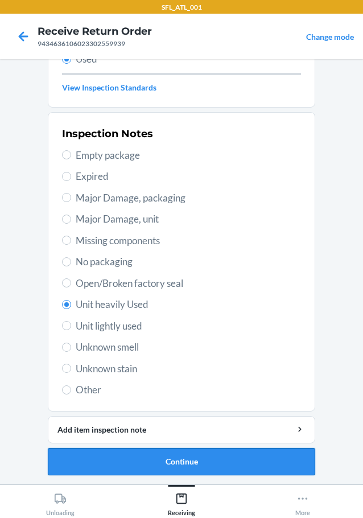
click at [116, 458] on button "Continue" at bounding box center [181, 461] width 267 height 27
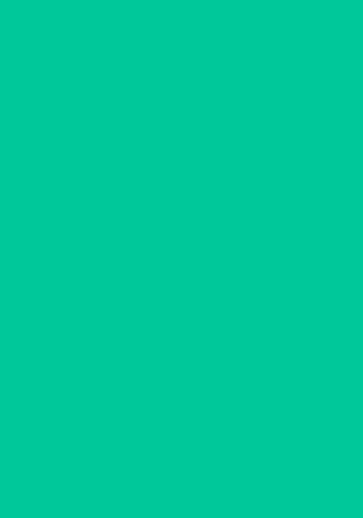
scroll to position [0, 0]
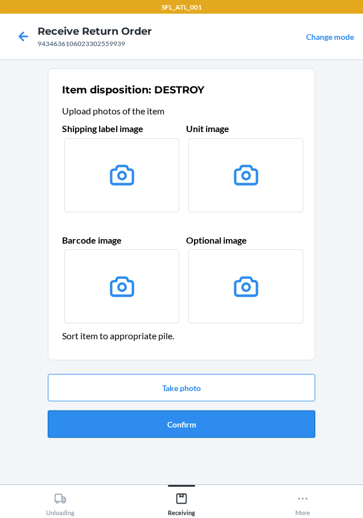
click at [154, 422] on button "Confirm" at bounding box center [181, 423] width 267 height 27
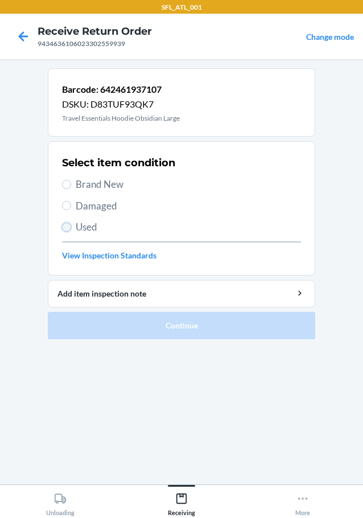
click at [65, 226] on input "Used" at bounding box center [66, 226] width 9 height 9
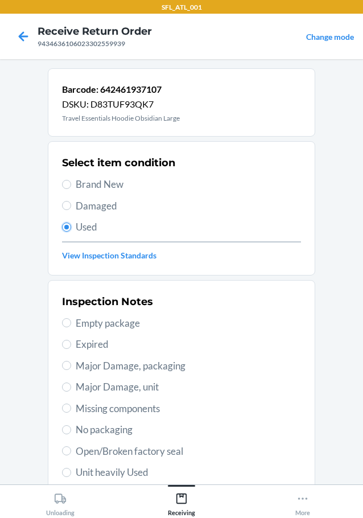
scroll to position [114, 0]
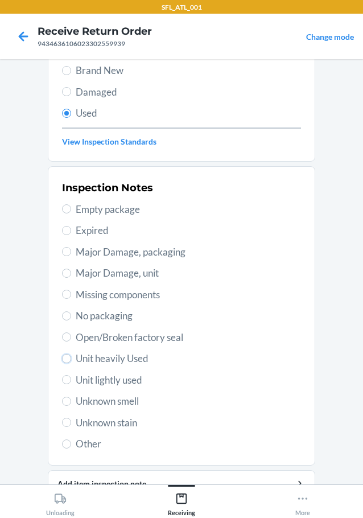
drag, startPoint x: 64, startPoint y: 357, endPoint x: 65, endPoint y: 372, distance: 14.3
click at [64, 358] on input "Unit heavily Used" at bounding box center [66, 358] width 9 height 9
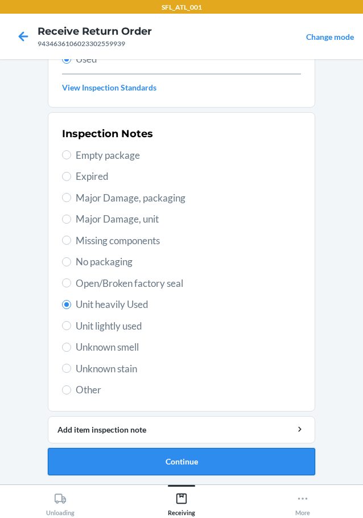
click at [86, 456] on button "Continue" at bounding box center [181, 461] width 267 height 27
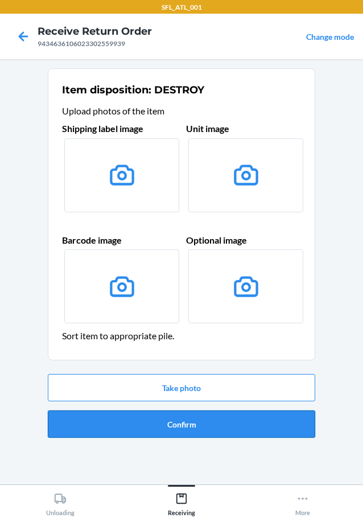
click at [143, 423] on button "Confirm" at bounding box center [181, 423] width 267 height 27
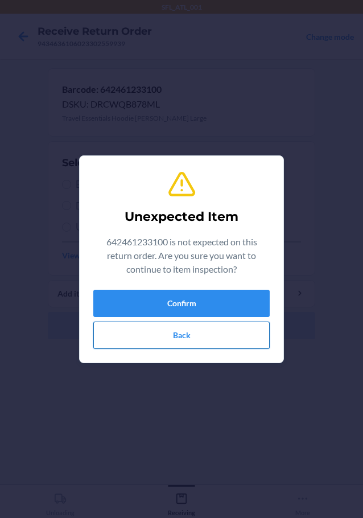
click at [159, 329] on button "Back" at bounding box center [181, 334] width 176 height 27
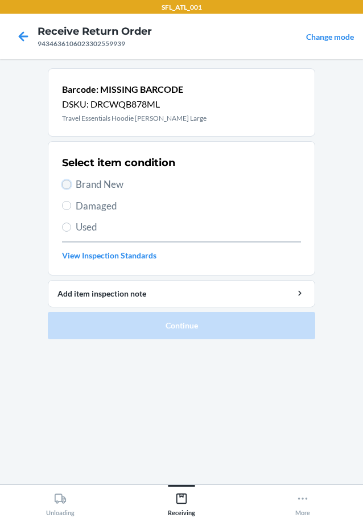
click at [68, 184] on input "Brand New" at bounding box center [66, 184] width 9 height 9
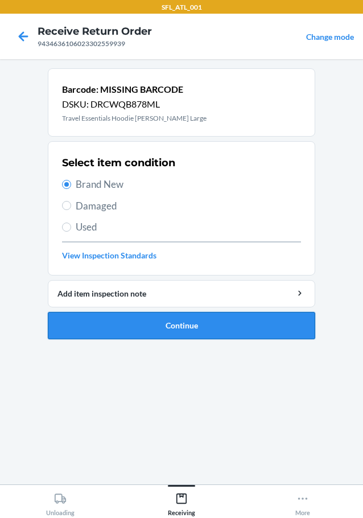
click at [108, 330] on button "Continue" at bounding box center [181, 325] width 267 height 27
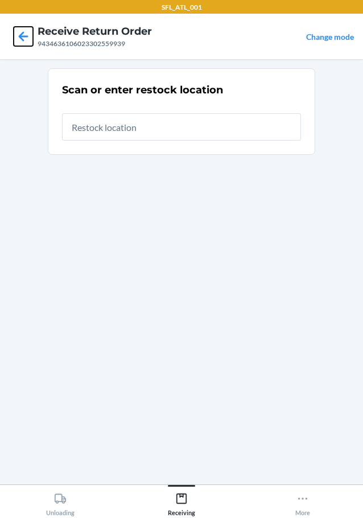
click at [19, 33] on icon at bounding box center [23, 36] width 19 height 19
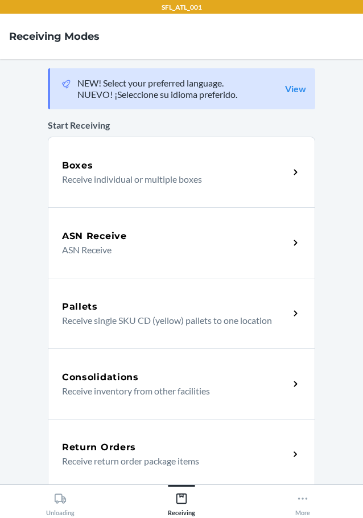
click at [125, 448] on h5 "Return Orders" at bounding box center [99, 447] width 74 height 14
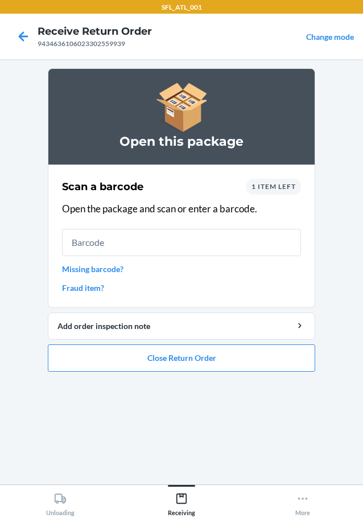
click at [266, 188] on span "1 item left" at bounding box center [273, 186] width 44 height 9
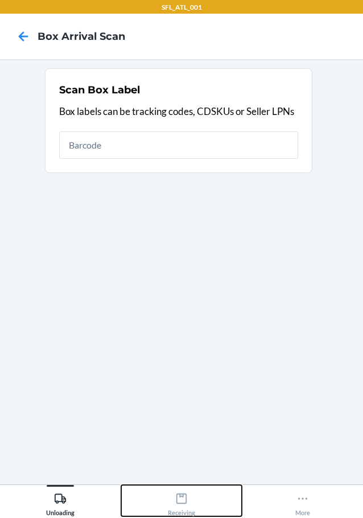
click at [180, 497] on icon at bounding box center [181, 498] width 10 height 10
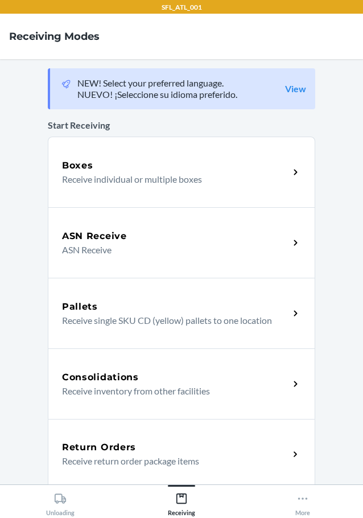
click at [193, 456] on p "Receive return order package items" at bounding box center [171, 461] width 218 height 14
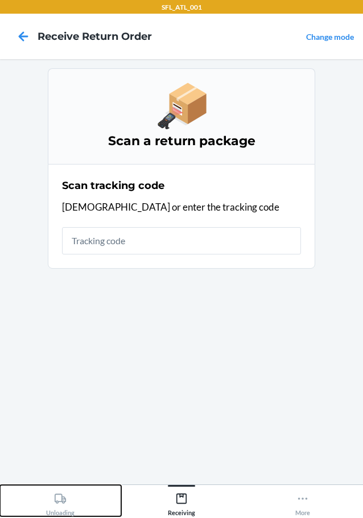
click at [57, 496] on icon at bounding box center [60, 498] width 13 height 13
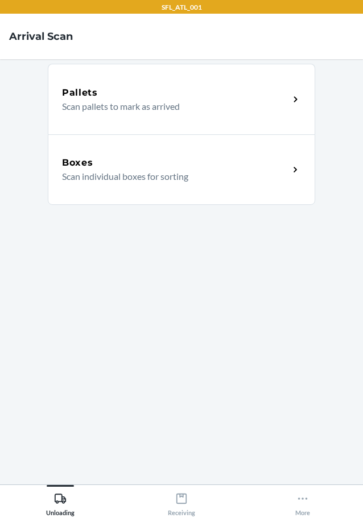
click at [267, 163] on div "Boxes" at bounding box center [175, 163] width 227 height 14
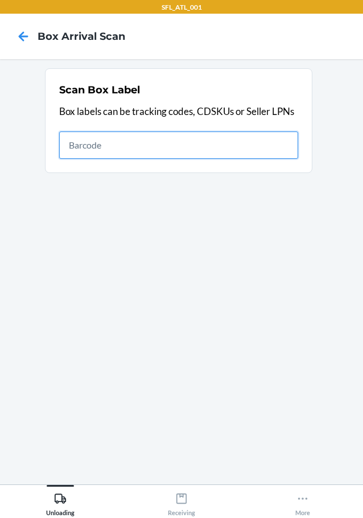
click at [271, 151] on input "text" at bounding box center [178, 144] width 239 height 27
type input "420302599434636106023305316683"
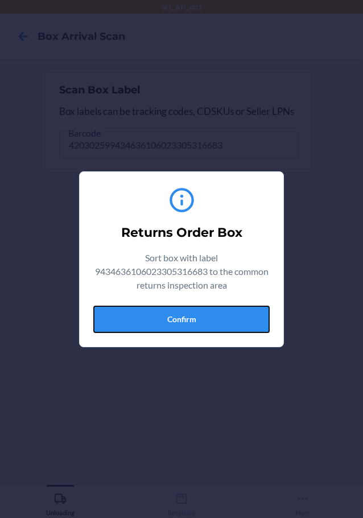
click at [248, 314] on button "Confirm" at bounding box center [181, 319] width 176 height 27
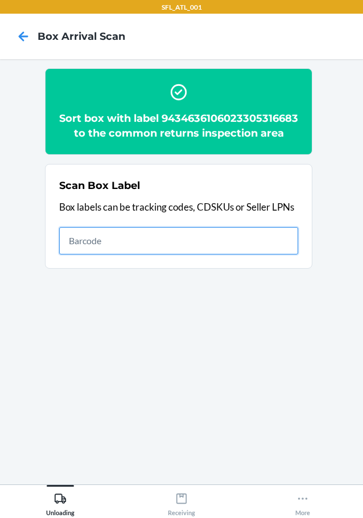
click at [162, 254] on input "text" at bounding box center [178, 240] width 239 height 27
type input "420302599434636106023305303966"
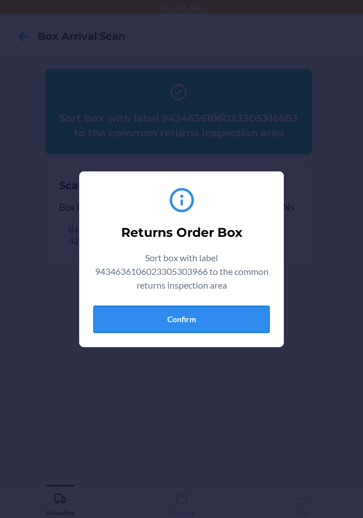
click at [201, 315] on button "Confirm" at bounding box center [181, 319] width 176 height 27
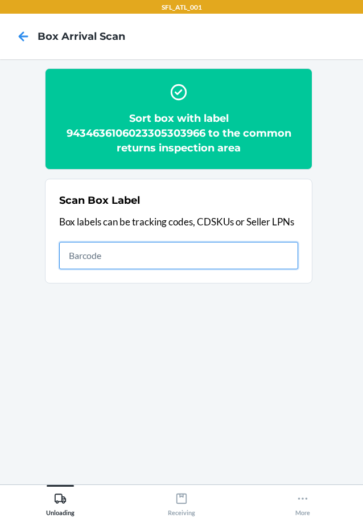
click at [271, 256] on input "text" at bounding box center [178, 255] width 239 height 27
type input "420302599434636106023304788023"
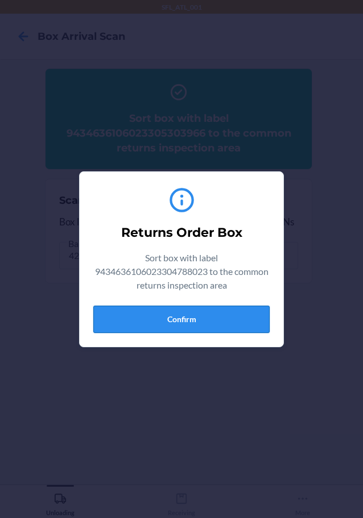
click at [206, 317] on button "Confirm" at bounding box center [181, 319] width 176 height 27
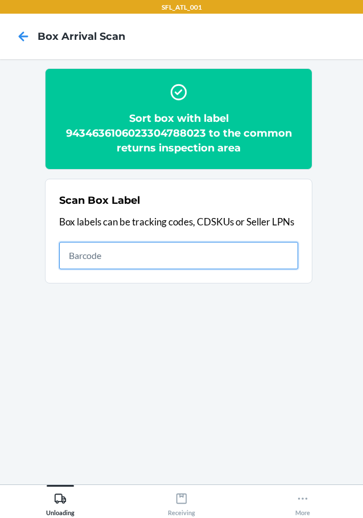
click at [269, 251] on input "text" at bounding box center [178, 255] width 239 height 27
type input "420302599434636106023304336835"
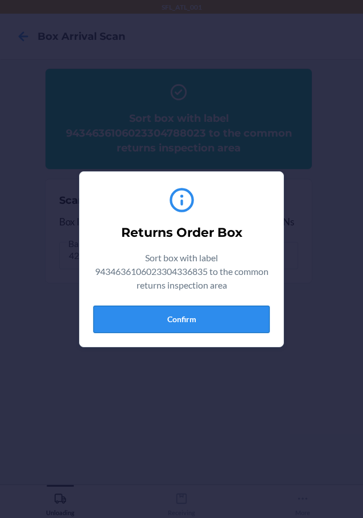
click at [240, 319] on button "Confirm" at bounding box center [181, 319] width 176 height 27
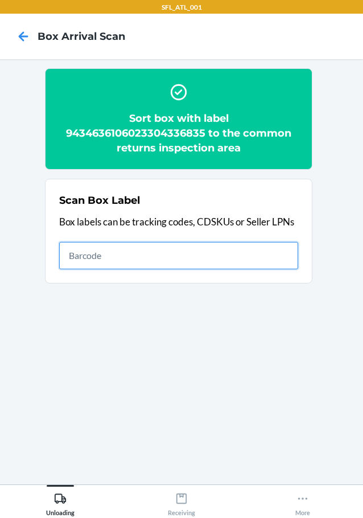
click at [285, 258] on input "text" at bounding box center [178, 255] width 239 height 27
type input "420302599434636106023304889447"
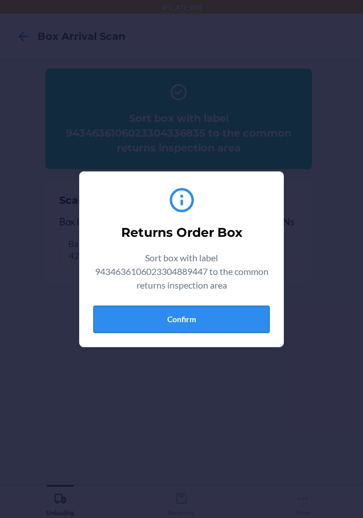
click at [234, 322] on button "Confirm" at bounding box center [181, 319] width 176 height 27
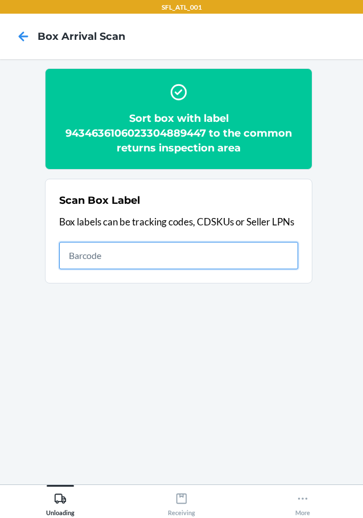
click at [269, 251] on input "text" at bounding box center [178, 255] width 239 height 27
type input "420302599434636106023304391377"
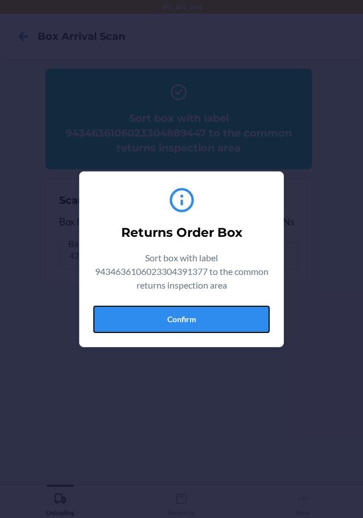
drag, startPoint x: 218, startPoint y: 317, endPoint x: 324, endPoint y: 317, distance: 105.8
click at [226, 315] on button "Confirm" at bounding box center [181, 319] width 176 height 27
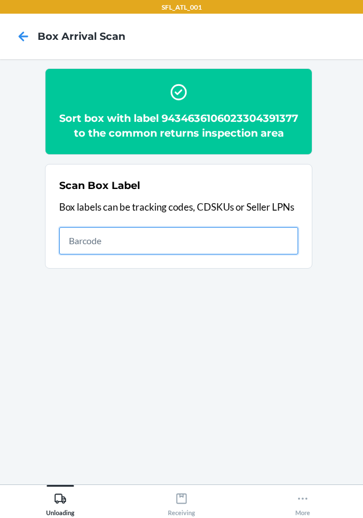
click at [266, 254] on input "text" at bounding box center [178, 240] width 239 height 27
type input "420302599434636106023303970894"
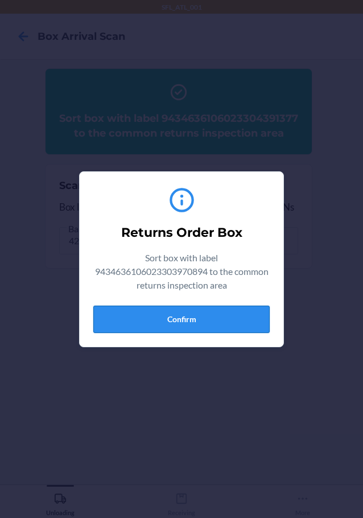
click at [237, 323] on button "Confirm" at bounding box center [181, 319] width 176 height 27
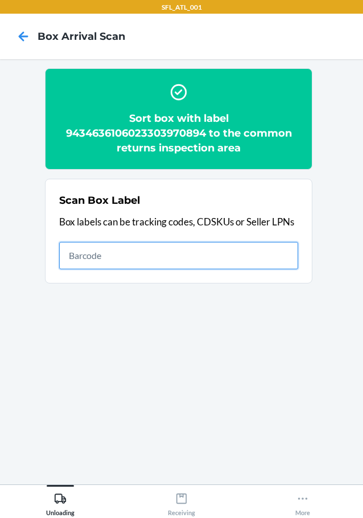
click at [243, 258] on input "text" at bounding box center [178, 255] width 239 height 27
type input "420302599434636106023305225879"
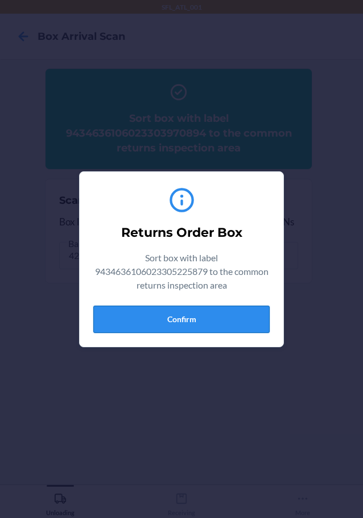
click at [244, 307] on button "Confirm" at bounding box center [181, 319] width 176 height 27
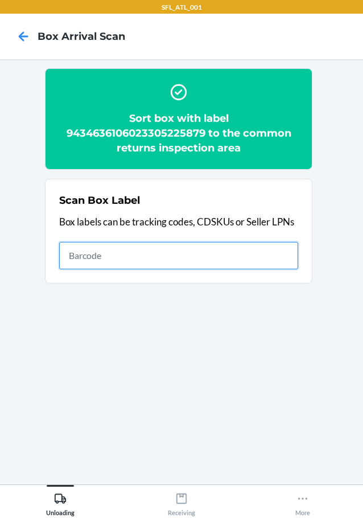
click at [246, 250] on input "text" at bounding box center [178, 255] width 239 height 27
type input "420302599434636106023304914767"
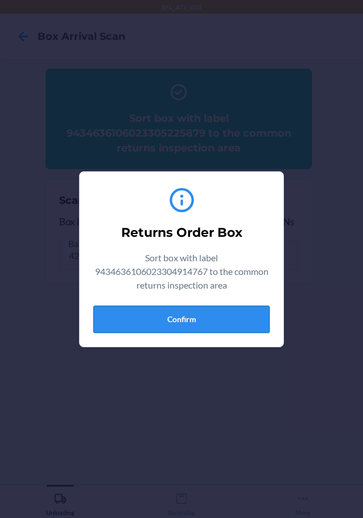
click at [227, 312] on button "Confirm" at bounding box center [181, 319] width 176 height 27
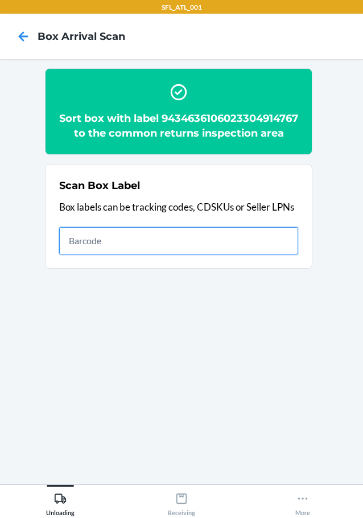
click at [251, 253] on input "text" at bounding box center [178, 240] width 239 height 27
type input "420302599434636106023303770722"
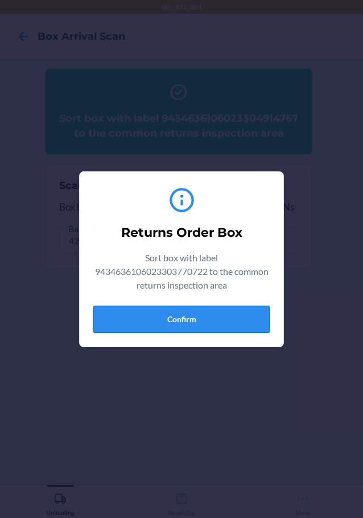
click at [211, 320] on button "Confirm" at bounding box center [181, 319] width 176 height 27
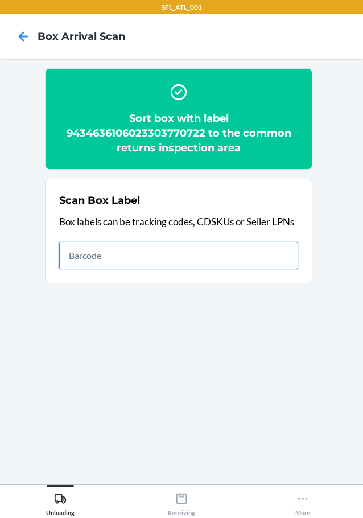
click at [249, 255] on input "text" at bounding box center [178, 255] width 239 height 27
type input "420302599434636106023304957795"
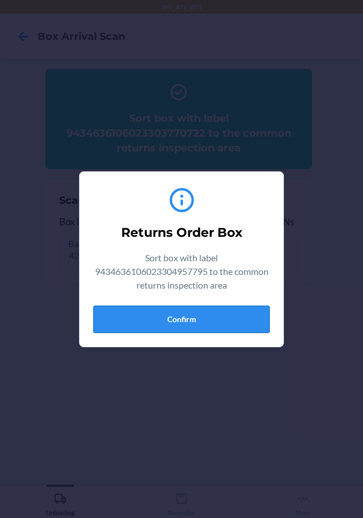
click at [242, 318] on button "Confirm" at bounding box center [181, 319] width 176 height 27
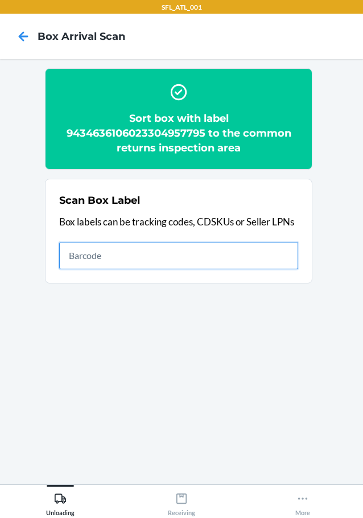
click at [222, 249] on input "text" at bounding box center [178, 255] width 239 height 27
type input "420302599434636106023304957795"
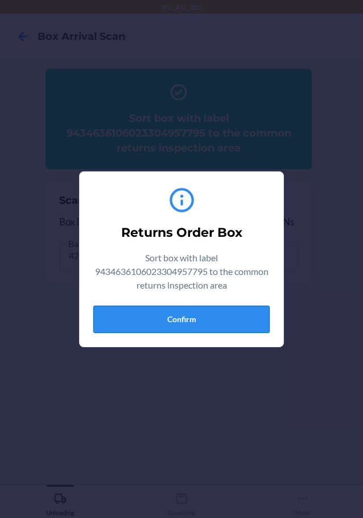
click at [220, 318] on button "Confirm" at bounding box center [181, 319] width 176 height 27
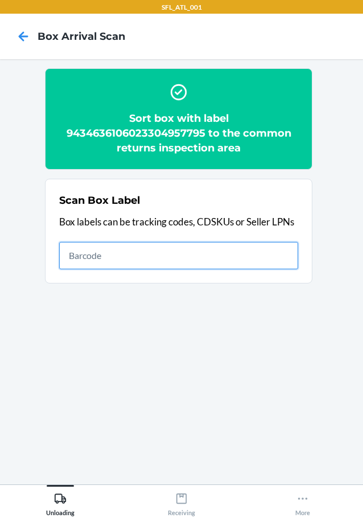
click at [254, 253] on input "text" at bounding box center [178, 255] width 239 height 27
type input "420302599434636106023305035959"
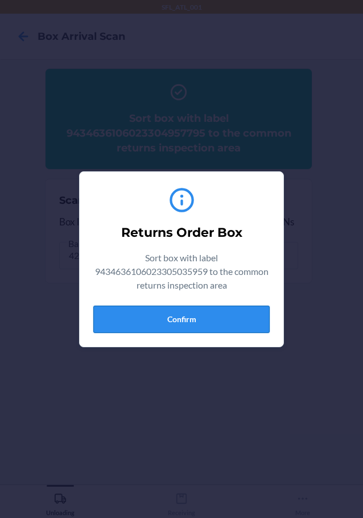
click at [222, 316] on button "Confirm" at bounding box center [181, 319] width 176 height 27
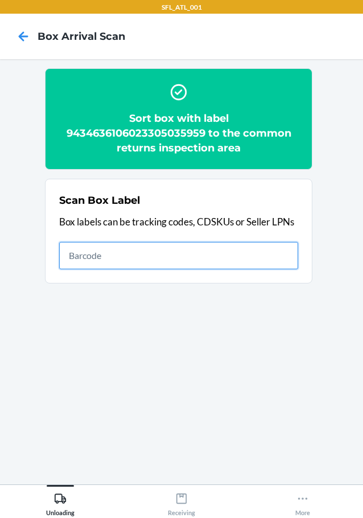
click at [196, 254] on input "text" at bounding box center [178, 255] width 239 height 27
type input "420302599434636106023304413086"
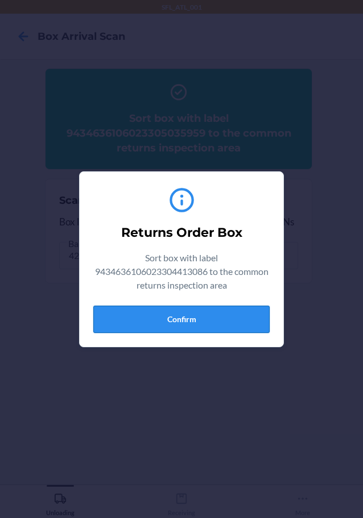
click at [230, 317] on button "Confirm" at bounding box center [181, 319] width 176 height 27
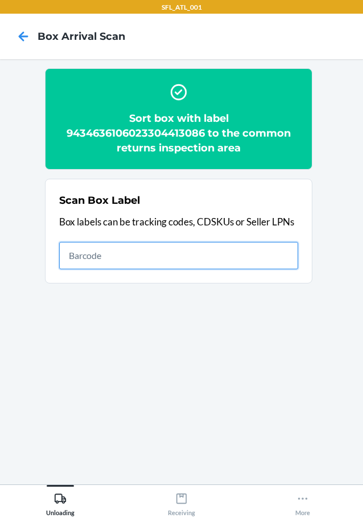
click at [231, 254] on input "text" at bounding box center [178, 255] width 239 height 27
type input "420302599434636106023305195257"
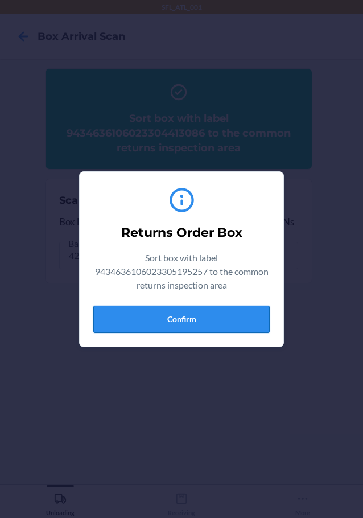
click at [221, 314] on button "Confirm" at bounding box center [181, 319] width 176 height 27
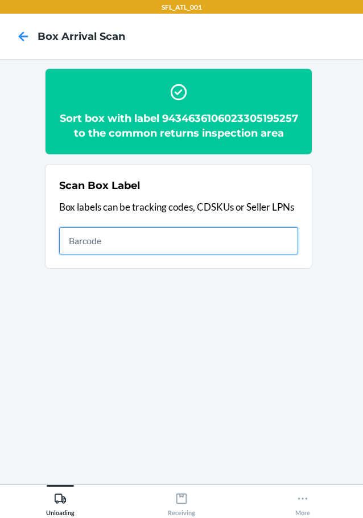
click at [283, 254] on input "text" at bounding box center [178, 240] width 239 height 27
type input "420302599434636106023305236868"
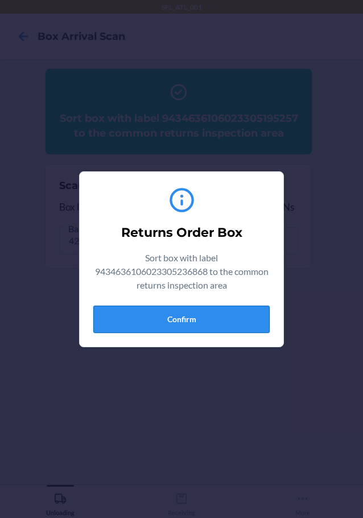
click at [230, 315] on button "Confirm" at bounding box center [181, 319] width 176 height 27
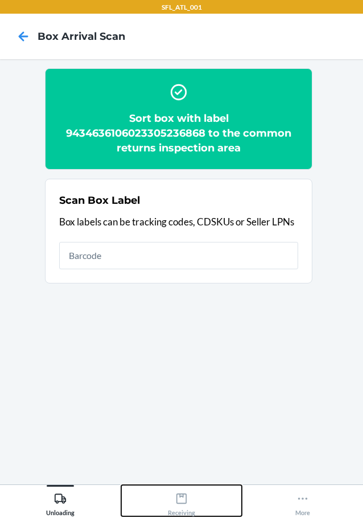
click at [177, 497] on icon at bounding box center [181, 498] width 10 height 10
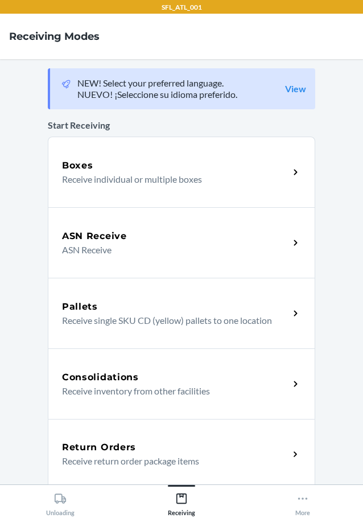
click at [184, 451] on div "Return Orders" at bounding box center [175, 447] width 227 height 14
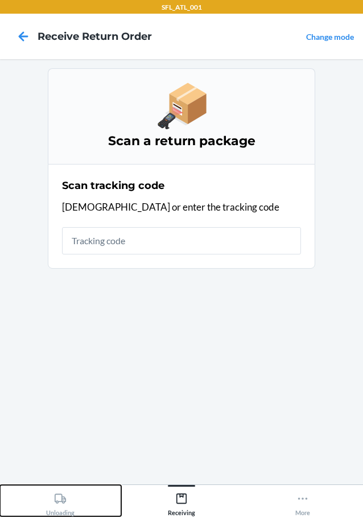
click at [55, 496] on icon at bounding box center [60, 498] width 11 height 10
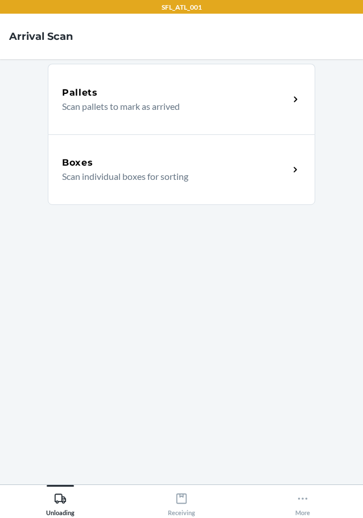
click at [206, 172] on p "Scan individual boxes for sorting" at bounding box center [171, 177] width 218 height 14
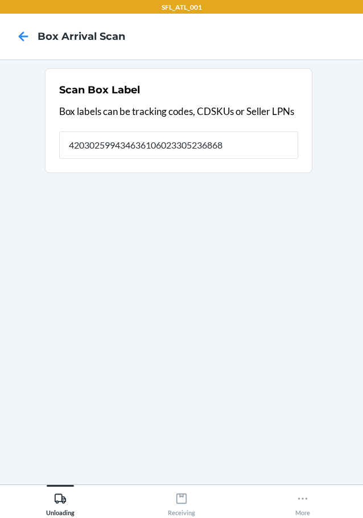
type input "420302599434636106023305236868"
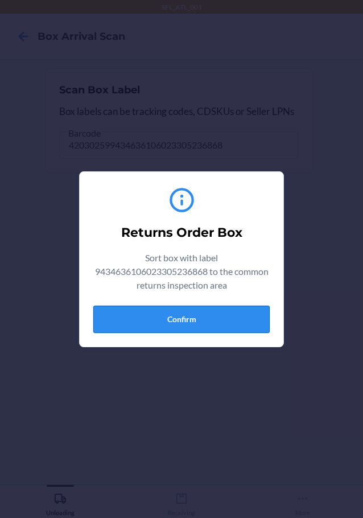
click at [185, 318] on button "Confirm" at bounding box center [181, 319] width 176 height 27
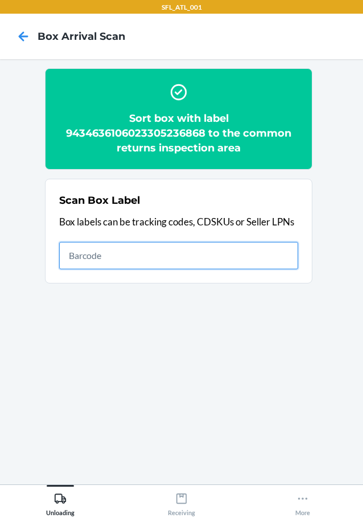
click at [218, 261] on input "text" at bounding box center [178, 255] width 239 height 27
type input "420302599434636106023304744357"
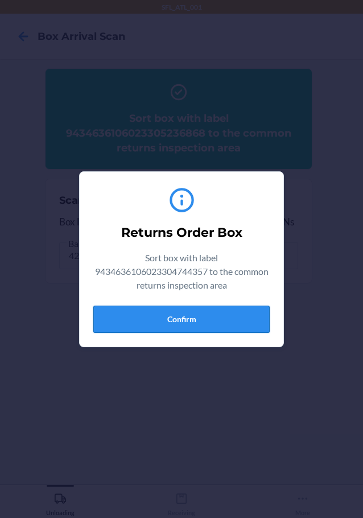
click at [235, 309] on button "Confirm" at bounding box center [181, 319] width 176 height 27
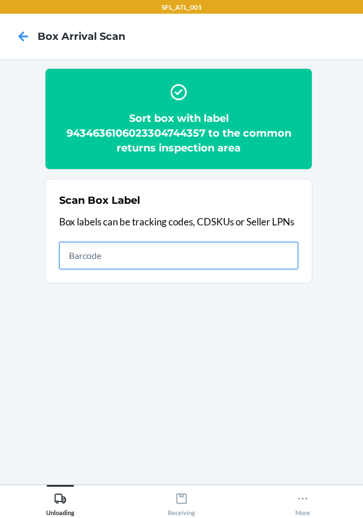
click at [263, 251] on input "text" at bounding box center [178, 255] width 239 height 27
type input "420302599434636106023305327078"
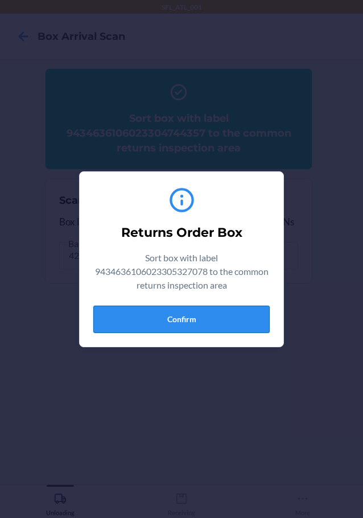
click at [207, 311] on button "Confirm" at bounding box center [181, 319] width 176 height 27
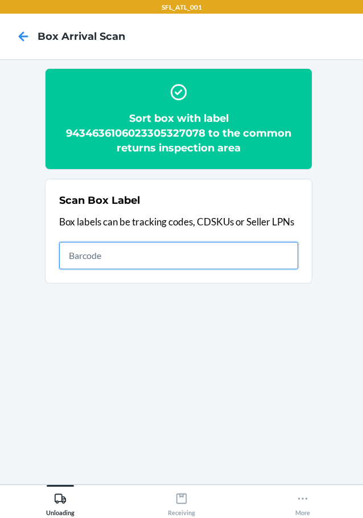
click at [257, 258] on input "text" at bounding box center [178, 255] width 239 height 27
type input "420302599434636106023304449658"
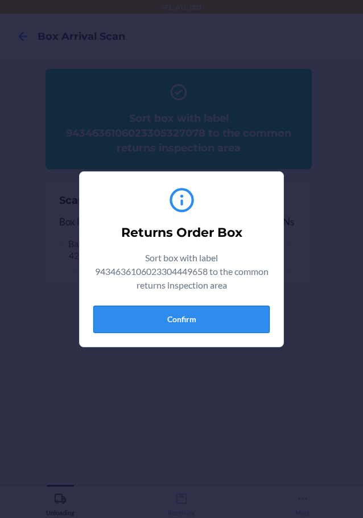
click at [242, 316] on button "Confirm" at bounding box center [181, 319] width 176 height 27
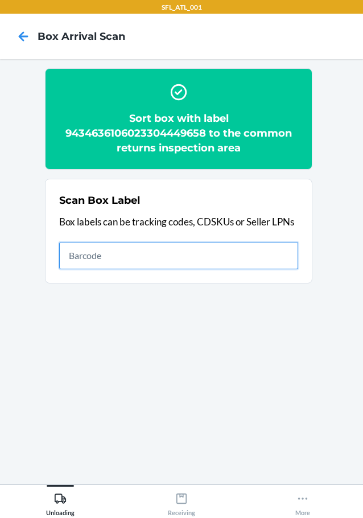
click at [261, 253] on input "text" at bounding box center [178, 255] width 239 height 27
type input "420302599434636106023305152168"
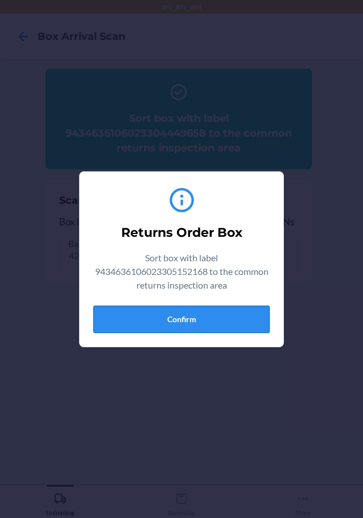
click at [201, 324] on button "Confirm" at bounding box center [181, 319] width 176 height 27
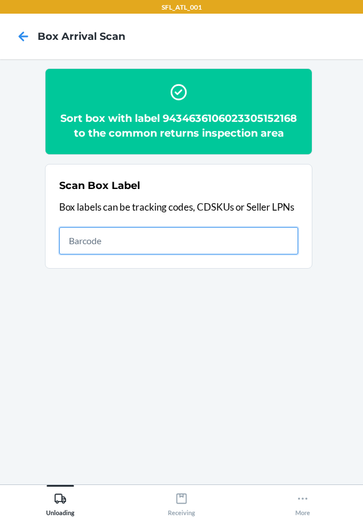
click at [273, 244] on input "text" at bounding box center [178, 240] width 239 height 27
type input "420302599434636106023305229662"
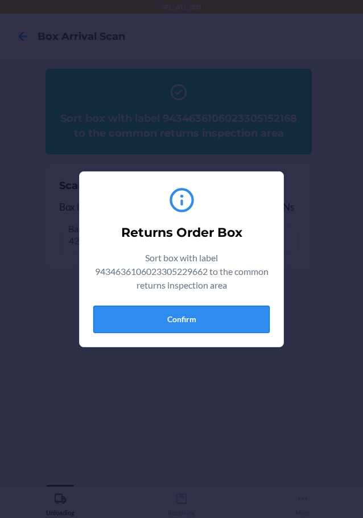
click at [231, 317] on button "Confirm" at bounding box center [181, 319] width 176 height 27
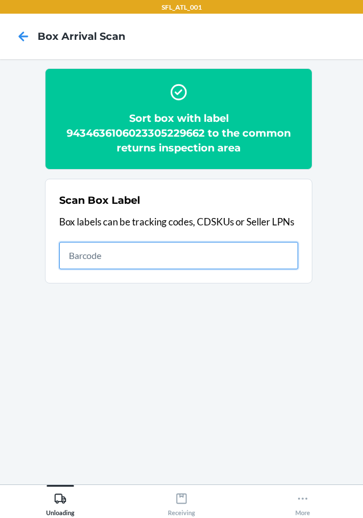
click at [276, 259] on input "text" at bounding box center [178, 255] width 239 height 27
type input "420302599434636106023302958879"
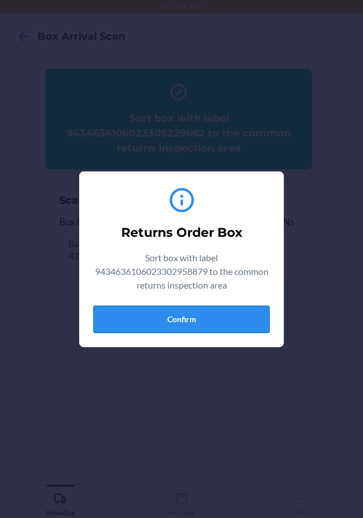
click at [250, 320] on button "Confirm" at bounding box center [181, 319] width 176 height 27
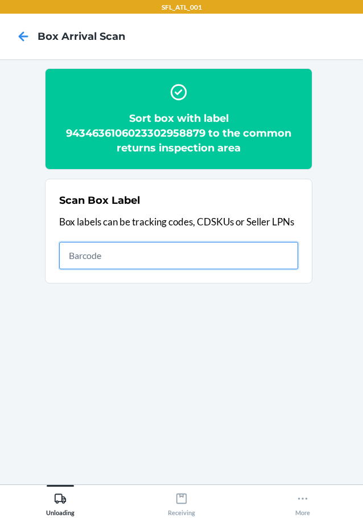
click at [268, 261] on input "text" at bounding box center [178, 255] width 239 height 27
type input "420302599434636106023302287344"
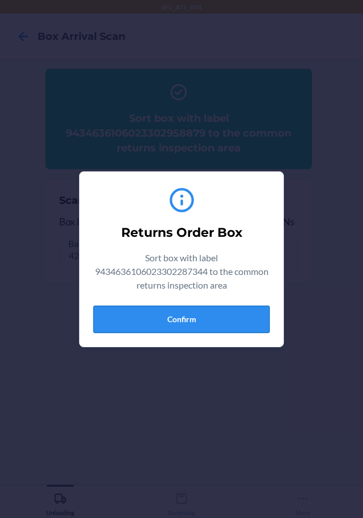
click at [236, 317] on button "Confirm" at bounding box center [181, 319] width 176 height 27
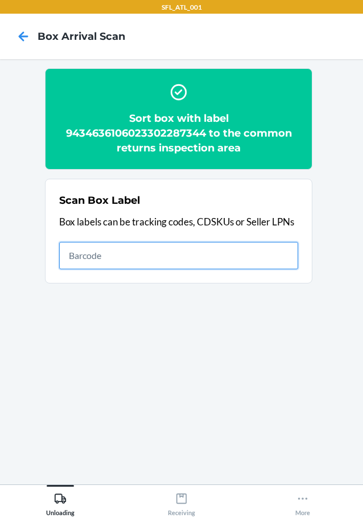
drag, startPoint x: 262, startPoint y: 254, endPoint x: 349, endPoint y: 221, distance: 92.6
click at [282, 245] on input "text" at bounding box center [178, 255] width 239 height 27
type input "420302599434636106023305346918"
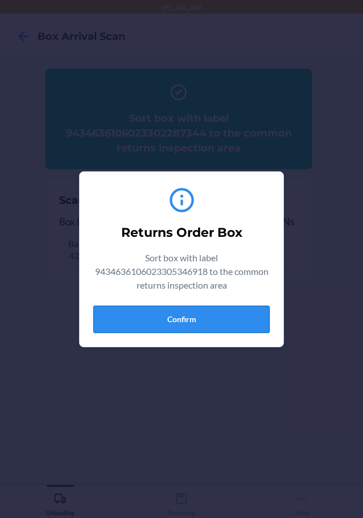
click at [242, 312] on button "Confirm" at bounding box center [181, 319] width 176 height 27
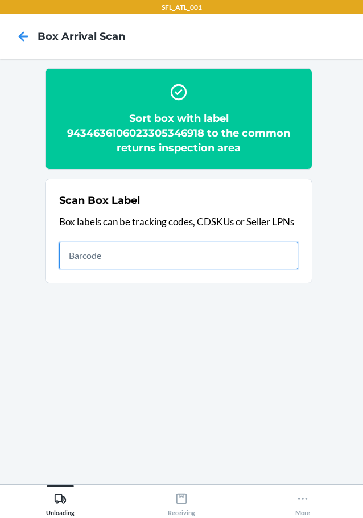
drag, startPoint x: 282, startPoint y: 250, endPoint x: 290, endPoint y: 247, distance: 8.7
click at [287, 249] on input "text" at bounding box center [178, 255] width 239 height 27
type input "420302599434636106023303038136"
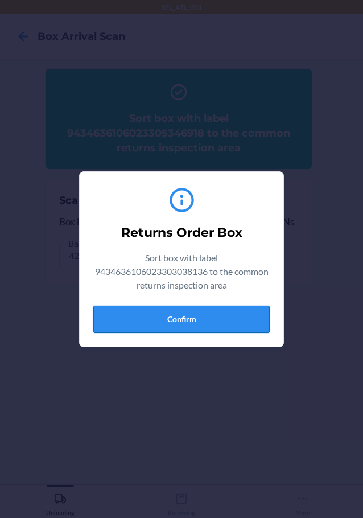
click at [220, 313] on button "Confirm" at bounding box center [181, 319] width 176 height 27
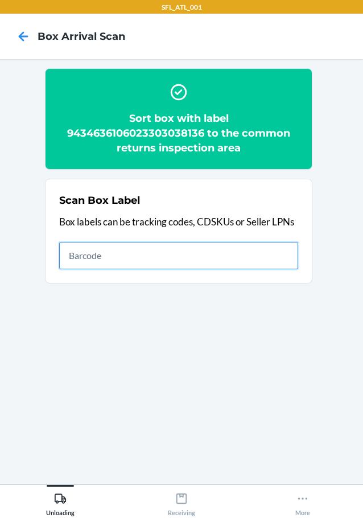
click at [265, 256] on input "text" at bounding box center [178, 255] width 239 height 27
type input "420302599434636106023305269651"
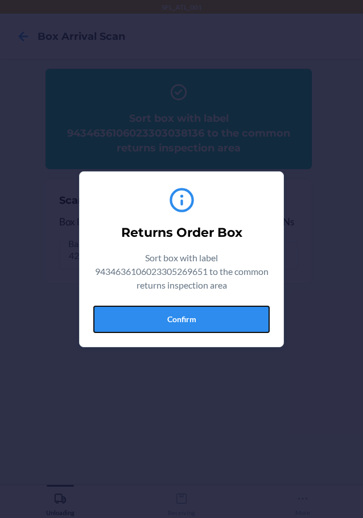
click at [225, 320] on button "Confirm" at bounding box center [181, 319] width 176 height 27
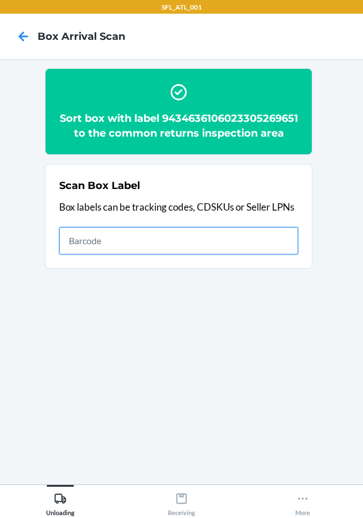
drag, startPoint x: 237, startPoint y: 257, endPoint x: 258, endPoint y: 254, distance: 21.2
click at [244, 254] on input "text" at bounding box center [178, 240] width 239 height 27
type input "420302599434636106023302799823"
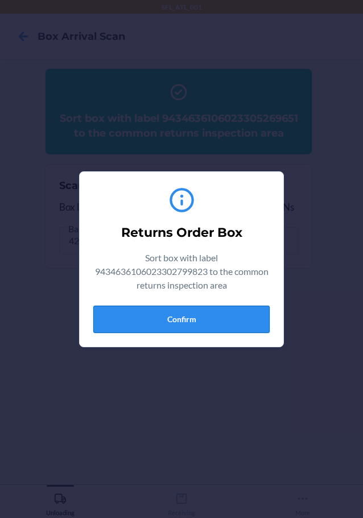
click at [236, 320] on button "Confirm" at bounding box center [181, 319] width 176 height 27
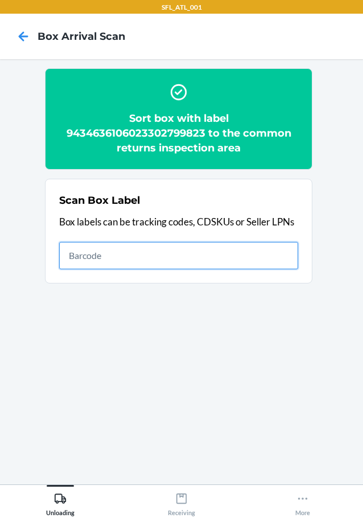
click at [284, 255] on input "text" at bounding box center [178, 255] width 239 height 27
type input "420302599434636106023304993816"
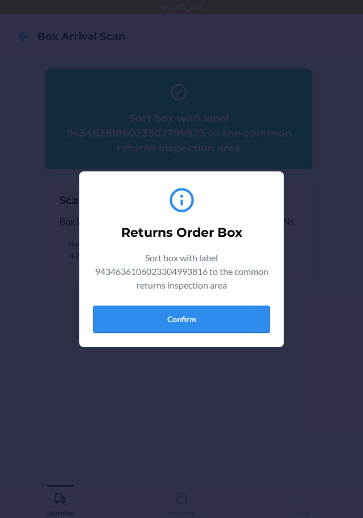
click at [261, 311] on button "Confirm" at bounding box center [181, 319] width 176 height 27
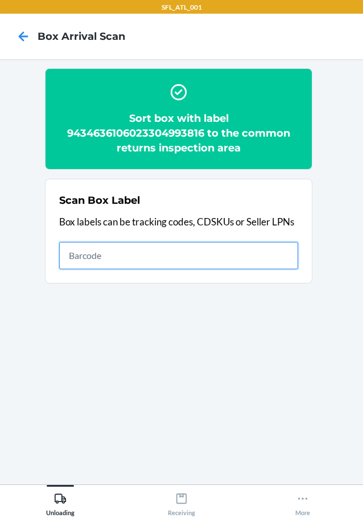
click at [278, 257] on input "text" at bounding box center [178, 255] width 239 height 27
type input "420302599434636106023304910745"
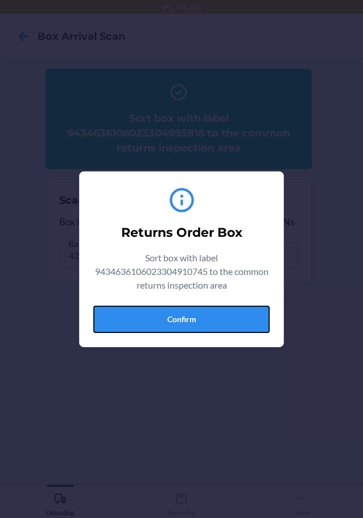
drag, startPoint x: 245, startPoint y: 316, endPoint x: 354, endPoint y: 318, distance: 108.7
click at [268, 315] on button "Confirm" at bounding box center [181, 319] width 176 height 27
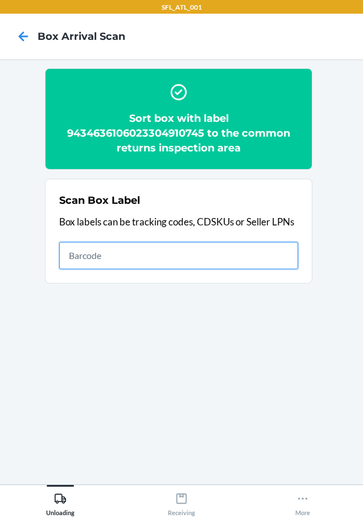
click at [271, 250] on input "text" at bounding box center [178, 255] width 239 height 27
type input "420302599434636106023303133718"
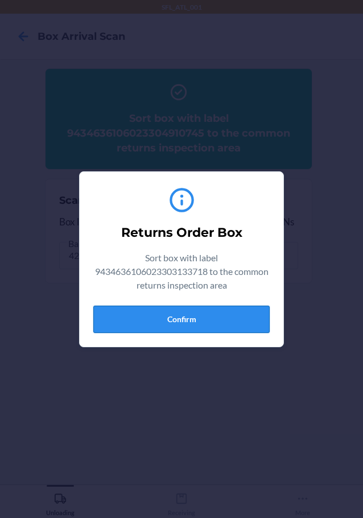
click at [233, 317] on button "Confirm" at bounding box center [181, 319] width 176 height 27
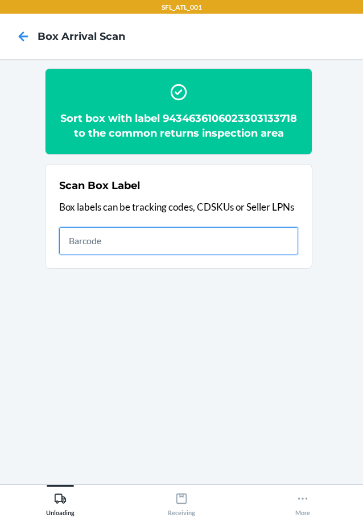
drag, startPoint x: 281, startPoint y: 242, endPoint x: 328, endPoint y: 218, distance: 52.7
click at [328, 218] on section "Sort box with label 9434636106023303133718 to the common returns inspection are…" at bounding box center [181, 271] width 345 height 407
click at [257, 234] on input "text" at bounding box center [178, 240] width 239 height 27
type input "420302599434636106023304752376"
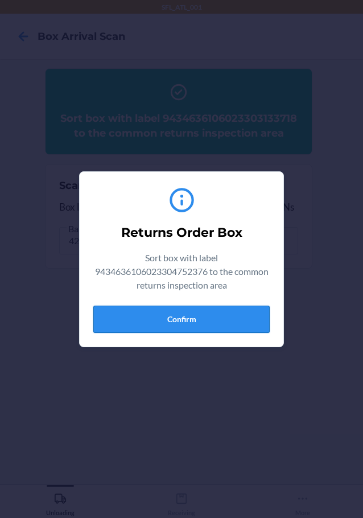
drag, startPoint x: 254, startPoint y: 316, endPoint x: 358, endPoint y: 331, distance: 105.2
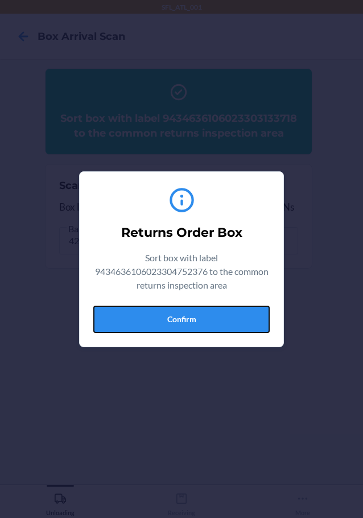
click at [256, 316] on button "Confirm" at bounding box center [181, 319] width 176 height 27
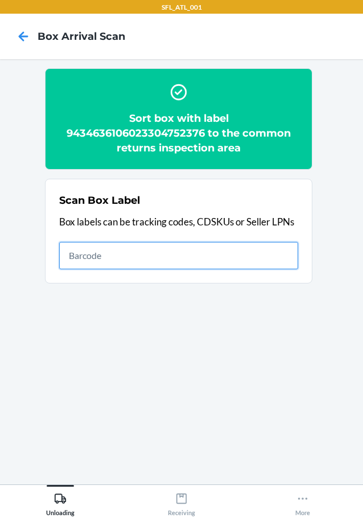
click at [221, 255] on input "text" at bounding box center [178, 255] width 239 height 27
type input "420302599434636106023305337480"
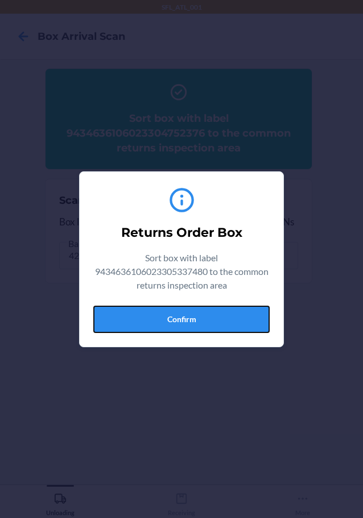
drag, startPoint x: 245, startPoint y: 323, endPoint x: 337, endPoint y: 311, distance: 92.9
click at [267, 316] on button "Confirm" at bounding box center [181, 319] width 176 height 27
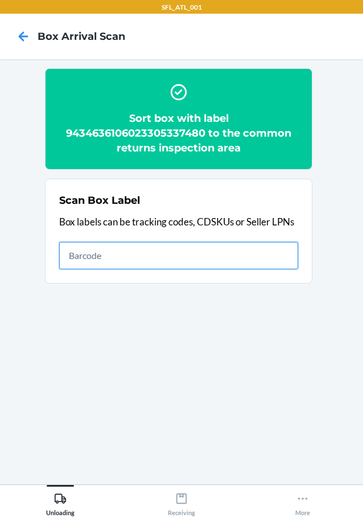
click at [274, 250] on input "text" at bounding box center [178, 255] width 239 height 27
type input "420302599434636106023304398604"
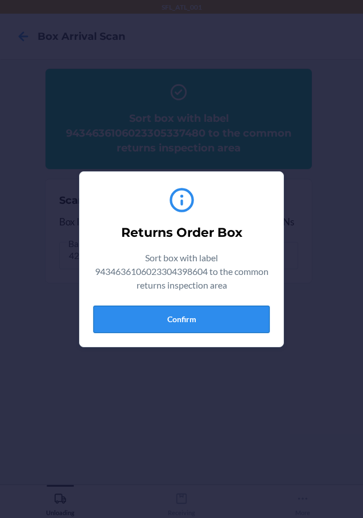
click at [243, 315] on button "Confirm" at bounding box center [181, 319] width 176 height 27
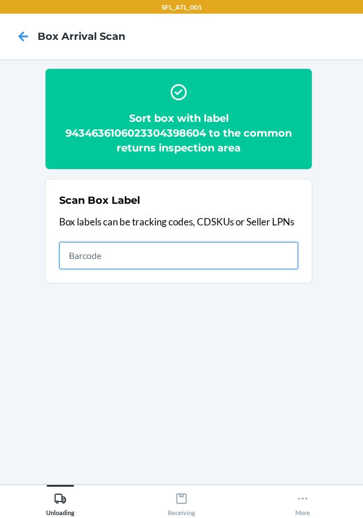
click at [264, 251] on input "text" at bounding box center [178, 255] width 239 height 27
type input "420302599434636106023304948052"
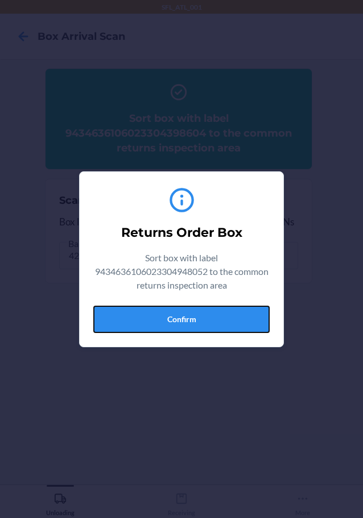
drag, startPoint x: 238, startPoint y: 310, endPoint x: 318, endPoint y: 317, distance: 80.0
click at [239, 310] on button "Confirm" at bounding box center [181, 319] width 176 height 27
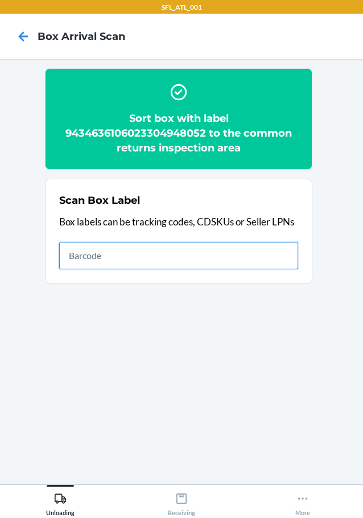
click at [284, 268] on input "text" at bounding box center [178, 255] width 239 height 27
type input "420302599434636106023304999658"
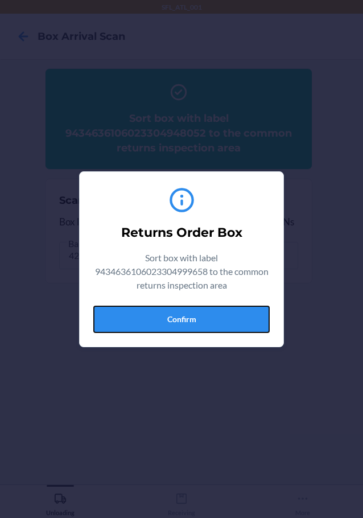
drag, startPoint x: 237, startPoint y: 312, endPoint x: 344, endPoint y: 318, distance: 107.1
click at [244, 310] on button "Confirm" at bounding box center [181, 319] width 176 height 27
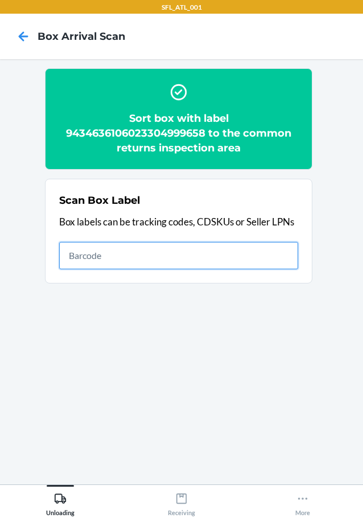
click at [228, 255] on input "text" at bounding box center [178, 255] width 239 height 27
type input "420302599434636106023305013728"
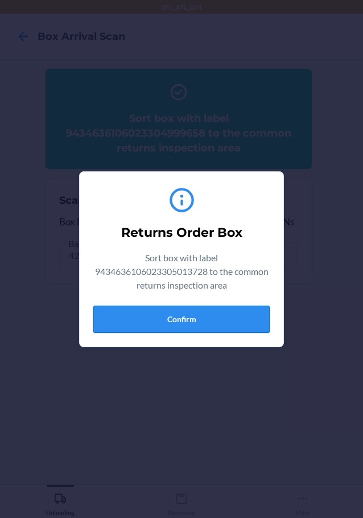
click at [228, 317] on button "Confirm" at bounding box center [181, 319] width 176 height 27
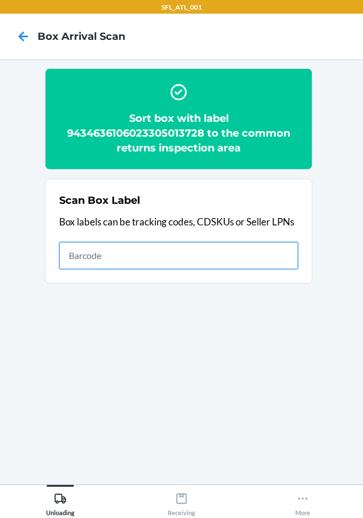
click at [288, 255] on input "text" at bounding box center [178, 255] width 239 height 27
type input "420302599434636106023305031647"
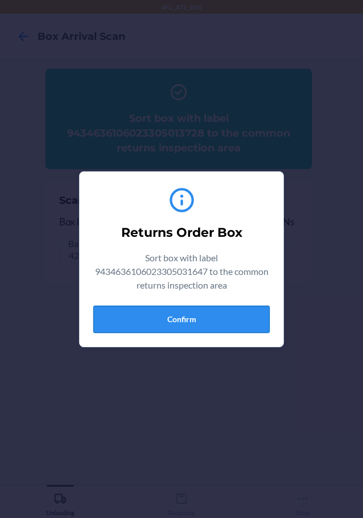
click at [250, 320] on button "Confirm" at bounding box center [181, 319] width 176 height 27
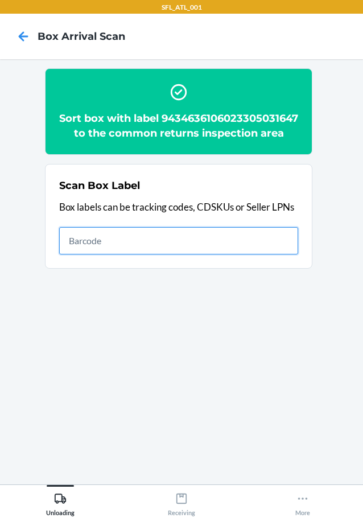
click at [205, 254] on input "text" at bounding box center [178, 240] width 239 height 27
type input "420302599434636106023305143654"
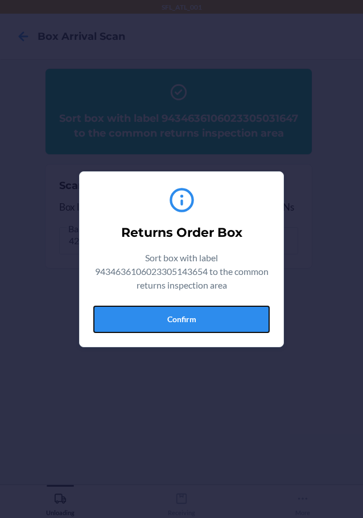
drag, startPoint x: 252, startPoint y: 320, endPoint x: 271, endPoint y: 319, distance: 19.4
click at [258, 319] on button "Confirm" at bounding box center [181, 319] width 176 height 27
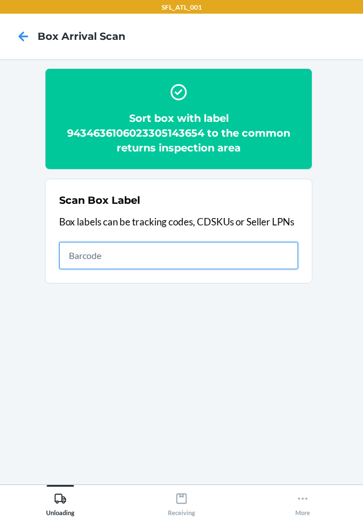
click at [274, 253] on input "text" at bounding box center [178, 255] width 239 height 27
type input "420302599434636106023305224063"
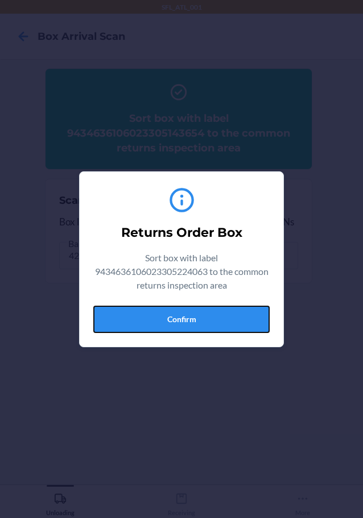
click at [201, 316] on button "Confirm" at bounding box center [181, 319] width 176 height 27
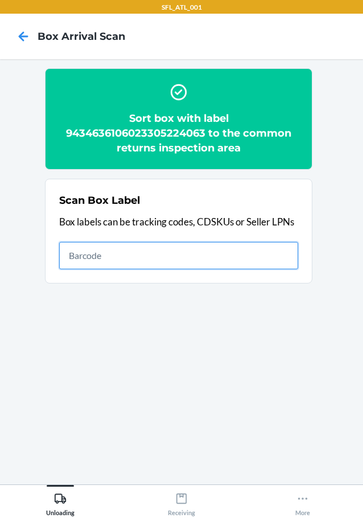
click at [277, 250] on input "text" at bounding box center [178, 255] width 239 height 27
type input "420302599434636106023305344778"
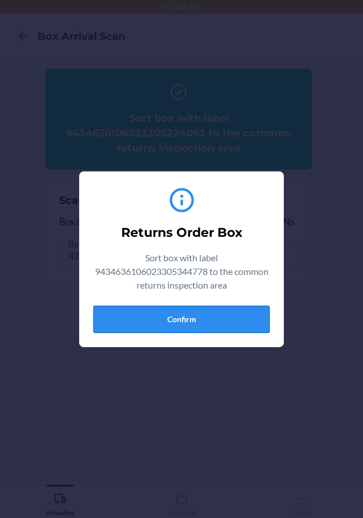
click at [210, 316] on button "Confirm" at bounding box center [181, 319] width 176 height 27
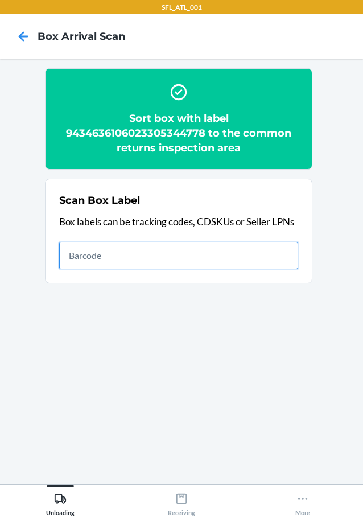
click at [283, 254] on input "text" at bounding box center [178, 255] width 239 height 27
type input "420302599434636106023304779779"
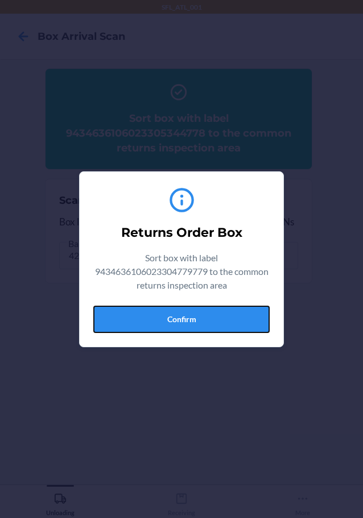
drag, startPoint x: 254, startPoint y: 308, endPoint x: 274, endPoint y: 308, distance: 20.5
click at [265, 308] on button "Confirm" at bounding box center [181, 319] width 176 height 27
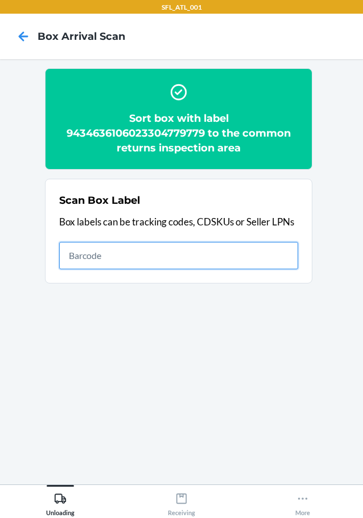
click at [263, 260] on input "text" at bounding box center [178, 255] width 239 height 27
type input "420302599434636106023304790361"
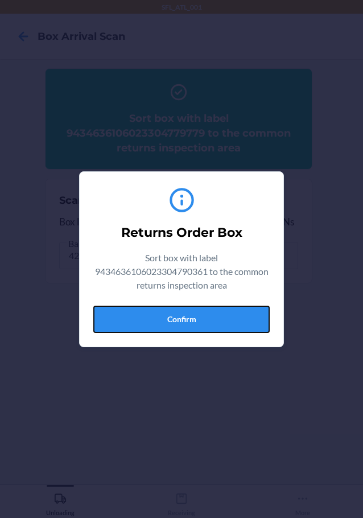
drag, startPoint x: 241, startPoint y: 308, endPoint x: 343, endPoint y: 309, distance: 101.9
click at [252, 308] on button "Confirm" at bounding box center [181, 319] width 176 height 27
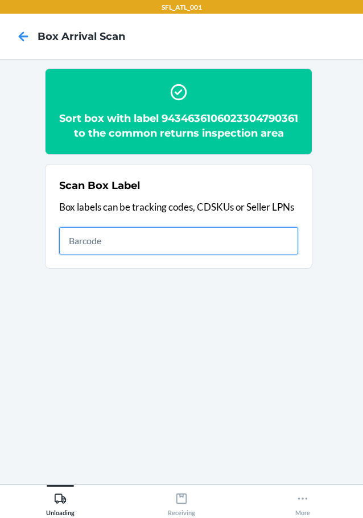
click at [253, 251] on input "text" at bounding box center [178, 240] width 239 height 27
type input "420302599434636106023305271623"
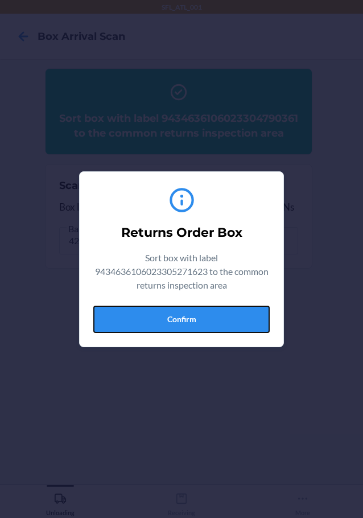
click at [228, 317] on button "Confirm" at bounding box center [181, 319] width 176 height 27
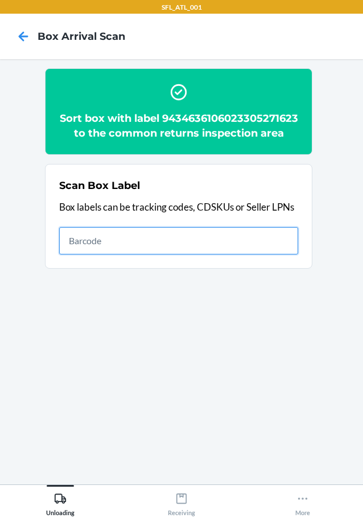
click at [255, 254] on input "text" at bounding box center [178, 240] width 239 height 27
type input "420302599434636106023305244771"
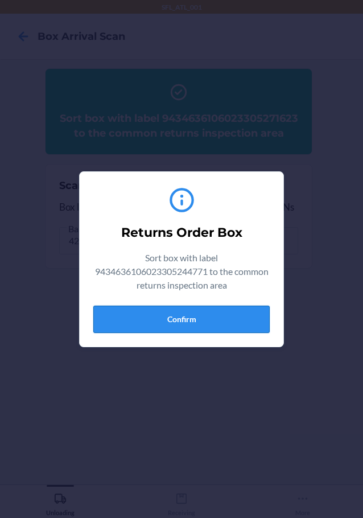
click at [221, 322] on button "Confirm" at bounding box center [181, 319] width 176 height 27
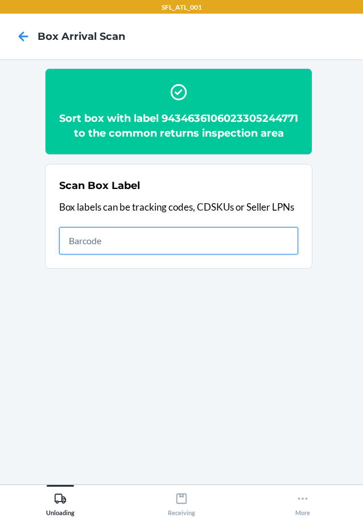
click at [263, 254] on input "text" at bounding box center [178, 240] width 239 height 27
type input "420302599434636106023305244771"
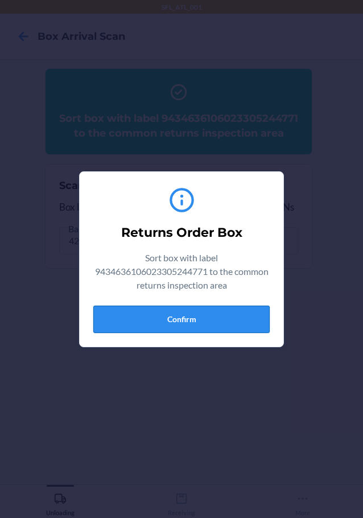
click at [216, 321] on button "Confirm" at bounding box center [181, 319] width 176 height 27
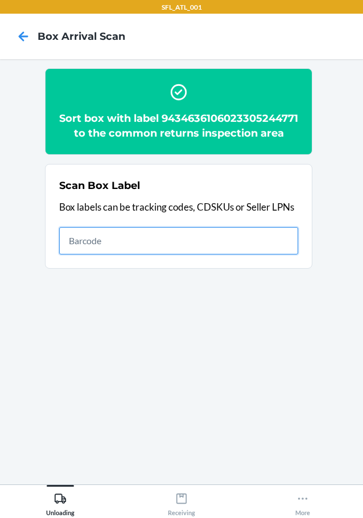
click at [254, 254] on input "text" at bounding box center [178, 240] width 239 height 27
type input "420302599434636106023304834034"
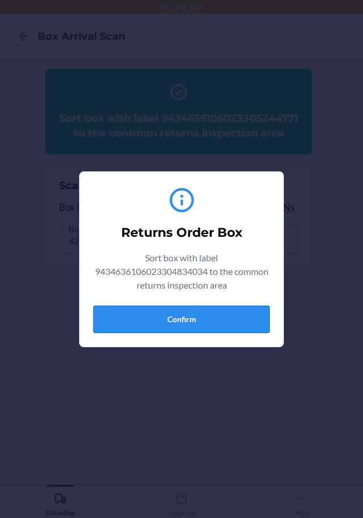
click at [187, 318] on button "Confirm" at bounding box center [181, 319] width 176 height 27
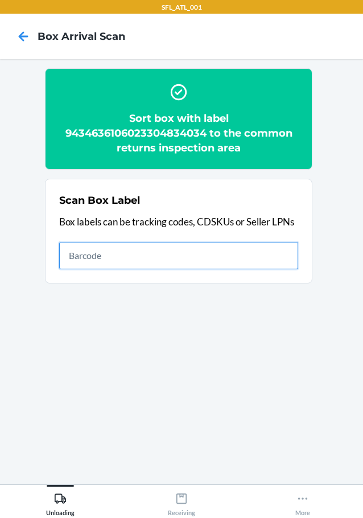
click at [259, 258] on input "text" at bounding box center [178, 255] width 239 height 27
type input "420302599434636106023302389918"
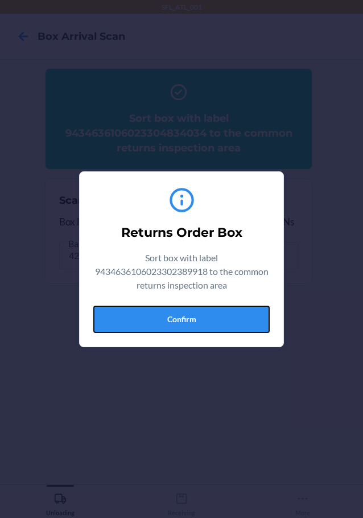
drag, startPoint x: 219, startPoint y: 319, endPoint x: 227, endPoint y: 318, distance: 8.0
click at [224, 319] on button "Confirm" at bounding box center [181, 319] width 176 height 27
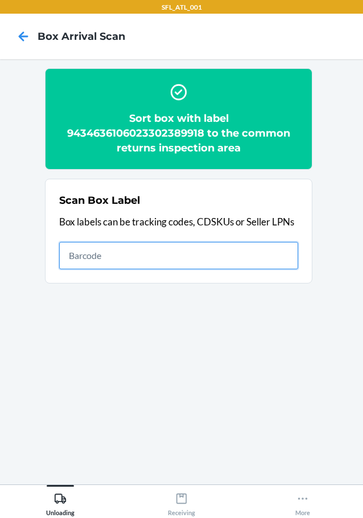
click at [281, 250] on input "text" at bounding box center [178, 255] width 239 height 27
type input "420302599434636106023305083509"
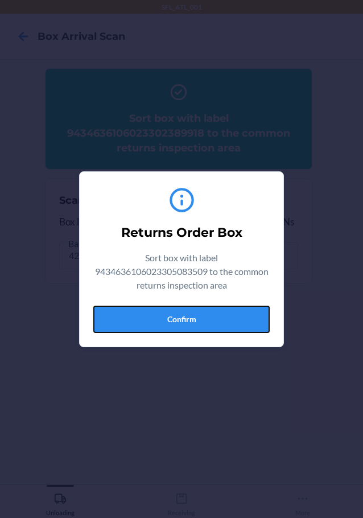
drag, startPoint x: 224, startPoint y: 316, endPoint x: 273, endPoint y: 321, distance: 49.8
click at [246, 316] on button "Confirm" at bounding box center [181, 319] width 176 height 27
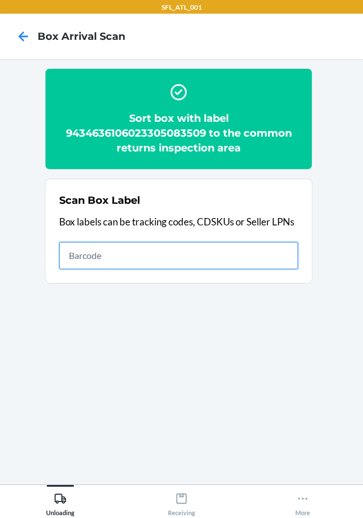
click at [246, 254] on input "text" at bounding box center [178, 255] width 239 height 27
type input "420302599434636106023305071230"
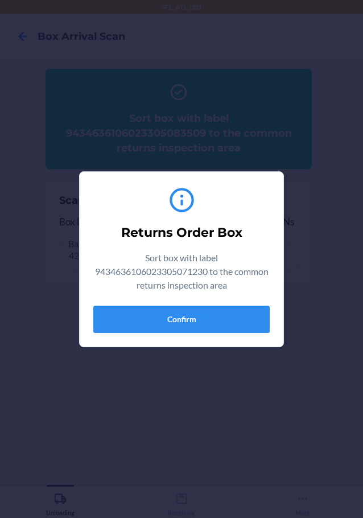
type input "420302599434636106023305071230613527268077"
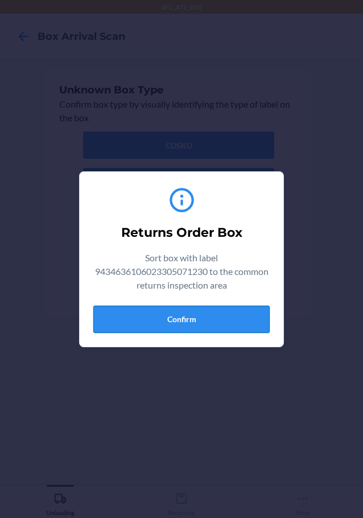
click at [241, 324] on button "Confirm" at bounding box center [181, 319] width 176 height 27
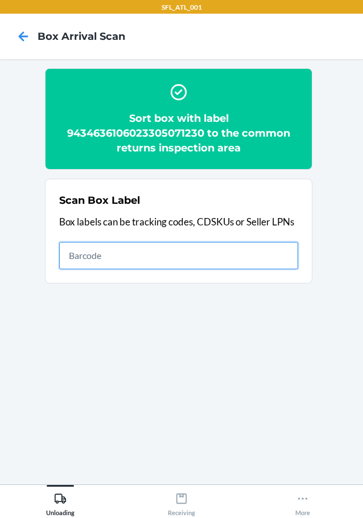
click at [237, 249] on input "text" at bounding box center [178, 255] width 239 height 27
type input "420302599434636106023303460036"
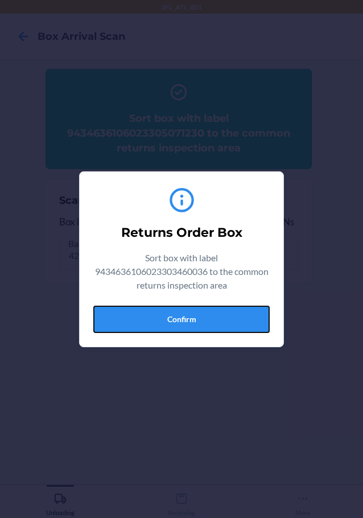
drag, startPoint x: 241, startPoint y: 313, endPoint x: 347, endPoint y: 331, distance: 107.4
click at [323, 328] on div "Returns Order Box Sort box with label 9434636106023303460036 to the common retu…" at bounding box center [181, 259] width 363 height 518
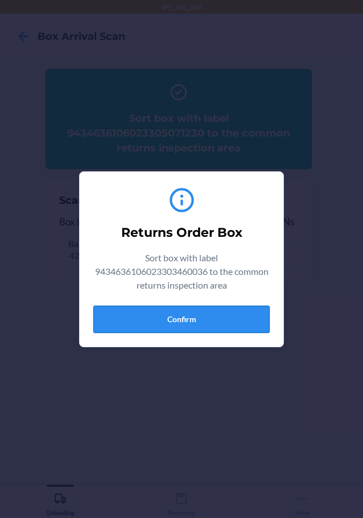
click at [234, 317] on button "Confirm" at bounding box center [181, 319] width 176 height 27
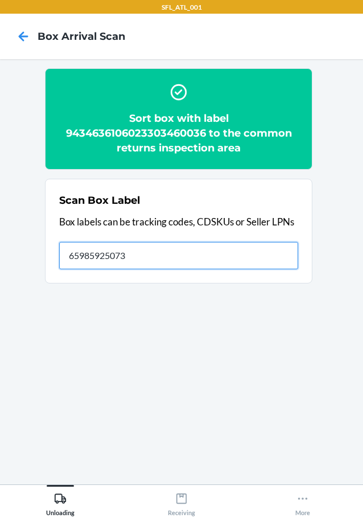
type input "659859250731"
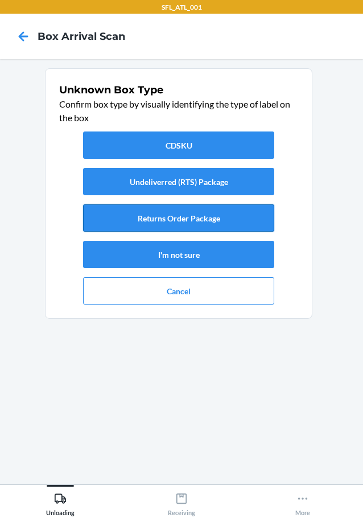
click at [221, 213] on button "Returns Order Package" at bounding box center [178, 217] width 191 height 27
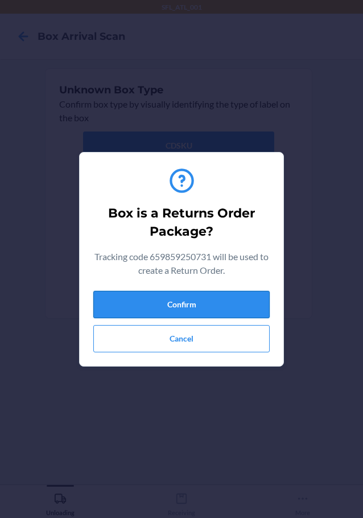
click at [237, 299] on button "Confirm" at bounding box center [181, 304] width 176 height 27
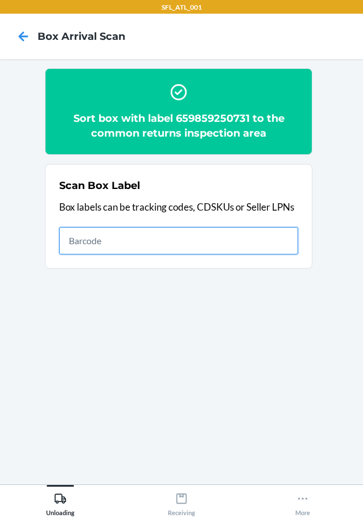
click at [234, 236] on input "text" at bounding box center [178, 240] width 239 height 27
click at [255, 245] on input "text" at bounding box center [178, 240] width 239 height 27
type input "420302599434636106023305280205"
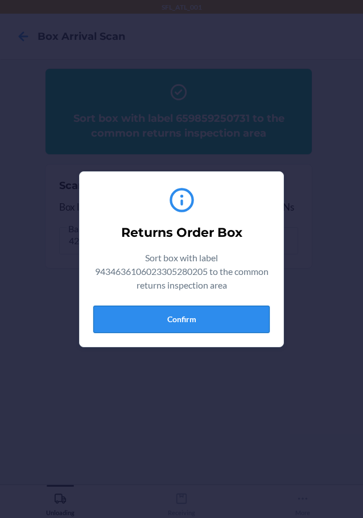
click at [224, 311] on button "Confirm" at bounding box center [181, 319] width 176 height 27
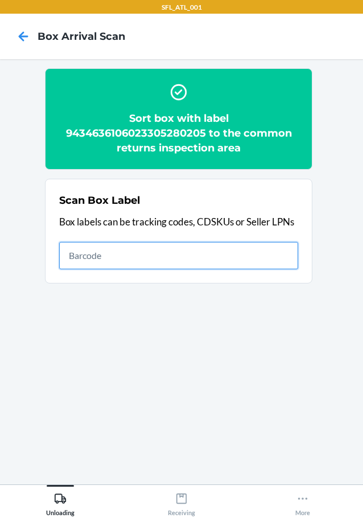
click at [221, 249] on input "text" at bounding box center [178, 255] width 239 height 27
type input "420302599434636106023304427113"
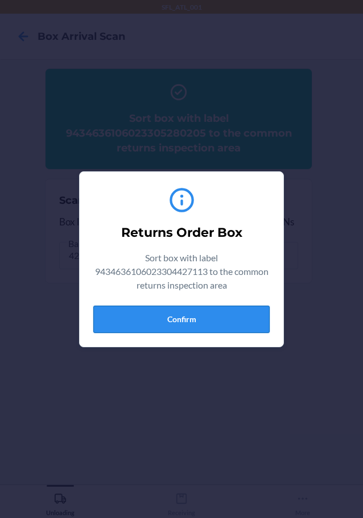
click at [196, 314] on button "Confirm" at bounding box center [181, 319] width 176 height 27
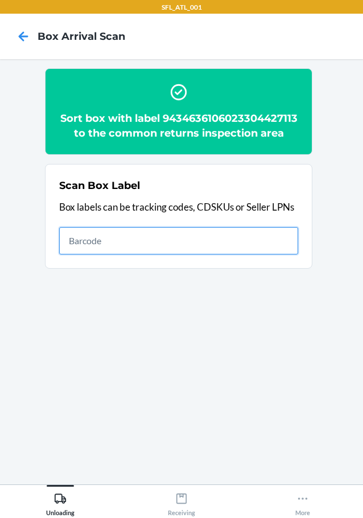
click at [259, 254] on input "text" at bounding box center [178, 240] width 239 height 27
type input "420302599434636106023304471642"
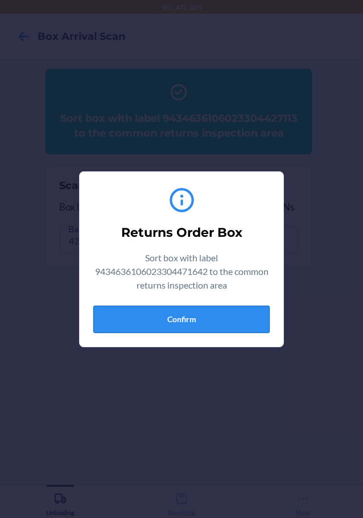
click at [229, 321] on button "Confirm" at bounding box center [181, 319] width 176 height 27
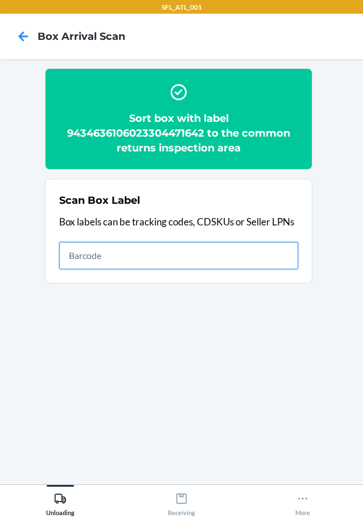
click at [162, 251] on input "text" at bounding box center [178, 255] width 239 height 27
type input "420302599434636106023303632662"
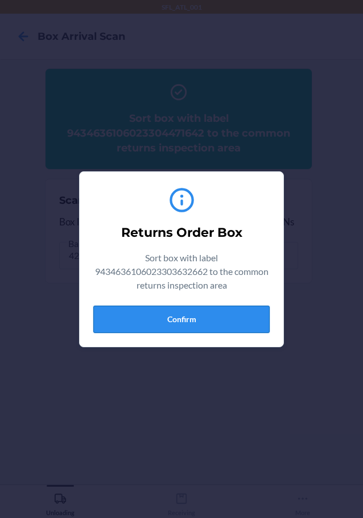
click at [203, 317] on button "Confirm" at bounding box center [181, 319] width 176 height 27
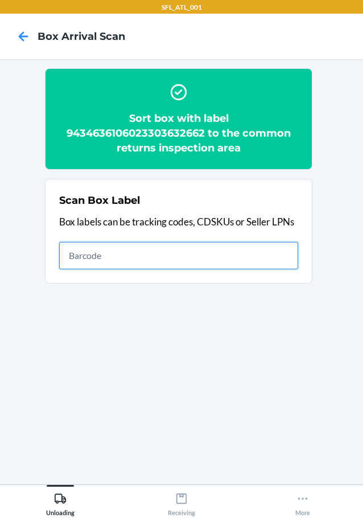
click at [271, 259] on input "text" at bounding box center [178, 255] width 239 height 27
type input "420302599434636106023305039681"
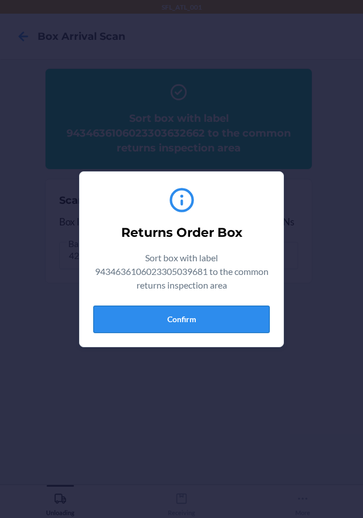
click at [212, 315] on button "Confirm" at bounding box center [181, 319] width 176 height 27
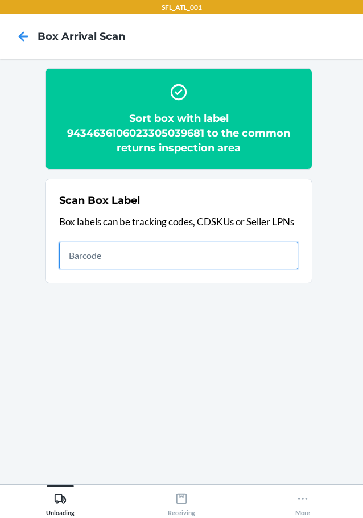
click at [249, 258] on input "text" at bounding box center [178, 255] width 239 height 27
type input "420302599434636106023305039681"
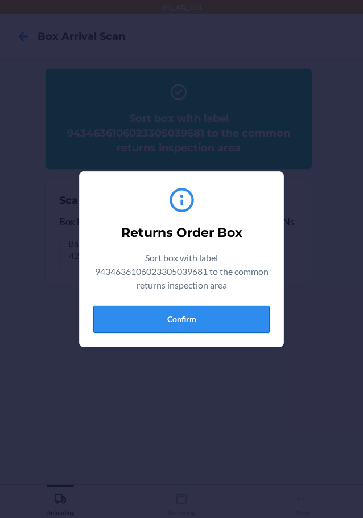
click at [199, 314] on button "Confirm" at bounding box center [181, 319] width 176 height 27
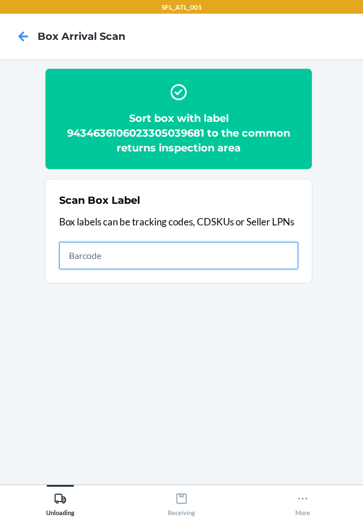
click at [258, 263] on input "text" at bounding box center [178, 255] width 239 height 27
type input "420302599434636106023304789723"
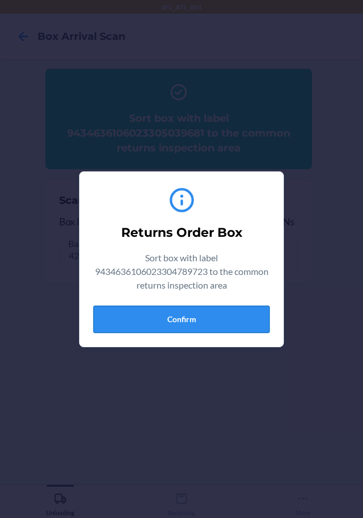
drag, startPoint x: 230, startPoint y: 315, endPoint x: 356, endPoint y: 307, distance: 125.4
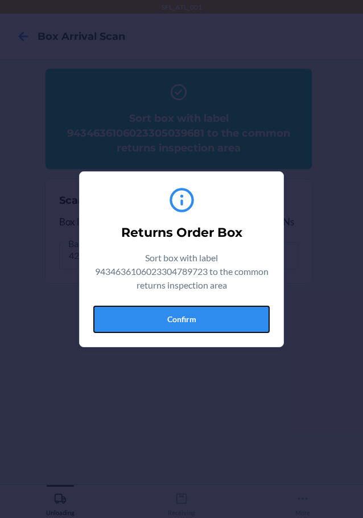
click at [273, 310] on section "Returns Order Box Sort box with label 9434636106023304789723 to the common retu…" at bounding box center [181, 259] width 205 height 176
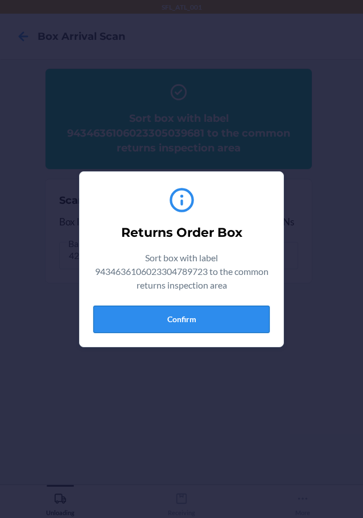
click at [215, 323] on button "Confirm" at bounding box center [181, 319] width 176 height 27
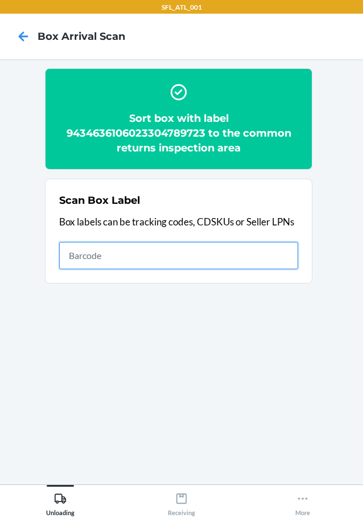
click at [221, 264] on input "text" at bounding box center [178, 255] width 239 height 27
type input "420302599434636106023304810021"
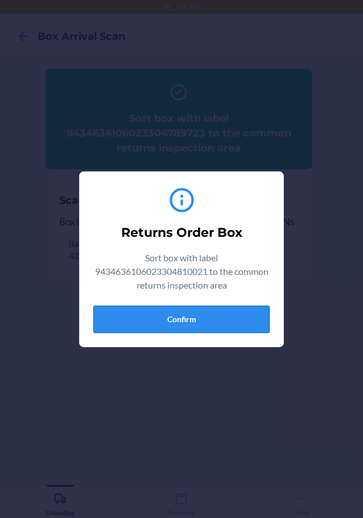
click at [220, 320] on button "Confirm" at bounding box center [181, 319] width 176 height 27
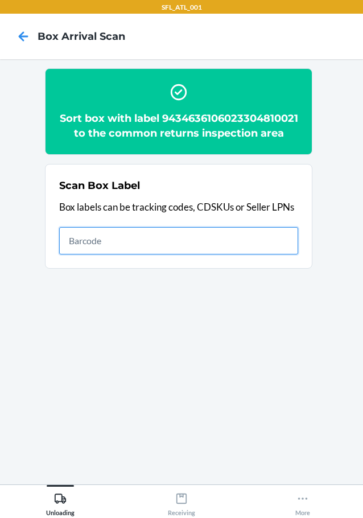
click at [258, 251] on input "text" at bounding box center [178, 240] width 239 height 27
type input "420302599434636106023305184756"
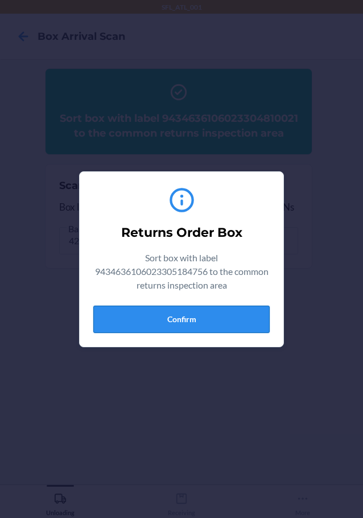
click at [232, 312] on button "Confirm" at bounding box center [181, 319] width 176 height 27
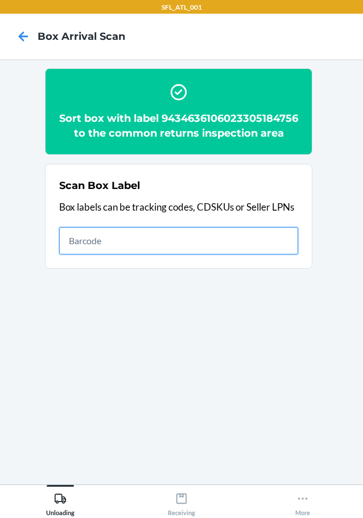
click at [271, 249] on input "text" at bounding box center [178, 240] width 239 height 27
type input "420302599434636106023302559939"
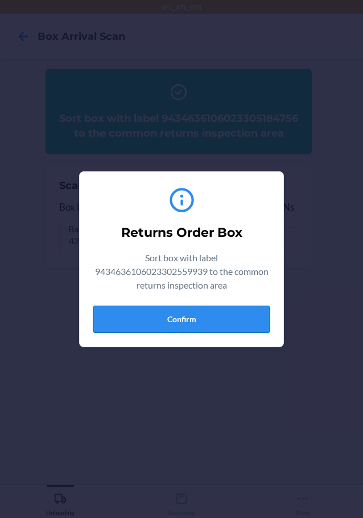
click at [229, 325] on button "Confirm" at bounding box center [181, 319] width 176 height 27
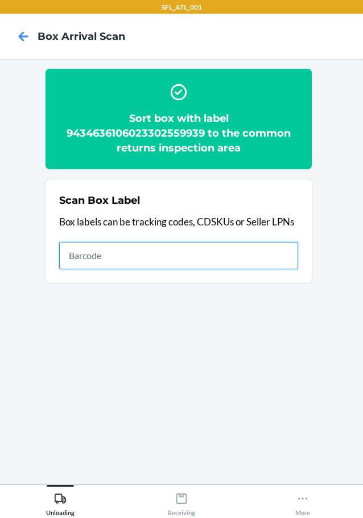
click at [250, 257] on input "text" at bounding box center [178, 255] width 239 height 27
type input "420302599434636106023304824707"
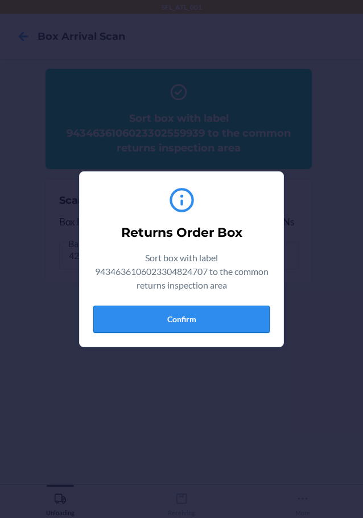
click at [232, 317] on button "Confirm" at bounding box center [181, 319] width 176 height 27
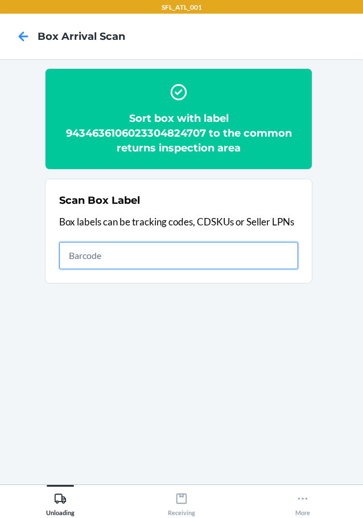
click at [282, 253] on input "text" at bounding box center [178, 255] width 239 height 27
type input "420302599434636106023303565786"
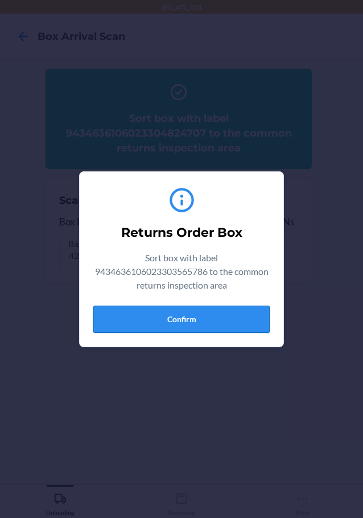
click at [226, 312] on button "Confirm" at bounding box center [181, 319] width 176 height 27
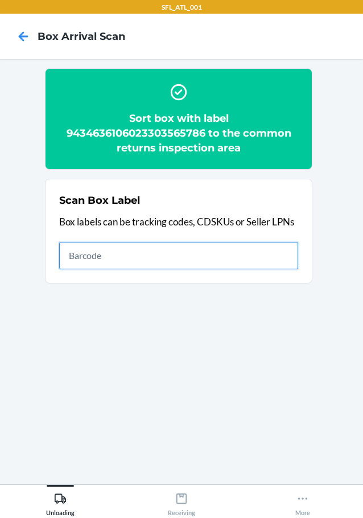
click at [266, 253] on input "text" at bounding box center [178, 255] width 239 height 27
type input "420302599434636106023302631673"
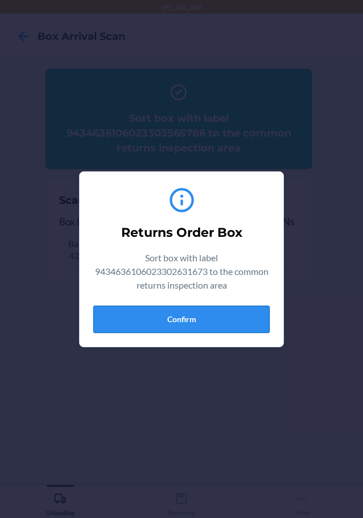
click at [229, 320] on button "Confirm" at bounding box center [181, 319] width 176 height 27
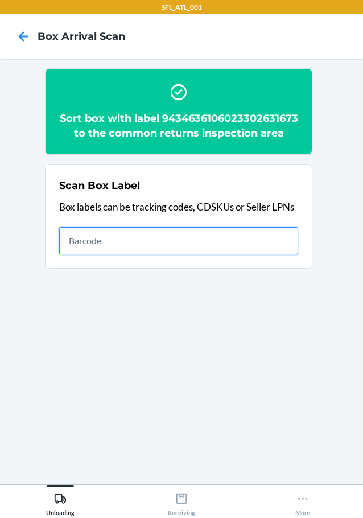
click at [190, 254] on input "text" at bounding box center [178, 240] width 239 height 27
type input "420302599434636106023304789143"
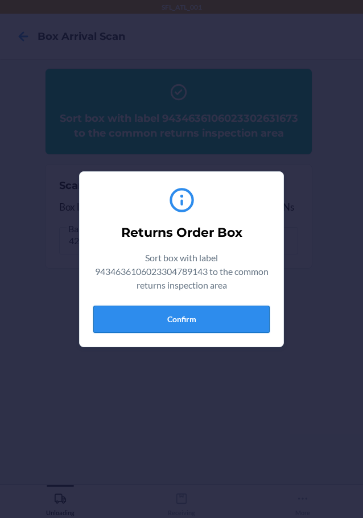
click at [218, 316] on button "Confirm" at bounding box center [181, 319] width 176 height 27
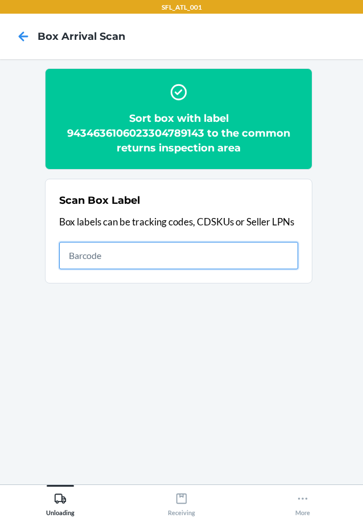
click at [263, 258] on input "text" at bounding box center [178, 255] width 239 height 27
type input "420302599434636106023303776434"
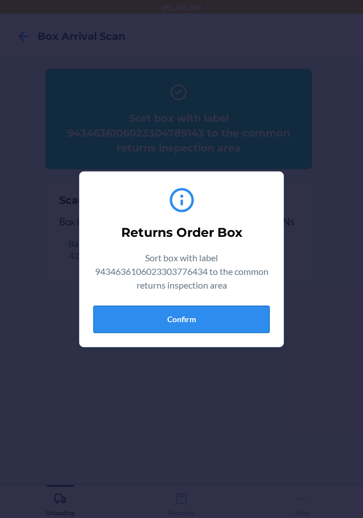
click at [238, 321] on button "Confirm" at bounding box center [181, 319] width 176 height 27
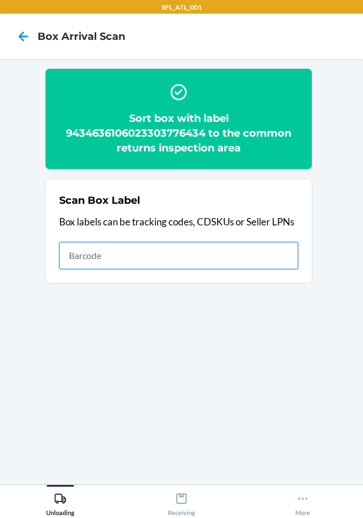
click at [242, 249] on input "text" at bounding box center [178, 255] width 239 height 27
type input "420302599434636106023304948724"
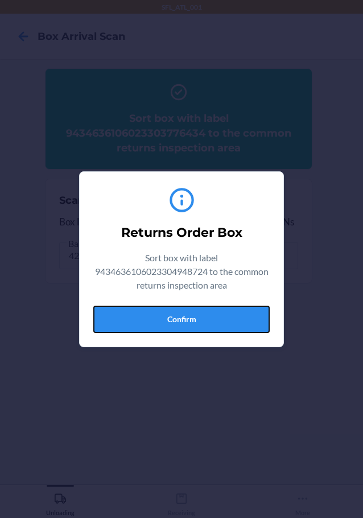
drag, startPoint x: 235, startPoint y: 318, endPoint x: 353, endPoint y: 333, distance: 119.3
click at [239, 318] on button "Confirm" at bounding box center [181, 319] width 176 height 27
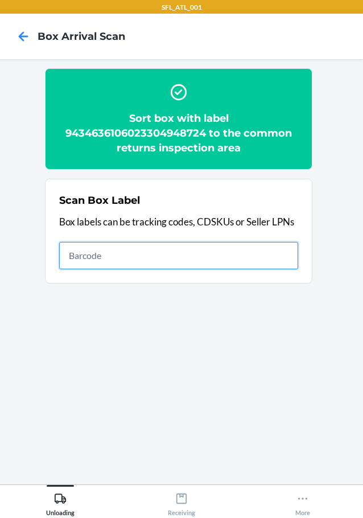
click at [278, 250] on input "text" at bounding box center [178, 255] width 239 height 27
type input "420302599434636106023304835079"
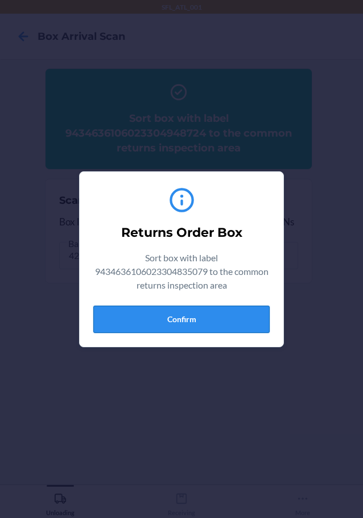
drag, startPoint x: 212, startPoint y: 323, endPoint x: 242, endPoint y: 315, distance: 31.2
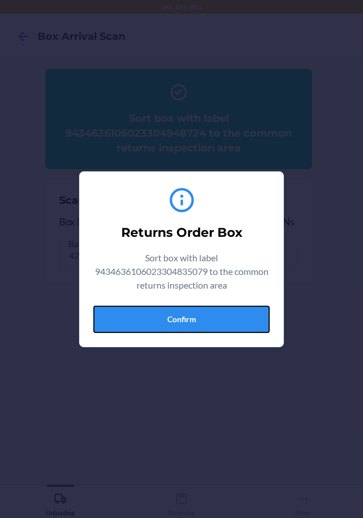
click at [216, 321] on button "Confirm" at bounding box center [181, 319] width 176 height 27
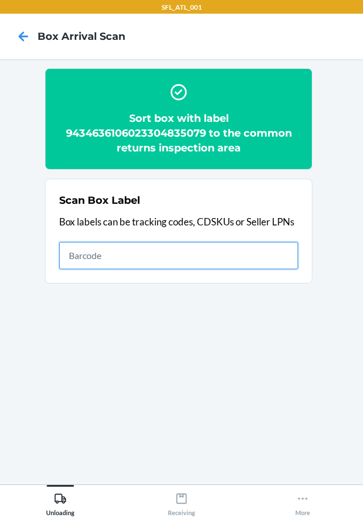
click at [211, 257] on input "text" at bounding box center [178, 255] width 239 height 27
type input "420302599434636106023301862764"
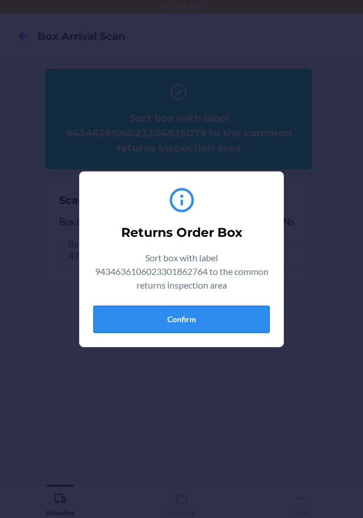
click at [205, 318] on button "Confirm" at bounding box center [181, 319] width 176 height 27
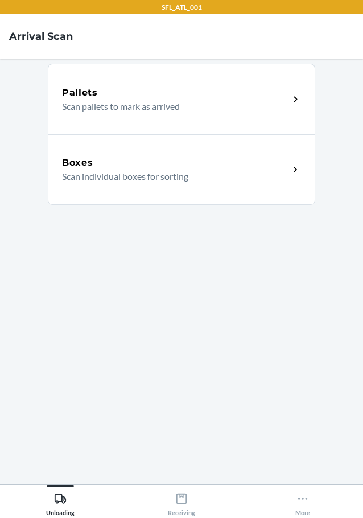
click at [96, 176] on p "Scan individual boxes for sorting" at bounding box center [171, 177] width 218 height 14
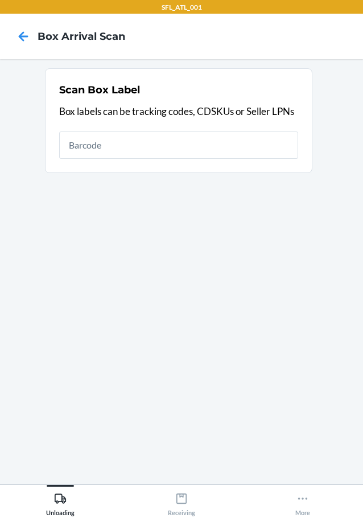
click at [99, 147] on input "text" at bounding box center [178, 144] width 239 height 27
type input "642461233100"
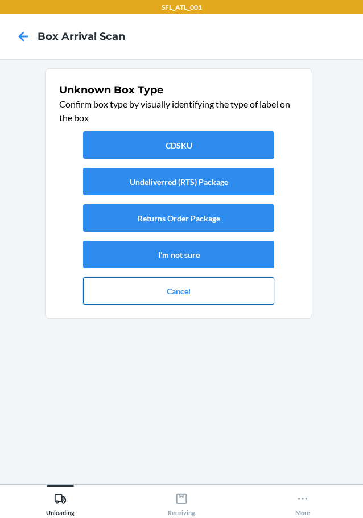
click at [161, 295] on button "Cancel" at bounding box center [178, 290] width 191 height 27
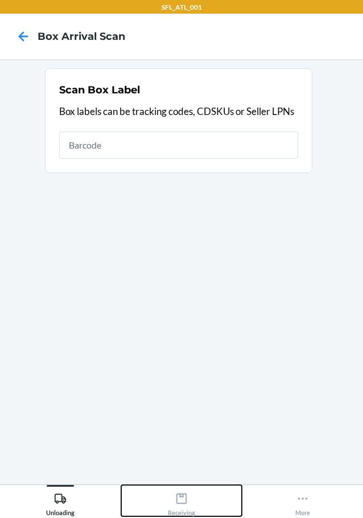
click at [181, 502] on icon at bounding box center [181, 498] width 13 height 13
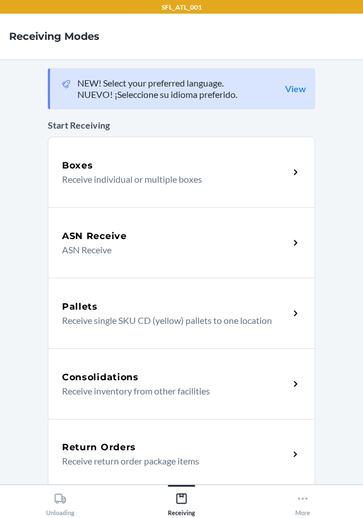
click at [130, 454] on p "Receive return order package items" at bounding box center [171, 461] width 218 height 14
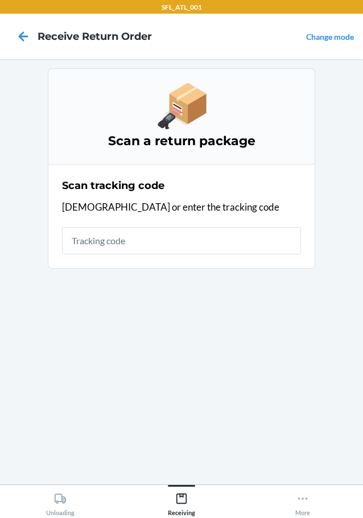
click at [129, 239] on input "text" at bounding box center [181, 240] width 239 height 27
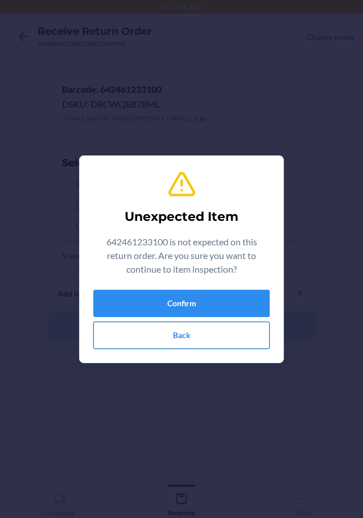
click at [152, 331] on button "Back" at bounding box center [181, 334] width 176 height 27
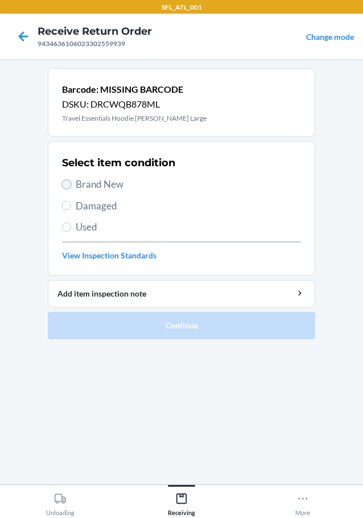
click at [65, 185] on input "Brand New" at bounding box center [66, 184] width 9 height 9
radio input "true"
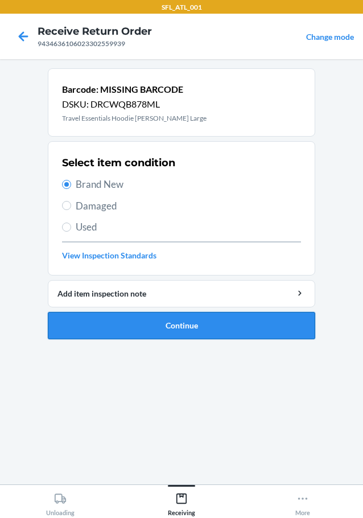
click at [125, 330] on button "Continue" at bounding box center [181, 325] width 267 height 27
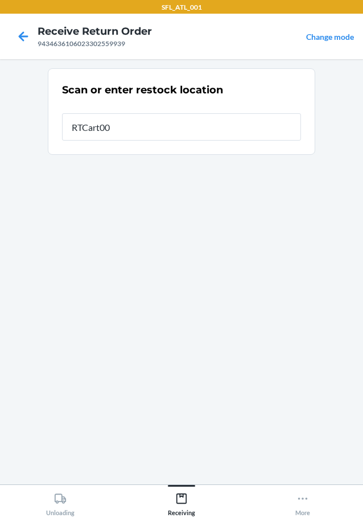
type input "RTCart002"
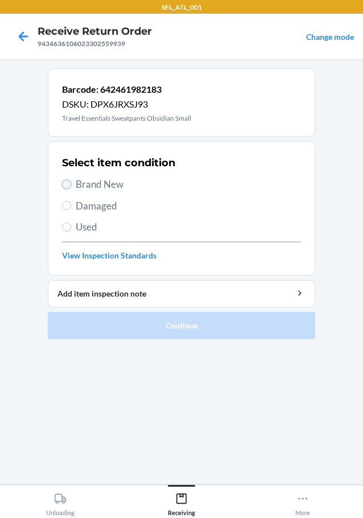
click at [65, 180] on input "Brand New" at bounding box center [66, 184] width 9 height 9
radio input "true"
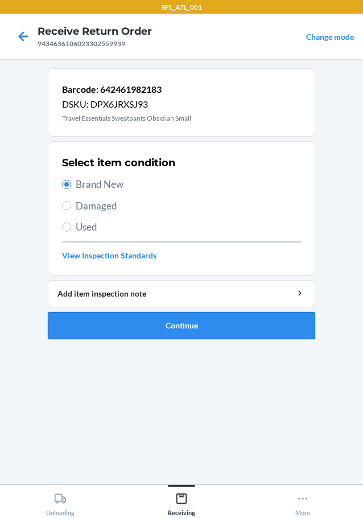
click at [113, 321] on button "Continue" at bounding box center [181, 325] width 267 height 27
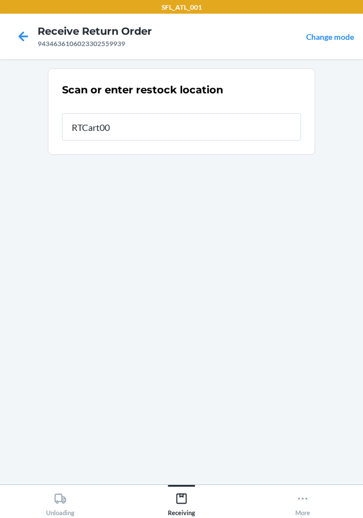
type input "RTCart002"
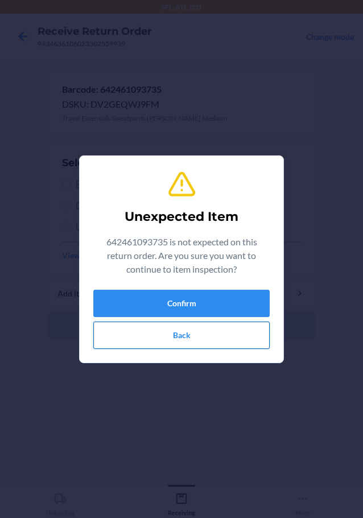
click at [144, 336] on button "Back" at bounding box center [181, 334] width 176 height 27
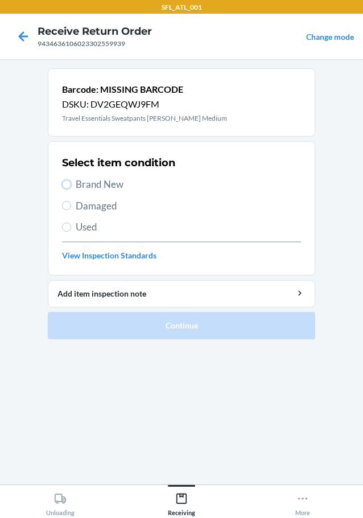
drag, startPoint x: 67, startPoint y: 183, endPoint x: 65, endPoint y: 238, distance: 54.6
click at [67, 184] on input "Brand New" at bounding box center [66, 184] width 9 height 9
radio input "true"
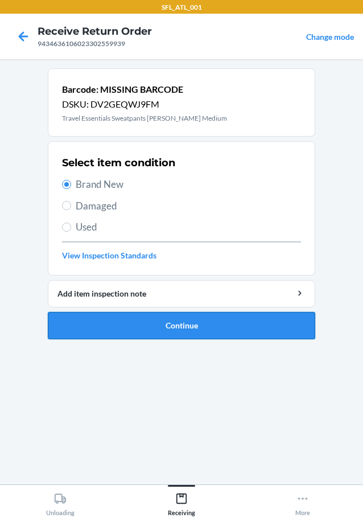
click at [128, 332] on button "Continue" at bounding box center [181, 325] width 267 height 27
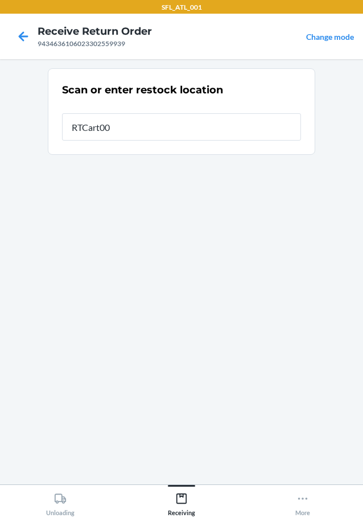
type input "RTCart002"
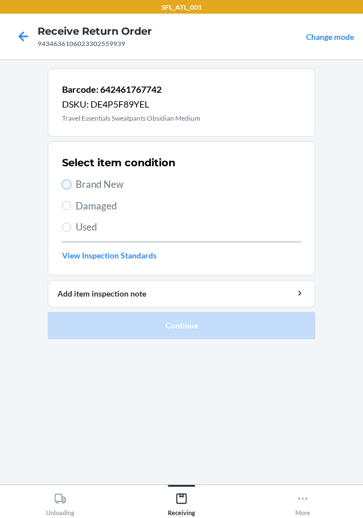
click at [67, 184] on input "Brand New" at bounding box center [66, 184] width 9 height 9
radio input "true"
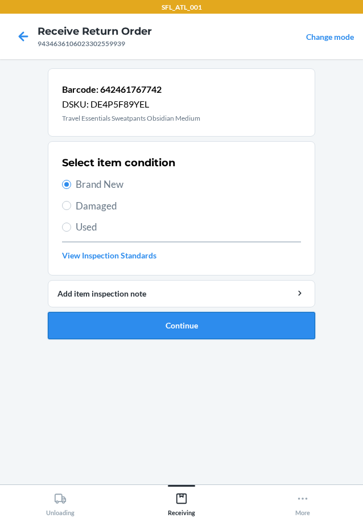
click at [108, 325] on button "Continue" at bounding box center [181, 325] width 267 height 27
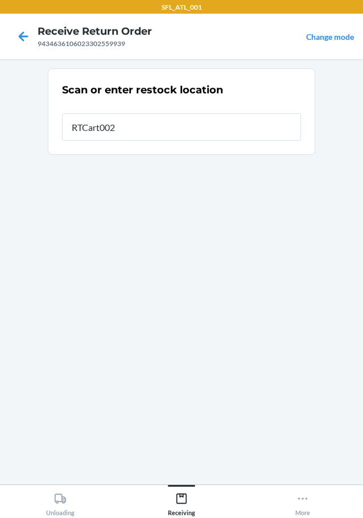
type input "RTCart002"
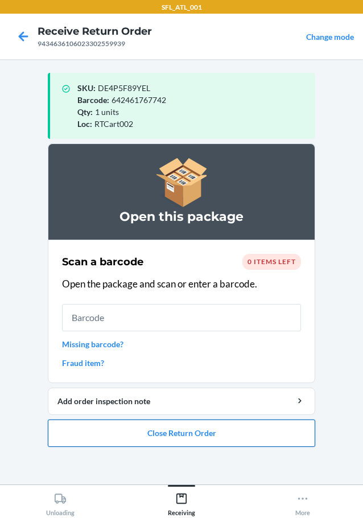
click at [178, 436] on button "Close Return Order" at bounding box center [181, 432] width 267 height 27
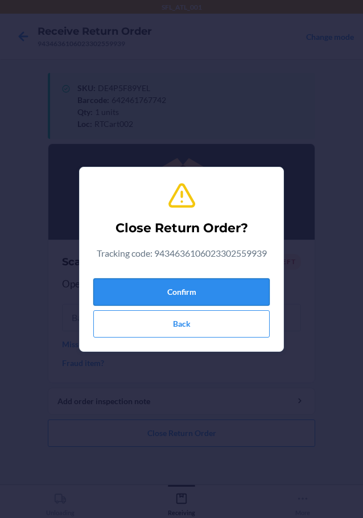
click at [210, 288] on button "Confirm" at bounding box center [181, 291] width 176 height 27
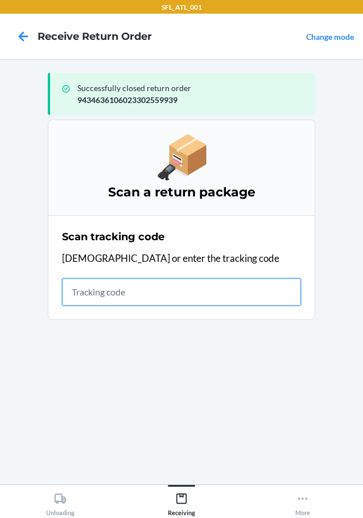
click at [162, 292] on input "text" at bounding box center [181, 291] width 239 height 27
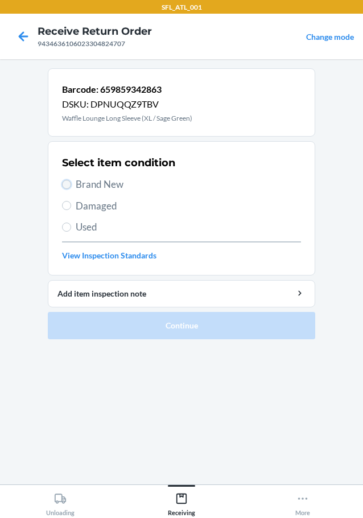
click at [71, 184] on input "Brand New" at bounding box center [66, 184] width 9 height 9
radio input "true"
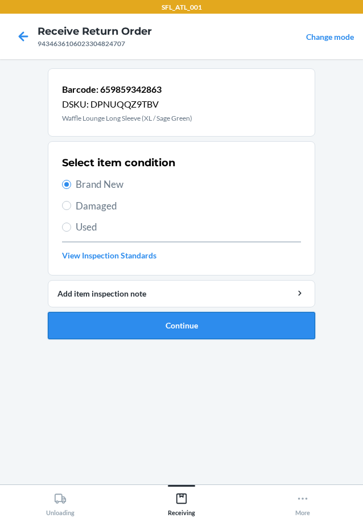
click at [196, 320] on button "Continue" at bounding box center [181, 325] width 267 height 27
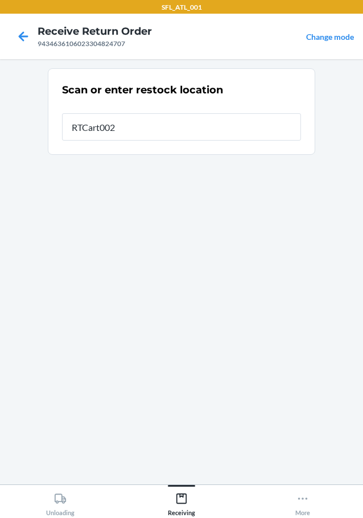
type input "RTCart002"
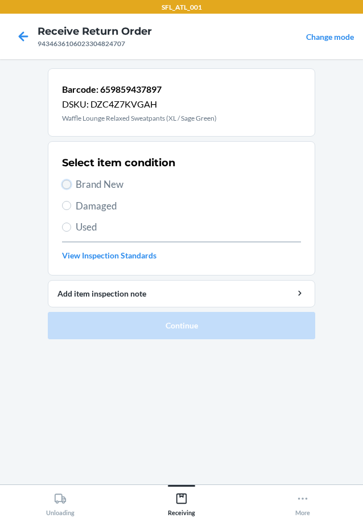
click at [67, 185] on input "Brand New" at bounding box center [66, 184] width 9 height 9
radio input "true"
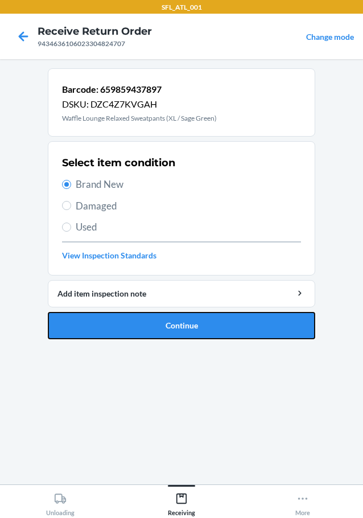
click at [139, 328] on button "Continue" at bounding box center [181, 325] width 267 height 27
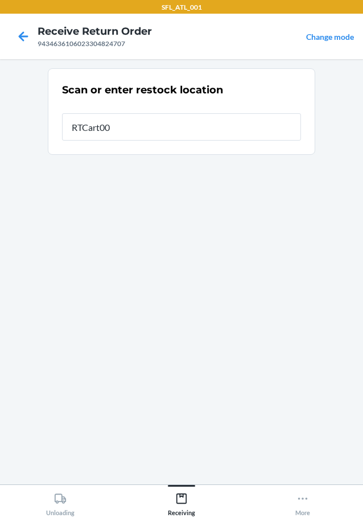
type input "RTCart002"
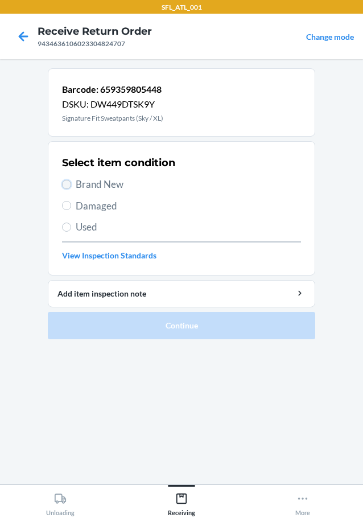
click at [63, 182] on input "Brand New" at bounding box center [66, 184] width 9 height 9
radio input "true"
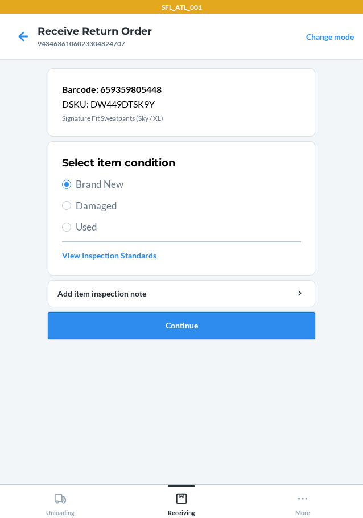
click at [145, 330] on button "Continue" at bounding box center [181, 325] width 267 height 27
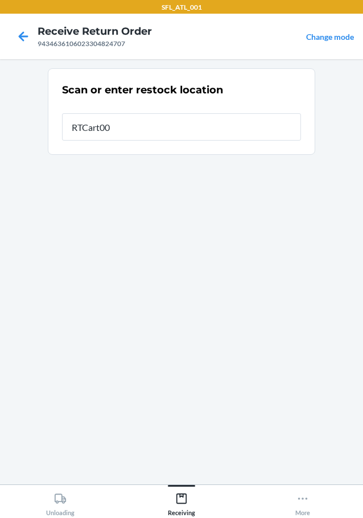
type input "RTCart002"
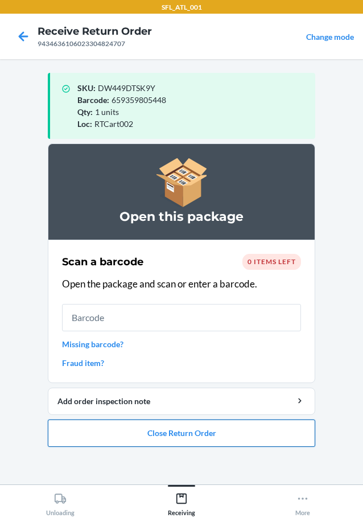
click at [201, 426] on button "Close Return Order" at bounding box center [181, 432] width 267 height 27
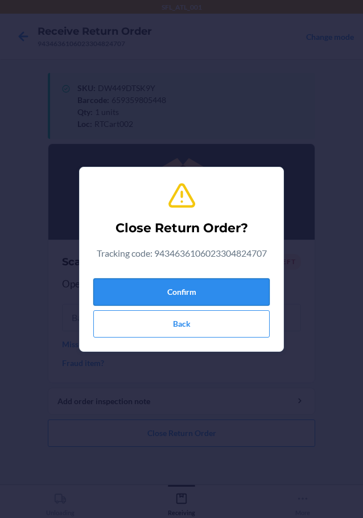
click at [210, 288] on button "Confirm" at bounding box center [181, 291] width 176 height 27
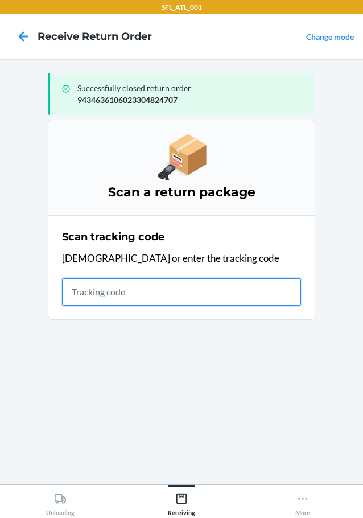
click at [205, 292] on input "text" at bounding box center [181, 291] width 239 height 27
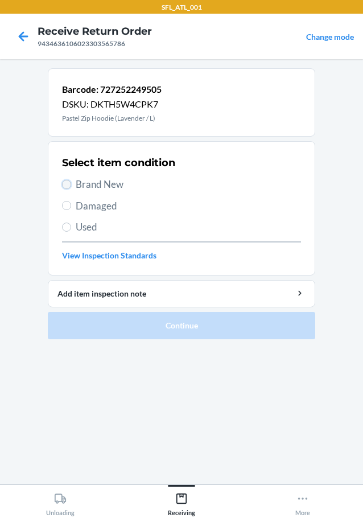
click at [65, 182] on input "Brand New" at bounding box center [66, 184] width 9 height 9
radio input "true"
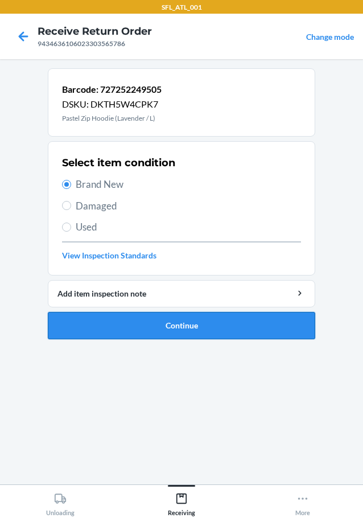
click at [150, 319] on button "Continue" at bounding box center [181, 325] width 267 height 27
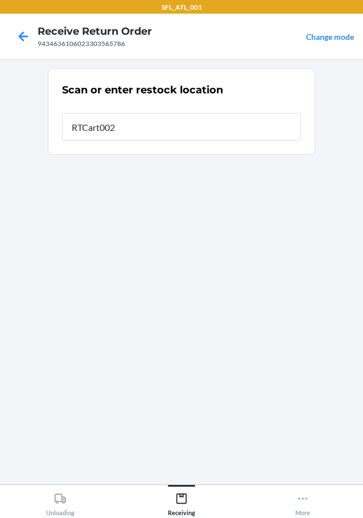
type input "RTCart002"
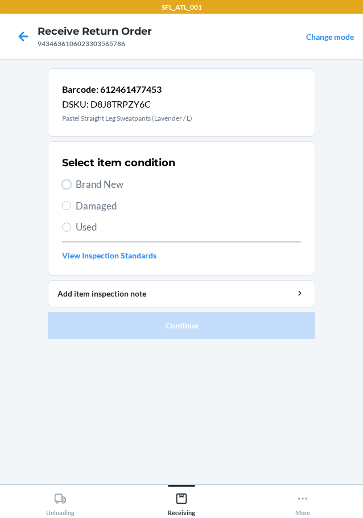
drag, startPoint x: 67, startPoint y: 181, endPoint x: 69, endPoint y: 221, distance: 39.9
click at [67, 187] on input "Brand New" at bounding box center [66, 184] width 9 height 9
radio input "true"
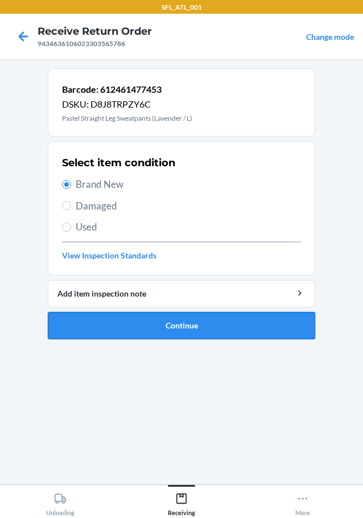
click at [164, 321] on button "Continue" at bounding box center [181, 325] width 267 height 27
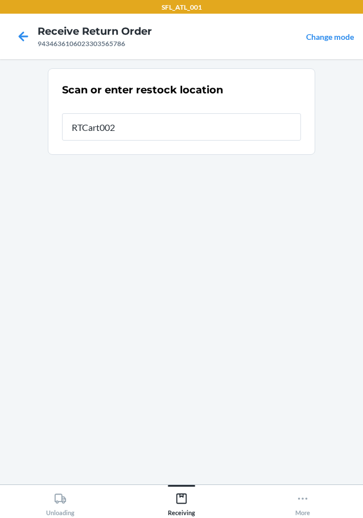
type input "RTCart002"
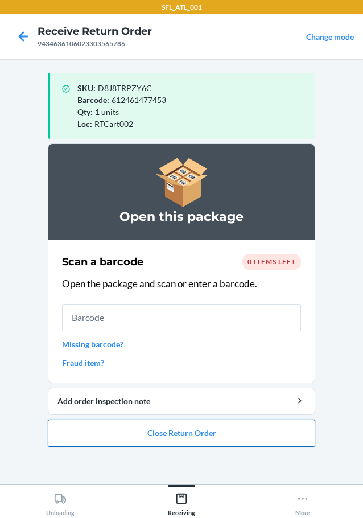
click at [207, 430] on button "Close Return Order" at bounding box center [181, 432] width 267 height 27
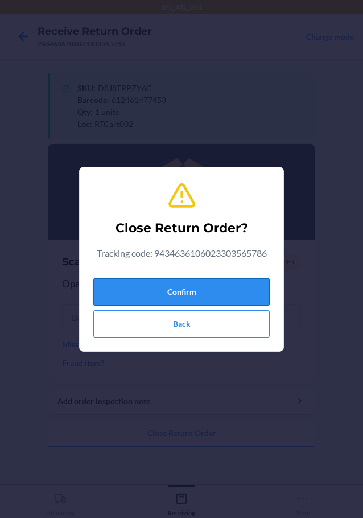
click at [196, 292] on button "Confirm" at bounding box center [181, 291] width 176 height 27
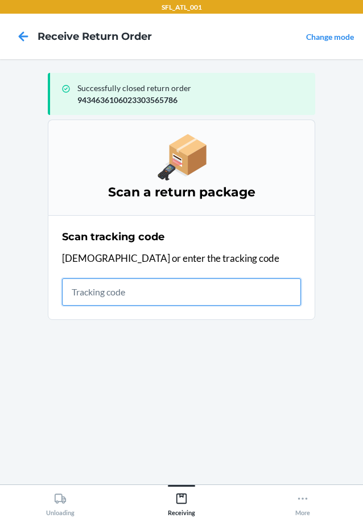
click at [156, 295] on input "text" at bounding box center [181, 291] width 239 height 27
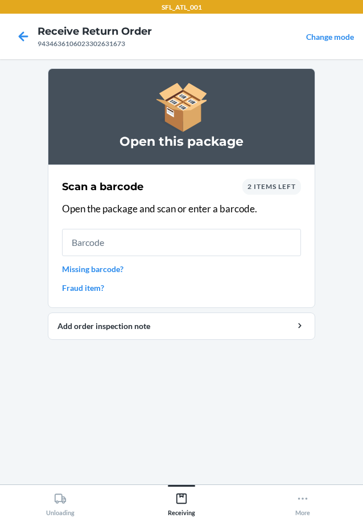
click at [279, 189] on span "2 items left" at bounding box center [272, 186] width 48 height 9
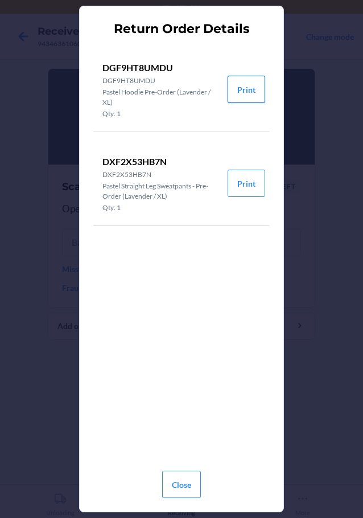
click at [242, 94] on button "Print" at bounding box center [247, 89] width 38 height 27
click at [184, 482] on button "Close" at bounding box center [181, 484] width 39 height 27
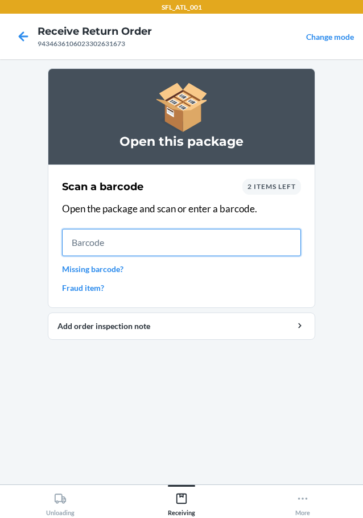
click at [210, 242] on input "text" at bounding box center [181, 242] width 239 height 27
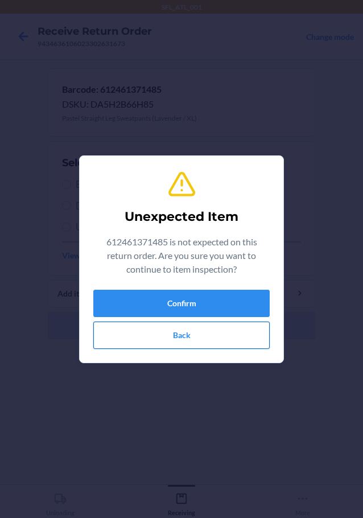
click at [118, 336] on button "Back" at bounding box center [181, 334] width 176 height 27
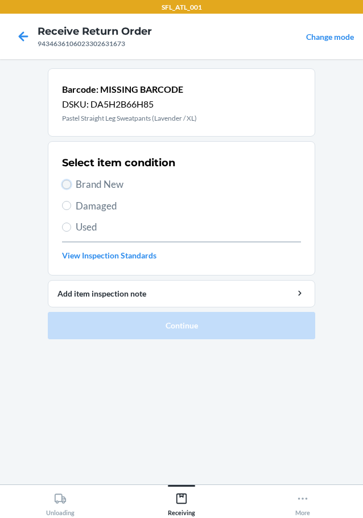
click at [66, 181] on input "Brand New" at bounding box center [66, 184] width 9 height 9
radio input "true"
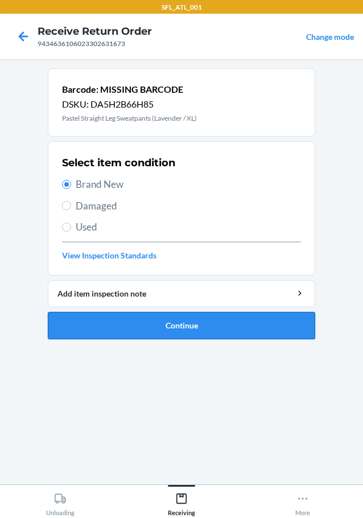
click at [99, 329] on button "Continue" at bounding box center [181, 325] width 267 height 27
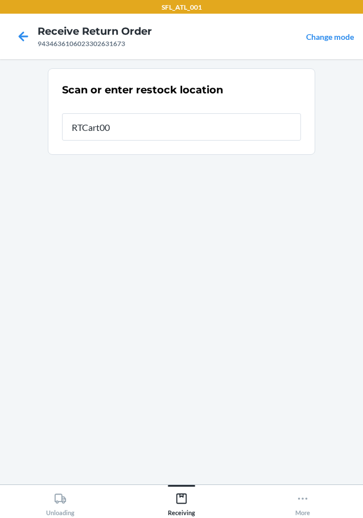
type input "RTCart002"
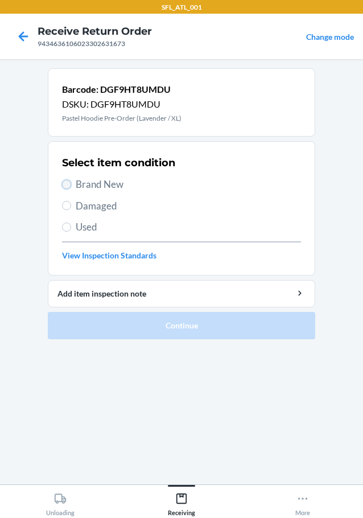
click at [67, 186] on input "Brand New" at bounding box center [66, 184] width 9 height 9
radio input "true"
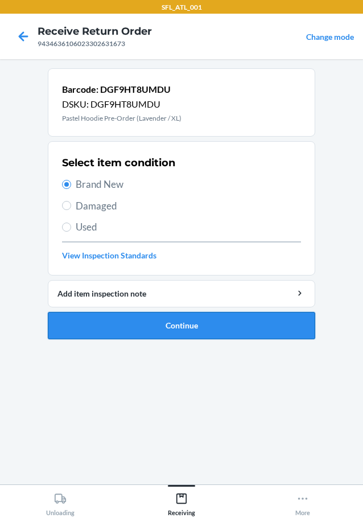
click at [110, 329] on button "Continue" at bounding box center [181, 325] width 267 height 27
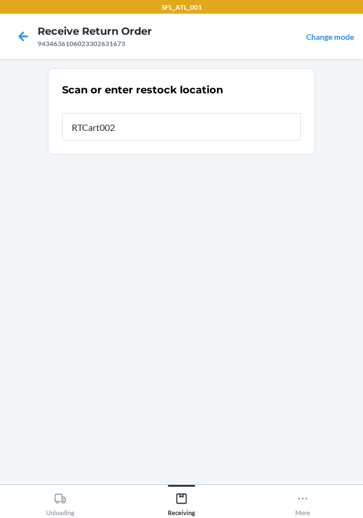
type input "RTCart002"
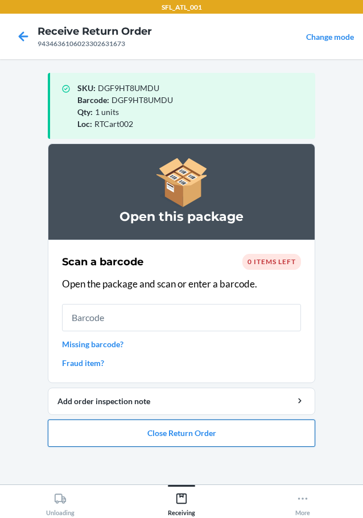
click at [211, 438] on button "Close Return Order" at bounding box center [181, 432] width 267 height 27
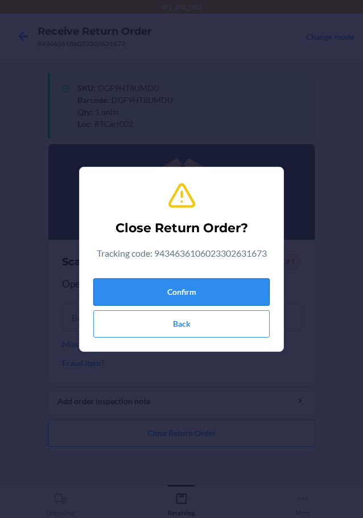
click at [208, 287] on button "Confirm" at bounding box center [181, 291] width 176 height 27
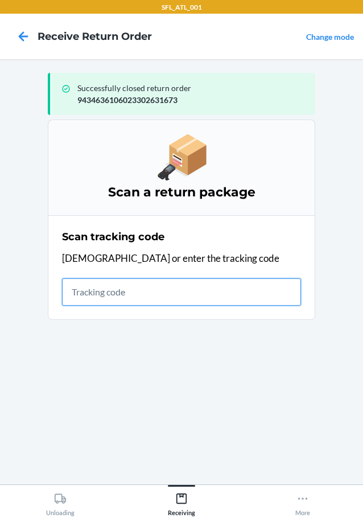
click at [155, 289] on input "text" at bounding box center [181, 291] width 239 height 27
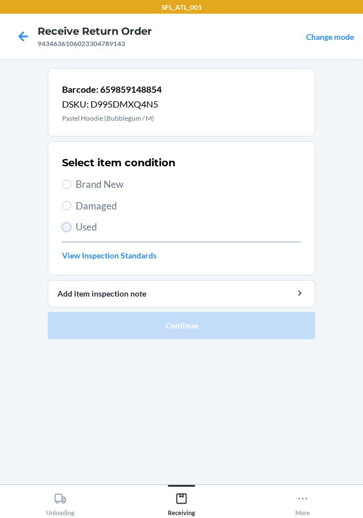
click at [69, 229] on input "Used" at bounding box center [66, 226] width 9 height 9
radio input "true"
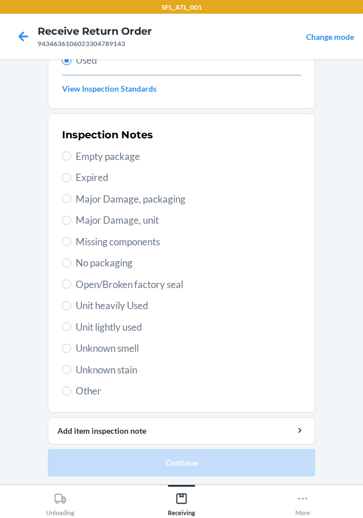
scroll to position [168, 0]
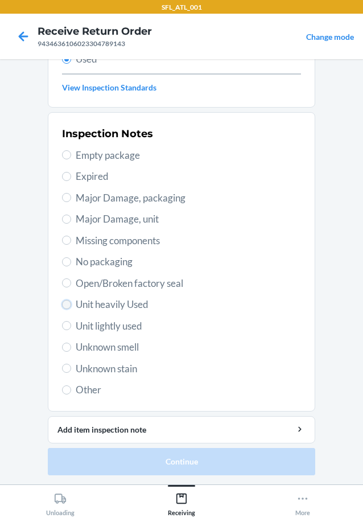
click at [62, 303] on input "Unit heavily Used" at bounding box center [66, 304] width 9 height 9
radio input "true"
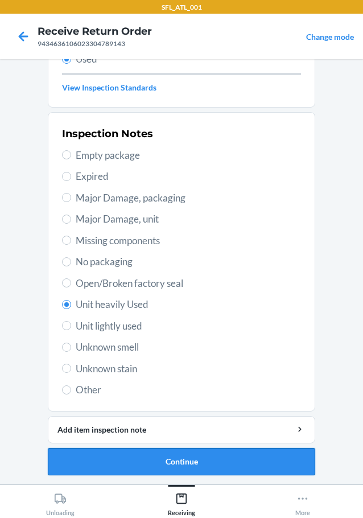
click at [126, 452] on button "Continue" at bounding box center [181, 461] width 267 height 27
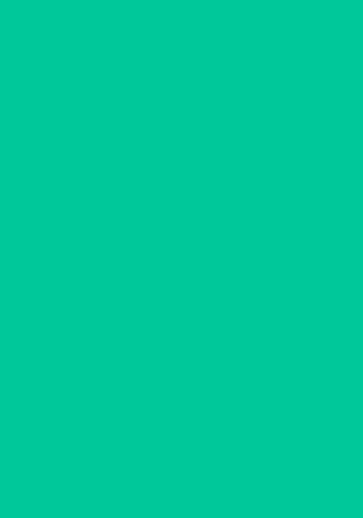
scroll to position [0, 0]
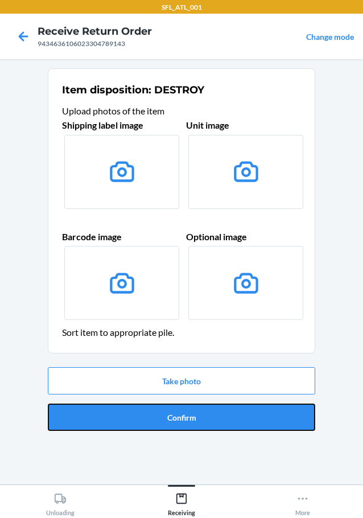
click at [138, 418] on button "Confirm" at bounding box center [181, 416] width 267 height 27
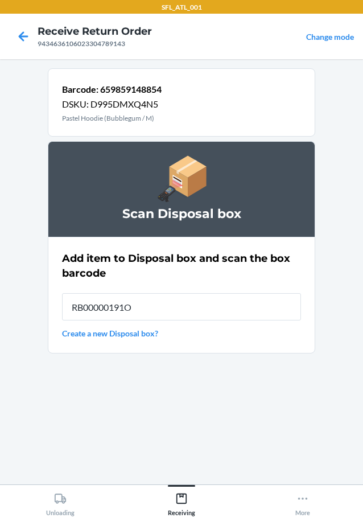
type input "RB00000191O"
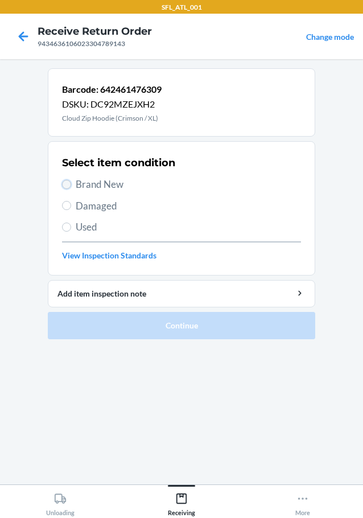
click at [65, 180] on input "Brand New" at bounding box center [66, 184] width 9 height 9
radio input "true"
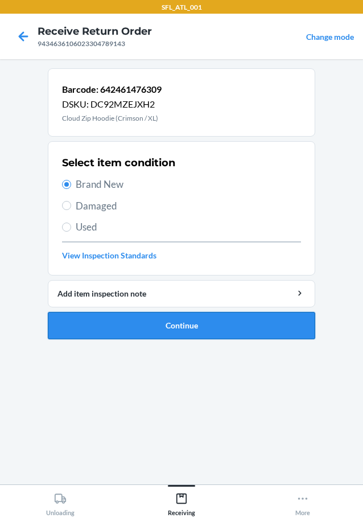
click at [133, 337] on button "Continue" at bounding box center [181, 325] width 267 height 27
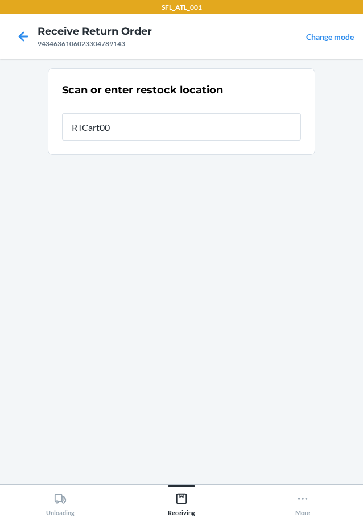
type input "RTCart002"
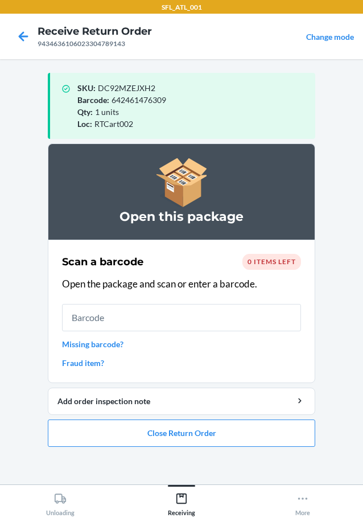
click at [290, 263] on span "0 items left" at bounding box center [272, 261] width 48 height 9
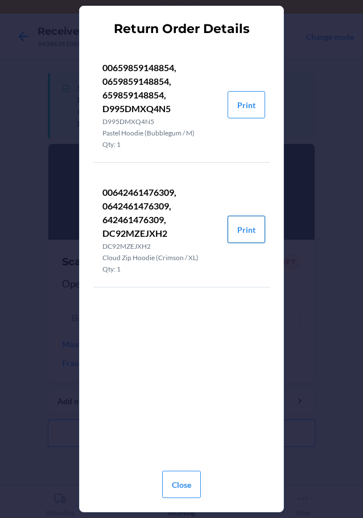
click at [253, 230] on button "Print" at bounding box center [247, 229] width 38 height 27
click at [180, 481] on button "Close" at bounding box center [181, 484] width 39 height 27
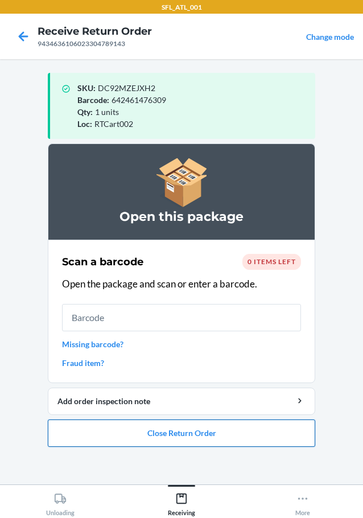
click at [194, 433] on button "Close Return Order" at bounding box center [181, 432] width 267 height 27
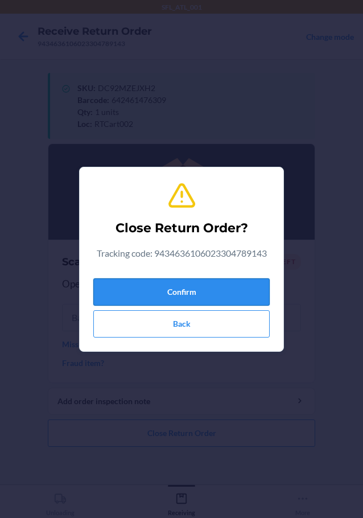
click at [176, 288] on button "Confirm" at bounding box center [181, 291] width 176 height 27
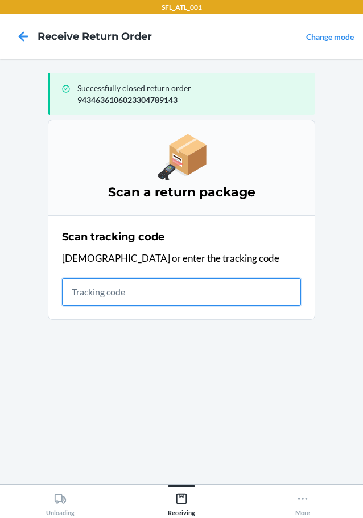
click at [137, 293] on input "text" at bounding box center [181, 291] width 239 height 27
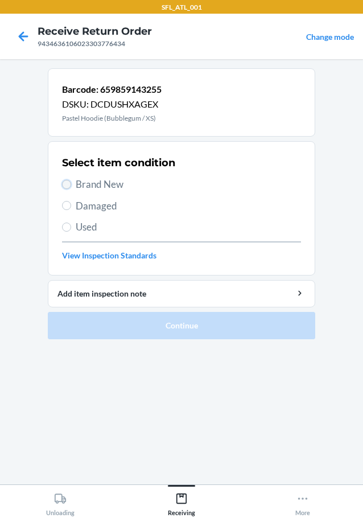
click at [68, 181] on input "Brand New" at bounding box center [66, 184] width 9 height 9
radio input "true"
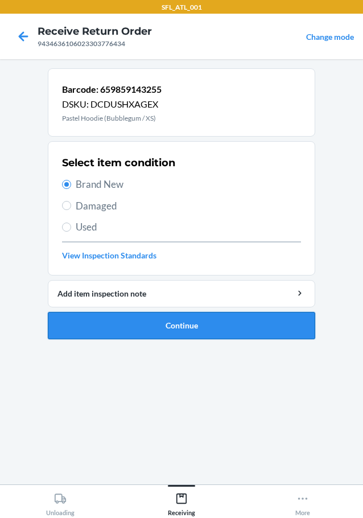
click at [144, 321] on button "Continue" at bounding box center [181, 325] width 267 height 27
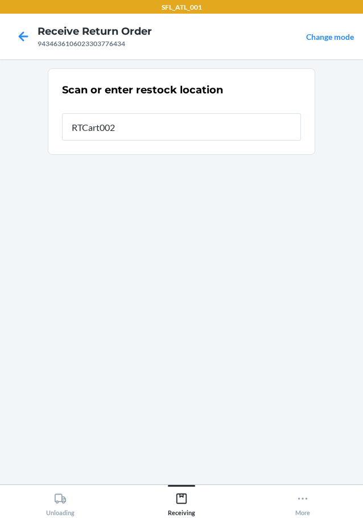
type input "RTCart002"
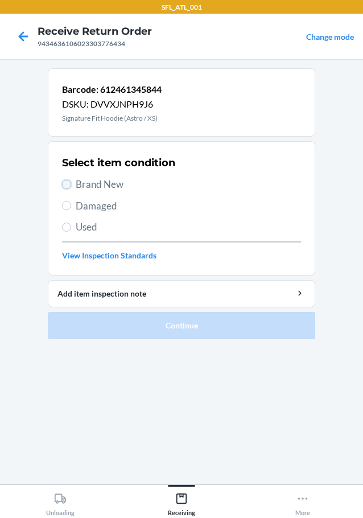
click at [65, 183] on input "Brand New" at bounding box center [66, 184] width 9 height 9
radio input "true"
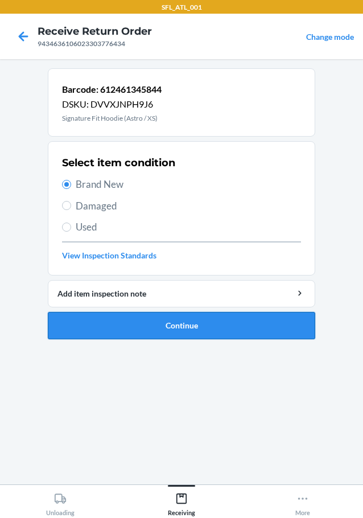
click at [97, 320] on button "Continue" at bounding box center [181, 325] width 267 height 27
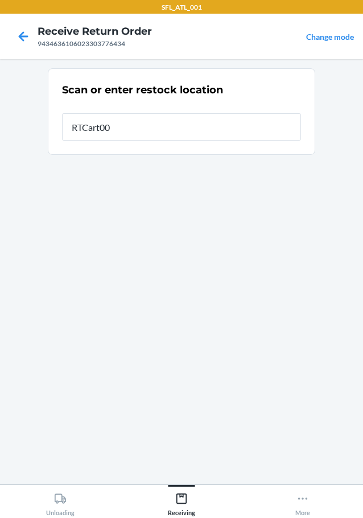
type input "RTCart002"
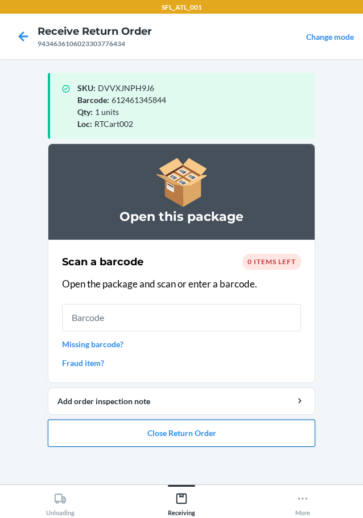
click at [171, 433] on button "Close Return Order" at bounding box center [181, 432] width 267 height 27
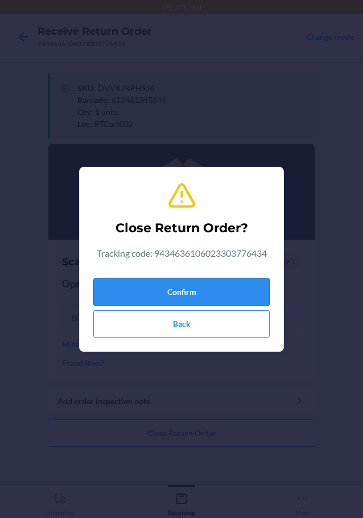
click at [158, 286] on button "Confirm" at bounding box center [181, 291] width 176 height 27
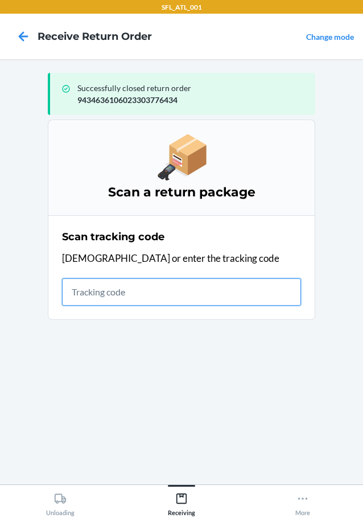
click at [109, 300] on input "text" at bounding box center [181, 291] width 239 height 27
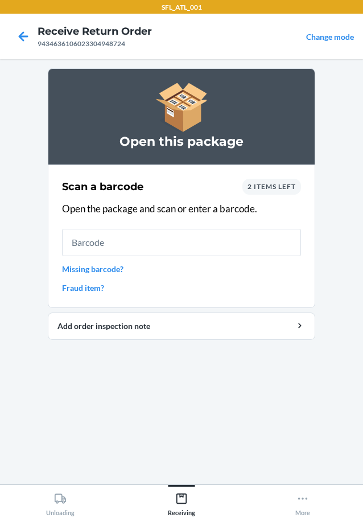
click at [83, 289] on link "Fraud item?" at bounding box center [181, 288] width 239 height 12
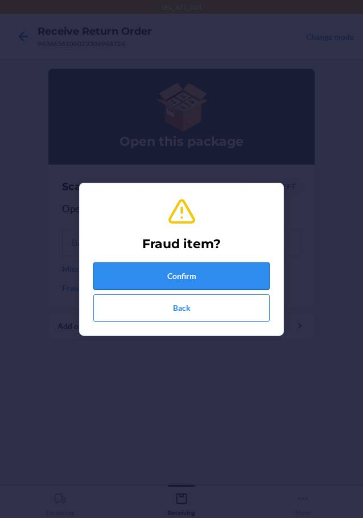
click at [106, 277] on button "Confirm" at bounding box center [181, 275] width 176 height 27
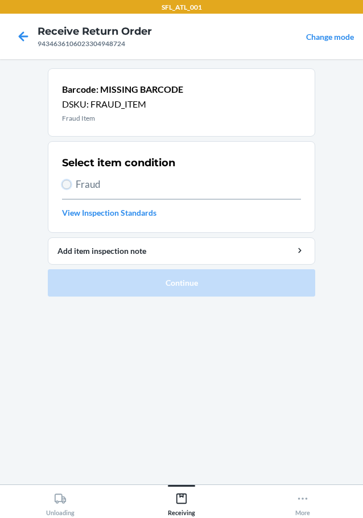
click at [66, 183] on input "Fraud" at bounding box center [66, 184] width 9 height 9
radio input "true"
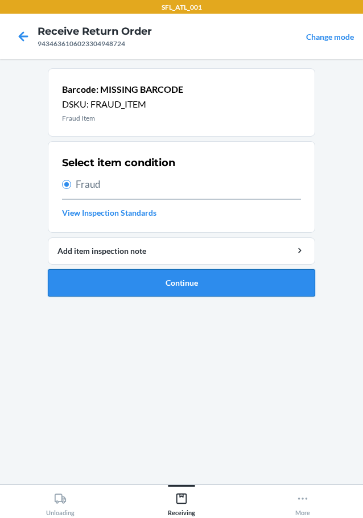
click at [143, 281] on button "Continue" at bounding box center [181, 282] width 267 height 27
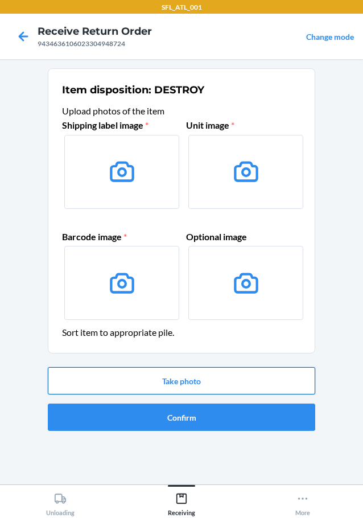
click at [176, 386] on button "Take photo" at bounding box center [181, 380] width 267 height 27
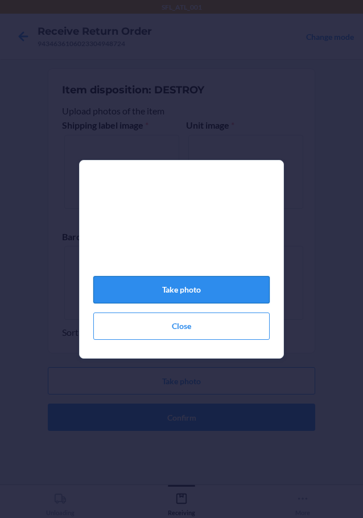
click at [160, 290] on button "Take photo" at bounding box center [181, 289] width 176 height 27
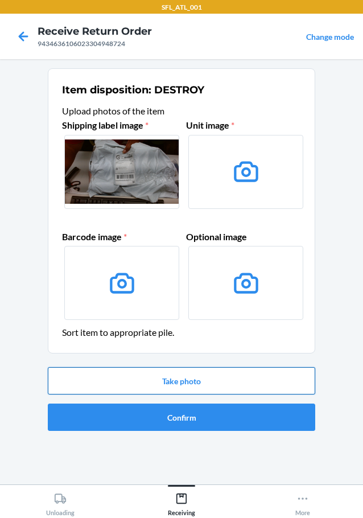
click at [175, 370] on button "Take photo" at bounding box center [181, 380] width 267 height 27
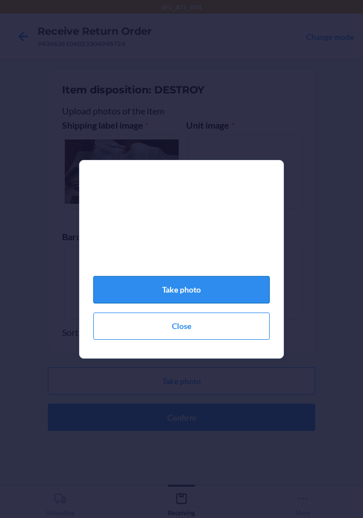
click at [182, 291] on button "Take photo" at bounding box center [181, 289] width 176 height 27
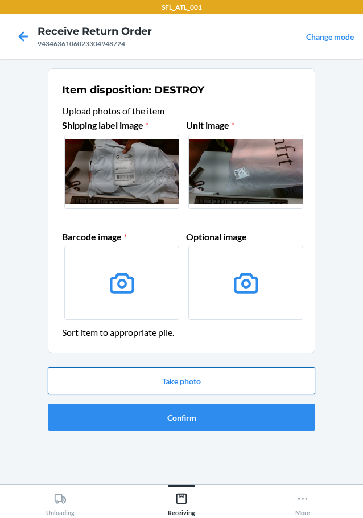
click at [170, 381] on button "Take photo" at bounding box center [181, 380] width 267 height 27
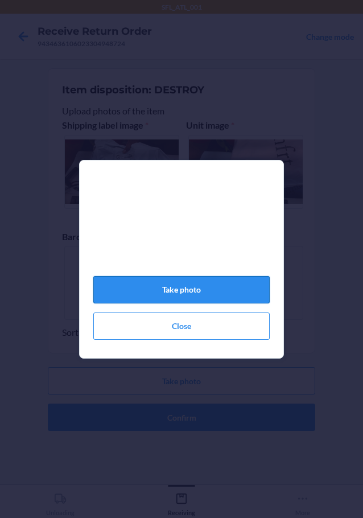
click at [173, 294] on button "Take photo" at bounding box center [181, 289] width 176 height 27
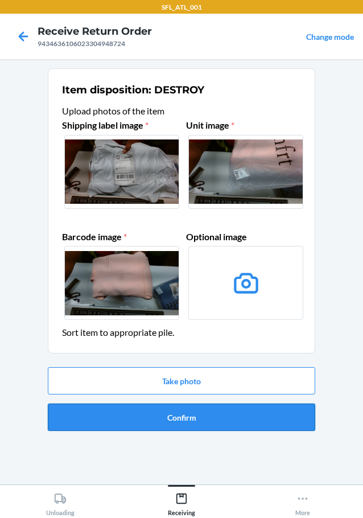
click at [200, 414] on button "Confirm" at bounding box center [181, 416] width 267 height 27
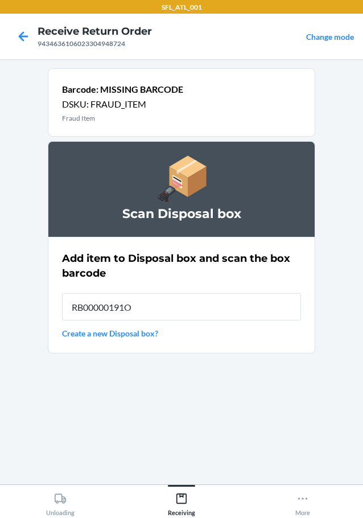
type input "RB00000191O"
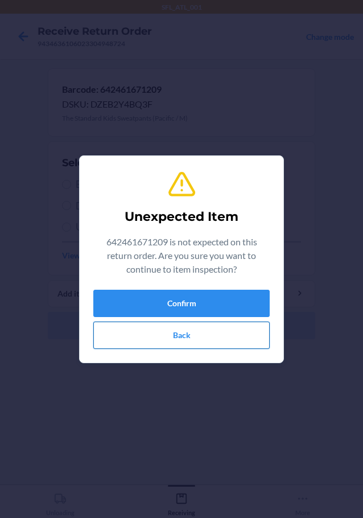
click at [180, 337] on button "Back" at bounding box center [181, 334] width 176 height 27
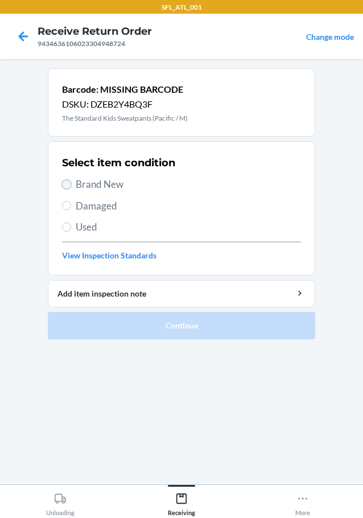
click at [69, 184] on input "Brand New" at bounding box center [66, 184] width 9 height 9
radio input "true"
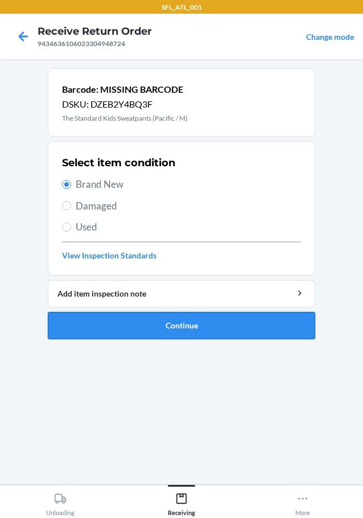
click at [102, 324] on button "Continue" at bounding box center [181, 325] width 267 height 27
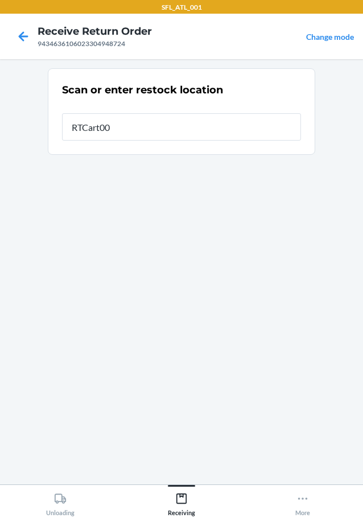
type input "RTCart002"
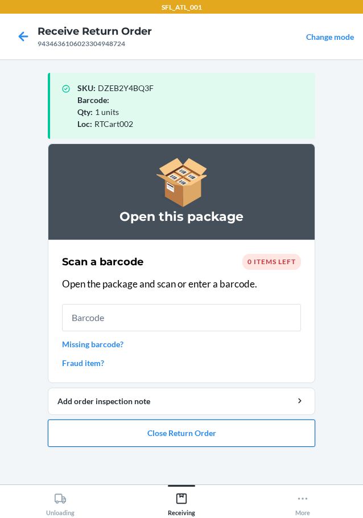
click at [185, 426] on button "Close Return Order" at bounding box center [181, 432] width 267 height 27
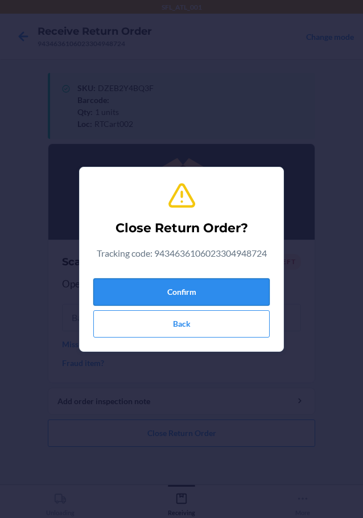
click at [211, 291] on button "Confirm" at bounding box center [181, 291] width 176 height 27
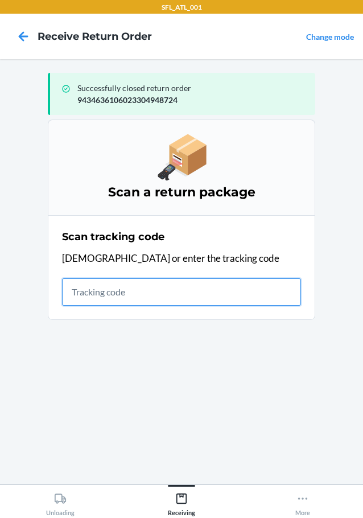
click at [103, 292] on input "text" at bounding box center [181, 291] width 239 height 27
type input "42030259"
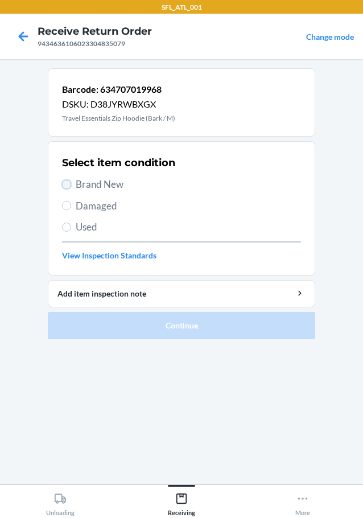
click at [67, 184] on input "Brand New" at bounding box center [66, 184] width 9 height 9
radio input "true"
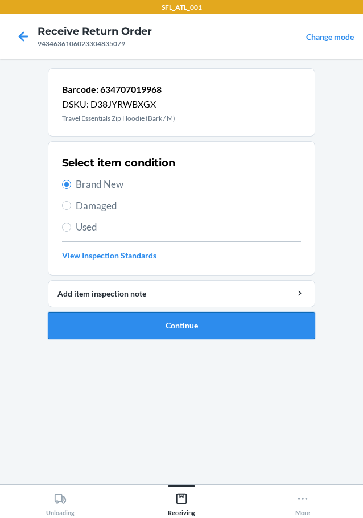
click at [112, 323] on button "Continue" at bounding box center [181, 325] width 267 height 27
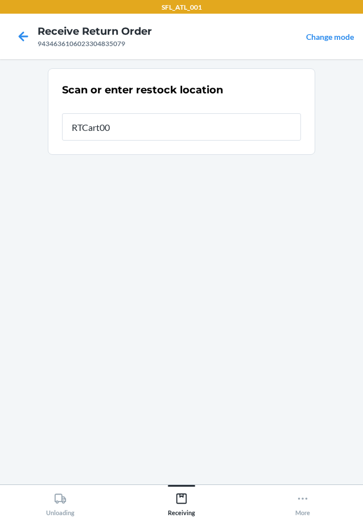
type input "RTCart002"
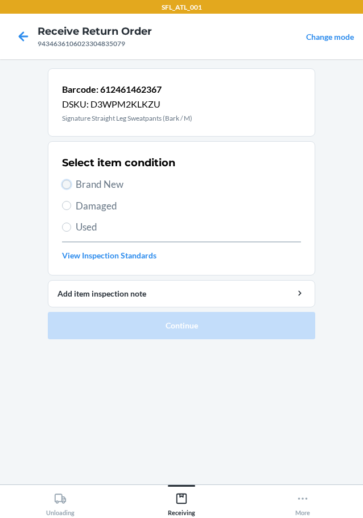
click at [69, 180] on input "Brand New" at bounding box center [66, 184] width 9 height 9
radio input "true"
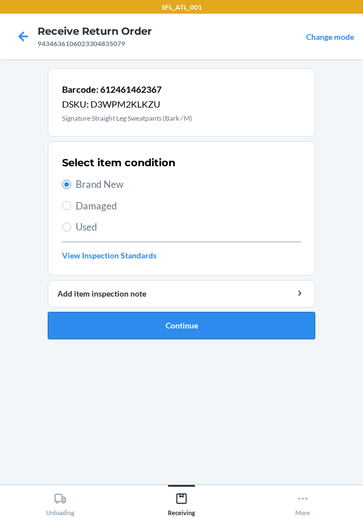
click at [172, 328] on button "Continue" at bounding box center [181, 325] width 267 height 27
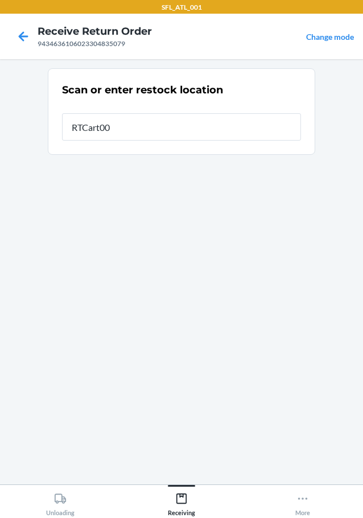
type input "RTCart002"
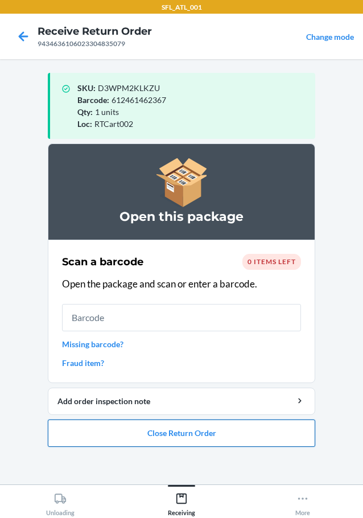
click at [171, 430] on button "Close Return Order" at bounding box center [181, 432] width 267 height 27
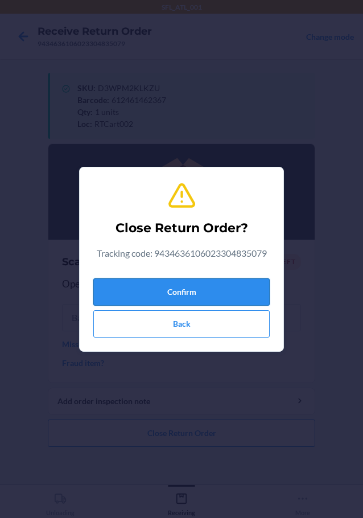
click at [201, 286] on button "Confirm" at bounding box center [181, 291] width 176 height 27
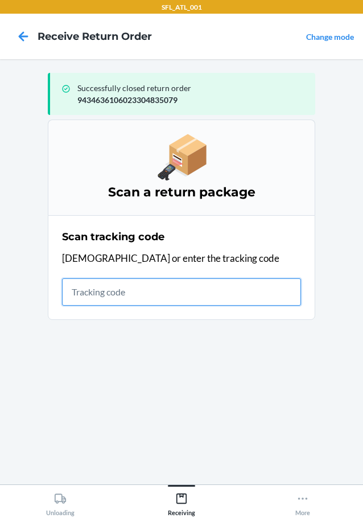
click at [121, 292] on input "text" at bounding box center [181, 291] width 239 height 27
click at [143, 290] on input "text" at bounding box center [181, 291] width 239 height 27
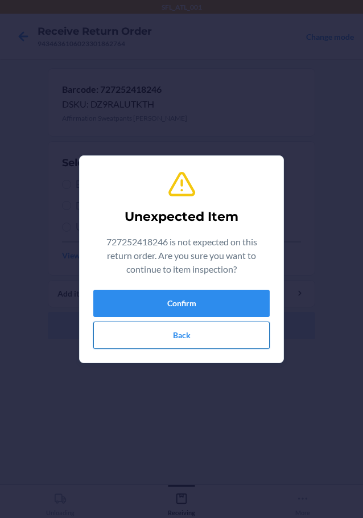
click at [145, 343] on button "Back" at bounding box center [181, 334] width 176 height 27
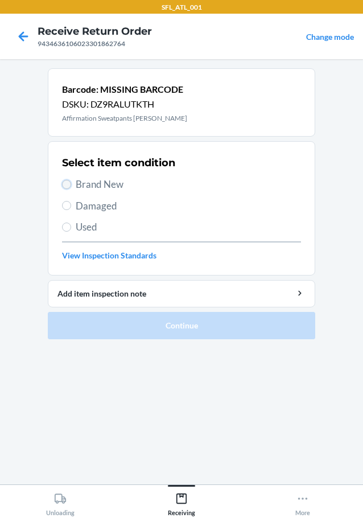
click at [67, 182] on input "Brand New" at bounding box center [66, 184] width 9 height 9
radio input "true"
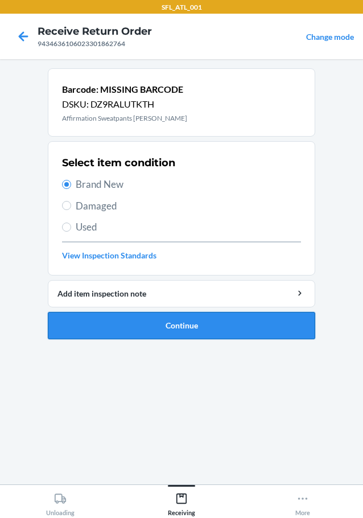
click at [97, 318] on button "Continue" at bounding box center [181, 325] width 267 height 27
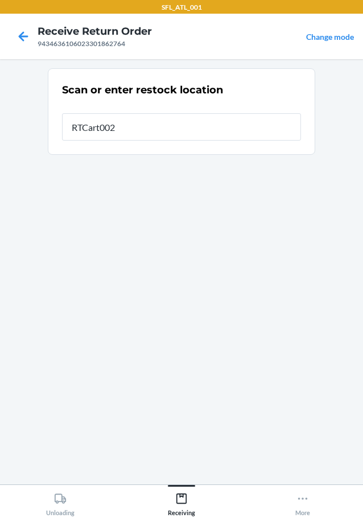
type input "RTCart002"
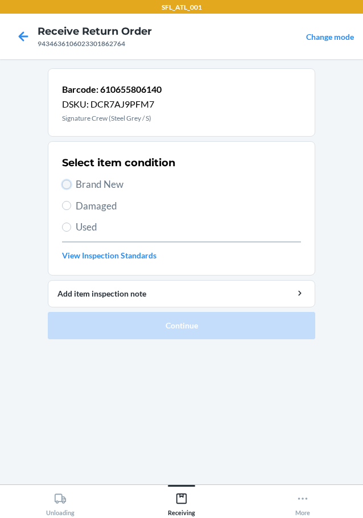
click at [68, 180] on input "Brand New" at bounding box center [66, 184] width 9 height 9
radio input "true"
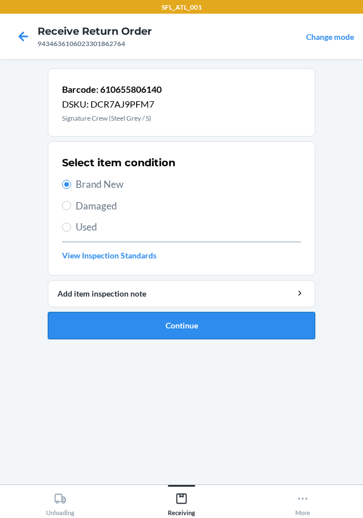
click at [156, 328] on button "Continue" at bounding box center [181, 325] width 267 height 27
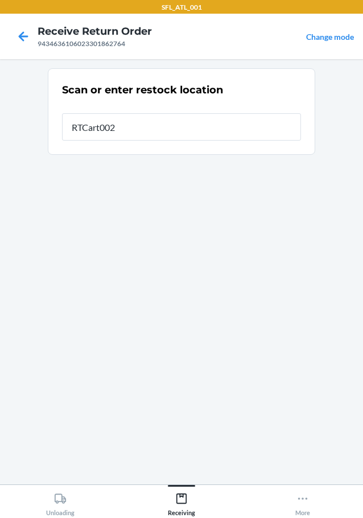
type input "RTCart002"
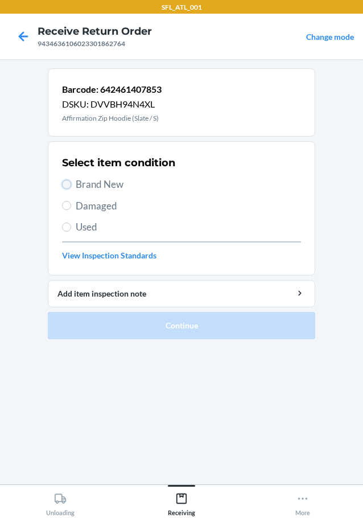
drag, startPoint x: 68, startPoint y: 183, endPoint x: 73, endPoint y: 259, distance: 77.0
click at [68, 184] on input "Brand New" at bounding box center [66, 184] width 9 height 9
radio input "true"
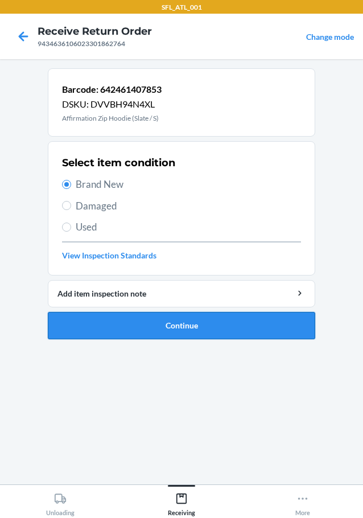
click at [139, 321] on button "Continue" at bounding box center [181, 325] width 267 height 27
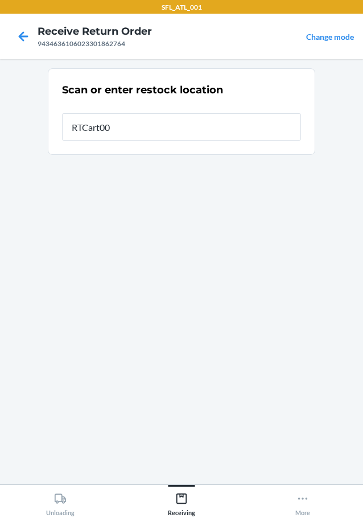
type input "RTCart002"
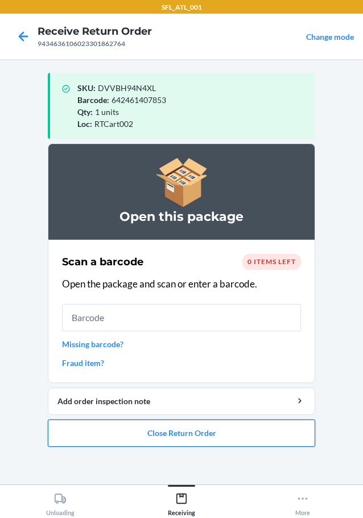
click at [170, 431] on button "Close Return Order" at bounding box center [181, 432] width 267 height 27
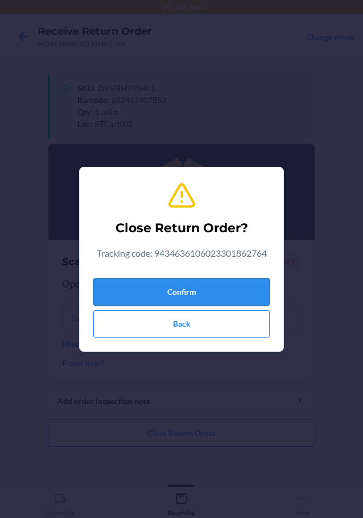
click at [173, 287] on button "Confirm" at bounding box center [181, 291] width 176 height 27
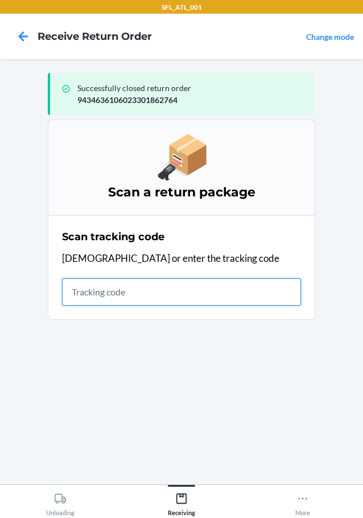
click at [164, 297] on input "text" at bounding box center [181, 291] width 239 height 27
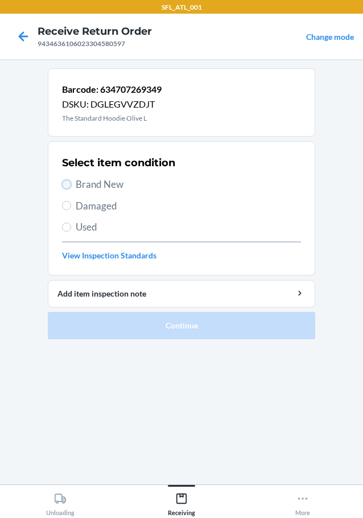
click at [64, 183] on input "Brand New" at bounding box center [66, 184] width 9 height 9
radio input "true"
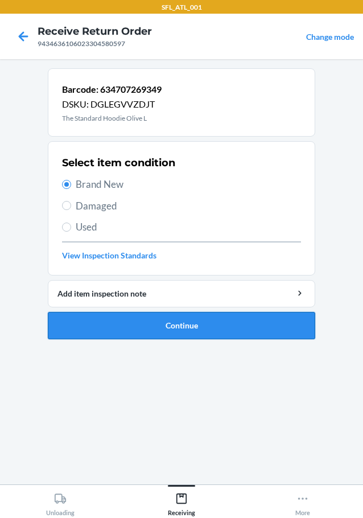
click at [109, 323] on button "Continue" at bounding box center [181, 325] width 267 height 27
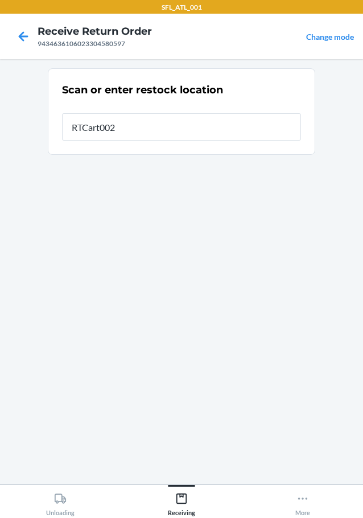
type input "RTCart002"
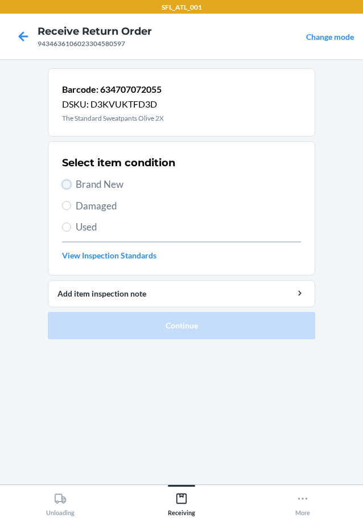
click at [66, 183] on input "Brand New" at bounding box center [66, 184] width 9 height 9
radio input "true"
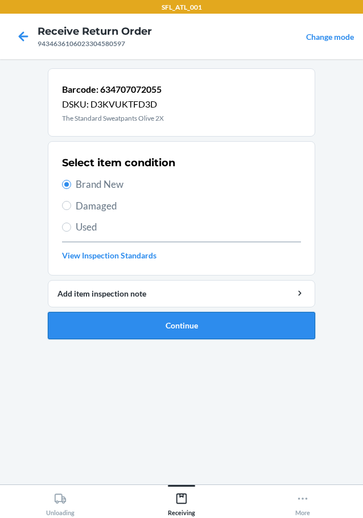
click at [160, 320] on button "Continue" at bounding box center [181, 325] width 267 height 27
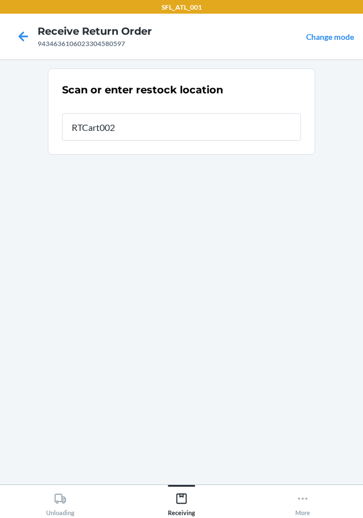
type input "RTCart002"
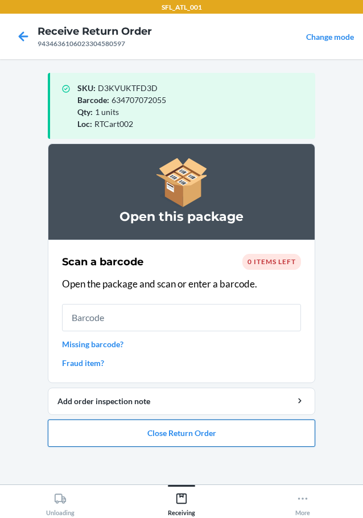
click at [180, 438] on button "Close Return Order" at bounding box center [181, 432] width 267 height 27
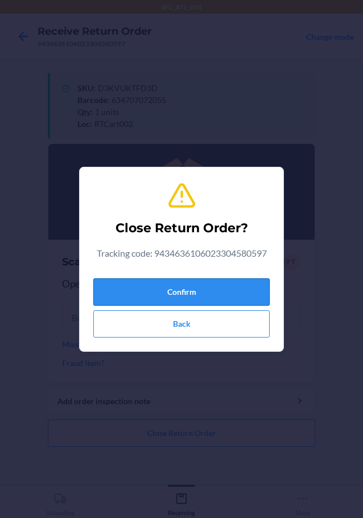
click at [180, 288] on button "Confirm" at bounding box center [181, 291] width 176 height 27
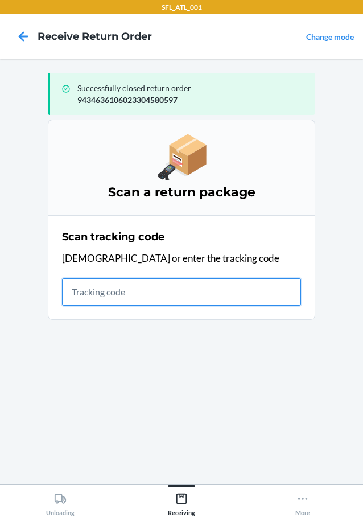
click at [77, 295] on input "text" at bounding box center [181, 291] width 239 height 27
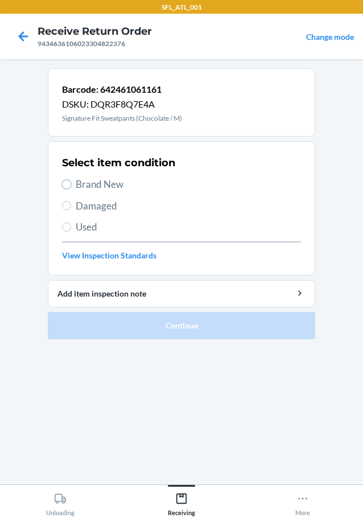
drag, startPoint x: 67, startPoint y: 183, endPoint x: 60, endPoint y: 200, distance: 18.4
click at [66, 185] on input "Brand New" at bounding box center [66, 184] width 9 height 9
radio input "true"
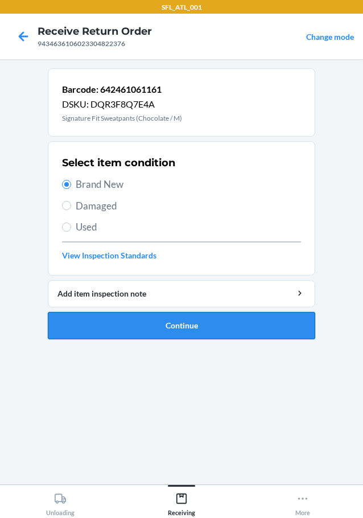
click at [155, 322] on button "Continue" at bounding box center [181, 325] width 267 height 27
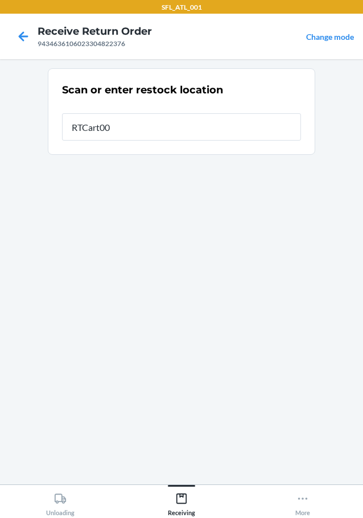
type input "RTCart002"
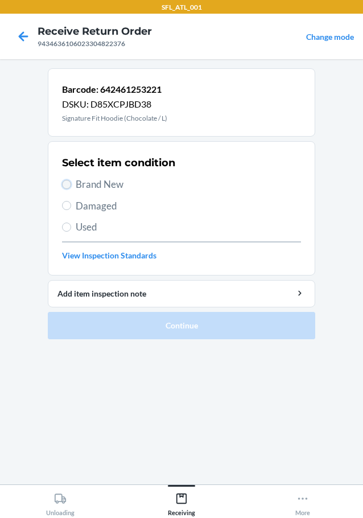
drag, startPoint x: 65, startPoint y: 184, endPoint x: 64, endPoint y: 207, distance: 22.8
click at [65, 189] on label "Brand New" at bounding box center [181, 184] width 239 height 15
click at [65, 189] on input "Brand New" at bounding box center [66, 184] width 9 height 9
radio input "true"
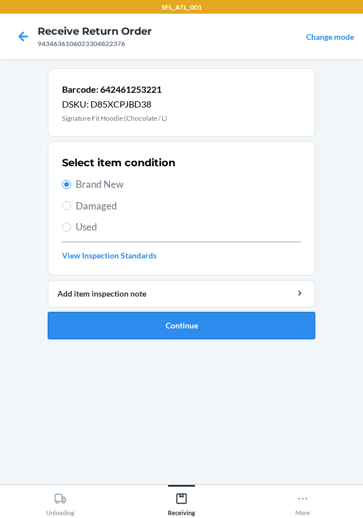
click at [115, 315] on button "Continue" at bounding box center [181, 325] width 267 height 27
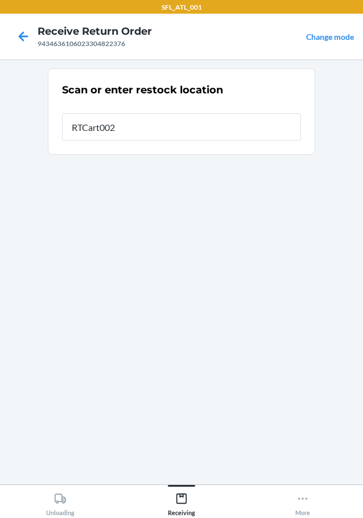
type input "RTCart002"
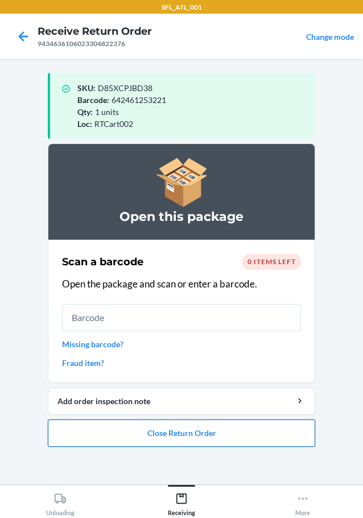
click at [164, 435] on button "Close Return Order" at bounding box center [181, 432] width 267 height 27
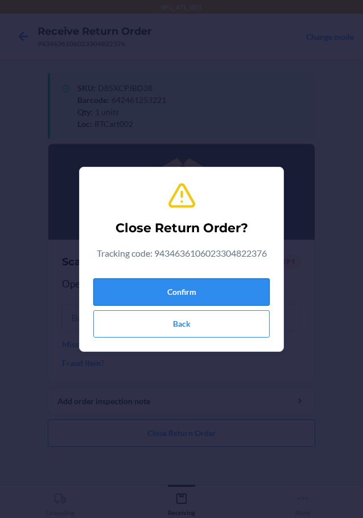
click at [162, 286] on button "Confirm" at bounding box center [181, 291] width 176 height 27
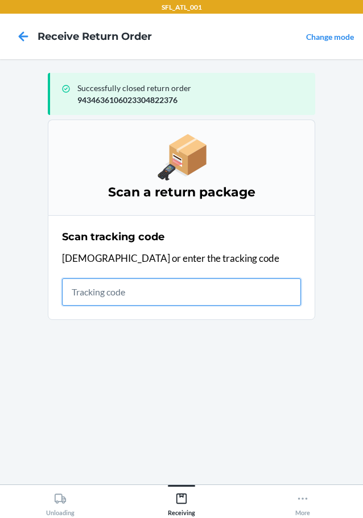
click at [110, 290] on input "text" at bounding box center [181, 291] width 239 height 27
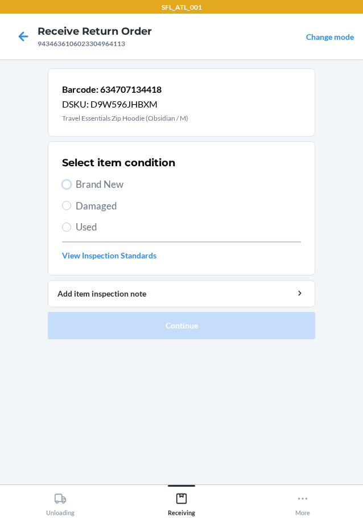
drag, startPoint x: 69, startPoint y: 183, endPoint x: 94, endPoint y: 321, distance: 140.5
click at [69, 186] on input "Brand New" at bounding box center [66, 184] width 9 height 9
radio input "true"
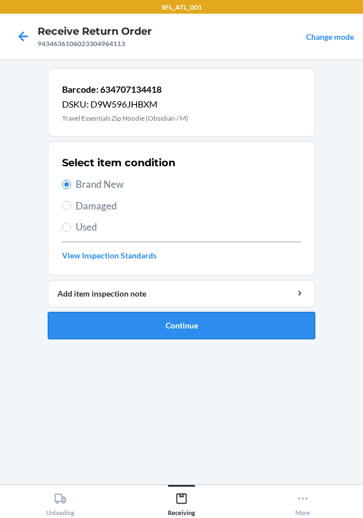
click at [127, 312] on button "Continue" at bounding box center [181, 325] width 267 height 27
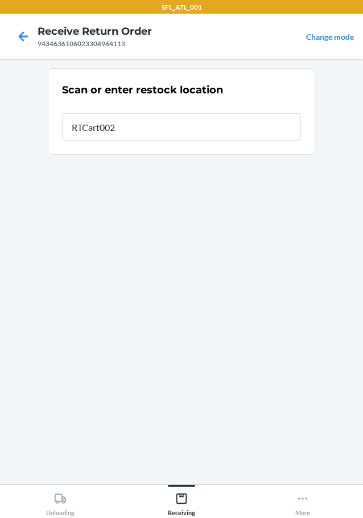
type input "RTCart002"
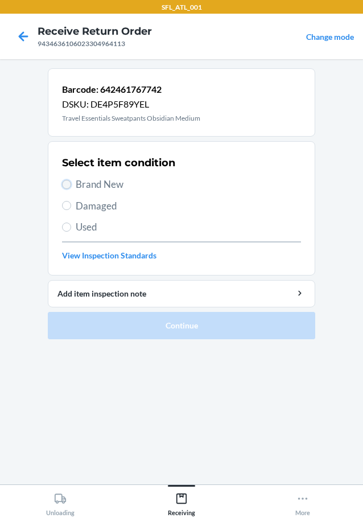
click at [65, 184] on input "Brand New" at bounding box center [66, 184] width 9 height 9
radio input "true"
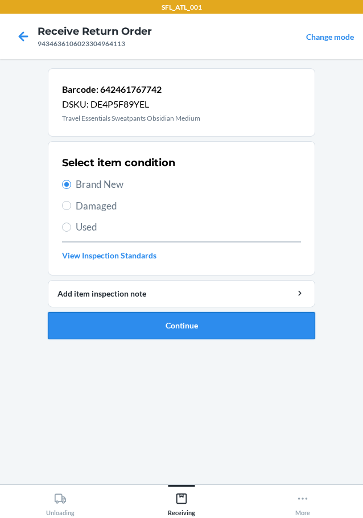
click at [116, 327] on button "Continue" at bounding box center [181, 325] width 267 height 27
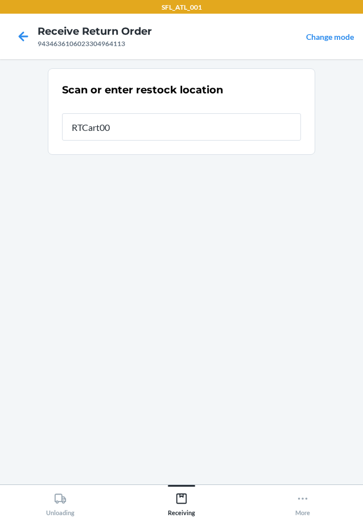
type input "RTCart002"
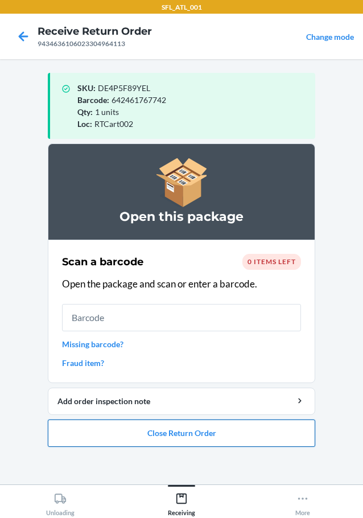
click at [114, 431] on button "Close Return Order" at bounding box center [181, 432] width 267 height 27
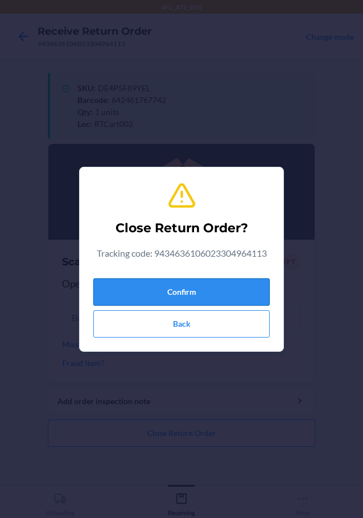
click at [130, 282] on button "Confirm" at bounding box center [181, 291] width 176 height 27
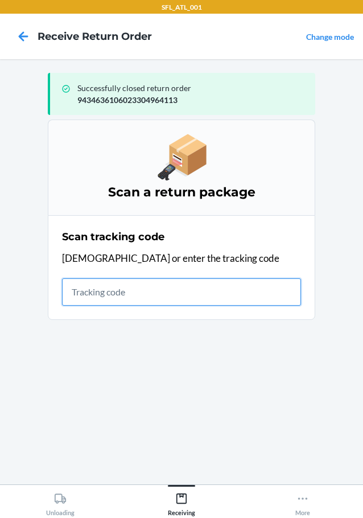
click at [121, 295] on input "text" at bounding box center [181, 291] width 239 height 27
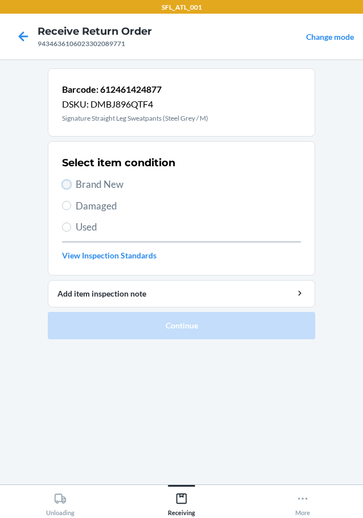
click at [68, 183] on input "Brand New" at bounding box center [66, 184] width 9 height 9
radio input "true"
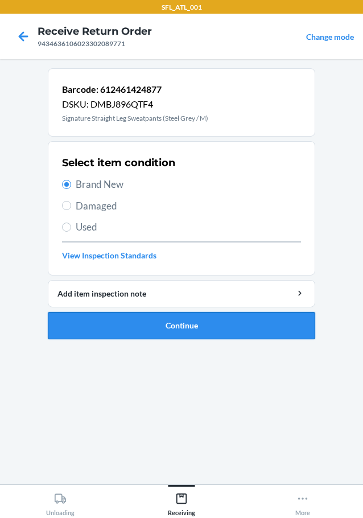
click at [166, 329] on button "Continue" at bounding box center [181, 325] width 267 height 27
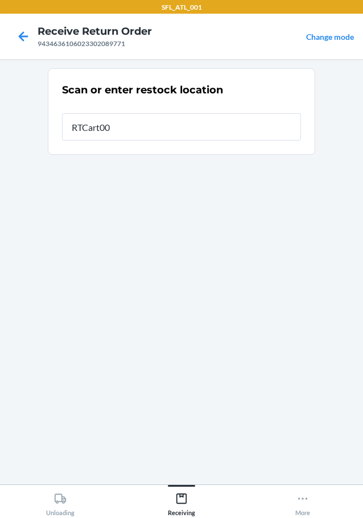
type input "RTCart002"
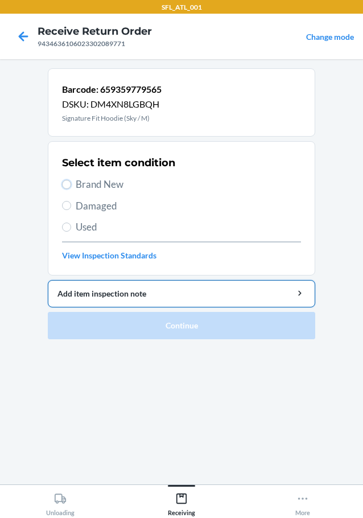
drag, startPoint x: 67, startPoint y: 182, endPoint x: 73, endPoint y: 280, distance: 98.0
click at [67, 183] on input "Brand New" at bounding box center [66, 184] width 9 height 9
radio input "true"
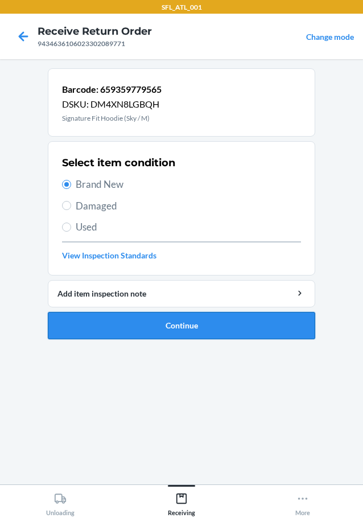
click at [120, 318] on button "Continue" at bounding box center [181, 325] width 267 height 27
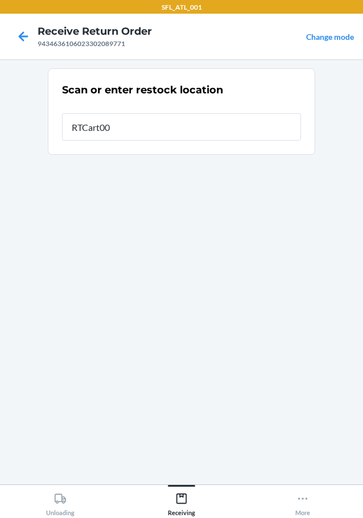
type input "RTCart002"
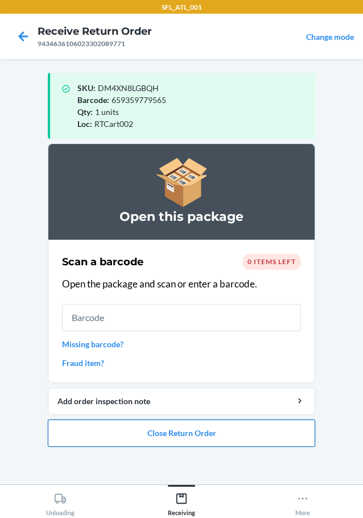
click at [174, 428] on button "Close Return Order" at bounding box center [181, 432] width 267 height 27
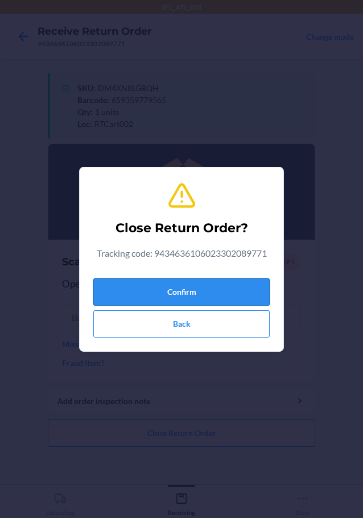
click at [228, 292] on button "Confirm" at bounding box center [181, 291] width 176 height 27
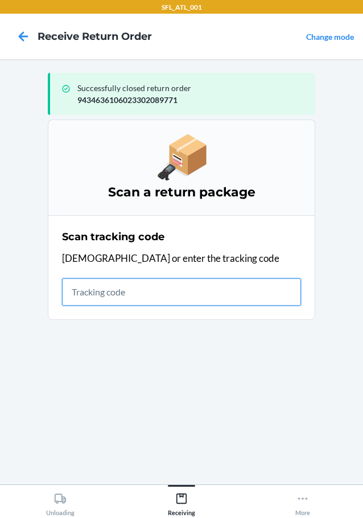
click at [131, 293] on input "text" at bounding box center [181, 291] width 239 height 27
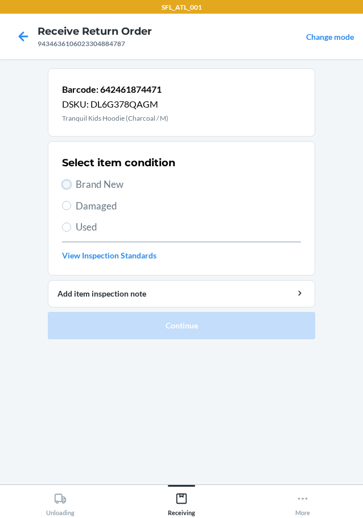
click at [65, 182] on input "Brand New" at bounding box center [66, 184] width 9 height 9
radio input "true"
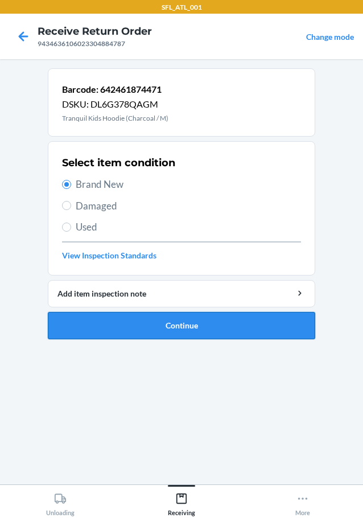
click at [144, 326] on button "Continue" at bounding box center [181, 325] width 267 height 27
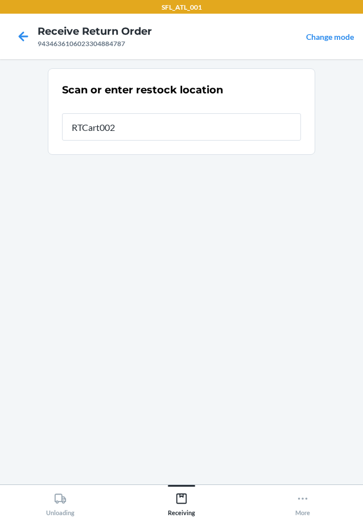
type input "RTCart002"
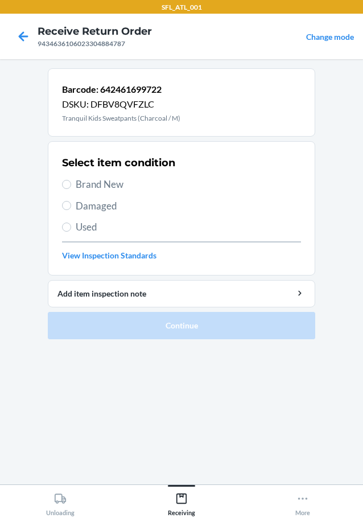
click at [61, 183] on section "Select item condition Brand New Damaged Used View Inspection Standards" at bounding box center [181, 208] width 267 height 134
click at [66, 182] on input "Brand New" at bounding box center [66, 184] width 9 height 9
radio input "true"
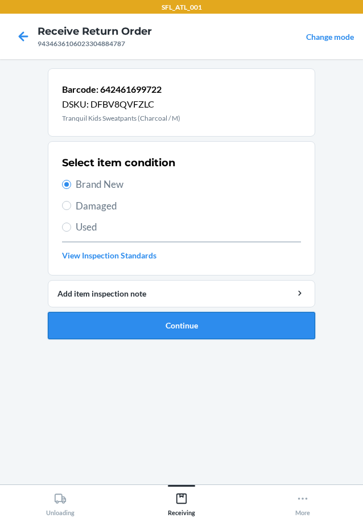
click at [204, 322] on button "Continue" at bounding box center [181, 325] width 267 height 27
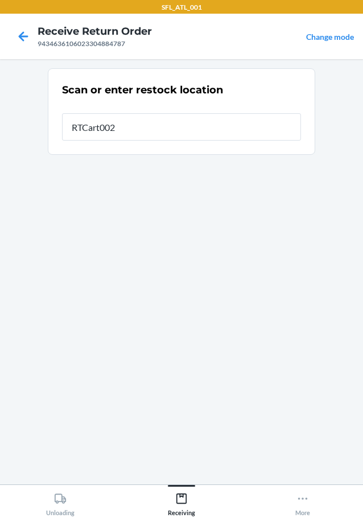
type input "RTCart002"
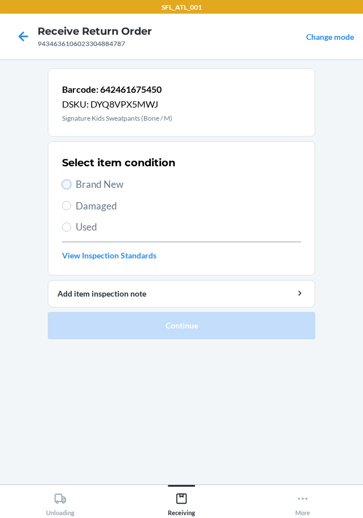
click at [66, 183] on input "Brand New" at bounding box center [66, 184] width 9 height 9
radio input "true"
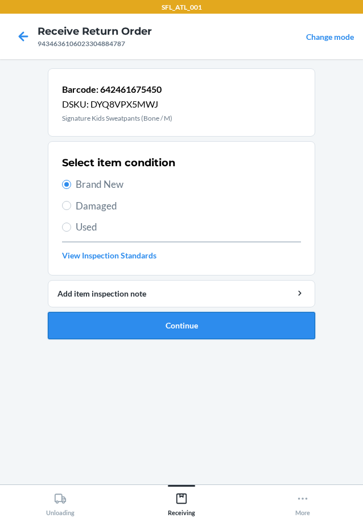
click at [169, 319] on button "Continue" at bounding box center [181, 325] width 267 height 27
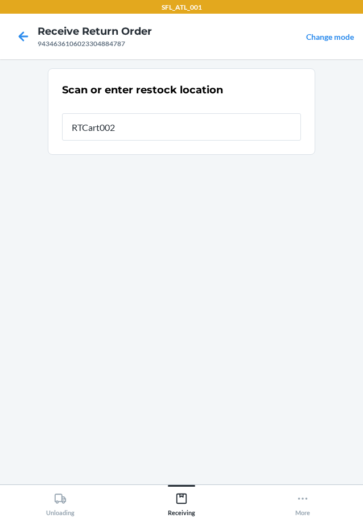
type input "RTCart002"
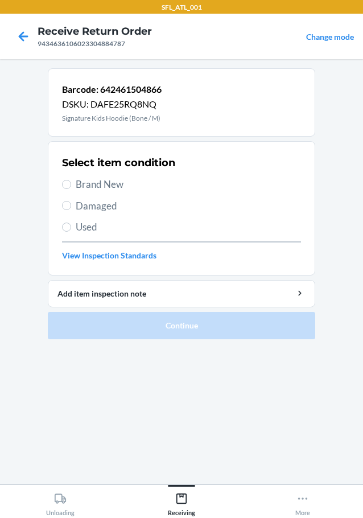
click at [71, 181] on label "Brand New" at bounding box center [181, 184] width 239 height 15
click at [71, 181] on input "Brand New" at bounding box center [66, 184] width 9 height 9
radio input "true"
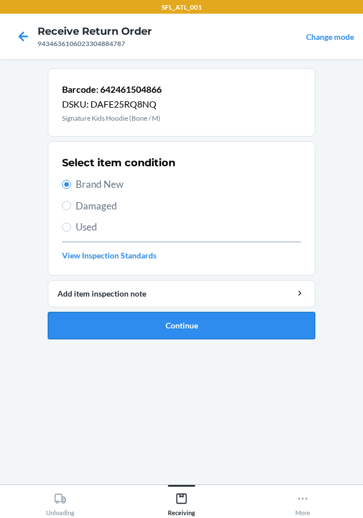
click at [181, 319] on button "Continue" at bounding box center [181, 325] width 267 height 27
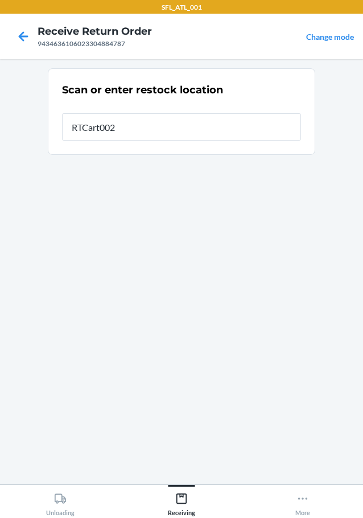
type input "RTCart002"
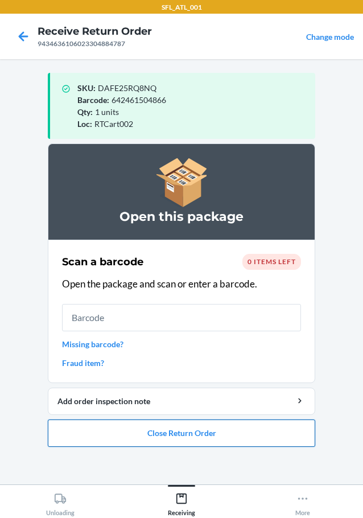
click at [185, 431] on button "Close Return Order" at bounding box center [181, 432] width 267 height 27
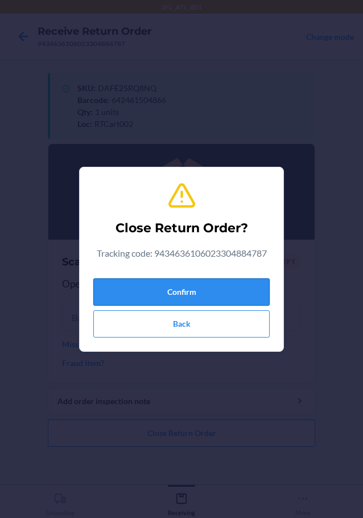
click at [134, 287] on button "Confirm" at bounding box center [181, 291] width 176 height 27
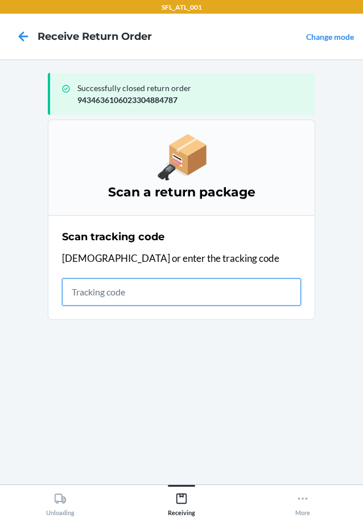
click at [160, 286] on input "text" at bounding box center [181, 291] width 239 height 27
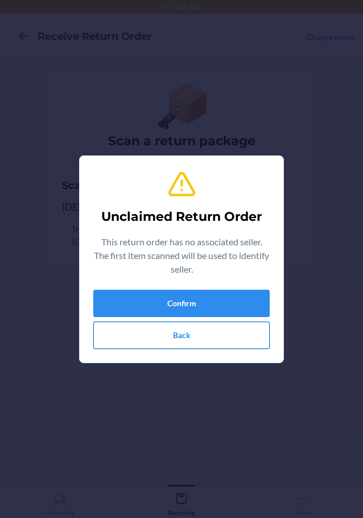
click at [172, 336] on button "Back" at bounding box center [181, 334] width 176 height 27
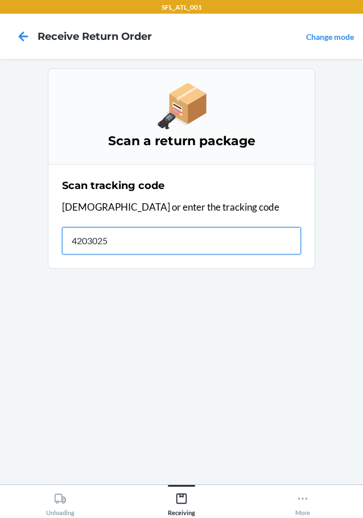
type input "42030259"
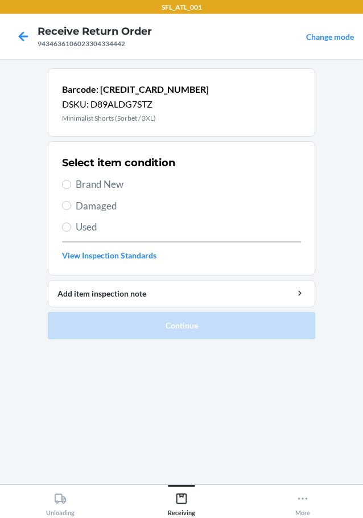
click at [70, 180] on label "Brand New" at bounding box center [181, 184] width 239 height 15
click at [70, 180] on input "Brand New" at bounding box center [66, 184] width 9 height 9
radio input "true"
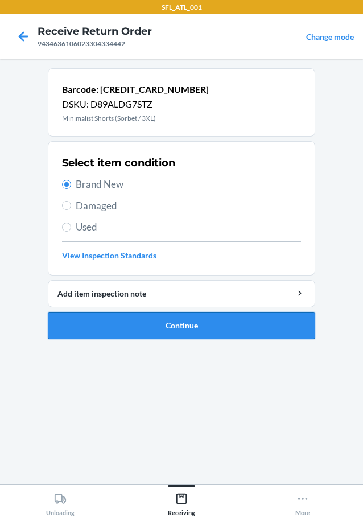
click at [130, 324] on button "Continue" at bounding box center [181, 325] width 267 height 27
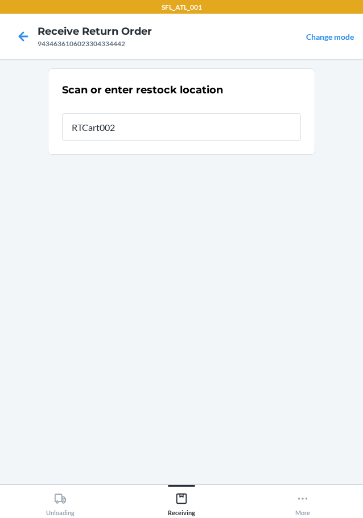
type input "RTCart002"
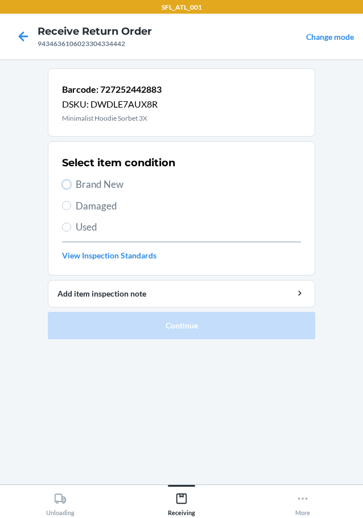
drag, startPoint x: 64, startPoint y: 183, endPoint x: 61, endPoint y: 216, distance: 32.5
click at [64, 187] on input "Brand New" at bounding box center [66, 184] width 9 height 9
radio input "true"
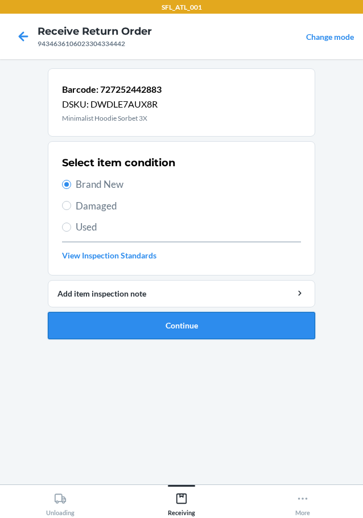
click at [110, 322] on button "Continue" at bounding box center [181, 325] width 267 height 27
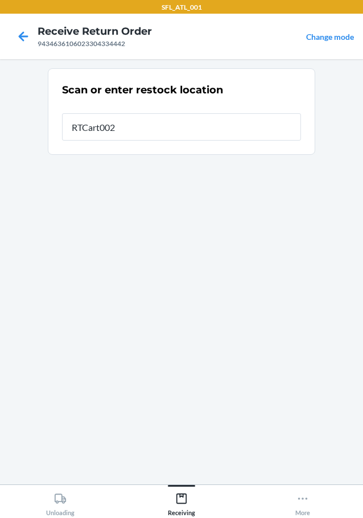
type input "RTCart002"
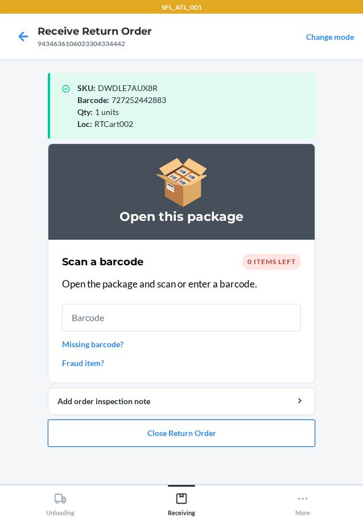
click at [150, 432] on button "Close Return Order" at bounding box center [181, 432] width 267 height 27
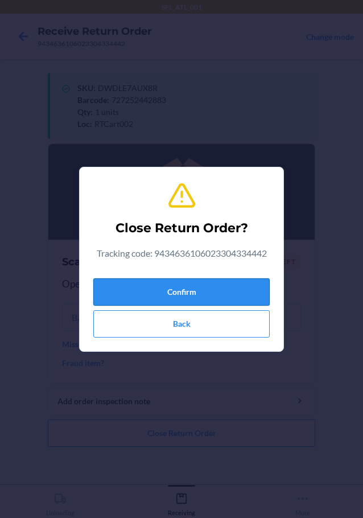
click at [134, 294] on button "Confirm" at bounding box center [181, 291] width 176 height 27
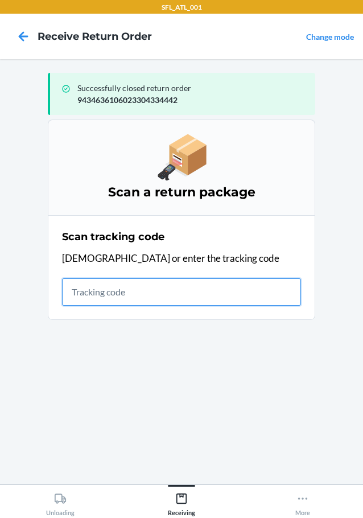
click at [109, 291] on input "text" at bounding box center [181, 291] width 239 height 27
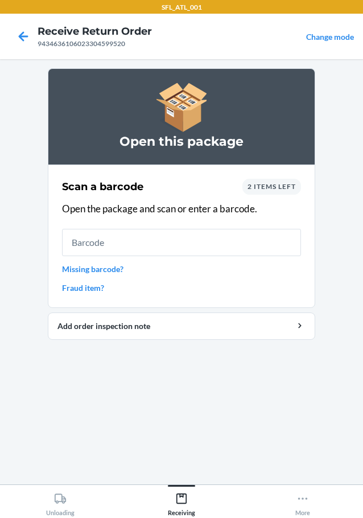
click at [267, 187] on span "2 items left" at bounding box center [272, 186] width 48 height 9
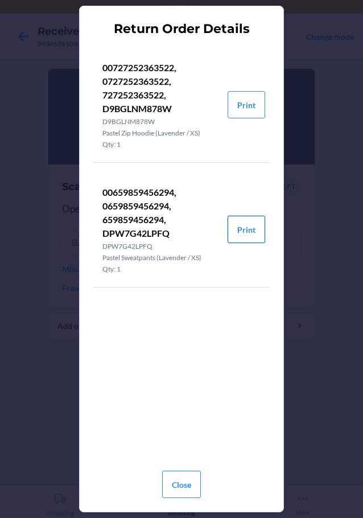
click at [238, 233] on button "Print" at bounding box center [247, 229] width 38 height 27
click at [238, 110] on button "Print" at bounding box center [247, 104] width 38 height 27
click at [180, 490] on button "Close" at bounding box center [181, 484] width 39 height 27
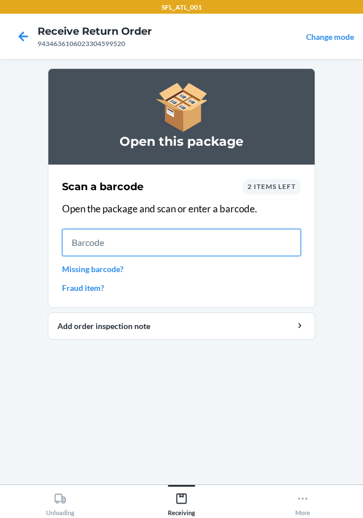
click at [221, 242] on input "text" at bounding box center [181, 242] width 239 height 27
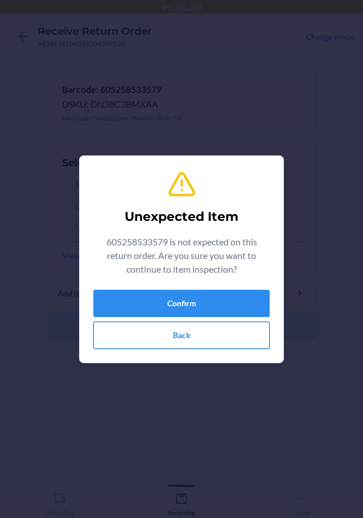
click at [155, 333] on button "Back" at bounding box center [181, 334] width 176 height 27
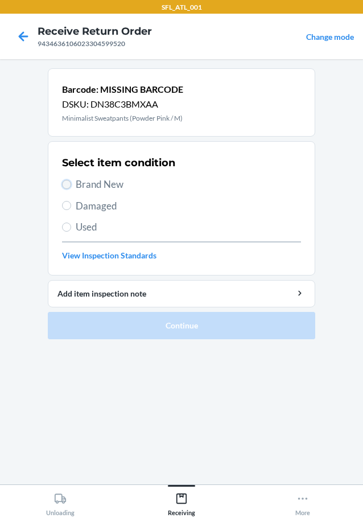
click at [67, 182] on input "Brand New" at bounding box center [66, 184] width 9 height 9
radio input "true"
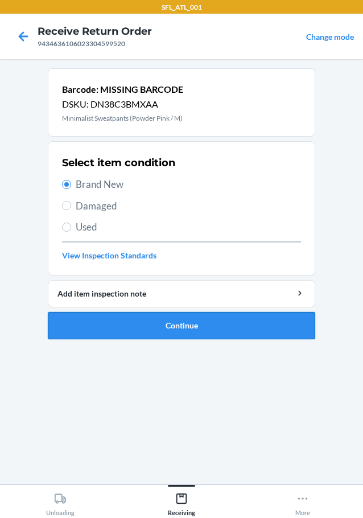
click at [119, 324] on button "Continue" at bounding box center [181, 325] width 267 height 27
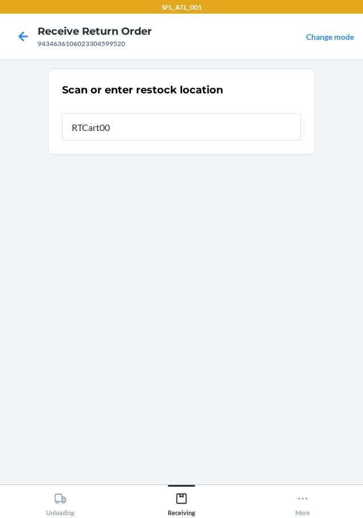
type input "RTCart002"
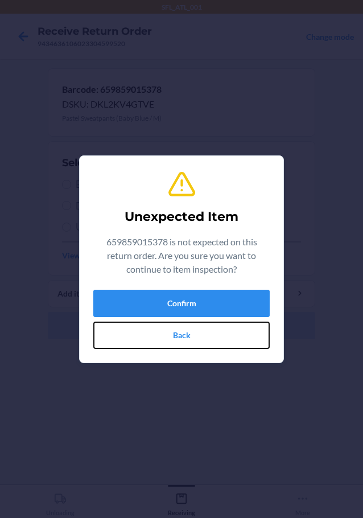
click at [119, 324] on button "Back" at bounding box center [181, 334] width 176 height 27
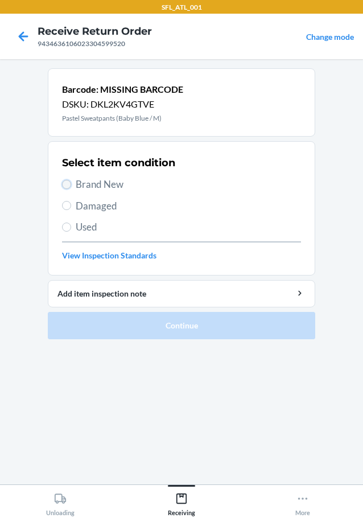
click at [68, 187] on input "Brand New" at bounding box center [66, 184] width 9 height 9
radio input "true"
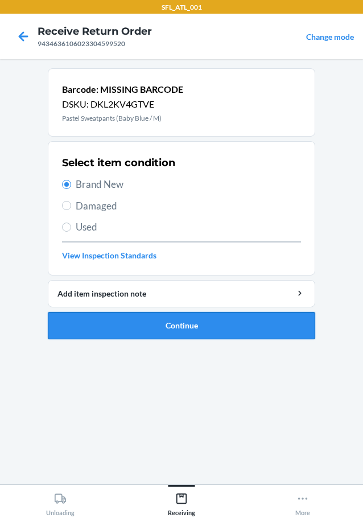
click at [120, 323] on button "Continue" at bounding box center [181, 325] width 267 height 27
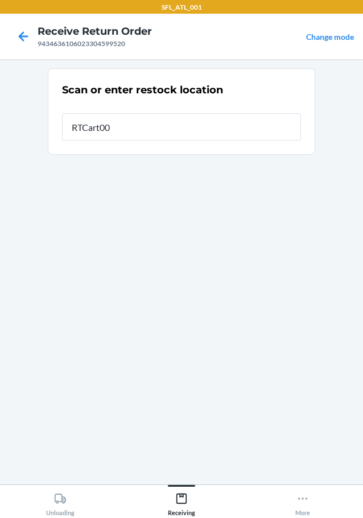
type input "RTCart002"
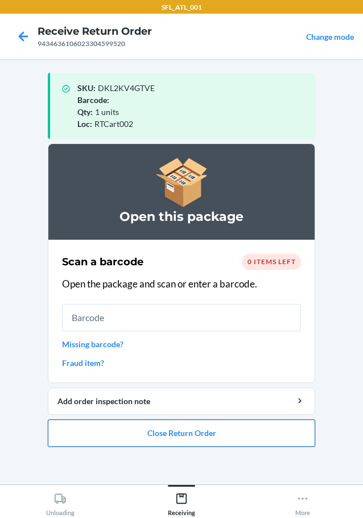
click at [137, 434] on button "Close Return Order" at bounding box center [181, 432] width 267 height 27
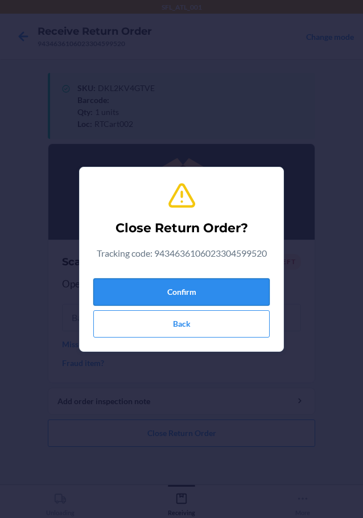
click at [133, 282] on button "Confirm" at bounding box center [181, 291] width 176 height 27
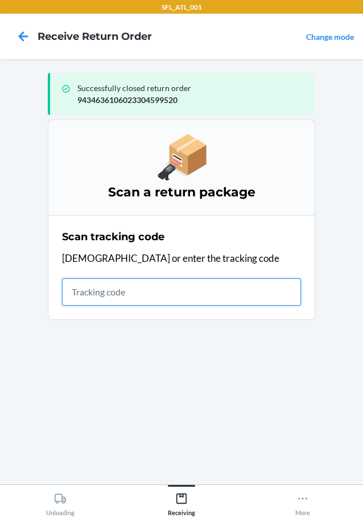
click at [234, 292] on input "text" at bounding box center [181, 291] width 239 height 27
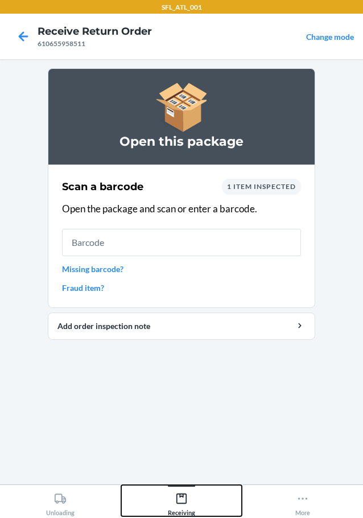
click at [176, 498] on icon at bounding box center [181, 498] width 13 height 13
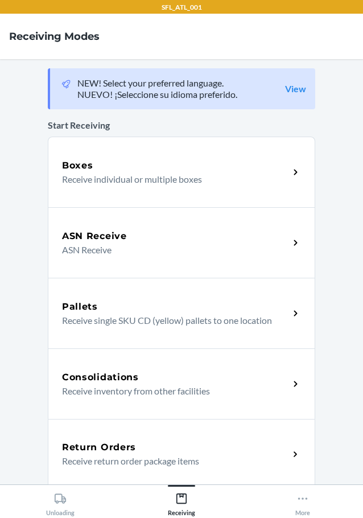
click at [138, 457] on p "Receive return order package items" at bounding box center [171, 461] width 218 height 14
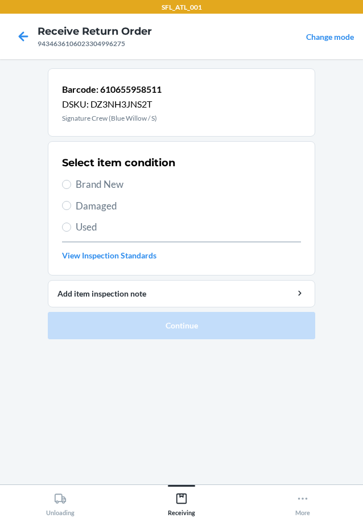
drag, startPoint x: 65, startPoint y: 179, endPoint x: 65, endPoint y: 195, distance: 15.9
click at [65, 185] on label "Brand New" at bounding box center [181, 184] width 239 height 15
click at [65, 185] on input "Brand New" at bounding box center [66, 184] width 9 height 9
radio input "true"
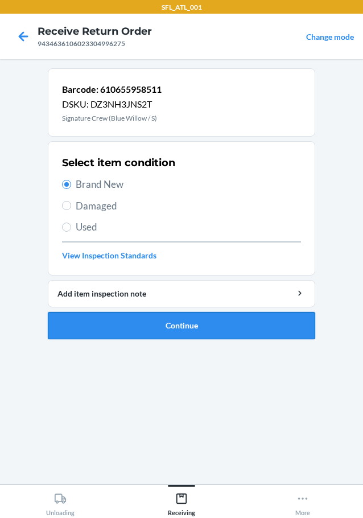
click at [129, 332] on button "Continue" at bounding box center [181, 325] width 267 height 27
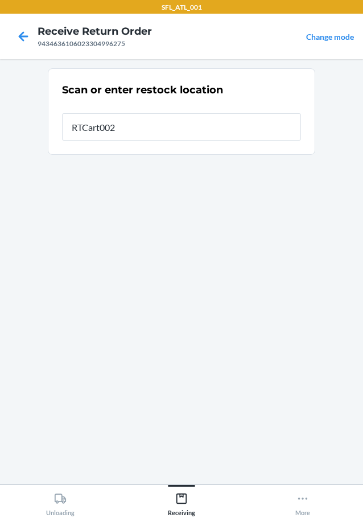
type input "RTCart002"
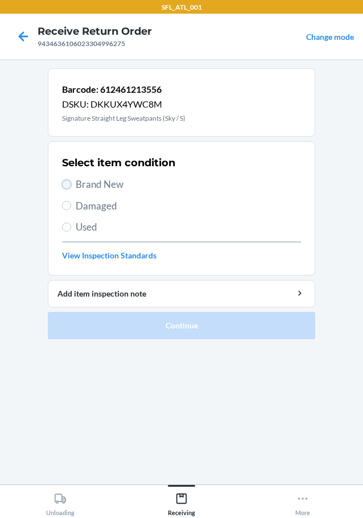
click at [67, 182] on input "Brand New" at bounding box center [66, 184] width 9 height 9
radio input "true"
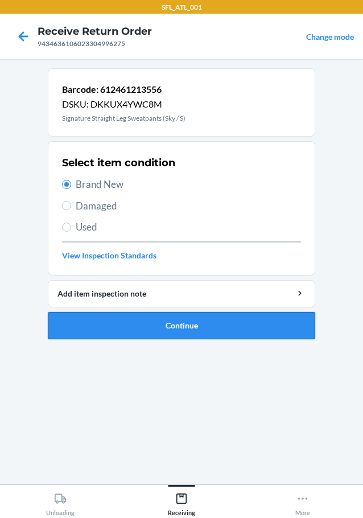
click at [135, 329] on button "Continue" at bounding box center [181, 325] width 267 height 27
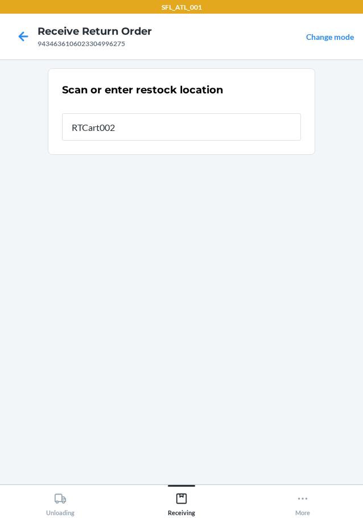
type input "RTCart002"
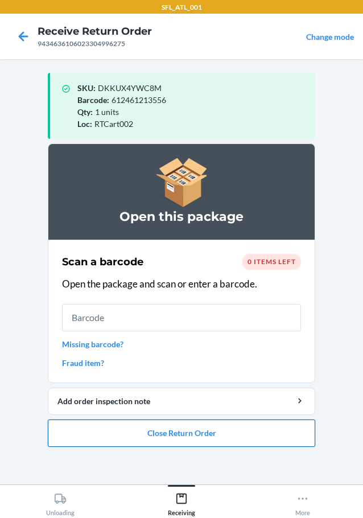
click at [179, 429] on button "Close Return Order" at bounding box center [181, 432] width 267 height 27
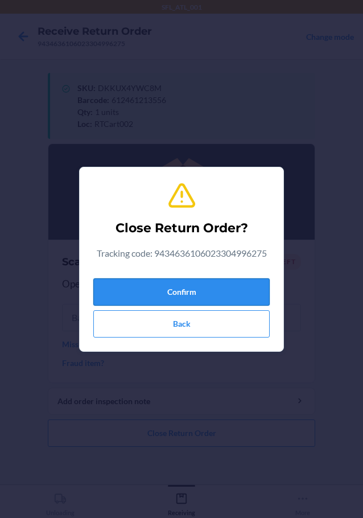
click at [211, 291] on button "Confirm" at bounding box center [181, 291] width 176 height 27
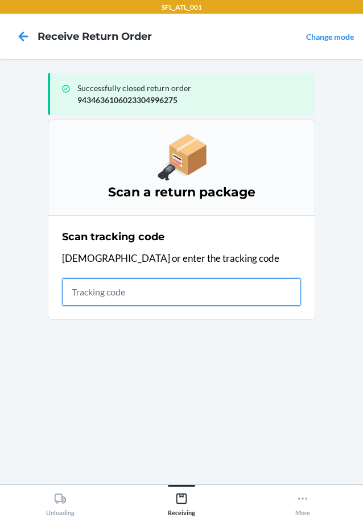
click at [73, 292] on input "text" at bounding box center [181, 291] width 239 height 27
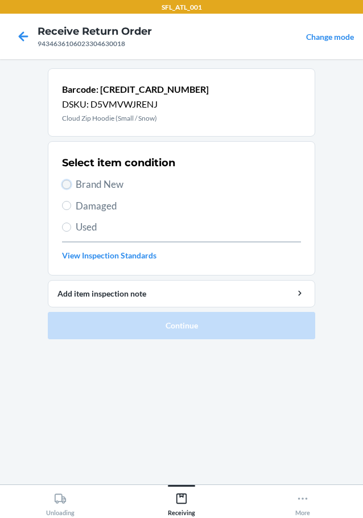
click at [64, 180] on input "Brand New" at bounding box center [66, 184] width 9 height 9
radio input "true"
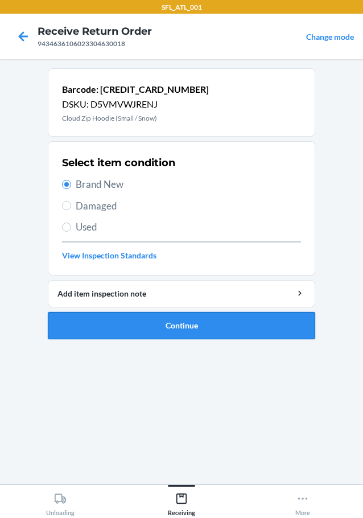
click at [133, 327] on button "Continue" at bounding box center [181, 325] width 267 height 27
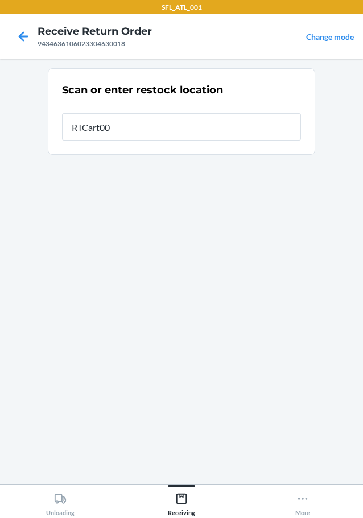
type input "RTCart002"
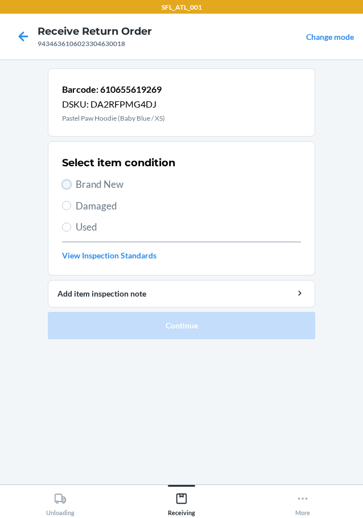
click at [65, 182] on input "Brand New" at bounding box center [66, 184] width 9 height 9
radio input "true"
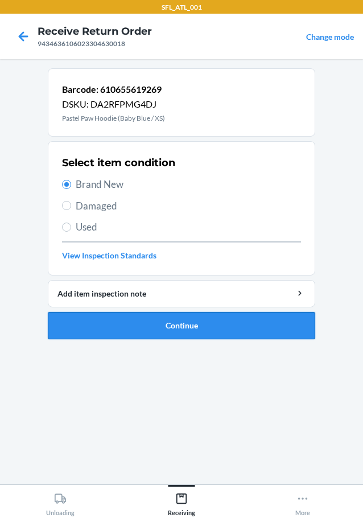
click at [143, 326] on button "Continue" at bounding box center [181, 325] width 267 height 27
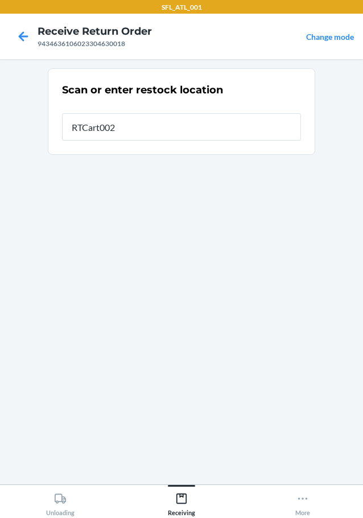
type input "RTCart002"
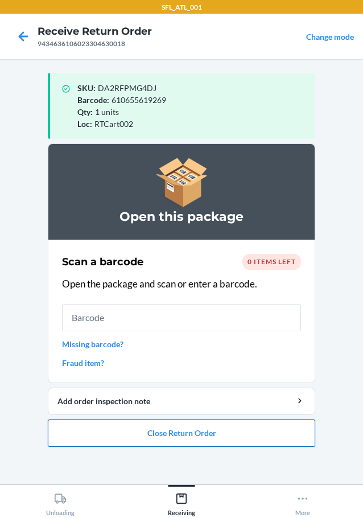
click at [210, 439] on button "Close Return Order" at bounding box center [181, 432] width 267 height 27
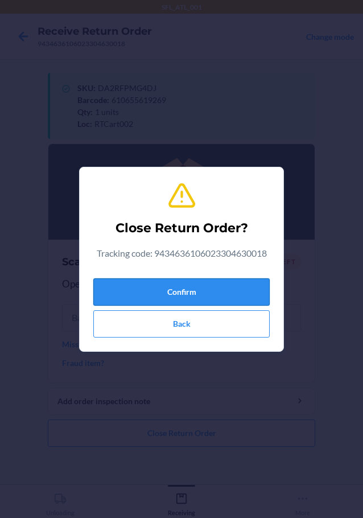
click at [141, 292] on button "Confirm" at bounding box center [181, 291] width 176 height 27
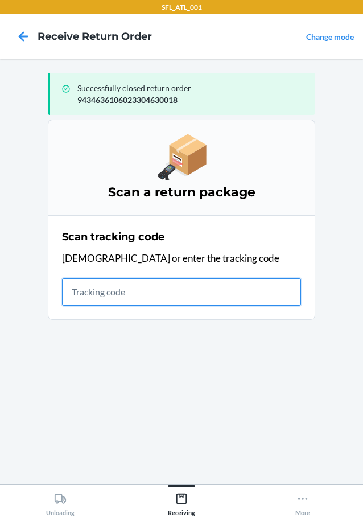
click at [125, 287] on input "text" at bounding box center [181, 291] width 239 height 27
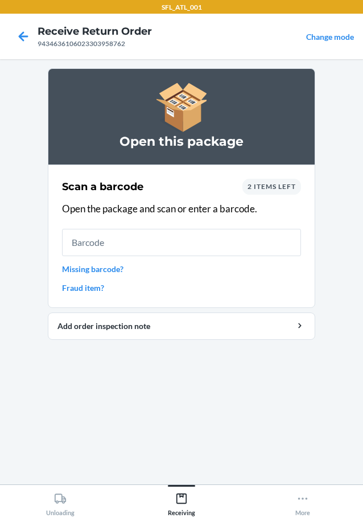
click at [275, 184] on span "2 items left" at bounding box center [272, 186] width 48 height 9
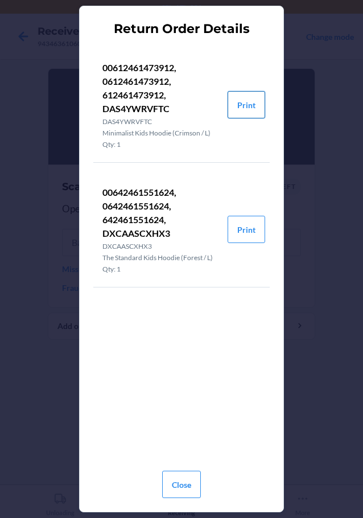
click at [251, 108] on button "Print" at bounding box center [247, 104] width 38 height 27
click at [175, 472] on button "Close" at bounding box center [181, 484] width 39 height 27
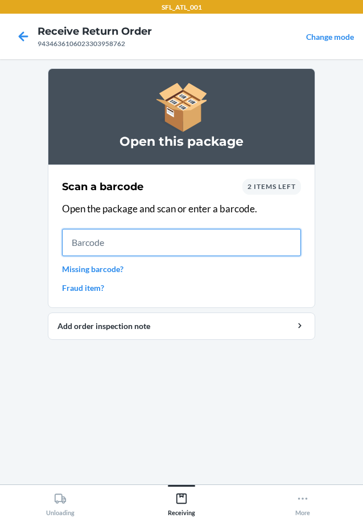
click at [217, 240] on input "text" at bounding box center [181, 242] width 239 height 27
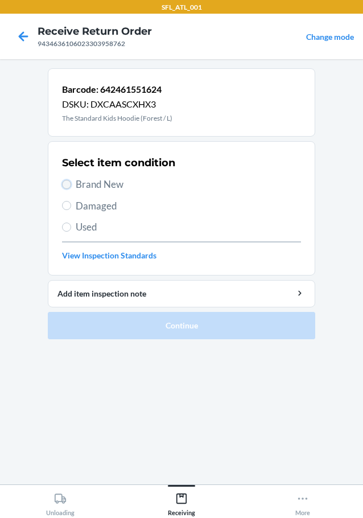
click at [65, 182] on input "Brand New" at bounding box center [66, 184] width 9 height 9
radio input "true"
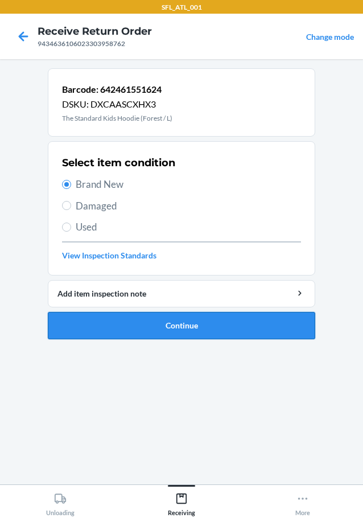
click at [140, 328] on button "Continue" at bounding box center [181, 325] width 267 height 27
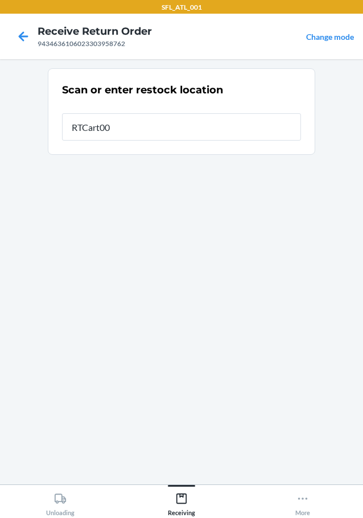
type input "RTCart002"
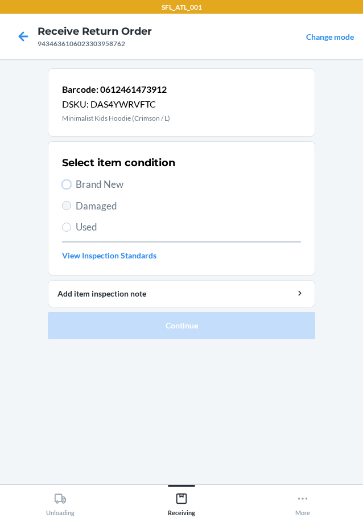
drag, startPoint x: 65, startPoint y: 180, endPoint x: 66, endPoint y: 203, distance: 23.4
click at [66, 189] on label "Brand New" at bounding box center [181, 184] width 239 height 15
click at [66, 189] on input "Brand New" at bounding box center [66, 184] width 9 height 9
radio input "true"
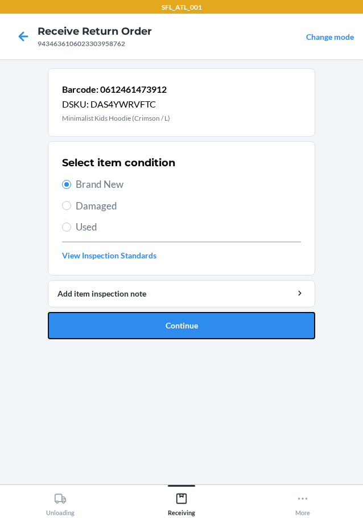
click at [147, 320] on button "Continue" at bounding box center [181, 325] width 267 height 27
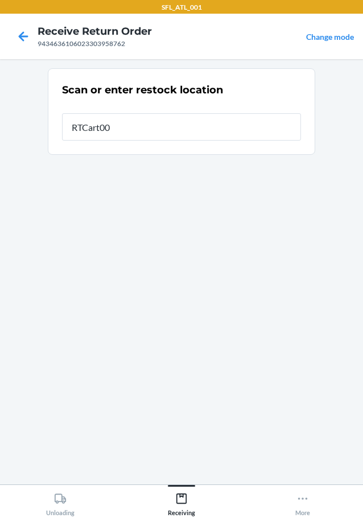
type input "RTCart002"
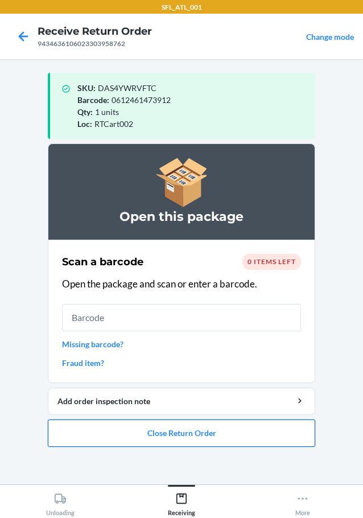
click at [186, 434] on button "Close Return Order" at bounding box center [181, 432] width 267 height 27
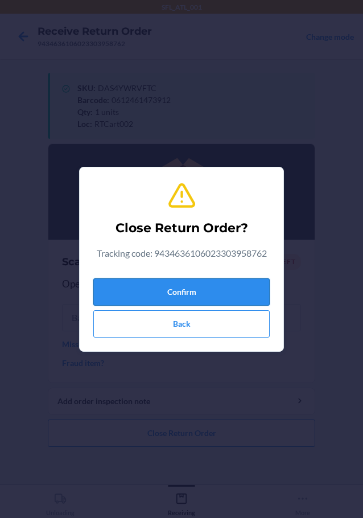
click at [174, 283] on button "Confirm" at bounding box center [181, 291] width 176 height 27
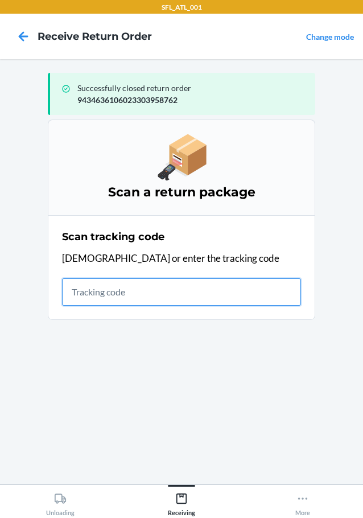
click at [69, 286] on input "text" at bounding box center [181, 291] width 239 height 27
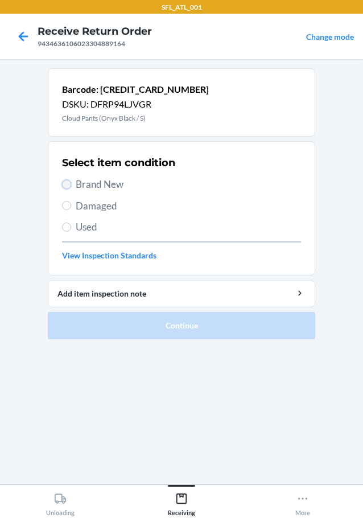
drag, startPoint x: 70, startPoint y: 182, endPoint x: 142, endPoint y: 326, distance: 160.8
click at [70, 185] on input "Brand New" at bounding box center [66, 184] width 9 height 9
radio input "true"
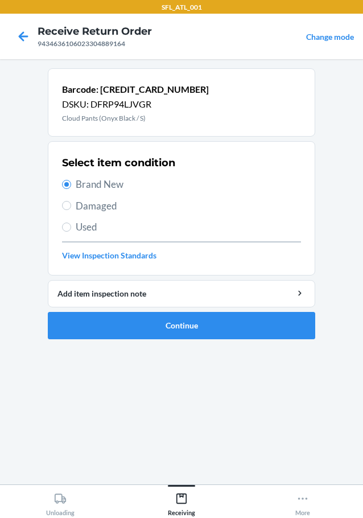
click at [151, 311] on li "Barcode: 612461164636 DSKU: DFRP94LJVGR Cloud Pants (Onyx Black / S) Select ite…" at bounding box center [181, 203] width 267 height 271
click at [151, 323] on button "Continue" at bounding box center [181, 325] width 267 height 27
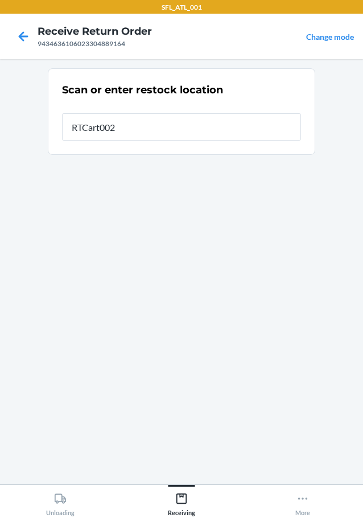
type input "RTCart002"
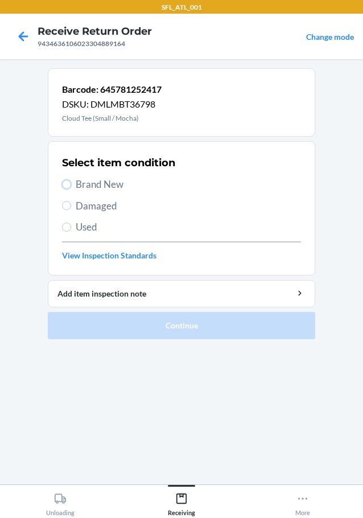
drag, startPoint x: 66, startPoint y: 184, endPoint x: 84, endPoint y: 252, distance: 70.1
click at [76, 238] on div "Select item condition Brand New Damaged Used View Inspection Standards" at bounding box center [181, 208] width 239 height 113
click at [65, 186] on input "Brand New" at bounding box center [66, 184] width 9 height 9
radio input "true"
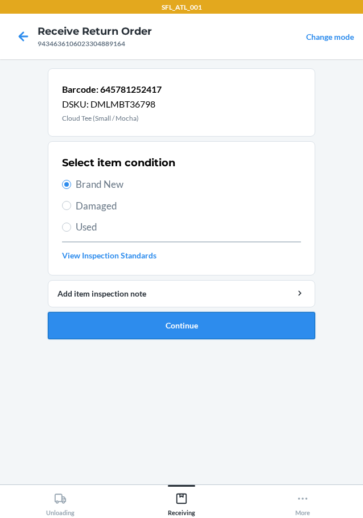
click at [125, 321] on button "Continue" at bounding box center [181, 325] width 267 height 27
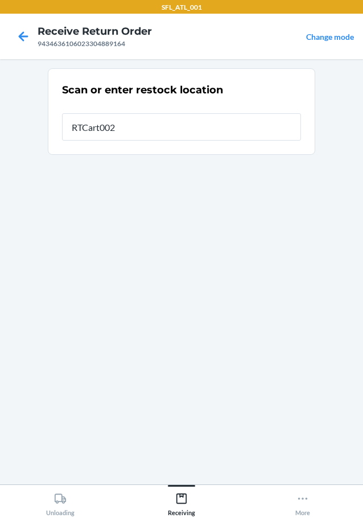
type input "RTCart002"
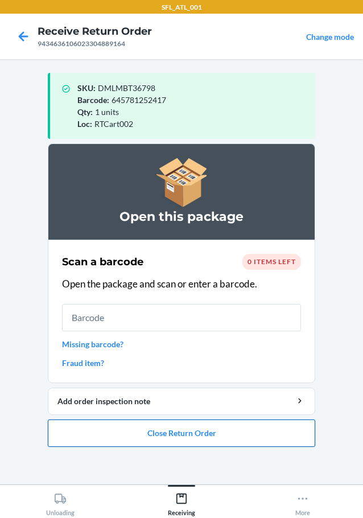
click at [176, 430] on button "Close Return Order" at bounding box center [181, 432] width 267 height 27
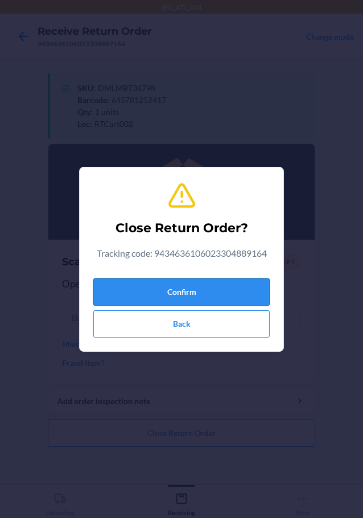
click at [186, 288] on button "Confirm" at bounding box center [181, 291] width 176 height 27
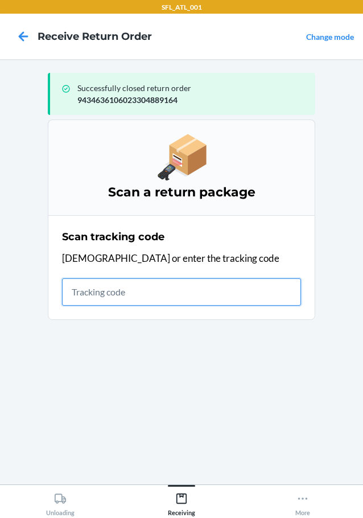
click at [207, 291] on input "text" at bounding box center [181, 291] width 239 height 27
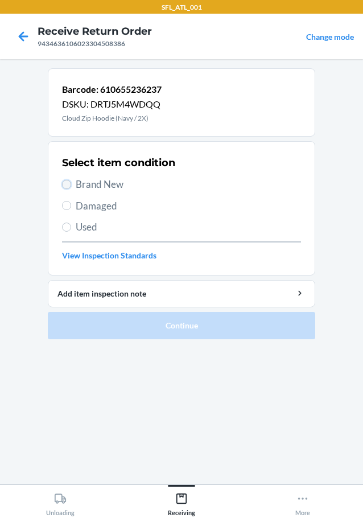
click at [70, 183] on input "Brand New" at bounding box center [66, 184] width 9 height 9
radio input "true"
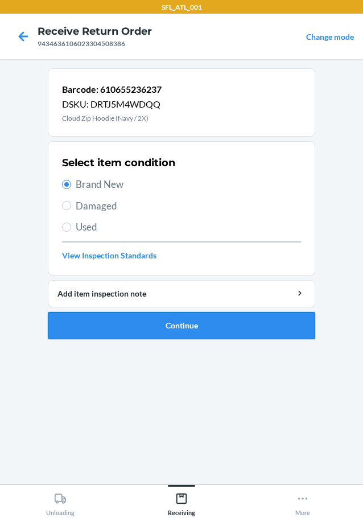
click at [127, 323] on button "Continue" at bounding box center [181, 325] width 267 height 27
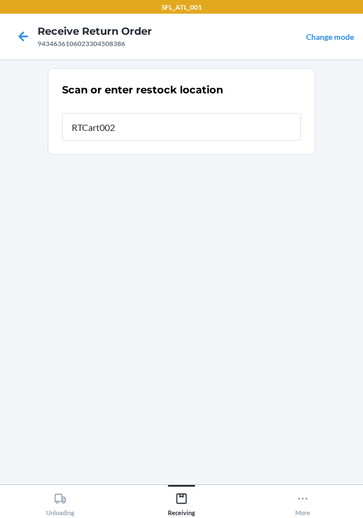
type input "RTCart002"
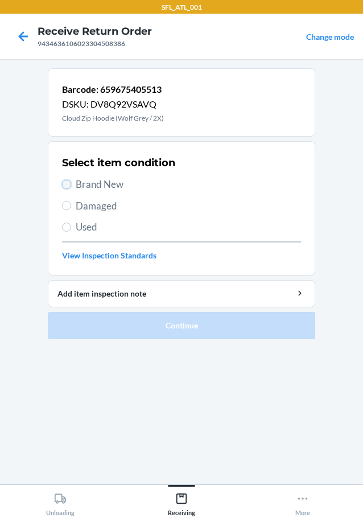
click at [65, 183] on input "Brand New" at bounding box center [66, 184] width 9 height 9
radio input "true"
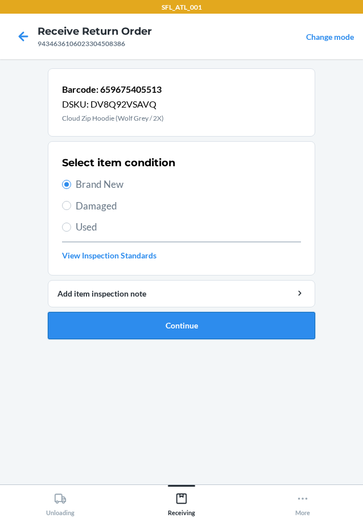
click at [109, 316] on button "Continue" at bounding box center [181, 325] width 267 height 27
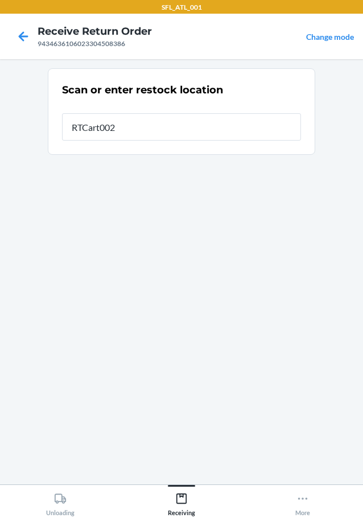
type input "RTCart002"
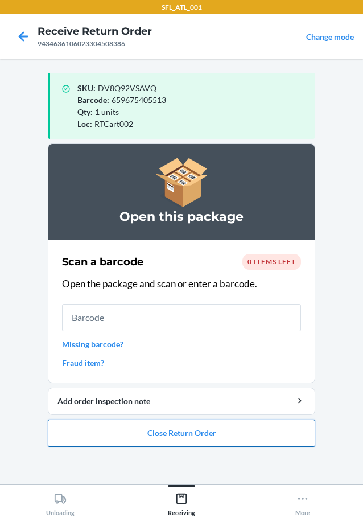
click at [169, 426] on button "Close Return Order" at bounding box center [181, 432] width 267 height 27
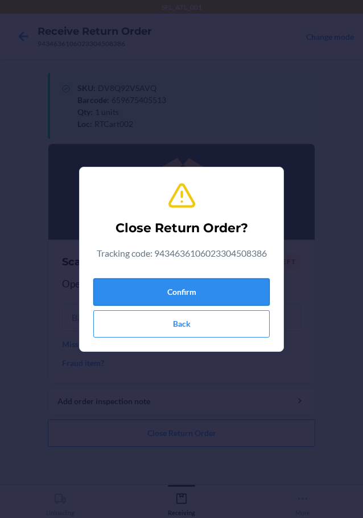
click at [122, 288] on button "Confirm" at bounding box center [181, 291] width 176 height 27
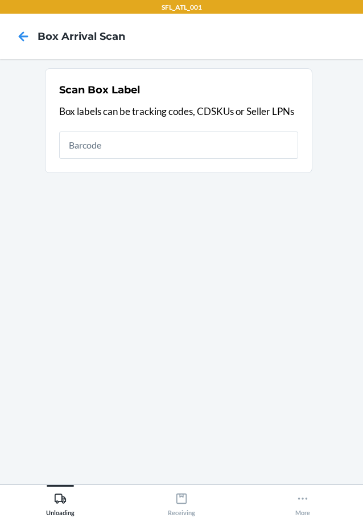
click at [172, 146] on input "text" at bounding box center [178, 144] width 239 height 27
type input "420302599434636106023301862764"
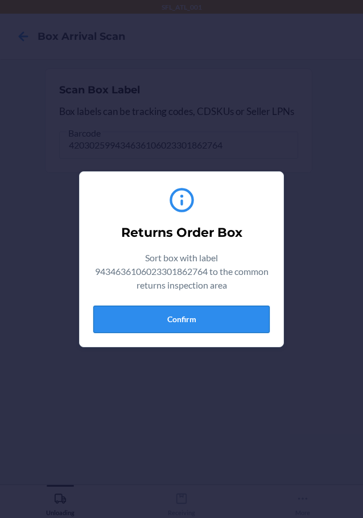
click at [205, 315] on button "Confirm" at bounding box center [181, 319] width 176 height 27
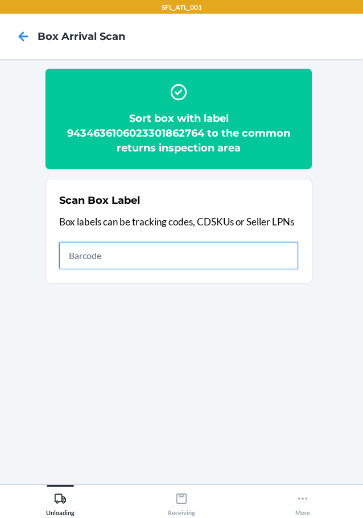
click at [248, 248] on input "text" at bounding box center [178, 255] width 239 height 27
type input "420302599434636106023304580597"
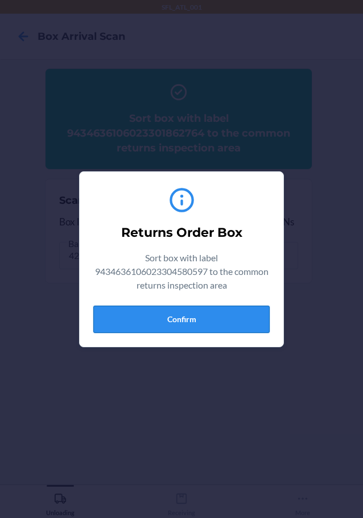
click at [237, 319] on button "Confirm" at bounding box center [181, 319] width 176 height 27
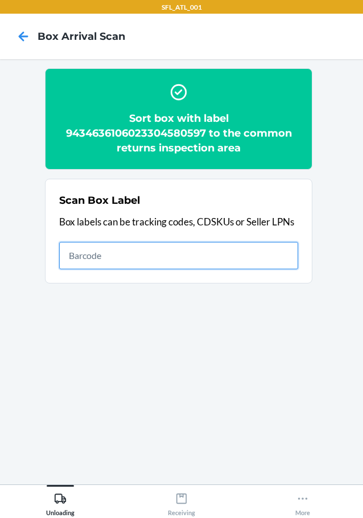
click at [258, 253] on input "text" at bounding box center [178, 255] width 239 height 27
type input "420302599434636106023304822376"
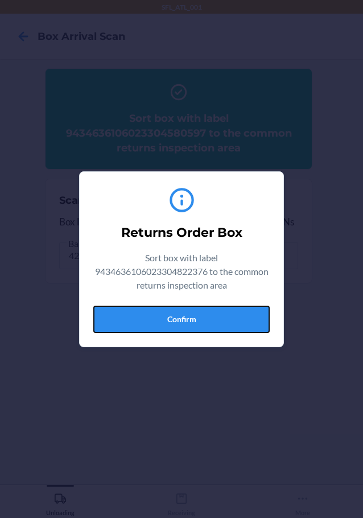
drag, startPoint x: 236, startPoint y: 320, endPoint x: 310, endPoint y: 316, distance: 73.5
click at [241, 319] on button "Confirm" at bounding box center [181, 319] width 176 height 27
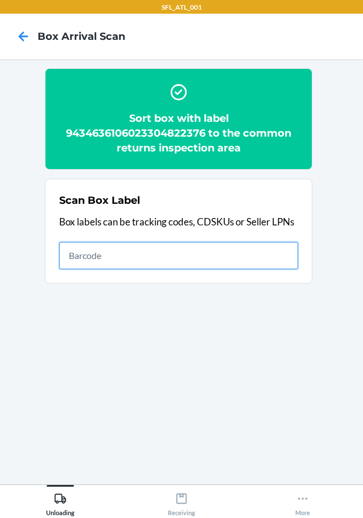
click at [253, 261] on input "text" at bounding box center [178, 255] width 239 height 27
click at [185, 258] on input "text" at bounding box center [178, 255] width 239 height 27
type input "420302599434636106023304964113"
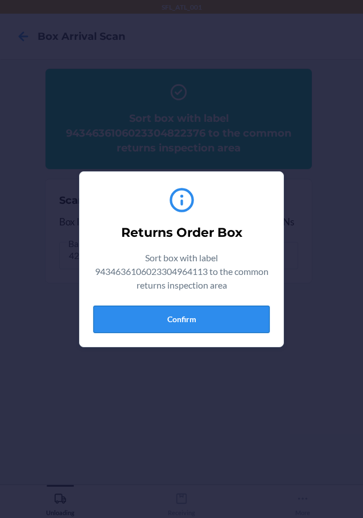
click at [191, 319] on button "Confirm" at bounding box center [181, 319] width 176 height 27
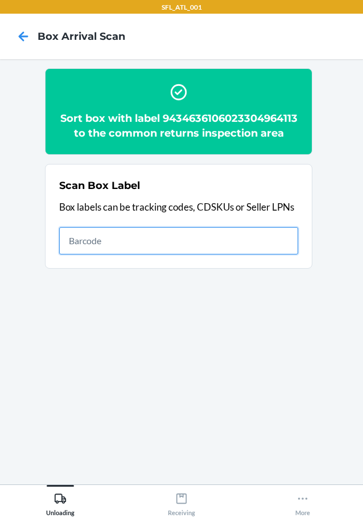
click at [262, 254] on input "text" at bounding box center [178, 240] width 239 height 27
type input "420302599434636106023302089771"
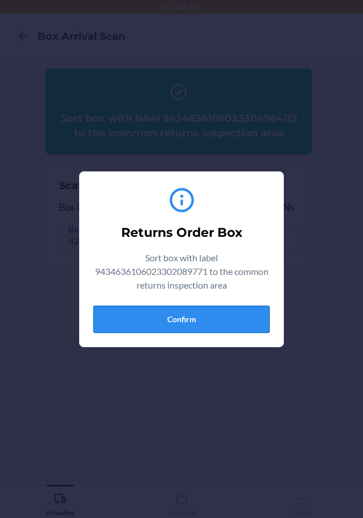
click at [232, 323] on button "Confirm" at bounding box center [181, 319] width 176 height 27
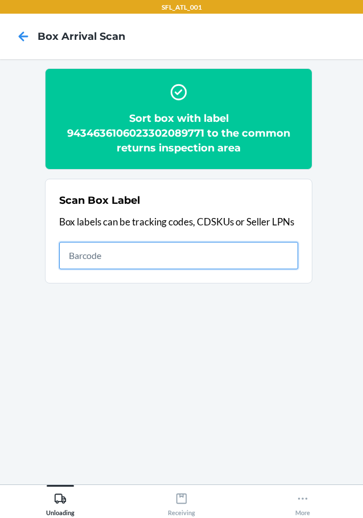
click at [270, 257] on input "text" at bounding box center [178, 255] width 239 height 27
type input "420302599434636106023304884787"
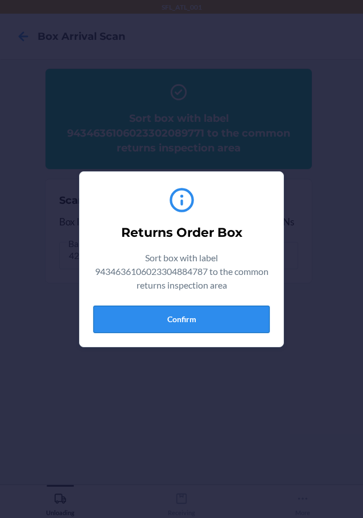
click at [211, 319] on button "Confirm" at bounding box center [181, 319] width 176 height 27
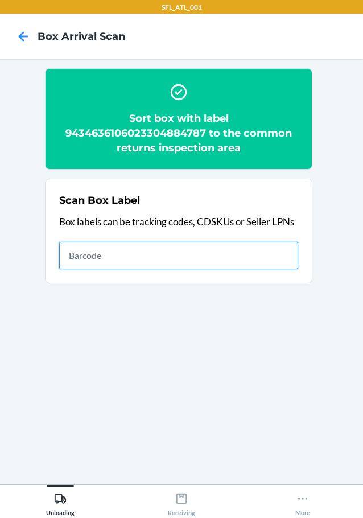
click at [167, 252] on input "text" at bounding box center [178, 255] width 239 height 27
type input "420302599434636106023304334442"
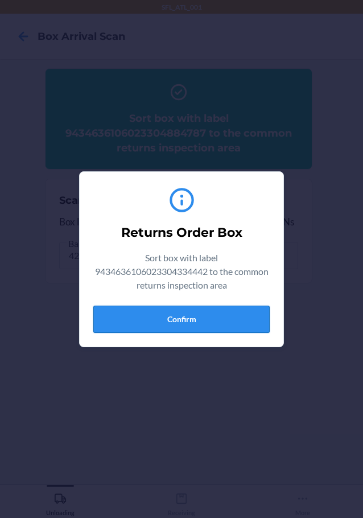
click at [179, 316] on button "Confirm" at bounding box center [181, 319] width 176 height 27
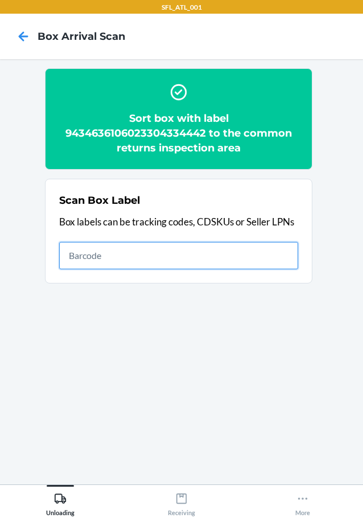
click at [275, 257] on input "text" at bounding box center [178, 255] width 239 height 27
type input "420302599434636106023304599520"
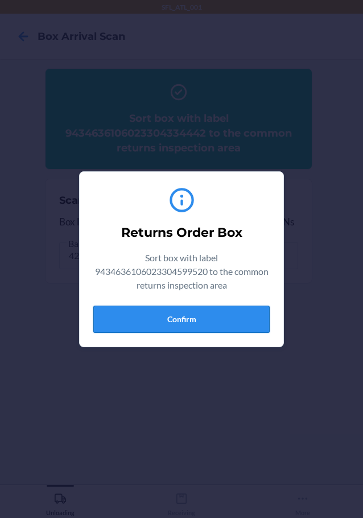
click at [229, 316] on button "Confirm" at bounding box center [181, 319] width 176 height 27
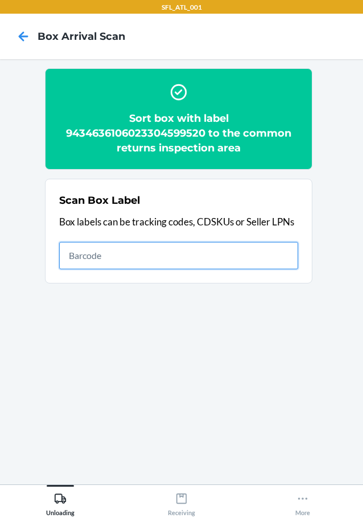
click at [257, 259] on input "text" at bounding box center [178, 255] width 239 height 27
type input "420302599434636106023305100732"
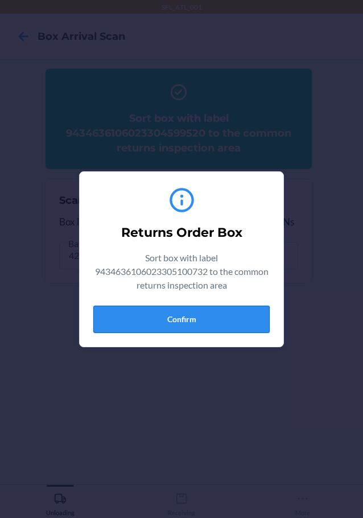
click at [221, 313] on button "Confirm" at bounding box center [181, 319] width 176 height 27
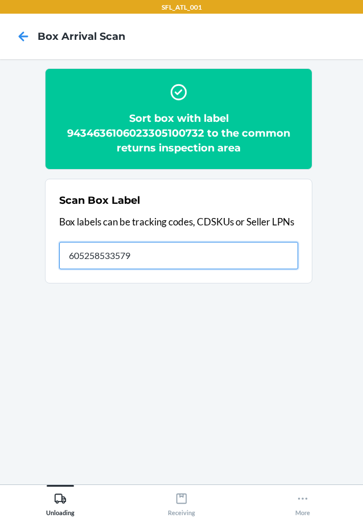
type input "605258533579"
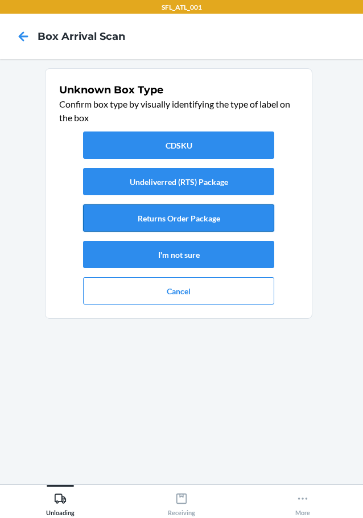
click at [257, 215] on button "Returns Order Package" at bounding box center [178, 217] width 191 height 27
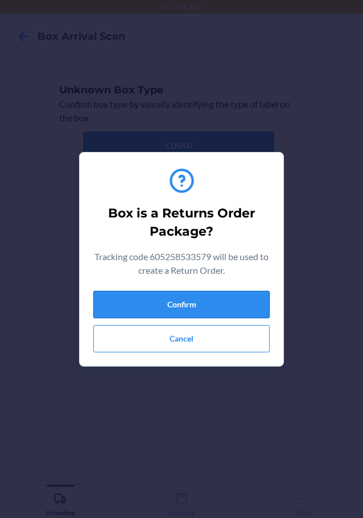
click at [242, 301] on button "Confirm" at bounding box center [181, 304] width 176 height 27
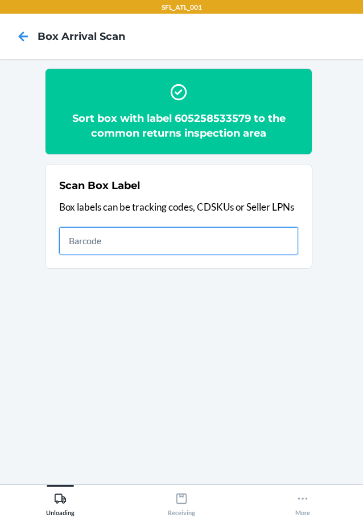
click at [262, 246] on input "text" at bounding box center [178, 240] width 239 height 27
type input "420302599434636106023304996275"
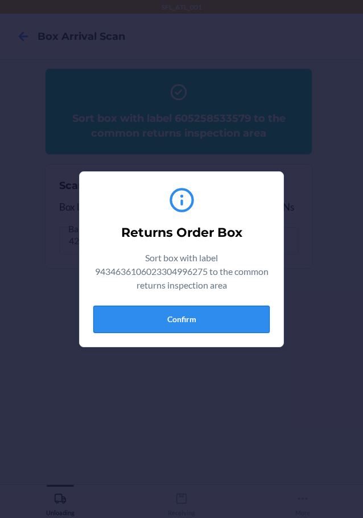
click at [236, 317] on button "Confirm" at bounding box center [181, 319] width 176 height 27
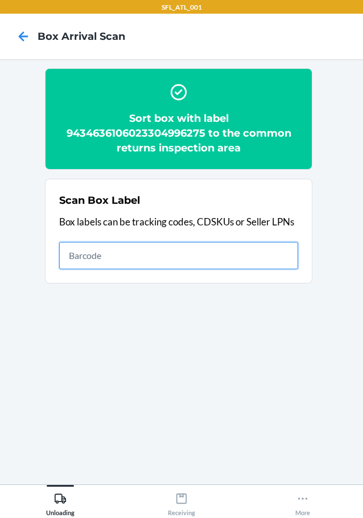
click at [237, 261] on input "text" at bounding box center [178, 255] width 239 height 27
type input "420302599434636106023304630018"
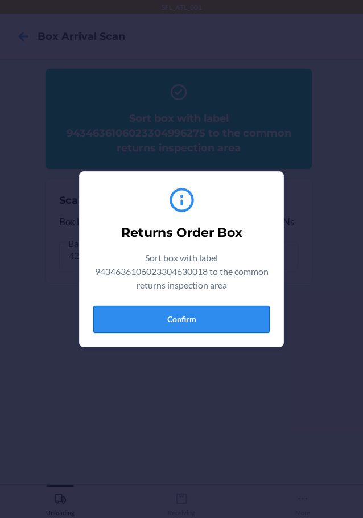
click at [174, 317] on button "Confirm" at bounding box center [181, 319] width 176 height 27
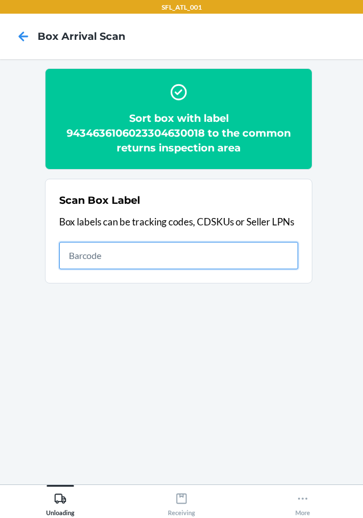
click at [257, 252] on input "text" at bounding box center [178, 255] width 239 height 27
type input "420302599434636106023303958762"
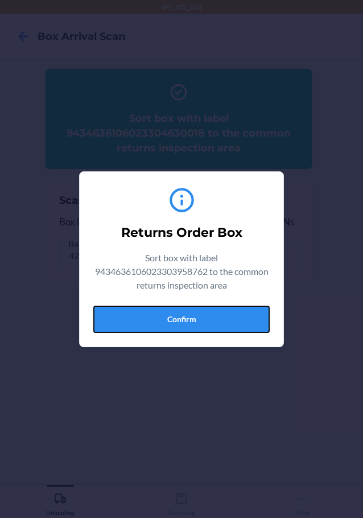
drag, startPoint x: 226, startPoint y: 316, endPoint x: 341, endPoint y: 331, distance: 115.3
click at [235, 316] on button "Confirm" at bounding box center [181, 319] width 176 height 27
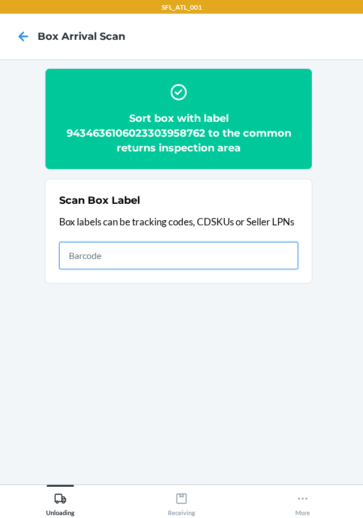
click at [288, 253] on input "text" at bounding box center [178, 255] width 239 height 27
type input "420302599434636106023304889164"
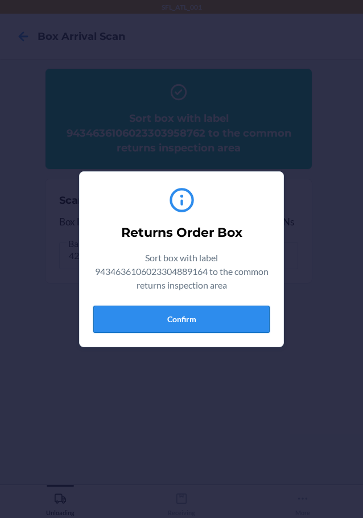
click at [236, 320] on button "Confirm" at bounding box center [181, 319] width 176 height 27
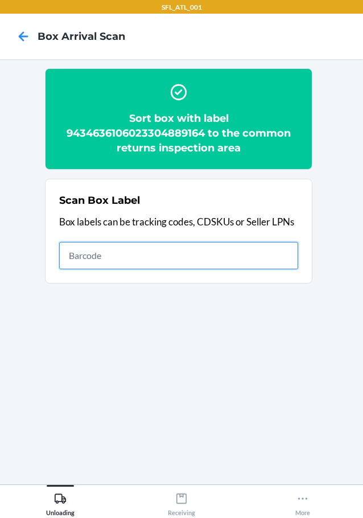
click at [274, 258] on input "text" at bounding box center [178, 255] width 239 height 27
type input "420302599434636106023304508386"
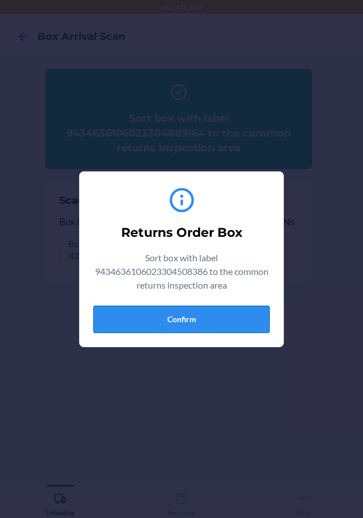
click at [214, 323] on button "Confirm" at bounding box center [181, 319] width 176 height 27
